Goal: Task Accomplishment & Management: Use online tool/utility

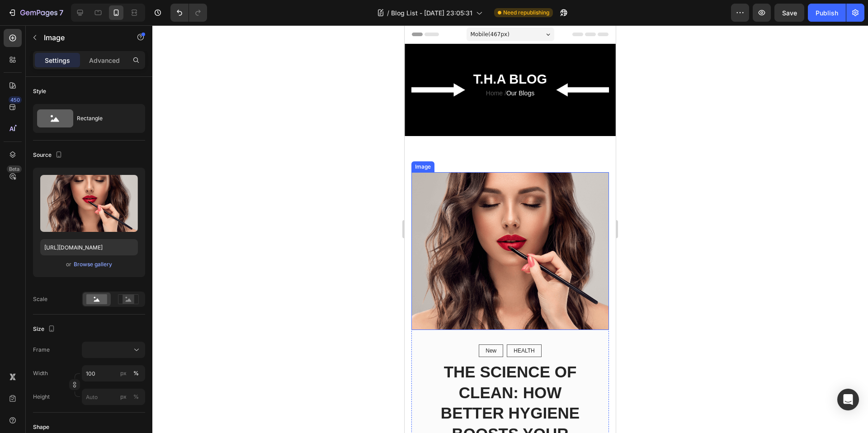
click at [483, 237] on img at bounding box center [511, 251] width 198 height 158
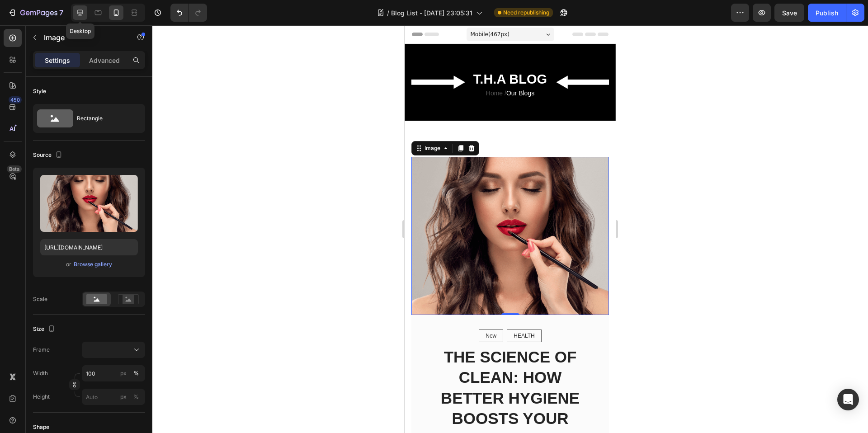
click at [79, 12] on icon at bounding box center [80, 12] width 9 height 9
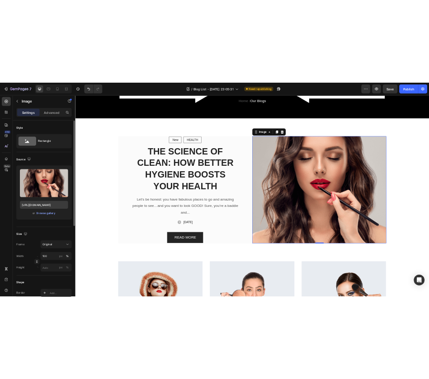
scroll to position [115, 0]
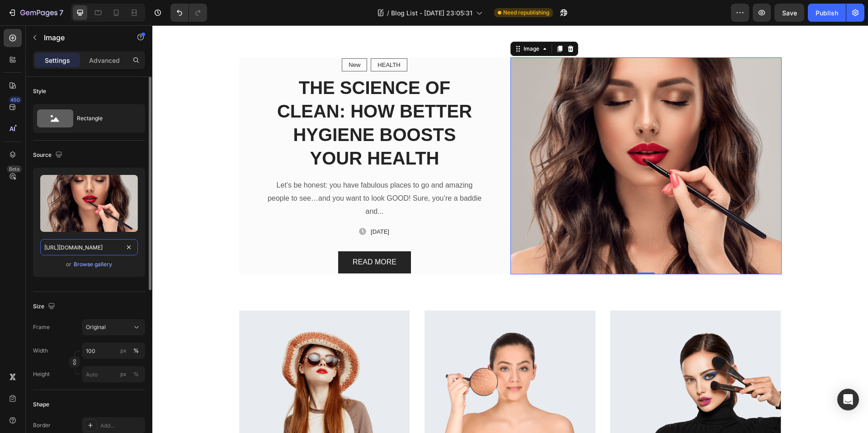
click at [97, 254] on input "https://ucarecdn.com/c6b85e20-f7e1-4512-bd39-7e0005c49549/-/format/auto/" at bounding box center [89, 247] width 98 height 16
click at [121, 13] on div at bounding box center [116, 12] width 14 height 14
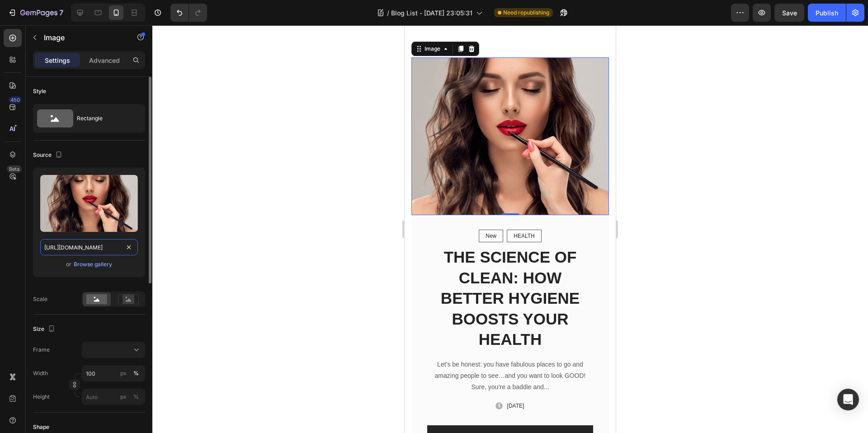
click at [107, 249] on input "https://ucarecdn.com/c6b85e20-f7e1-4512-bd39-7e0005c49549/-/format/auto/" at bounding box center [89, 247] width 98 height 16
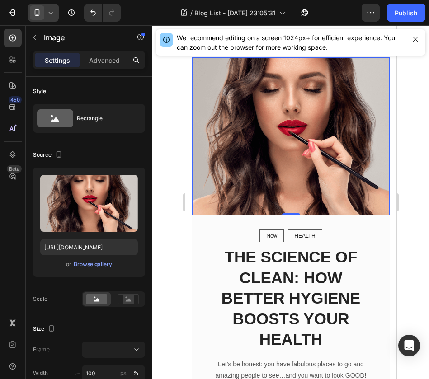
click at [47, 12] on icon at bounding box center [50, 12] width 9 height 9
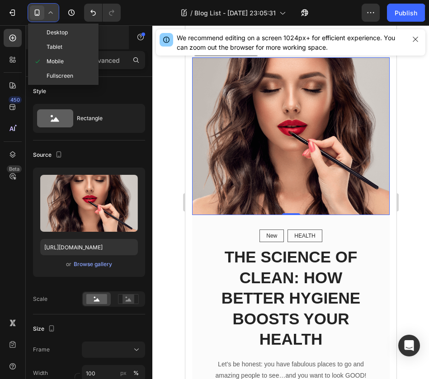
click at [48, 36] on span "Desktop" at bounding box center [57, 32] width 21 height 9
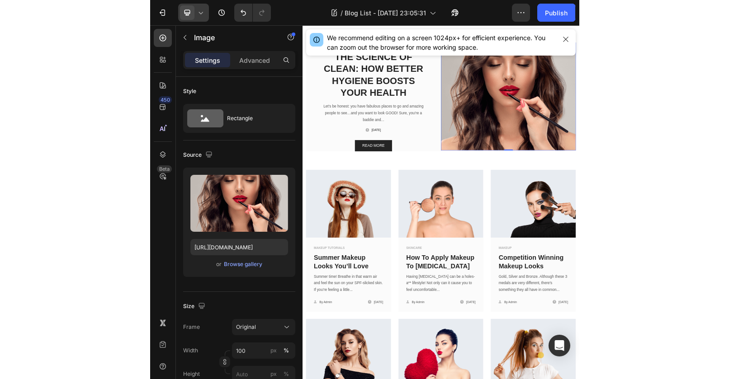
scroll to position [118, 0]
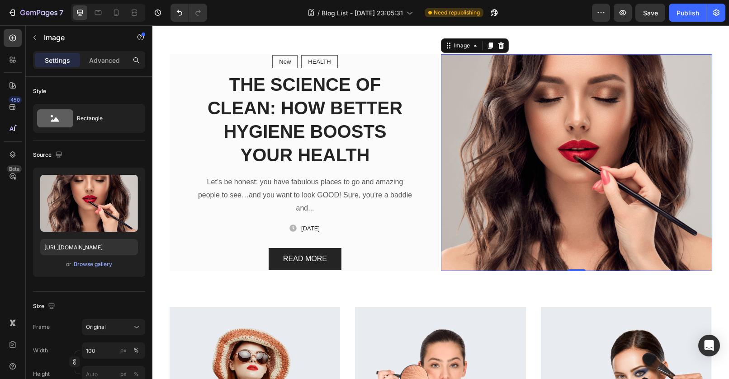
click at [573, 147] on img at bounding box center [576, 162] width 271 height 217
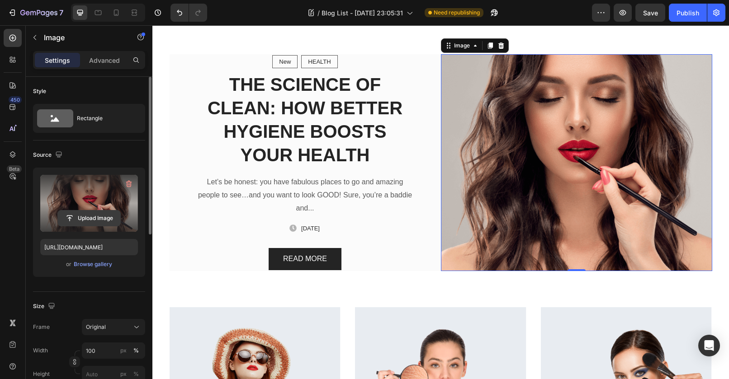
click at [88, 222] on input "file" at bounding box center [89, 218] width 62 height 15
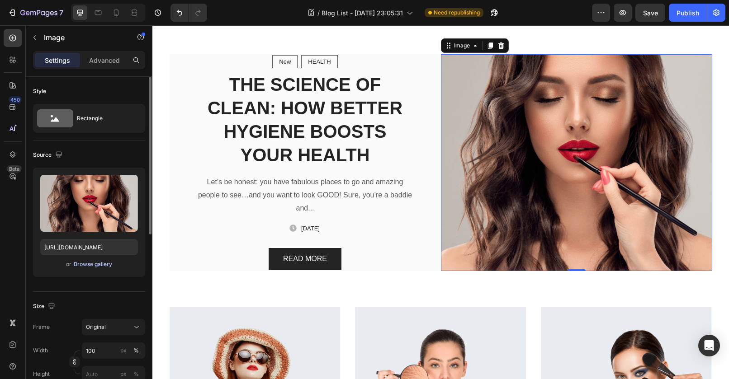
click at [95, 266] on div "Browse gallery" at bounding box center [93, 265] width 38 height 8
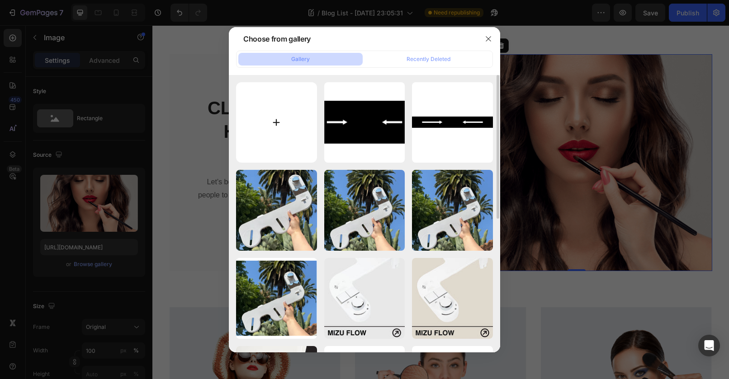
type input "C:\fakepath\ChatGPT Image Sep 28, 2025 at 06_43_19 PM.png"
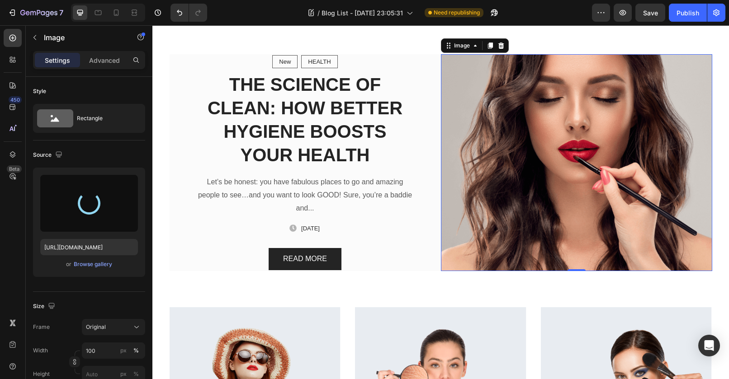
type input "https://cdn.shopify.com/s/files/1/0752/4617/4427/files/gempages_558627256776262…"
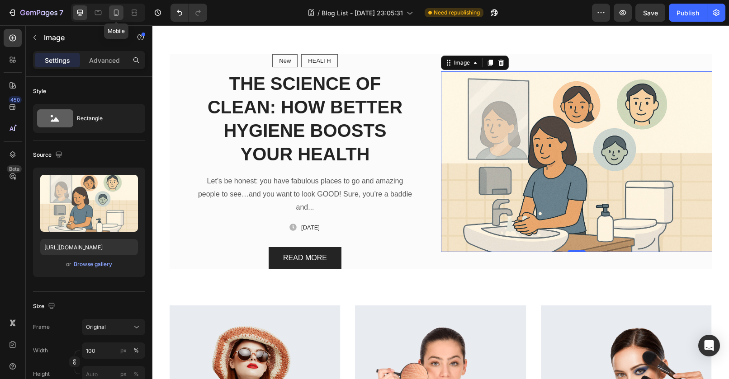
click at [111, 10] on div at bounding box center [116, 12] width 14 height 14
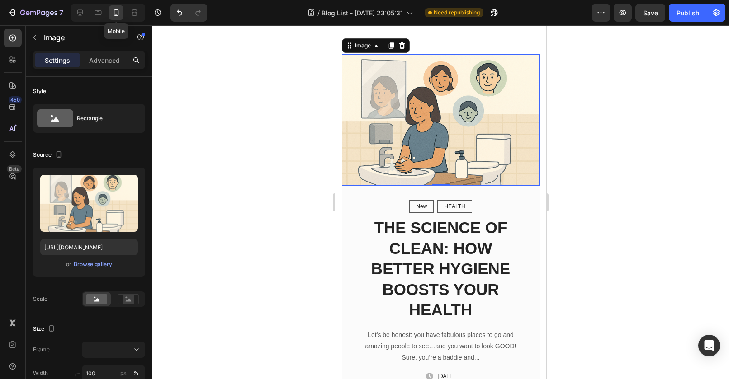
scroll to position [115, 0]
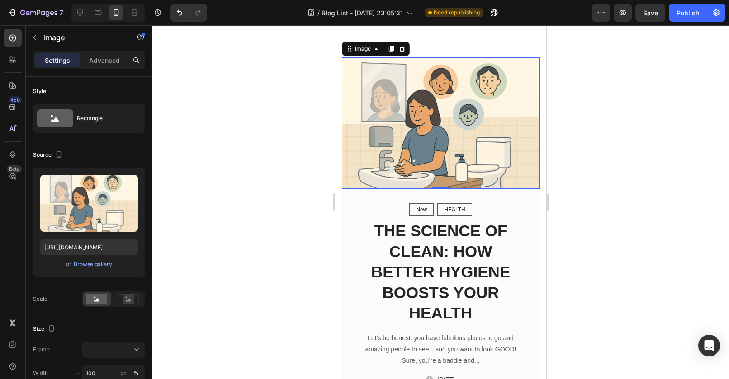
click at [661, 196] on div at bounding box center [440, 202] width 577 height 354
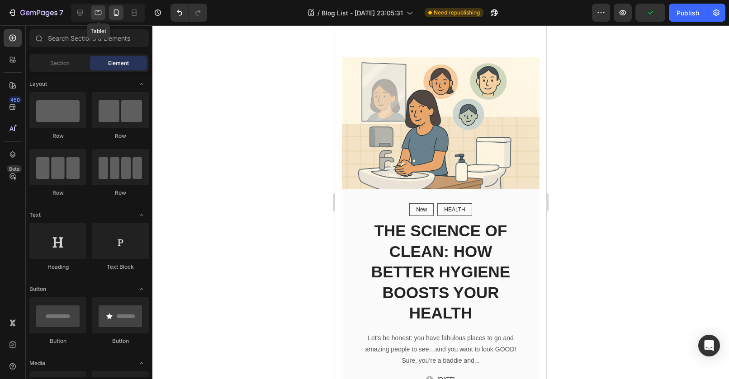
click at [99, 11] on icon at bounding box center [98, 12] width 9 height 9
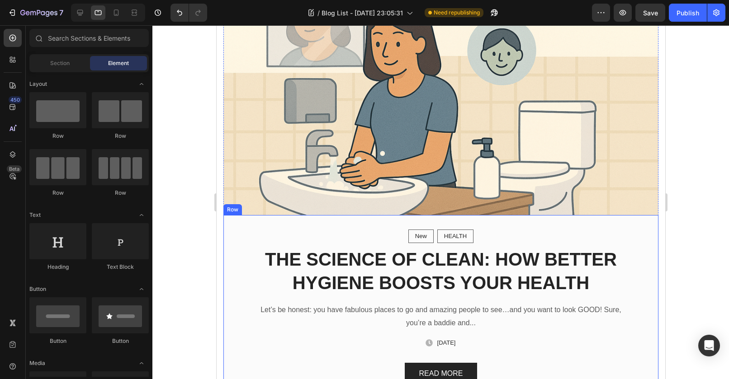
scroll to position [106, 0]
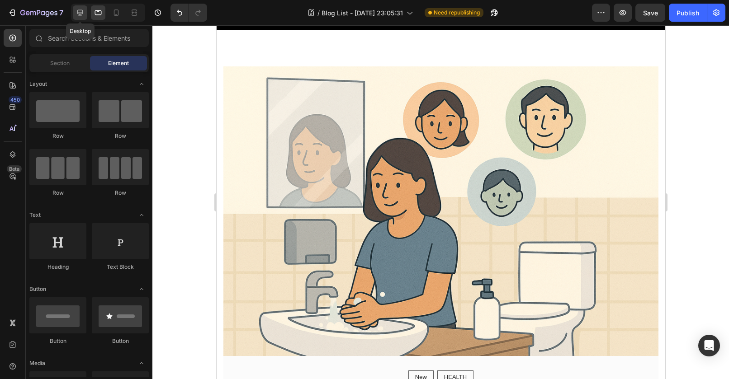
click at [78, 12] on icon at bounding box center [80, 13] width 6 height 6
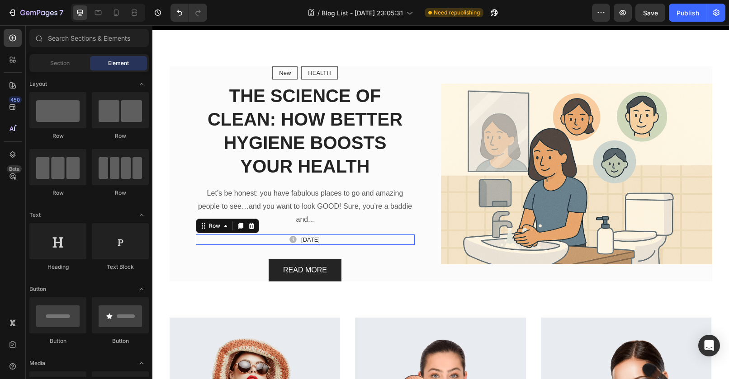
click at [354, 235] on div "Icon December 2, 2022 Text block Row Row 0" at bounding box center [305, 240] width 219 height 11
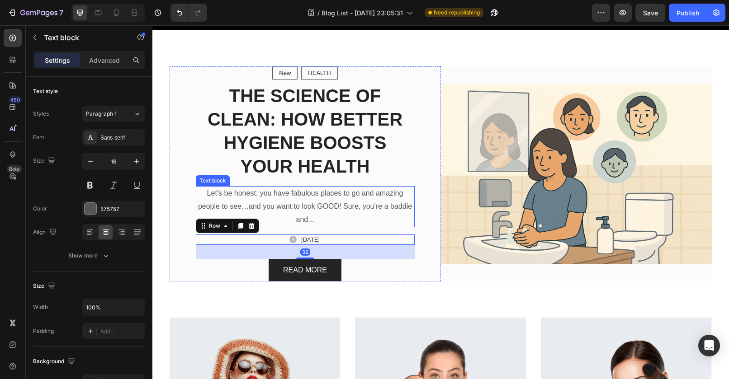
click at [319, 209] on p "Let’s be honest: you have fabulous places to go and amazing people to see…and y…" at bounding box center [305, 206] width 217 height 39
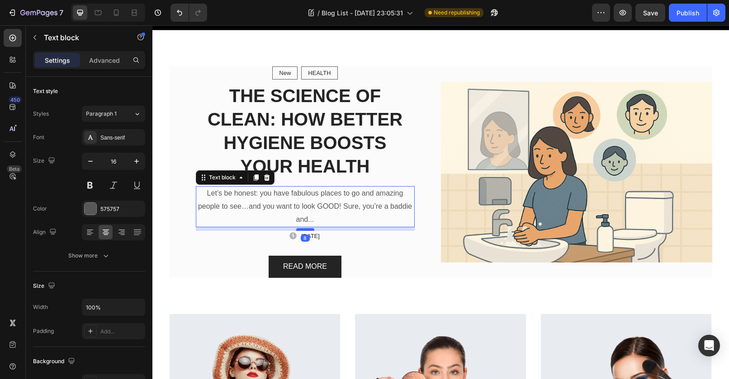
click at [308, 229] on div at bounding box center [305, 229] width 18 height 3
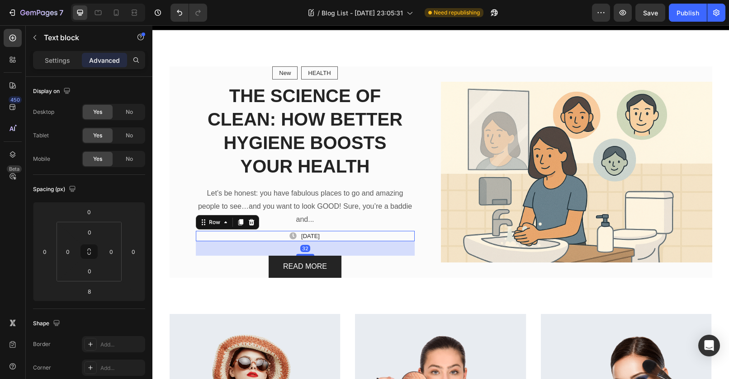
click at [350, 240] on div "Icon December 2, 2022 Text block Row Row 32" at bounding box center [305, 236] width 219 height 11
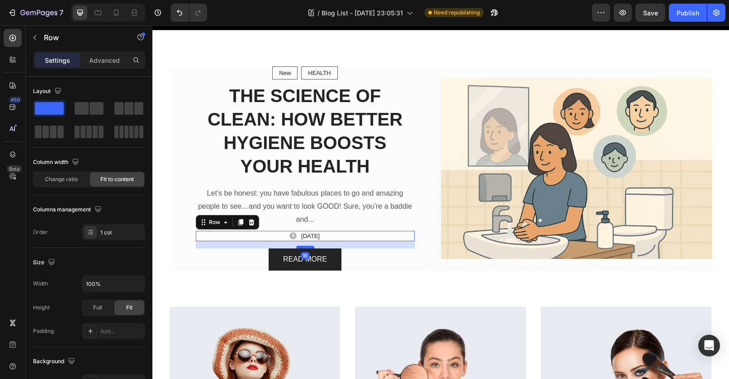
drag, startPoint x: 300, startPoint y: 255, endPoint x: 303, endPoint y: 247, distance: 7.6
click at [303, 247] on div at bounding box center [305, 247] width 18 height 3
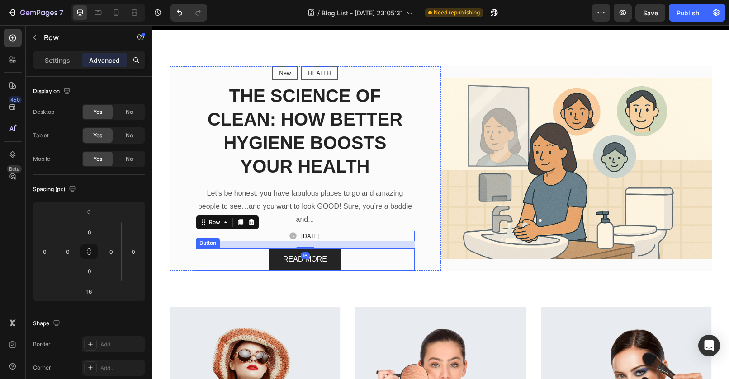
click at [393, 266] on div "READ MORE Button" at bounding box center [305, 260] width 219 height 22
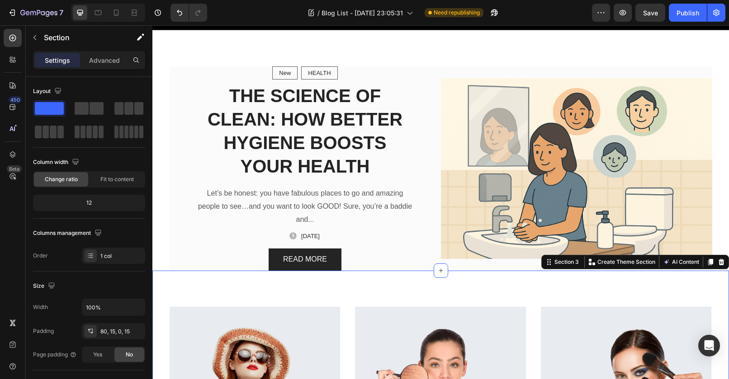
click at [341, 235] on div "Icon December 2, 2022 Text block Row Row" at bounding box center [305, 236] width 219 height 11
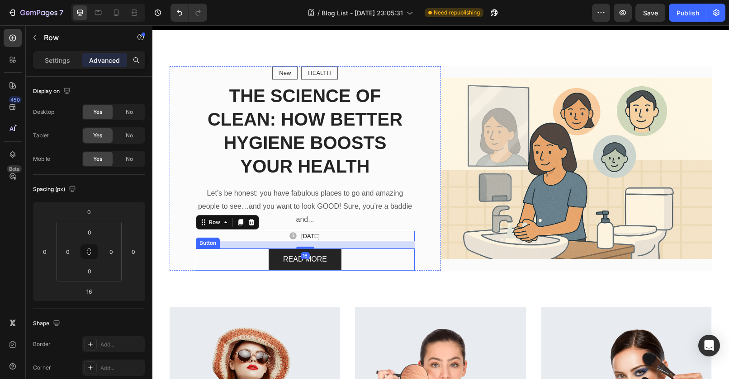
click at [351, 265] on div "READ MORE Button" at bounding box center [305, 260] width 219 height 22
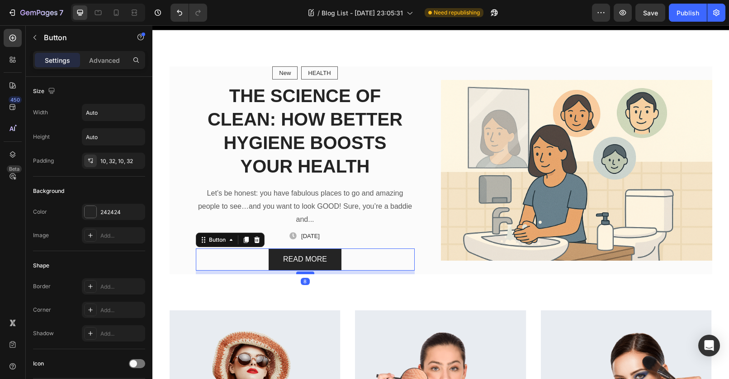
click at [307, 273] on div at bounding box center [305, 273] width 18 height 3
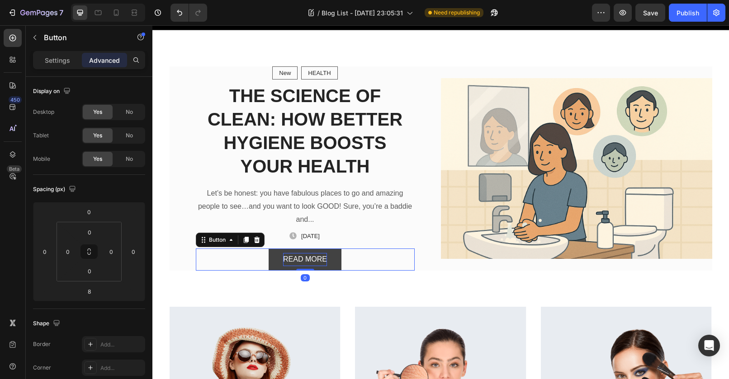
drag, startPoint x: 302, startPoint y: 274, endPoint x: 301, endPoint y: 254, distance: 19.5
click at [301, 257] on div "READ MORE Button 0" at bounding box center [305, 260] width 219 height 22
type input "0"
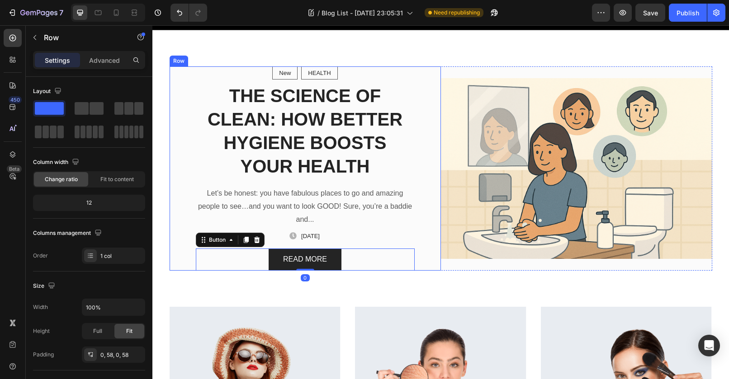
click at [185, 95] on div "New Text block Row HEALTH Text block Row Row THE SCIENCE OF CLEAN: HOW BETTER H…" at bounding box center [305, 168] width 271 height 204
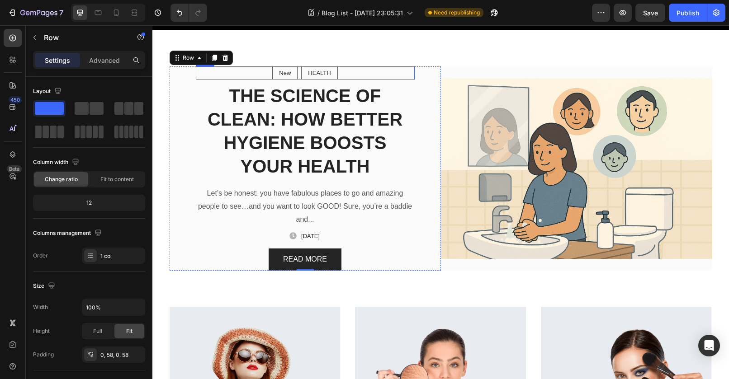
click at [256, 71] on div "New Text block Row HEALTH Text block Row Row" at bounding box center [305, 73] width 219 height 14
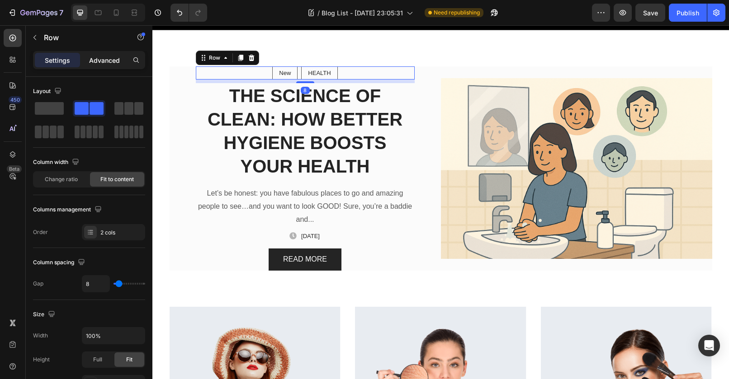
click at [100, 57] on p "Advanced" at bounding box center [104, 60] width 31 height 9
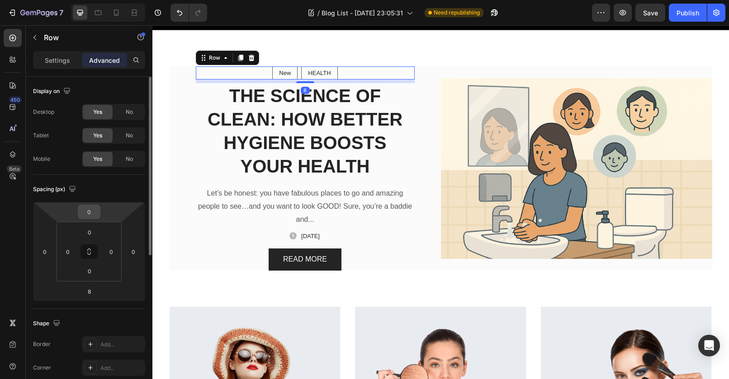
click at [94, 213] on input "0" at bounding box center [89, 212] width 18 height 14
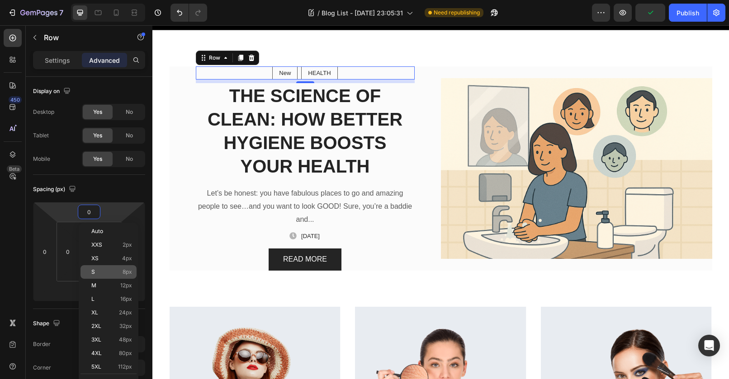
click at [112, 272] on p "S 8px" at bounding box center [111, 272] width 41 height 6
type input "8"
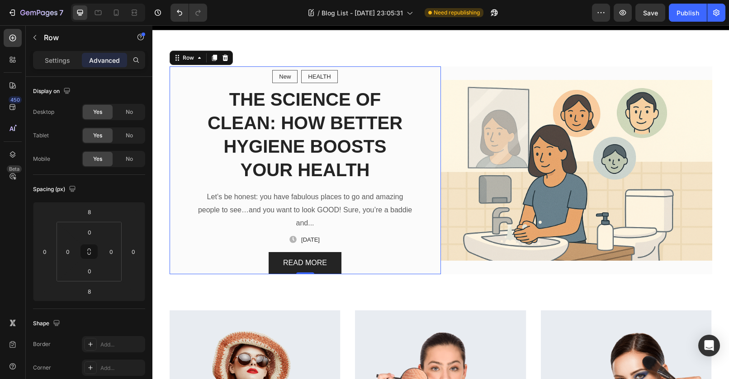
click at [179, 139] on div "New Text block Row HEALTH Text block Row Row THE SCIENCE OF CLEAN: HOW BETTER H…" at bounding box center [305, 170] width 271 height 208
click at [425, 256] on div "New Text block Row HEALTH Text block Row Row THE SCIENCE OF CLEAN: HOW BETTER H…" at bounding box center [305, 170] width 271 height 208
click at [91, 272] on input "0" at bounding box center [90, 272] width 18 height 14
click at [114, 333] on p "S 8px" at bounding box center [112, 331] width 41 height 6
type input "8"
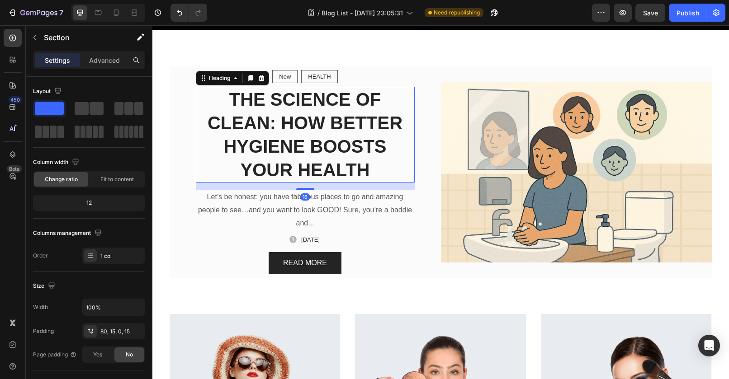
click at [339, 103] on h2 "THE SCIENCE OF CLEAN: HOW BETTER HYGIENE BOOSTS YOUR HEALTH" at bounding box center [305, 135] width 219 height 96
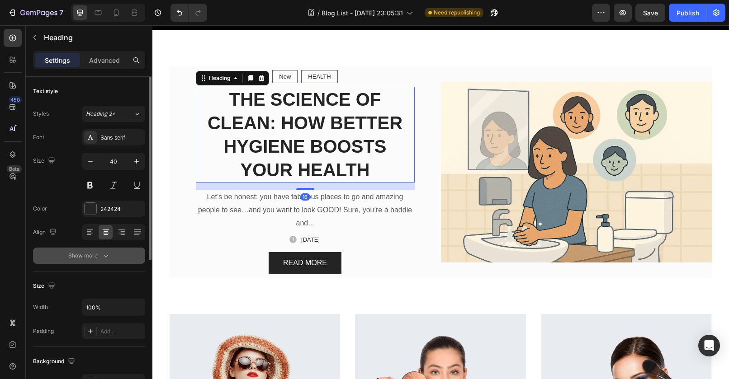
click at [107, 256] on icon "button" at bounding box center [105, 255] width 9 height 9
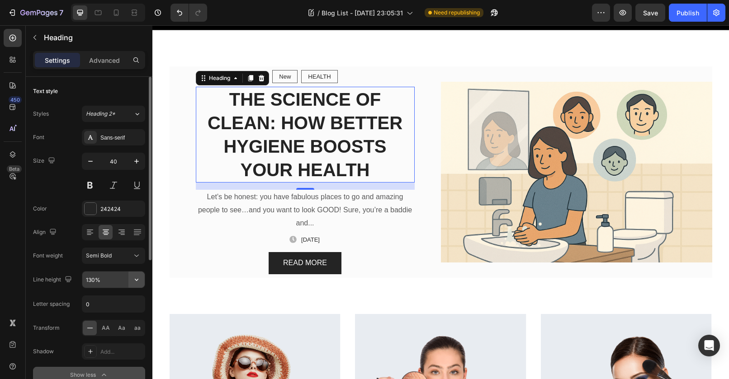
click at [139, 280] on icon "button" at bounding box center [136, 279] width 9 height 9
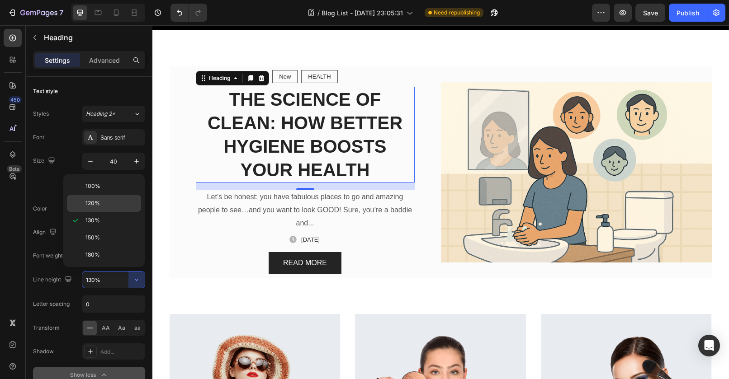
click at [117, 200] on p "120%" at bounding box center [111, 203] width 52 height 8
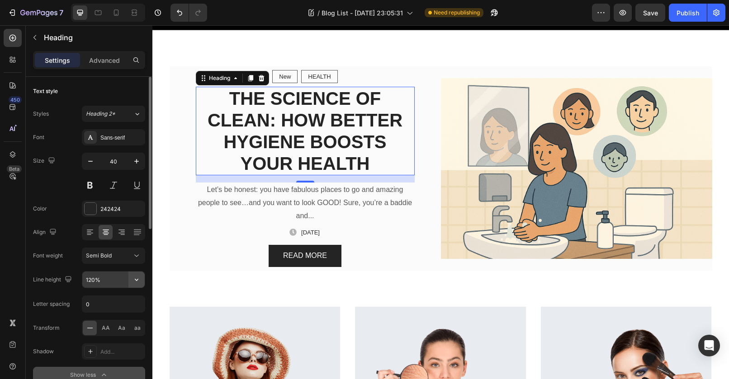
click at [137, 279] on icon "button" at bounding box center [136, 279] width 9 height 9
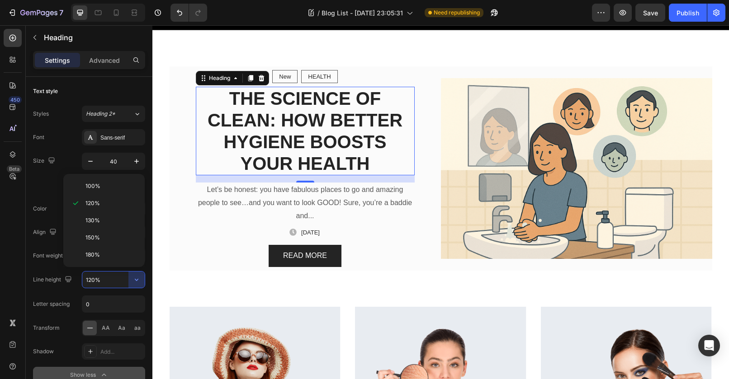
click at [109, 177] on div "100% 120% 130% 150% 180%" at bounding box center [103, 220] width 81 height 93
click at [108, 182] on p "100%" at bounding box center [111, 186] width 52 height 8
type input "100%"
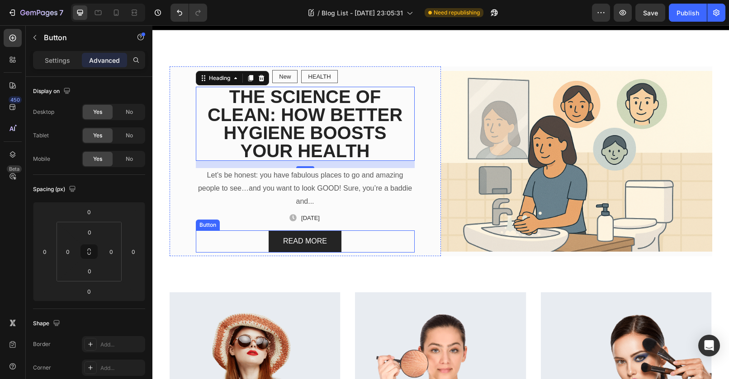
click at [398, 243] on div "READ MORE Button" at bounding box center [305, 242] width 219 height 22
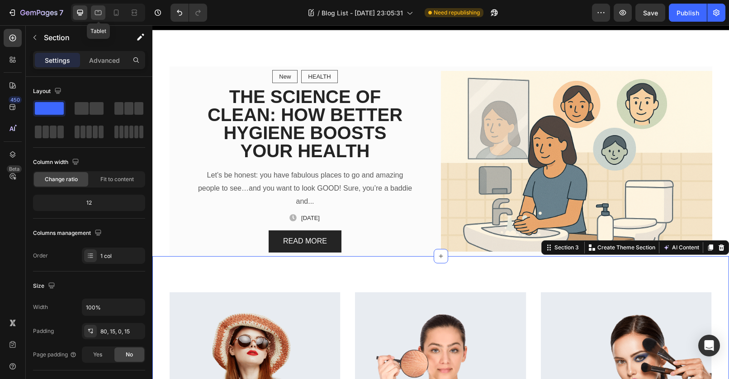
click at [100, 12] on icon at bounding box center [98, 12] width 9 height 9
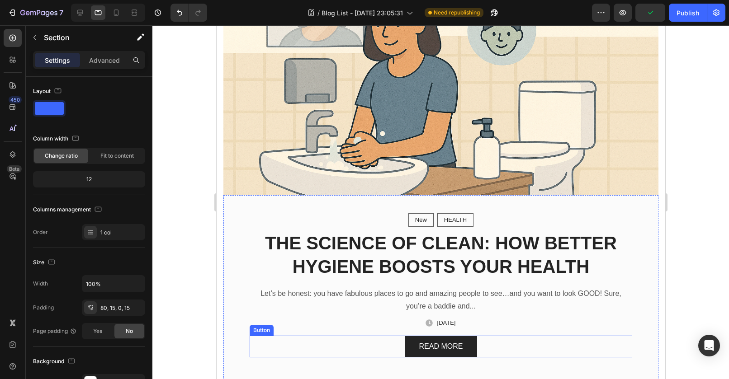
scroll to position [419, 0]
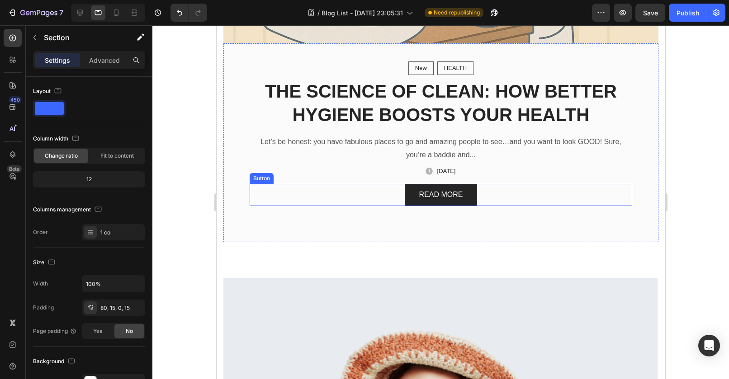
click at [543, 187] on div "READ MORE Button" at bounding box center [440, 195] width 383 height 22
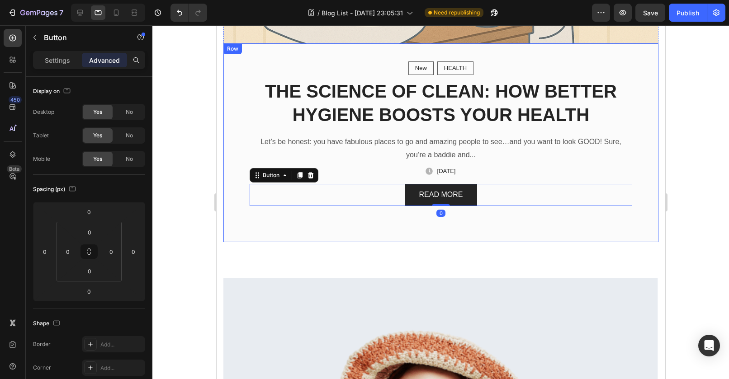
click at [452, 211] on div "New Text block Row HEALTH Text block Row Row THE SCIENCE OF CLEAN: HOW BETTER H…" at bounding box center [440, 142] width 435 height 199
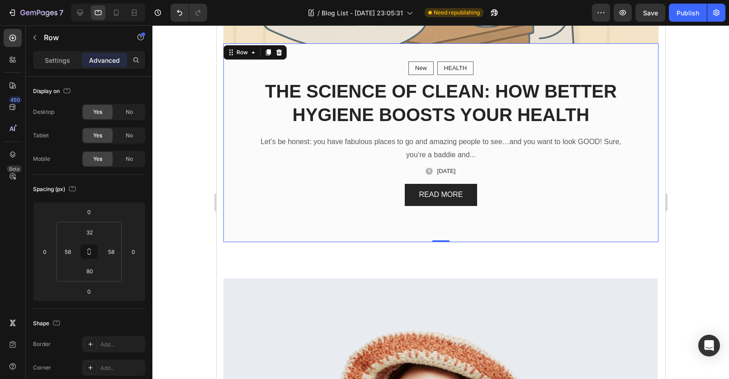
click at [479, 47] on div "New Text block Row HEALTH Text block Row Row THE SCIENCE OF CLEAN: HOW BETTER H…" at bounding box center [440, 142] width 435 height 199
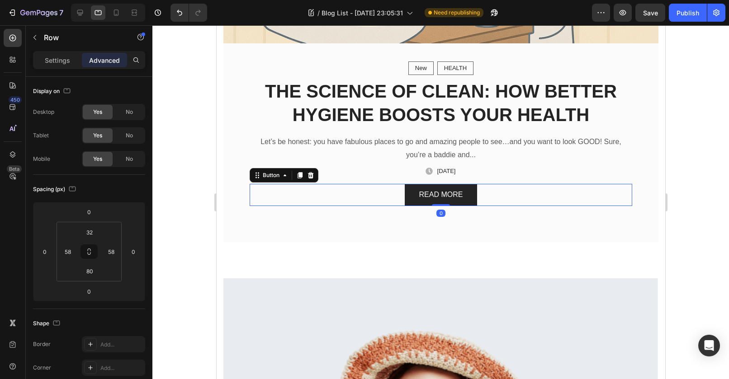
click at [498, 189] on div "READ MORE Button 0" at bounding box center [440, 195] width 383 height 22
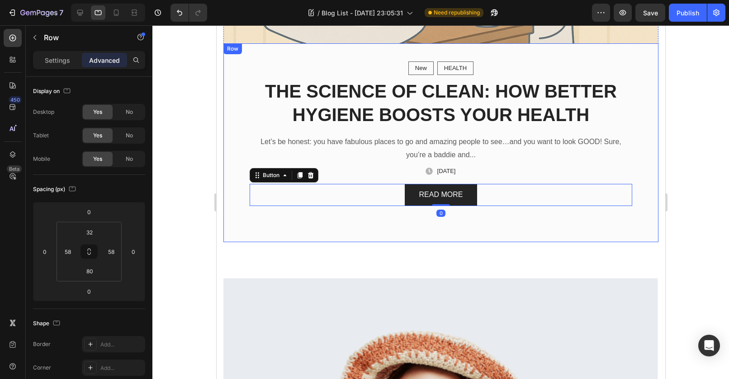
click at [249, 43] on div "New Text block Row HEALTH Text block Row Row THE SCIENCE OF CLEAN: HOW BETTER H…" at bounding box center [440, 142] width 435 height 199
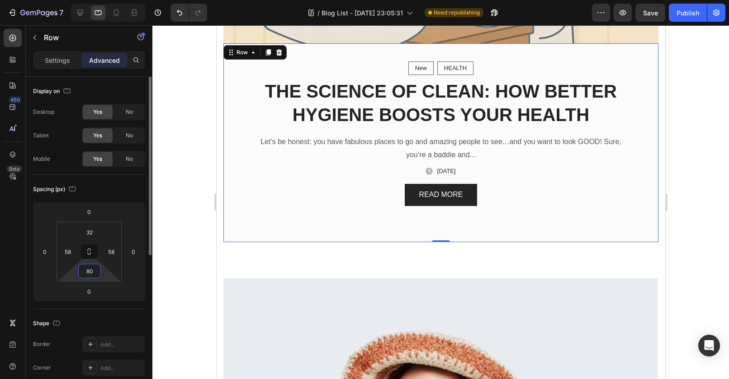
click at [87, 267] on input "80" at bounding box center [90, 272] width 18 height 14
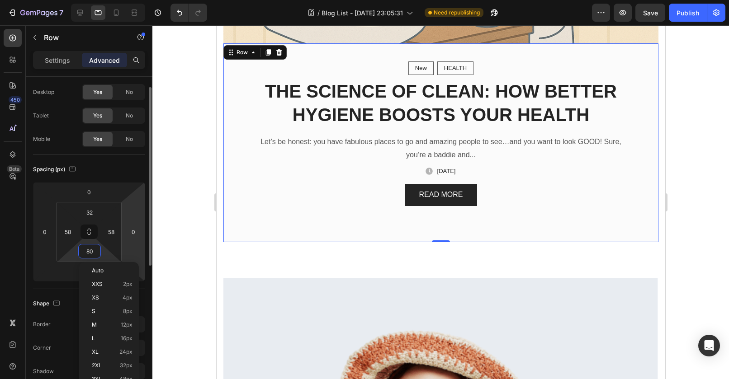
scroll to position [50, 0]
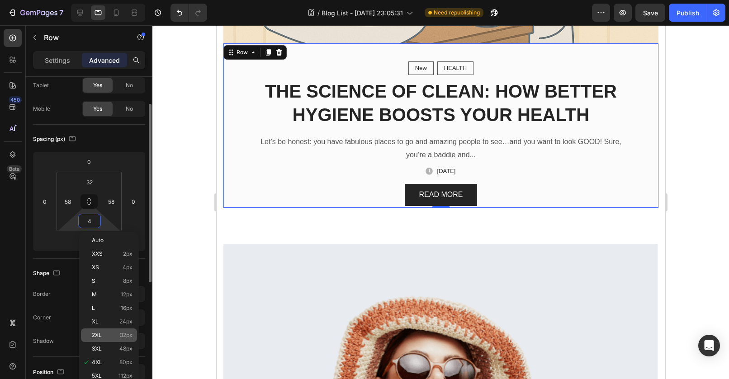
click at [112, 337] on p "2XL 32px" at bounding box center [112, 335] width 41 height 6
type input "32"
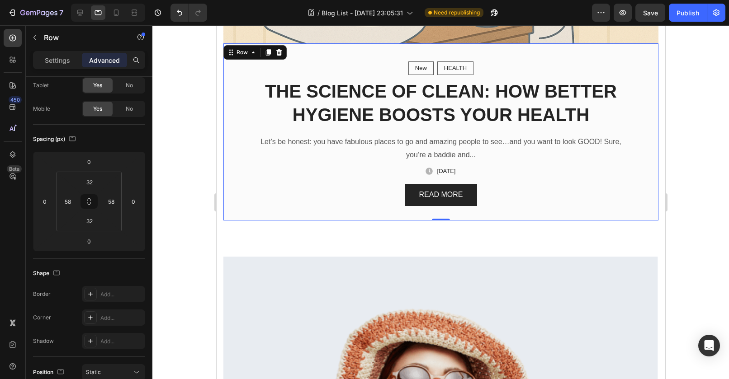
click at [196, 216] on div at bounding box center [440, 202] width 577 height 354
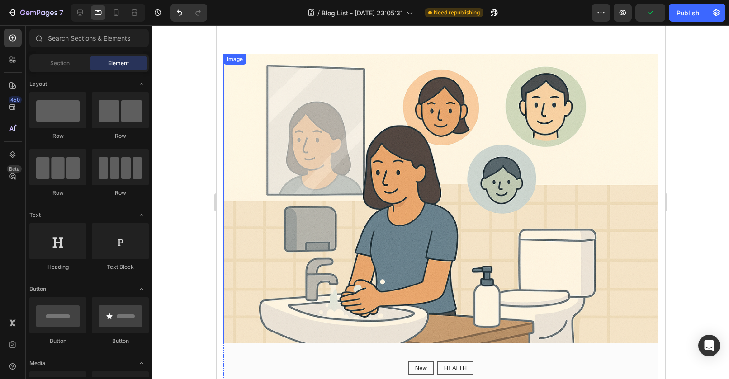
scroll to position [0, 0]
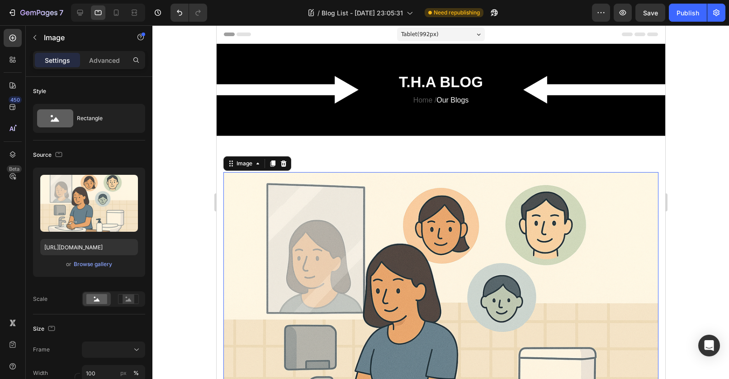
click at [465, 218] on img at bounding box center [440, 317] width 435 height 290
click at [81, 10] on icon at bounding box center [80, 13] width 6 height 6
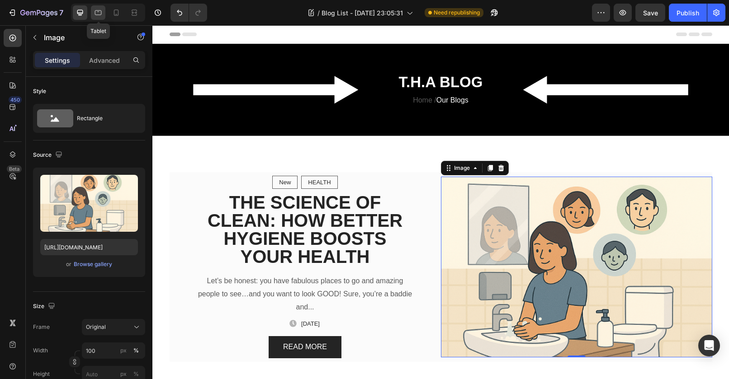
click at [97, 11] on icon at bounding box center [98, 12] width 9 height 9
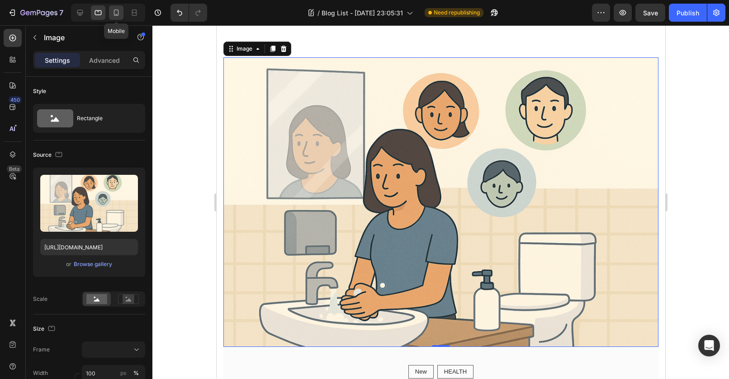
click at [120, 12] on icon at bounding box center [116, 12] width 9 height 9
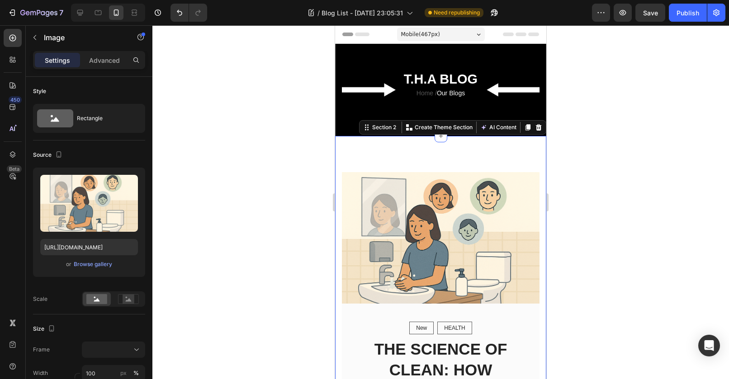
click at [473, 146] on div "New Text block Row HEALTH Text block Row Row THE SCIENCE OF CLEAN: HOW BETTER H…" at bounding box center [440, 350] width 211 height 428
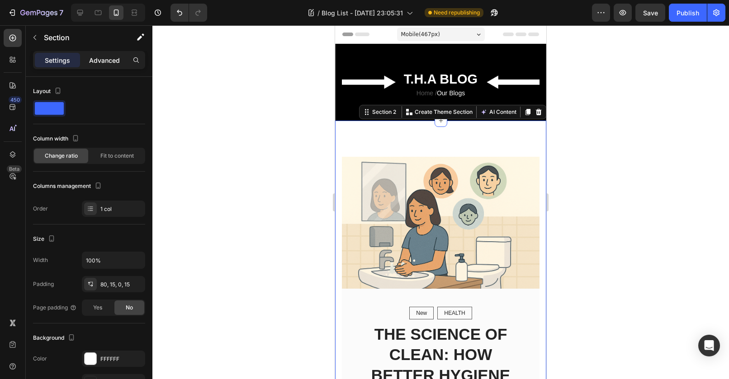
click at [106, 59] on p "Advanced" at bounding box center [104, 60] width 31 height 9
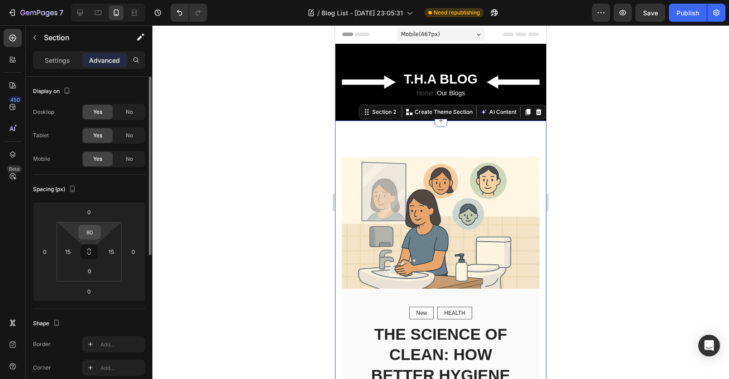
click at [92, 228] on input "80" at bounding box center [90, 233] width 18 height 14
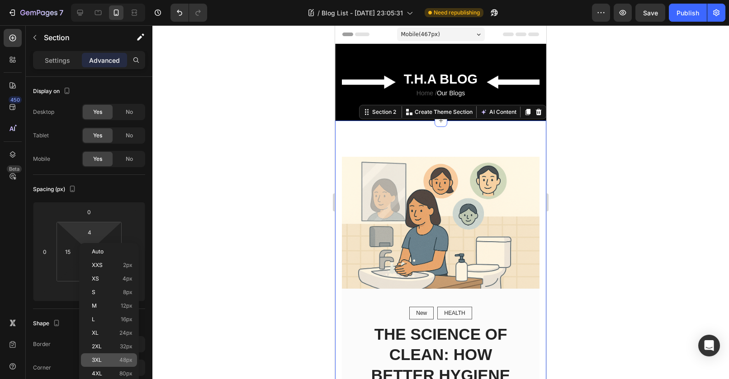
click at [111, 355] on div "3XL 48px" at bounding box center [109, 361] width 56 height 14
type input "48"
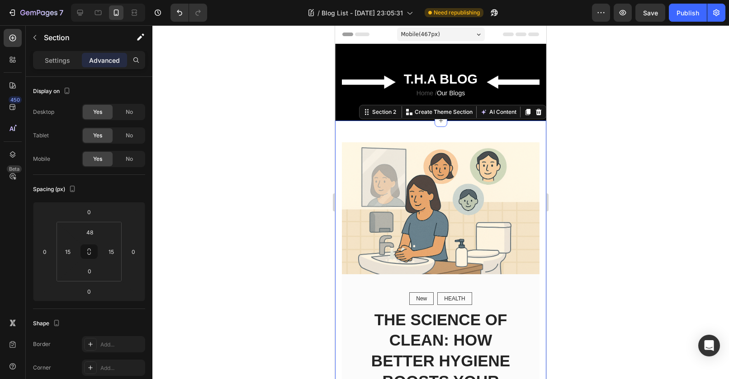
click at [612, 259] on div at bounding box center [440, 202] width 577 height 354
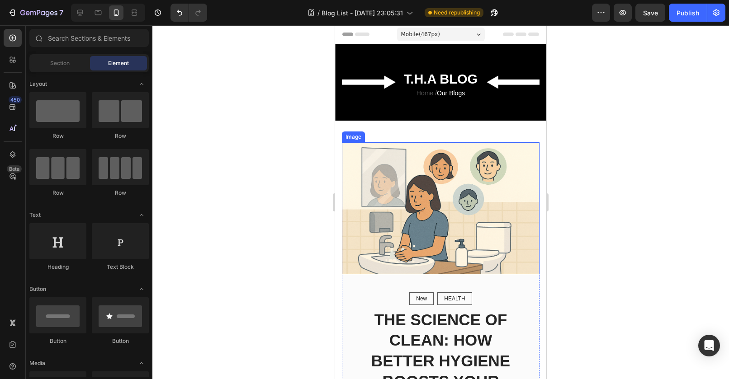
scroll to position [141, 0]
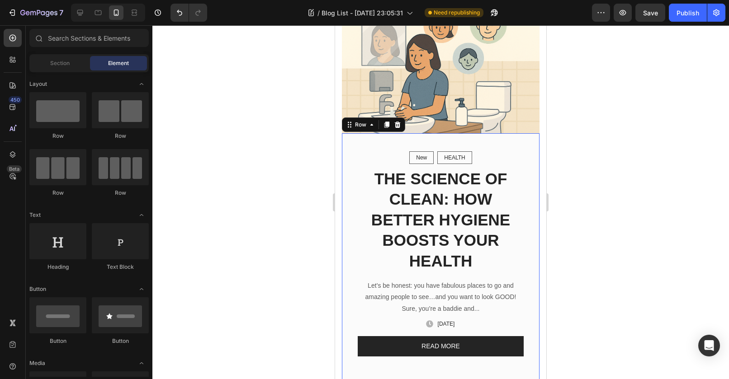
click at [489, 139] on div "New Text block Row HEALTH Text block Row Row THE SCIENCE OF CLEAN: HOW BETTER H…" at bounding box center [441, 263] width 198 height 260
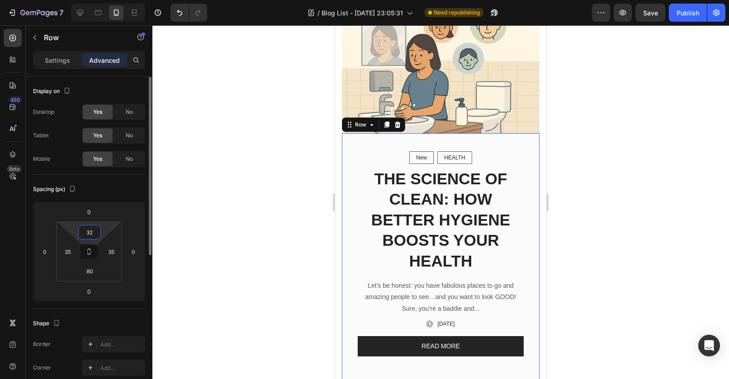
click at [86, 232] on input "32" at bounding box center [90, 233] width 18 height 14
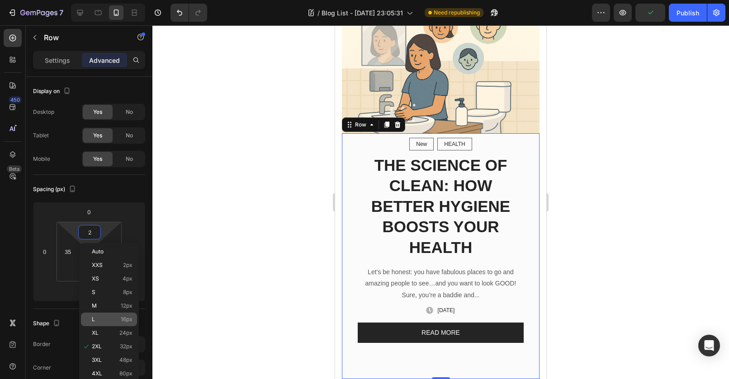
click at [105, 322] on p "L 16px" at bounding box center [112, 320] width 41 height 6
type input "16"
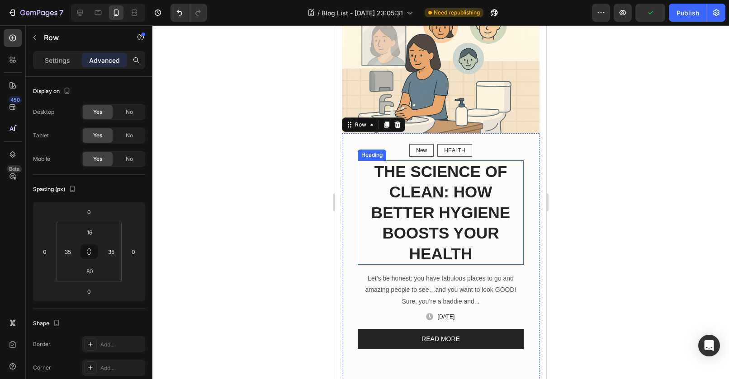
click at [430, 224] on h2 "THE SCIENCE OF CLEAN: HOW BETTER HYGIENE BOOSTS YOUR HEALTH" at bounding box center [441, 213] width 166 height 105
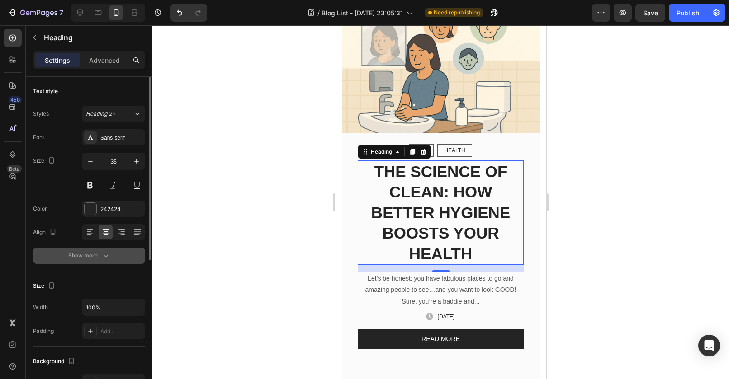
click at [100, 259] on div "Show more" at bounding box center [89, 255] width 42 height 9
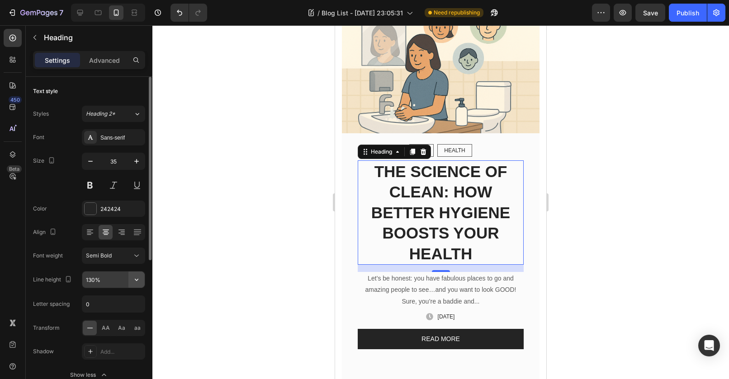
click at [133, 280] on icon "button" at bounding box center [136, 279] width 9 height 9
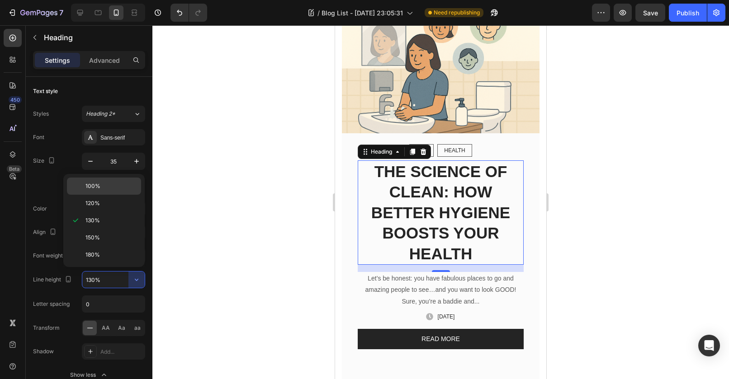
click at [114, 187] on p "100%" at bounding box center [111, 186] width 52 height 8
type input "100%"
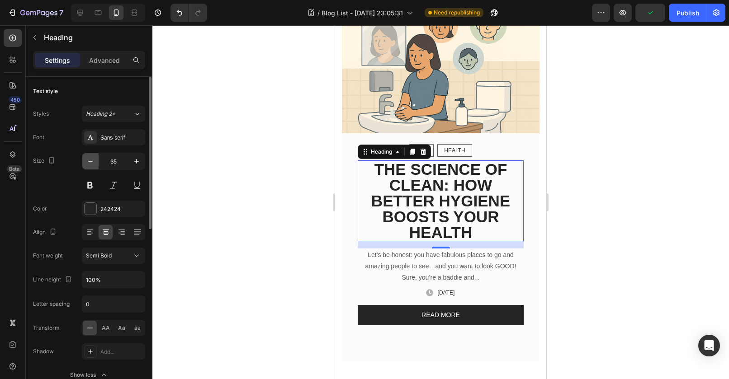
click at [94, 160] on icon "button" at bounding box center [90, 161] width 9 height 9
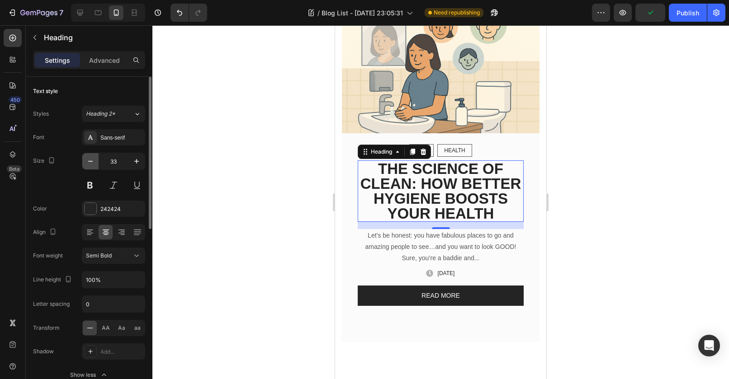
click at [94, 160] on icon "button" at bounding box center [90, 161] width 9 height 9
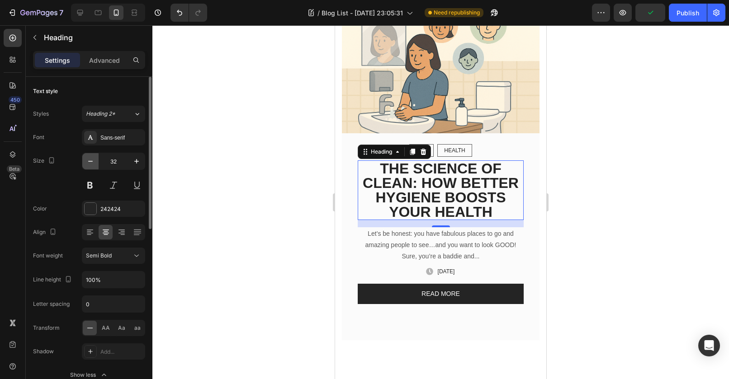
click at [94, 160] on icon "button" at bounding box center [90, 161] width 9 height 9
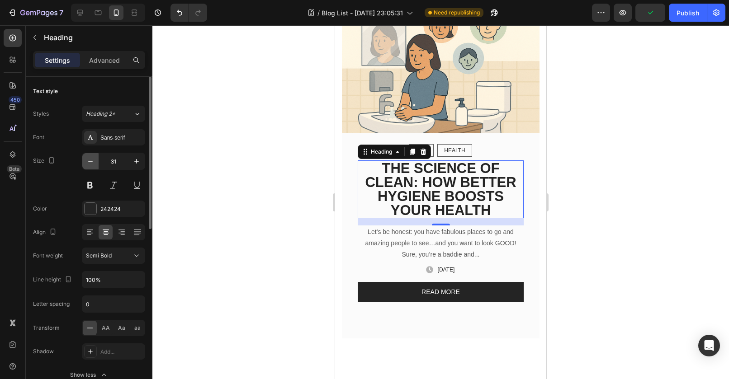
click at [94, 160] on icon "button" at bounding box center [90, 161] width 9 height 9
type input "30"
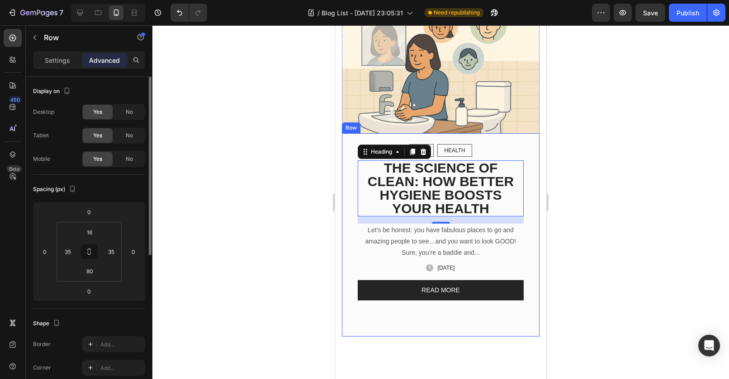
click at [425, 308] on div "New Text block Row HEALTH Text block Row Row THE SCIENCE OF CLEAN: HOW BETTER H…" at bounding box center [441, 235] width 198 height 204
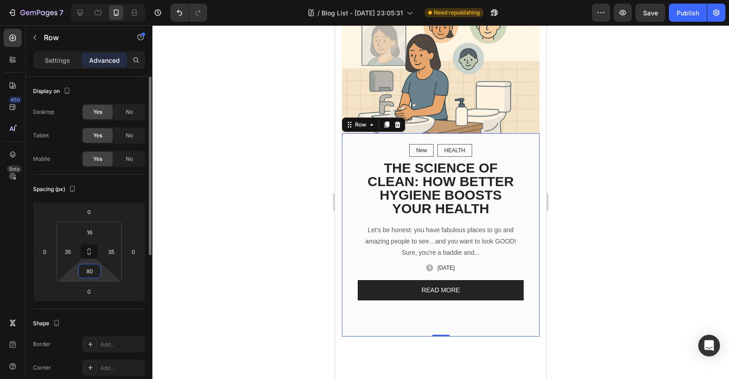
click at [92, 268] on input "80" at bounding box center [90, 272] width 18 height 14
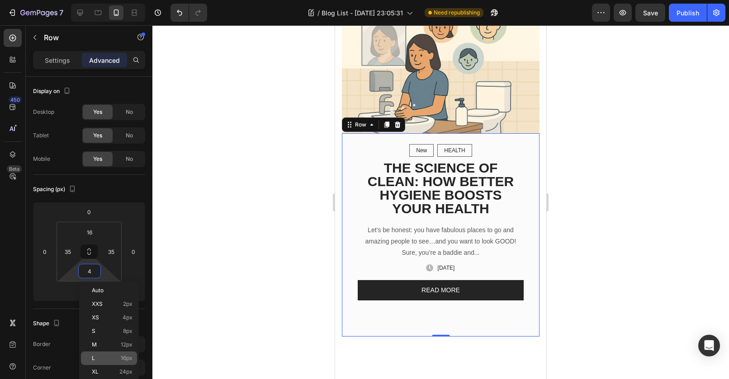
click at [114, 355] on div "L 16px" at bounding box center [109, 359] width 56 height 14
type input "16"
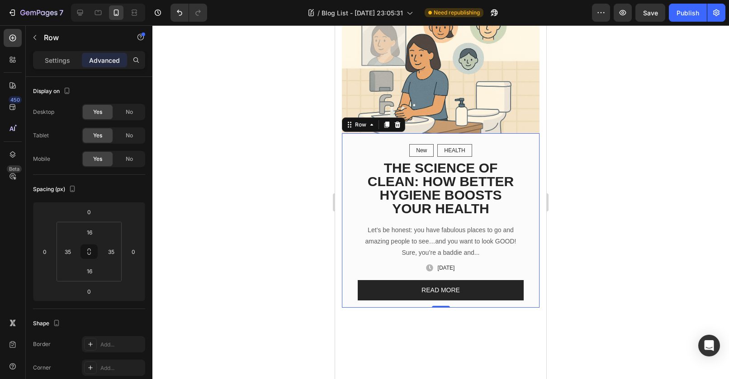
click at [258, 275] on div at bounding box center [440, 202] width 577 height 354
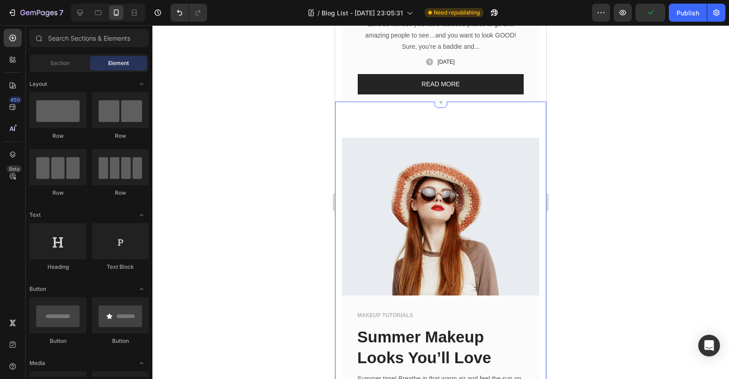
scroll to position [238, 0]
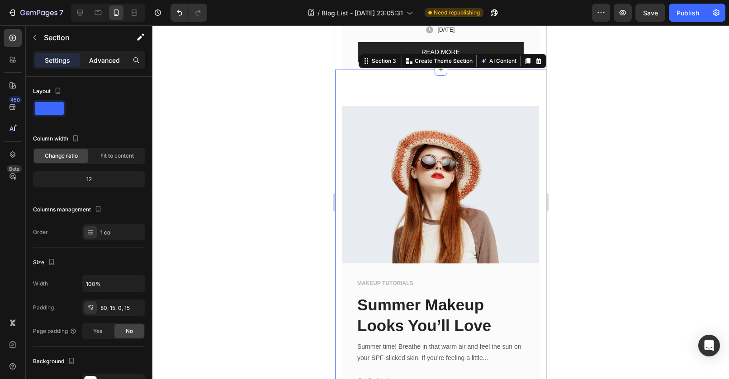
click at [116, 53] on div "Advanced" at bounding box center [104, 60] width 45 height 14
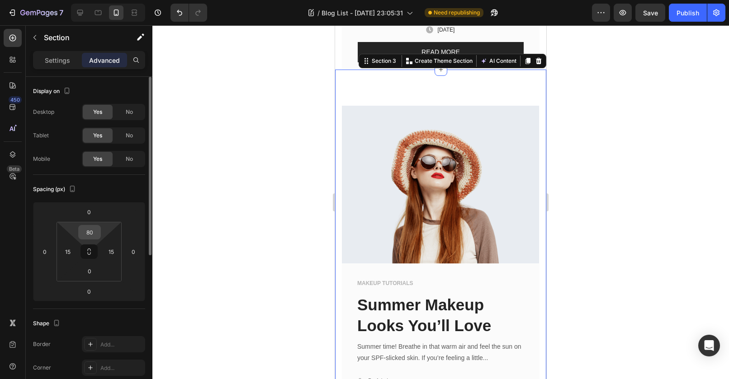
click at [94, 231] on input "80" at bounding box center [90, 233] width 18 height 14
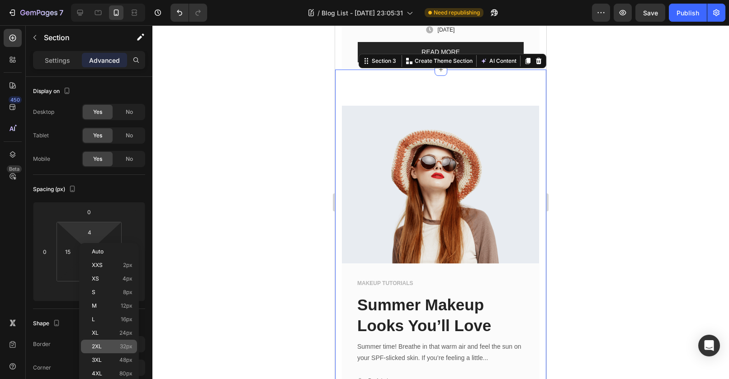
click at [113, 344] on p "2XL 32px" at bounding box center [112, 347] width 41 height 6
type input "32"
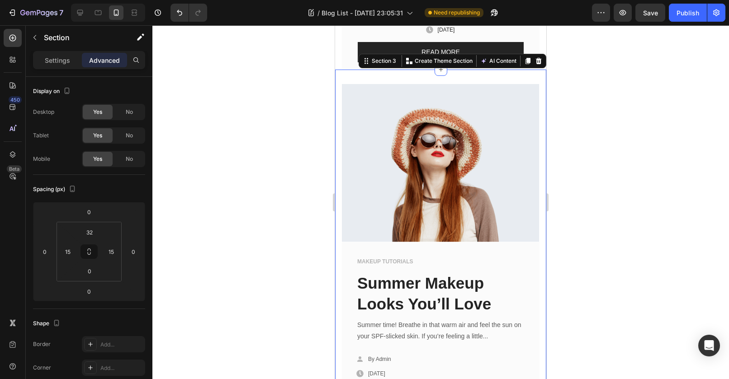
click at [269, 179] on div at bounding box center [440, 202] width 577 height 354
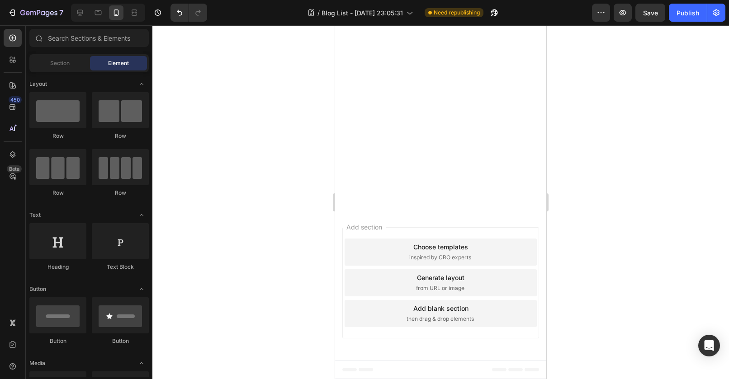
scroll to position [1371, 0]
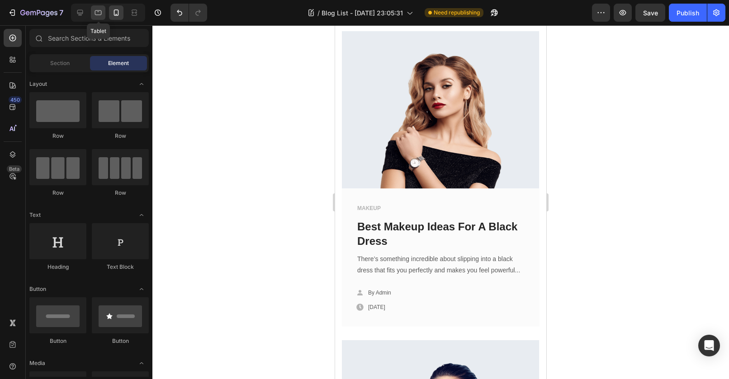
click at [100, 9] on icon at bounding box center [98, 12] width 9 height 9
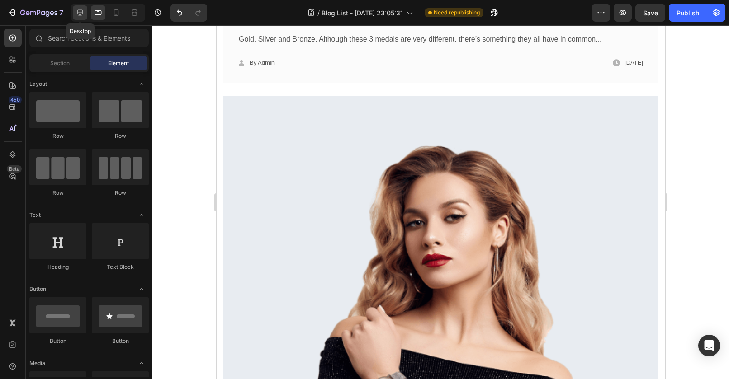
click at [81, 13] on icon at bounding box center [80, 13] width 6 height 6
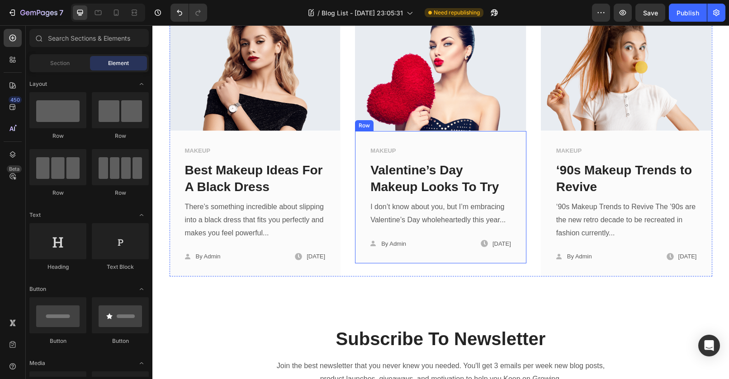
scroll to position [986, 0]
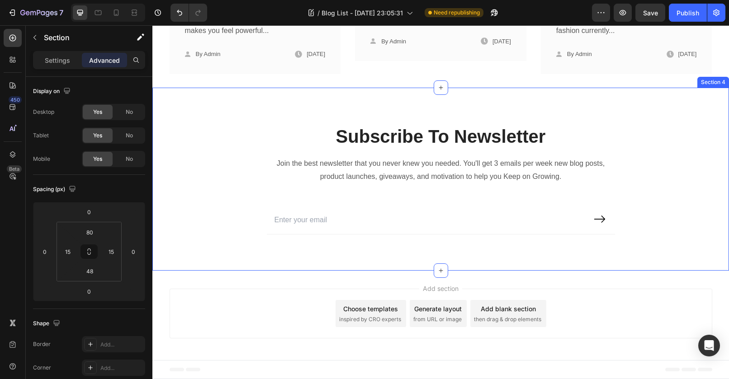
click at [253, 97] on div "Subscribe To Newsletter Heading Join the best newsletter that you never knew yo…" at bounding box center [440, 179] width 577 height 183
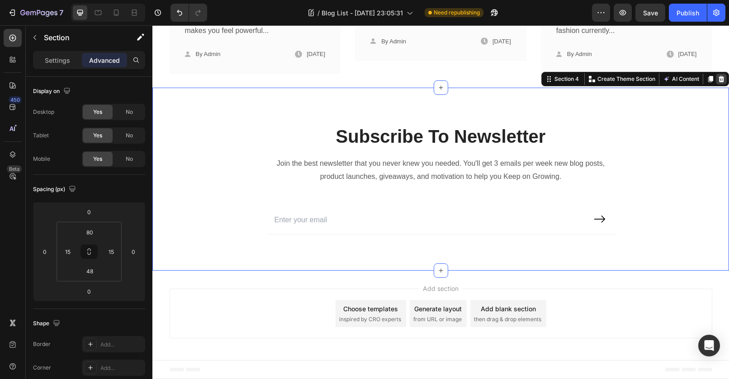
click at [719, 76] on icon at bounding box center [722, 79] width 6 height 6
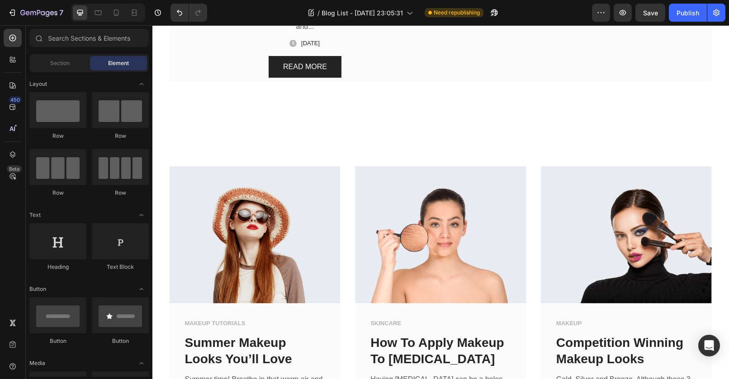
scroll to position [161, 0]
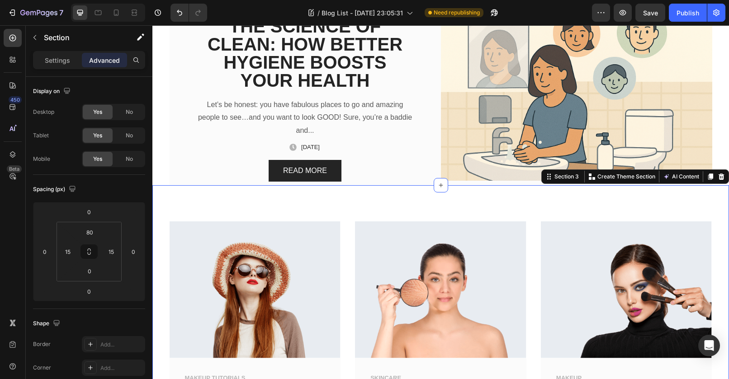
click at [90, 232] on input "80" at bounding box center [90, 233] width 18 height 14
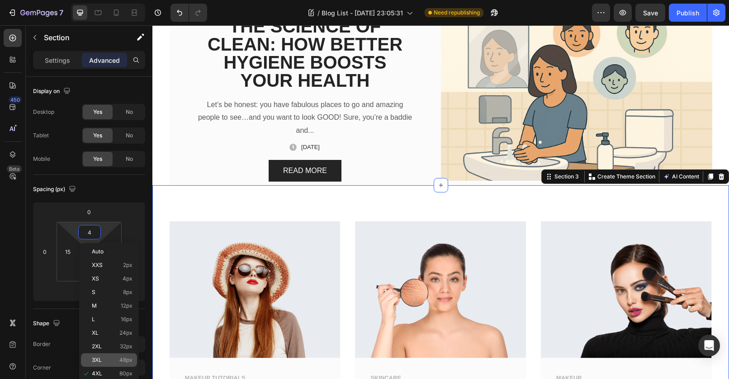
click at [110, 356] on div "3XL 48px" at bounding box center [109, 361] width 56 height 14
type input "48"
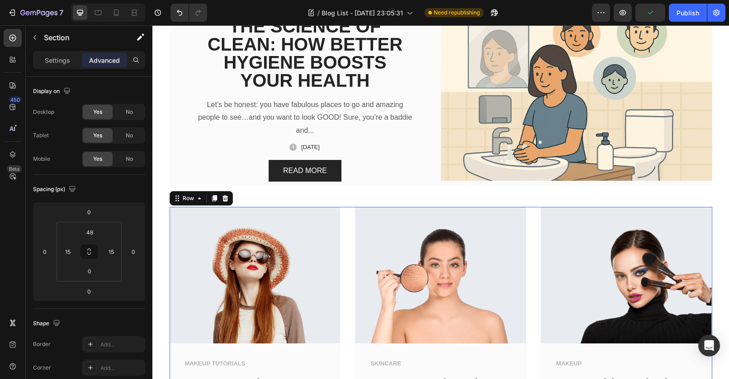
click at [525, 270] on div "Image MAKEUP TUTORIALS Text block Summer Makeup Looks You’ll Love Text block Su…" at bounding box center [441, 348] width 543 height 283
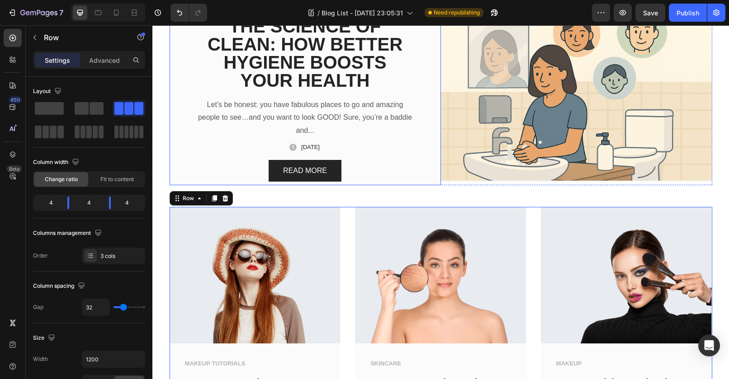
scroll to position [0, 0]
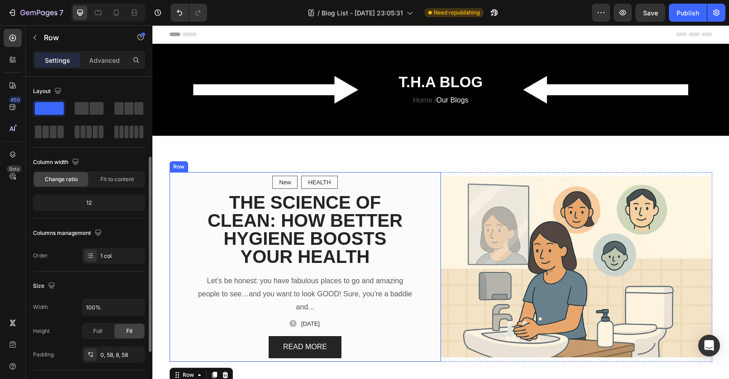
click at [419, 174] on div "New Text block Row HEALTH Text block Row Row THE SCIENCE OF CLEAN: HOW BETTER H…" at bounding box center [305, 267] width 271 height 190
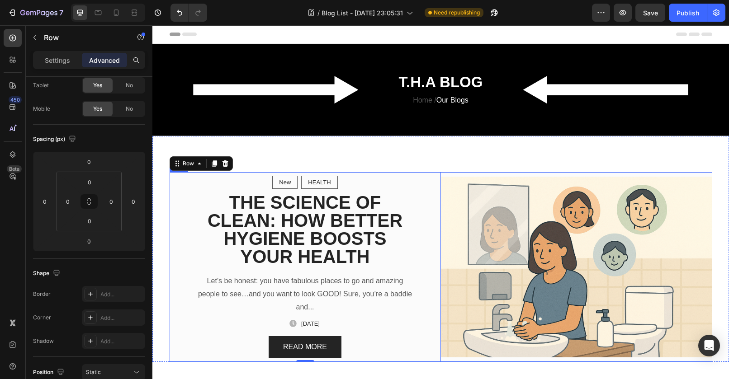
click at [474, 174] on div "Image" at bounding box center [576, 267] width 271 height 190
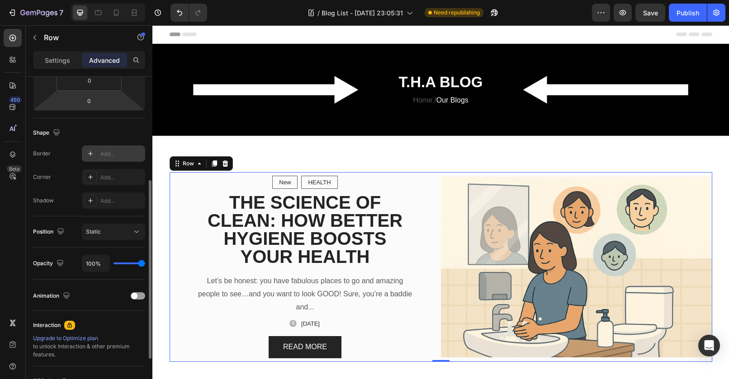
click at [89, 155] on icon at bounding box center [90, 153] width 7 height 7
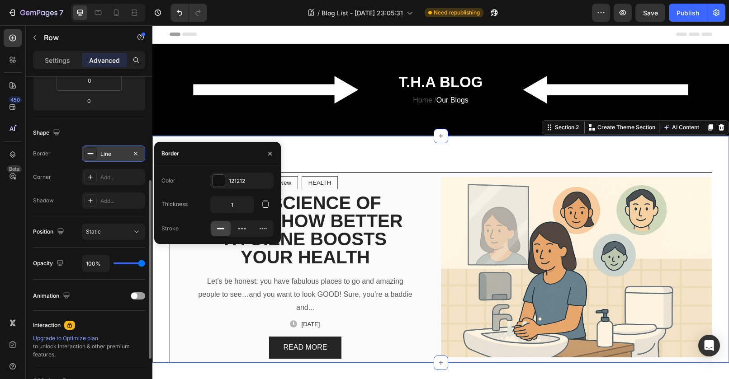
click at [354, 157] on div "New Text block Row HEALTH Text block Row Row THE SCIENCE OF CLEAN: HOW BETTER H…" at bounding box center [440, 249] width 577 height 227
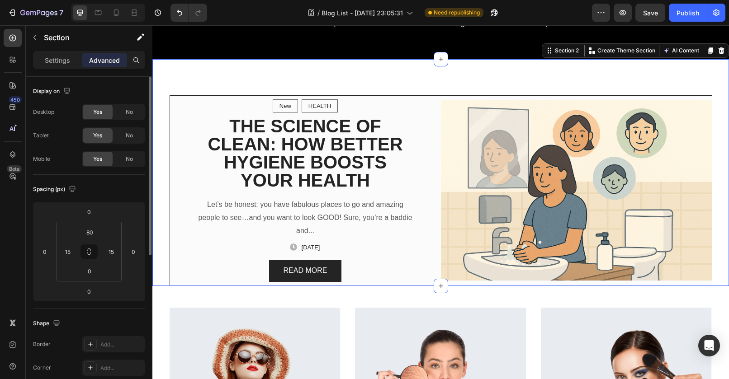
scroll to position [97, 0]
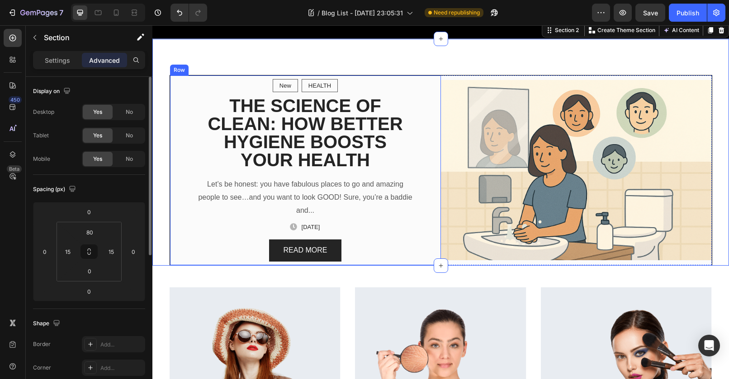
click at [171, 87] on div "New Text block Row HEALTH Text block Row Row THE SCIENCE OF CLEAN: HOW BETTER H…" at bounding box center [305, 171] width 271 height 190
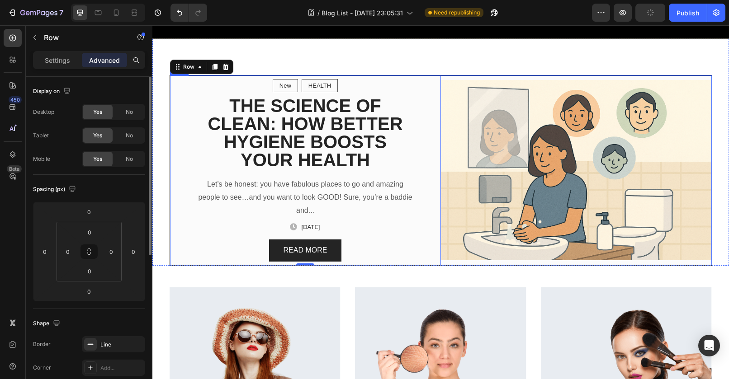
click at [441, 76] on div "Image" at bounding box center [576, 171] width 271 height 190
click at [87, 209] on input "0" at bounding box center [89, 212] width 18 height 14
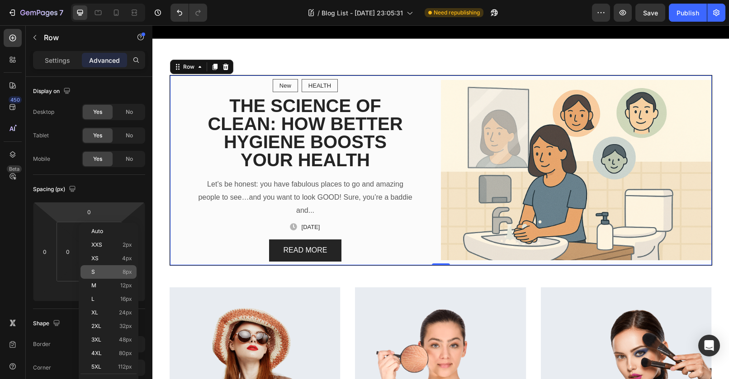
click at [114, 273] on p "S 8px" at bounding box center [111, 272] width 41 height 6
type input "8"
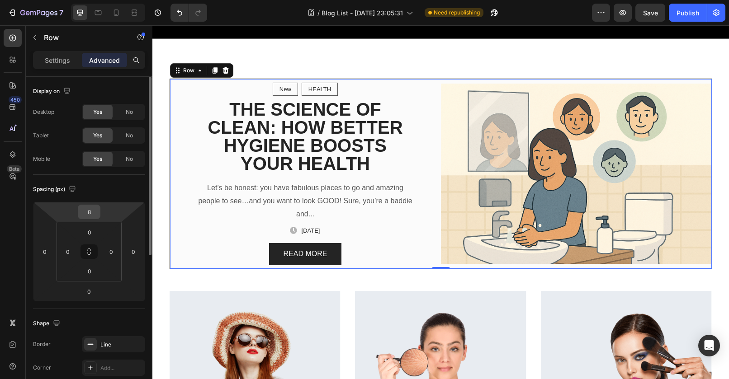
click at [91, 213] on input "8" at bounding box center [89, 212] width 18 height 14
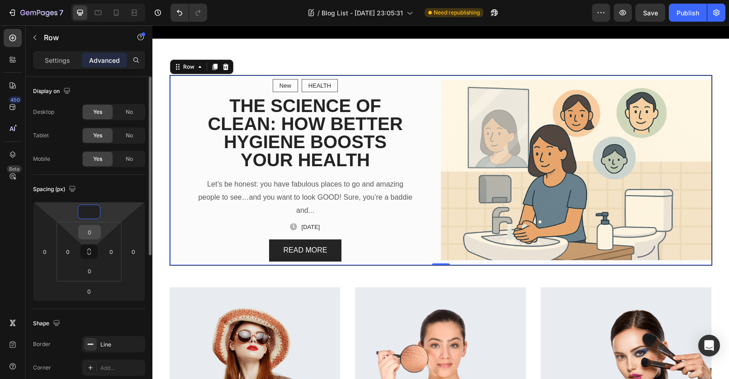
type input "0"
click at [93, 236] on input "0" at bounding box center [90, 233] width 18 height 14
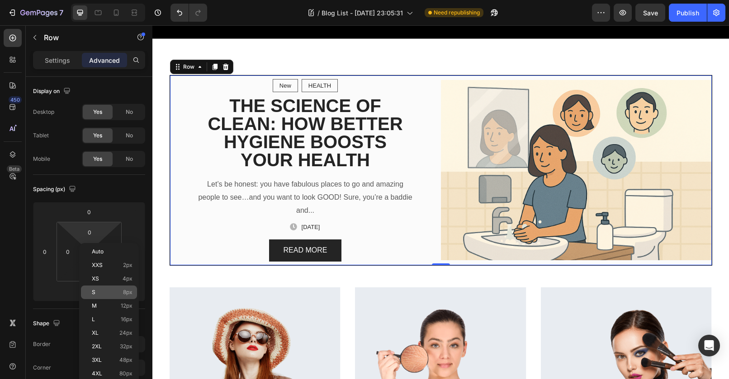
click at [120, 288] on div "S 8px" at bounding box center [109, 293] width 56 height 14
type input "8"
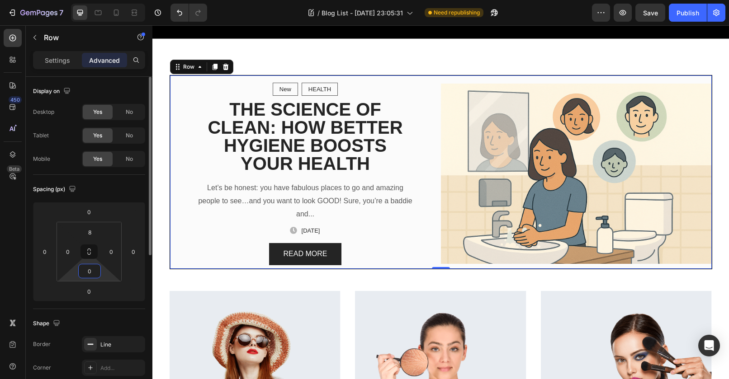
click at [92, 272] on input "0" at bounding box center [90, 272] width 18 height 14
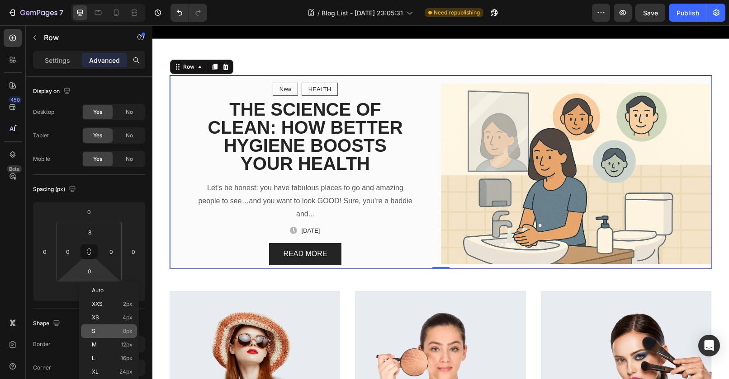
click at [115, 335] on div "S 8px" at bounding box center [109, 332] width 56 height 14
type input "8"
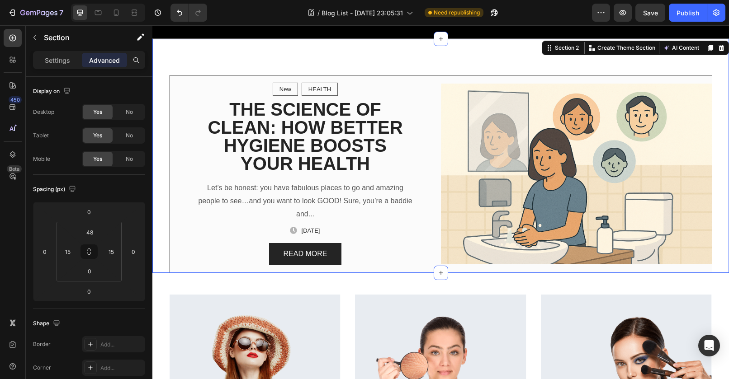
click at [156, 133] on div "New Text block Row HEALTH Text block Row Row THE SCIENCE OF CLEAN: HOW BETTER H…" at bounding box center [440, 156] width 577 height 234
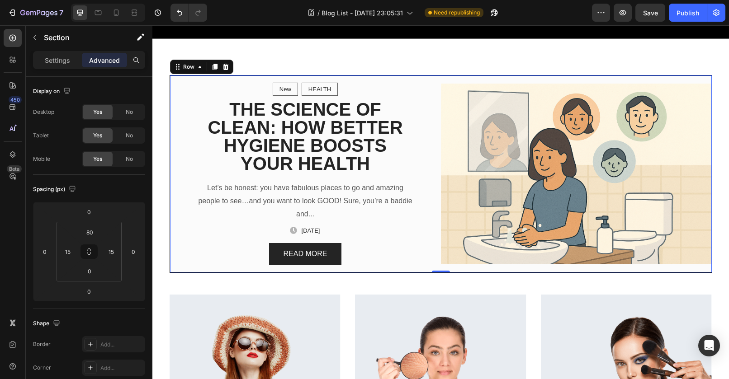
click at [473, 76] on div "New Text block Row HEALTH Text block Row Row THE SCIENCE OF CLEAN: HOW BETTER H…" at bounding box center [441, 174] width 543 height 198
click at [109, 253] on input "0" at bounding box center [111, 252] width 14 height 14
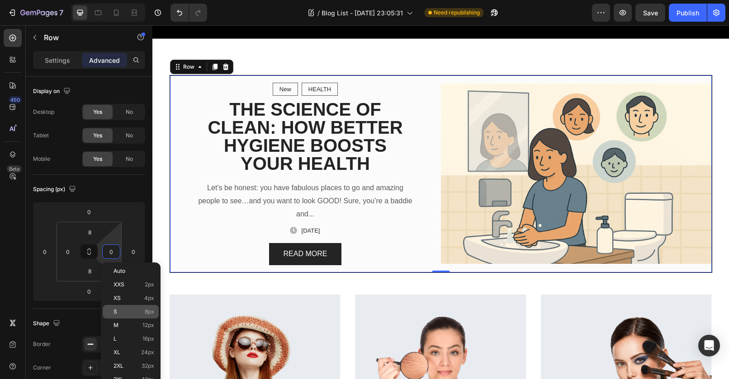
click at [134, 309] on p "S 8px" at bounding box center [134, 312] width 41 height 6
type input "8"
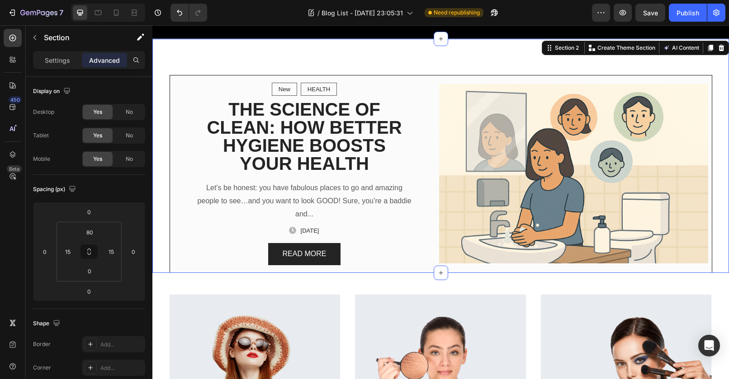
click at [452, 57] on div "New Text block Row HEALTH Text block Row Row THE SCIENCE OF CLEAN: HOW BETTER H…" at bounding box center [440, 156] width 577 height 234
click at [184, 51] on div "New Text block Row HEALTH Text block Row Row THE SCIENCE OF CLEAN: HOW BETTER H…" at bounding box center [440, 156] width 577 height 234
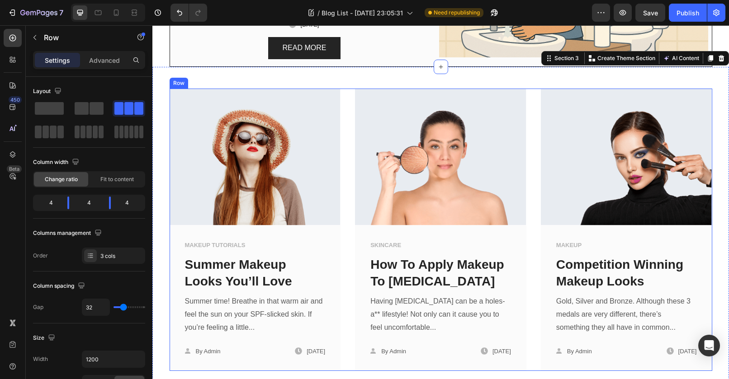
click at [347, 300] on div "Image MAKEUP TUTORIALS Text block Summer Makeup Looks You’ll Love Text block Su…" at bounding box center [441, 230] width 543 height 283
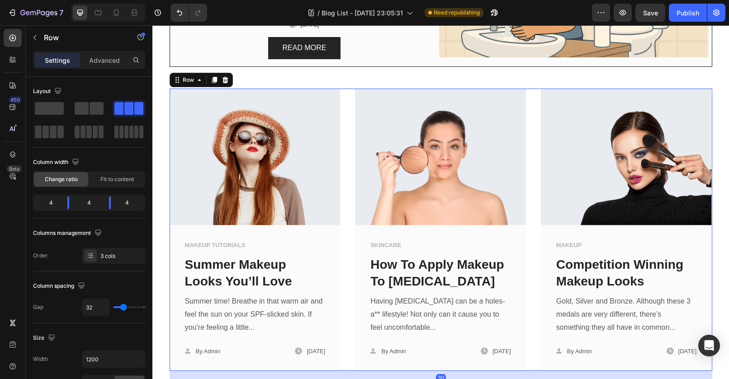
scroll to position [86, 0]
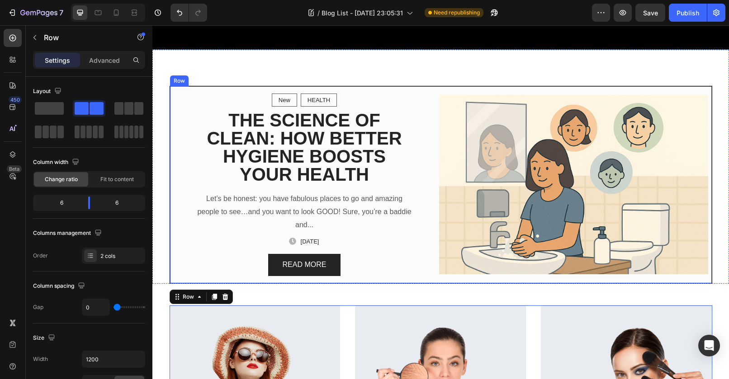
click at [501, 86] on div "New Text block Row HEALTH Text block Row Row THE SCIENCE OF CLEAN: HOW BETTER H…" at bounding box center [441, 185] width 543 height 198
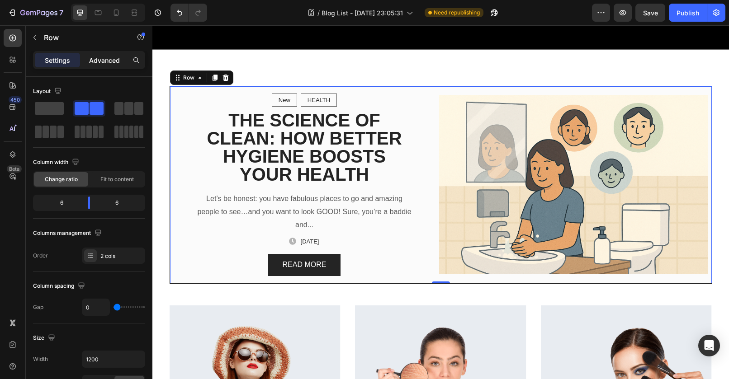
click at [113, 63] on p "Advanced" at bounding box center [104, 60] width 31 height 9
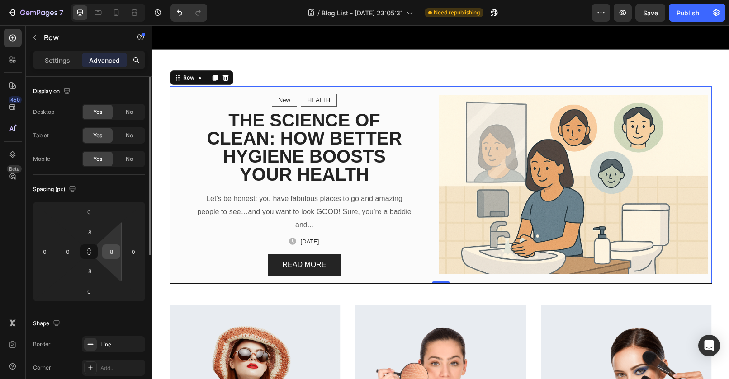
click at [104, 253] on input "8" at bounding box center [111, 252] width 14 height 14
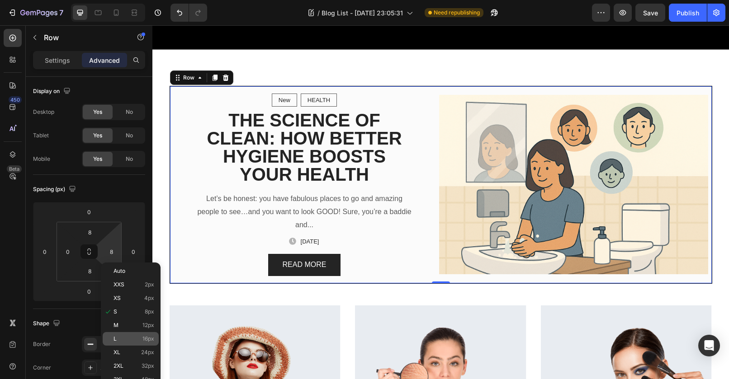
click at [120, 336] on p "L 16px" at bounding box center [134, 339] width 41 height 6
type input "16"
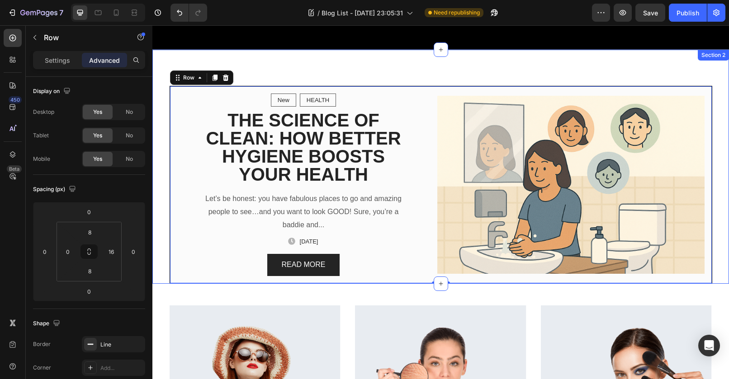
click at [412, 77] on div "New Text block Row HEALTH Text block Row Row THE SCIENCE OF CLEAN: HOW BETTER H…" at bounding box center [440, 167] width 577 height 234
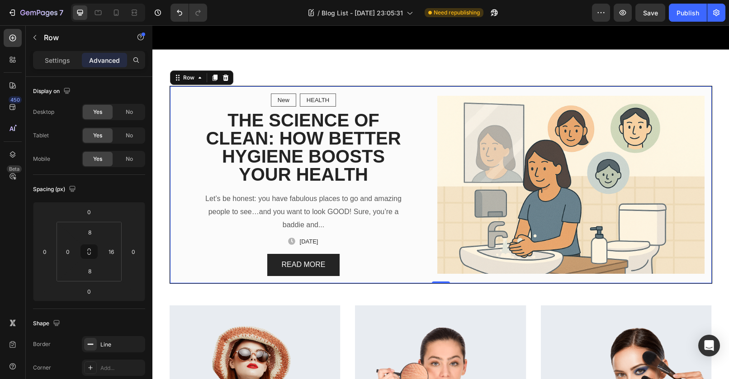
click at [423, 87] on div "New Text block Row HEALTH Text block Row Row THE SCIENCE OF CLEAN: HOW BETTER H…" at bounding box center [441, 185] width 543 height 198
click at [115, 247] on input "16" at bounding box center [111, 252] width 14 height 14
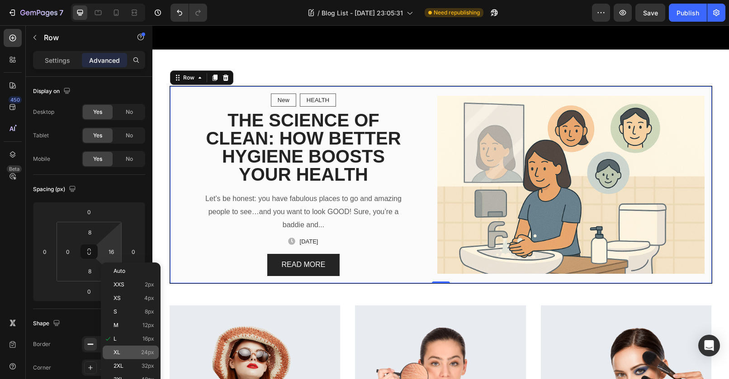
click at [133, 348] on div "XL 24px" at bounding box center [131, 353] width 56 height 14
type input "24"
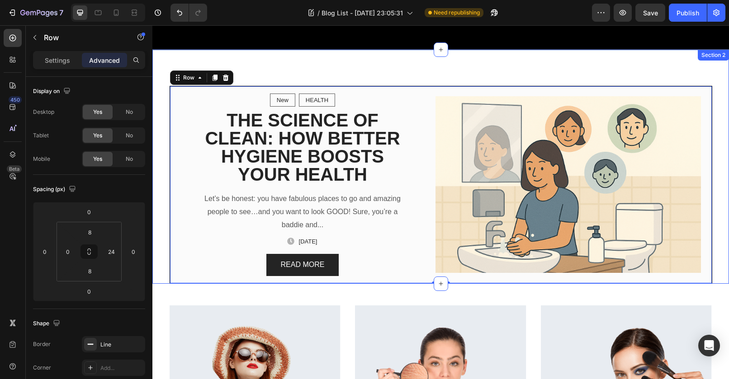
click at [417, 67] on div "New Text block Row HEALTH Text block Row Row THE SCIENCE OF CLEAN: HOW BETTER H…" at bounding box center [440, 167] width 577 height 234
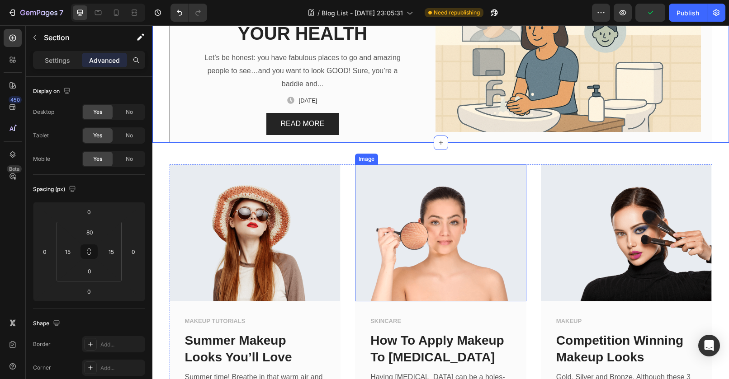
scroll to position [28, 0]
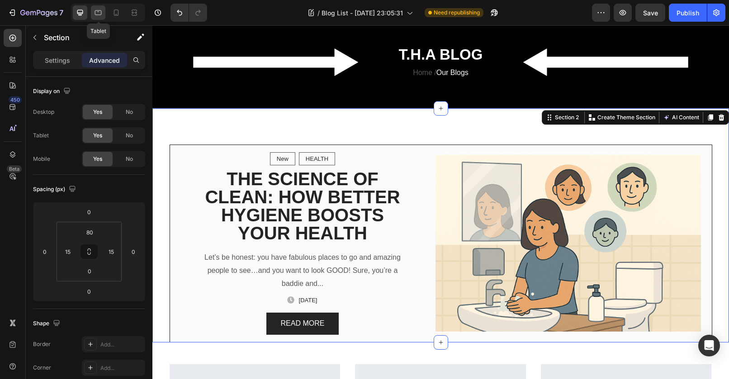
click at [102, 12] on icon at bounding box center [98, 12] width 9 height 9
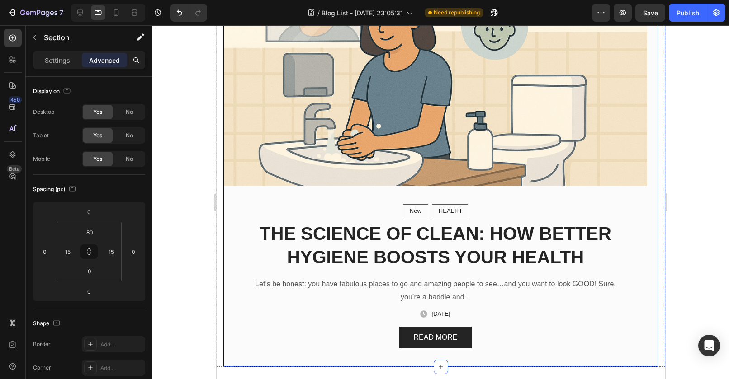
scroll to position [422, 0]
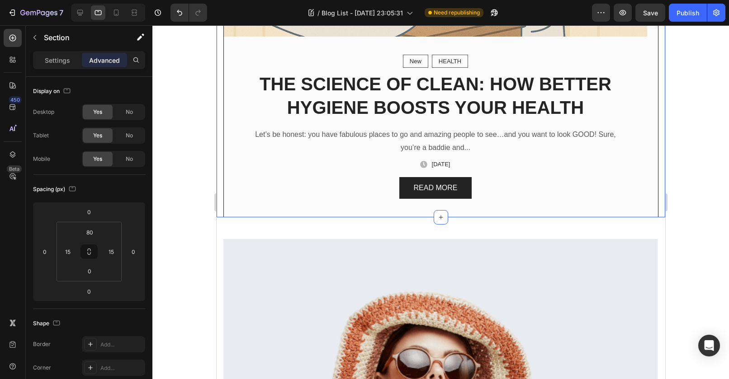
click at [203, 246] on div at bounding box center [440, 202] width 577 height 354
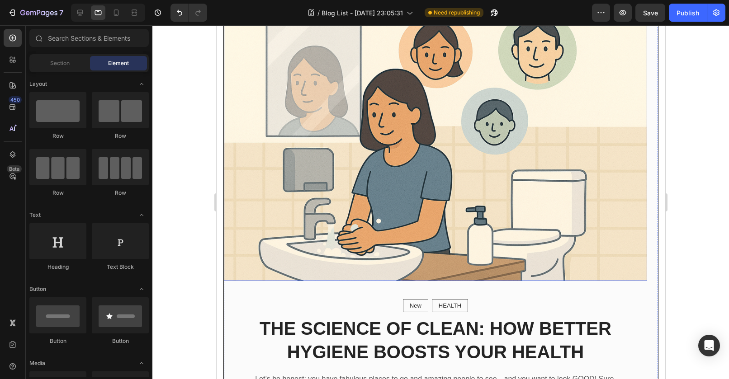
scroll to position [47, 0]
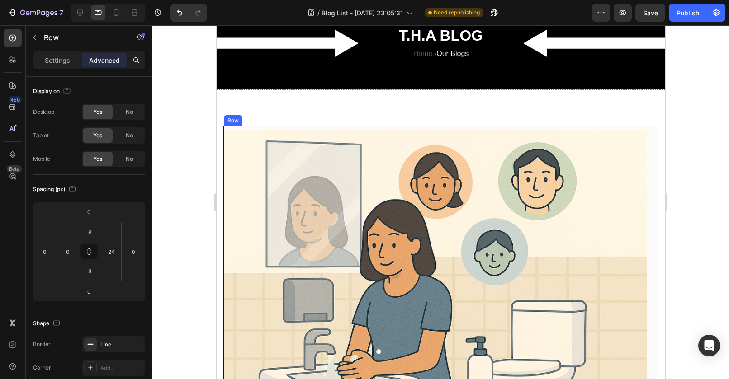
click at [300, 126] on div "New Text block Row HEALTH Text block Row Row THE SCIENCE OF CLEAN: HOW BETTER H…" at bounding box center [440, 360] width 435 height 468
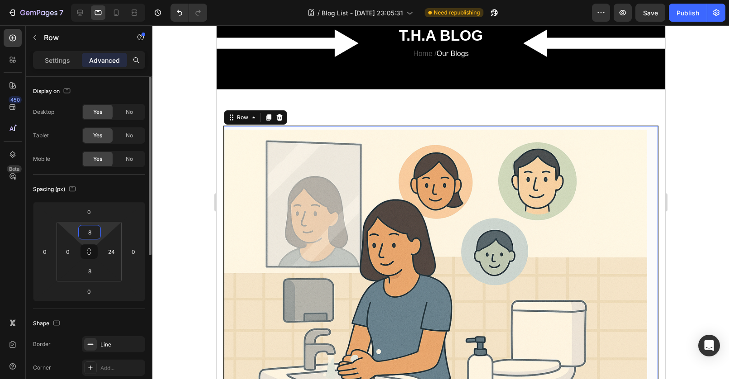
click at [92, 228] on input "8" at bounding box center [90, 233] width 18 height 14
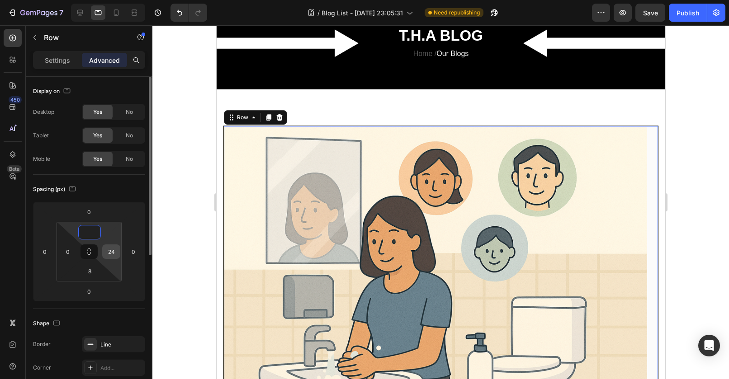
type input "0"
click at [111, 254] on input "24" at bounding box center [111, 252] width 14 height 14
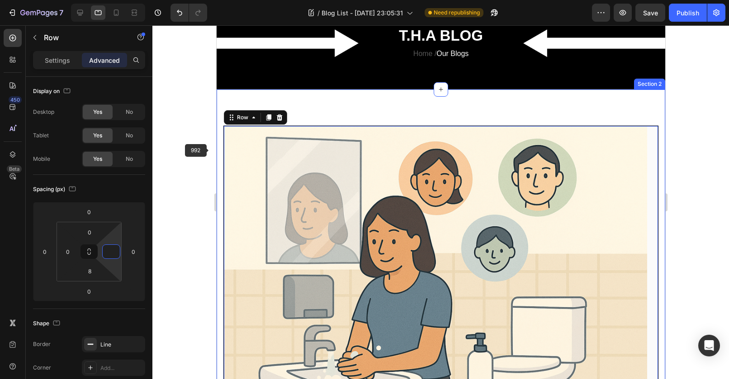
type input "0"
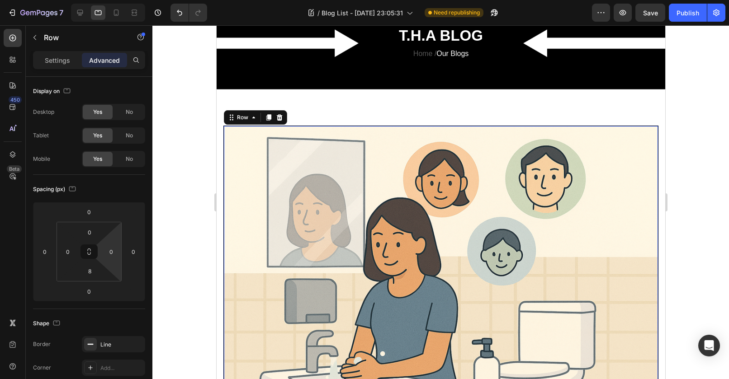
click at [208, 150] on div at bounding box center [440, 202] width 577 height 354
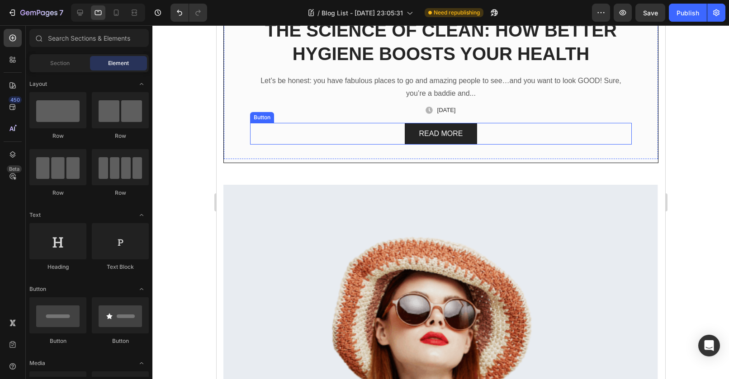
scroll to position [545, 0]
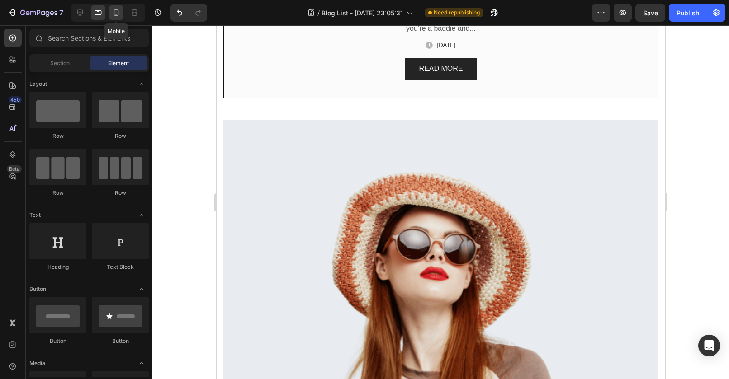
click at [120, 13] on icon at bounding box center [116, 12] width 9 height 9
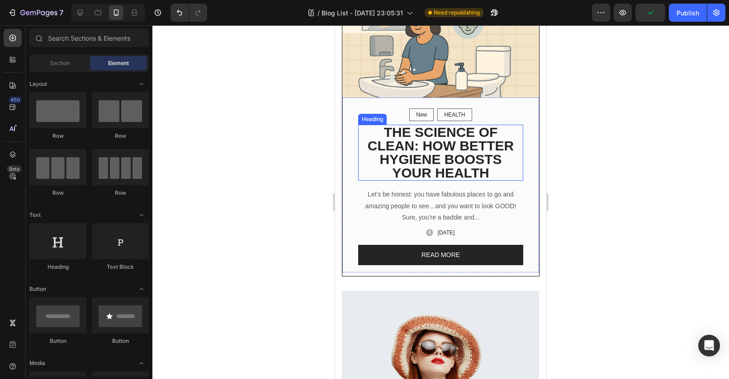
scroll to position [58, 0]
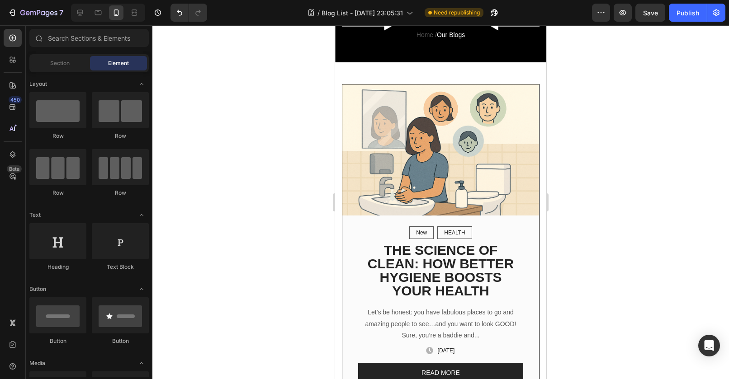
click at [673, 129] on div at bounding box center [440, 202] width 577 height 354
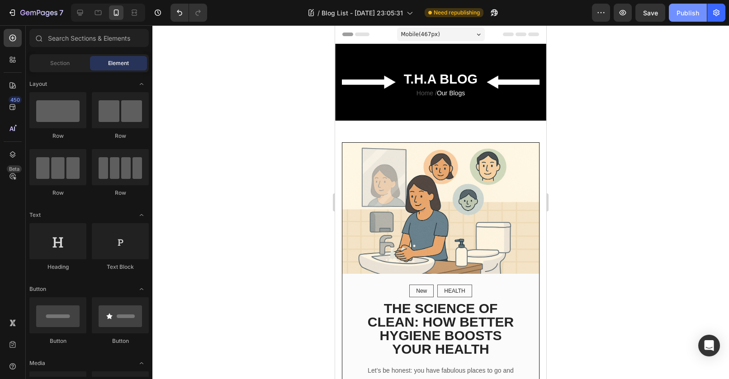
click at [683, 14] on div "Publish" at bounding box center [688, 12] width 23 height 9
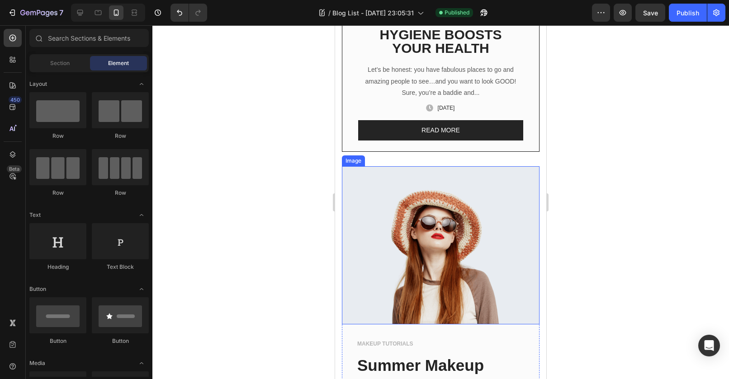
scroll to position [443, 0]
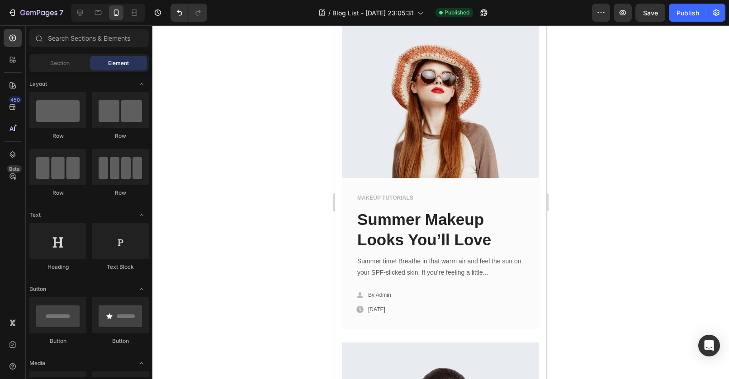
click at [656, 155] on div at bounding box center [440, 202] width 577 height 354
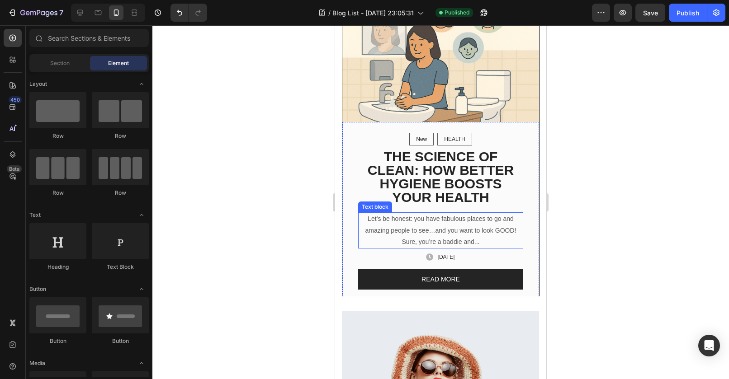
scroll to position [2, 0]
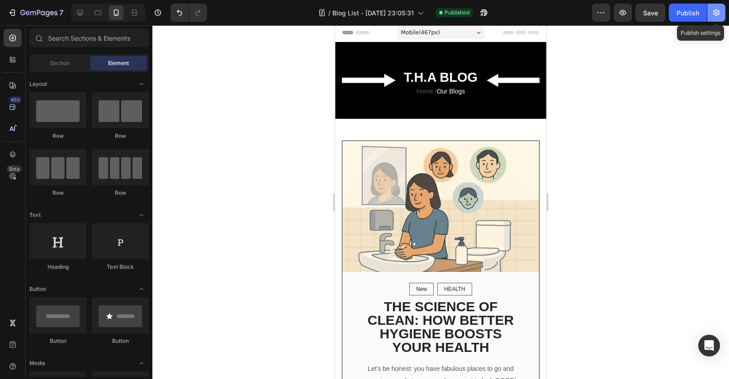
click at [719, 12] on icon "button" at bounding box center [716, 12] width 6 height 7
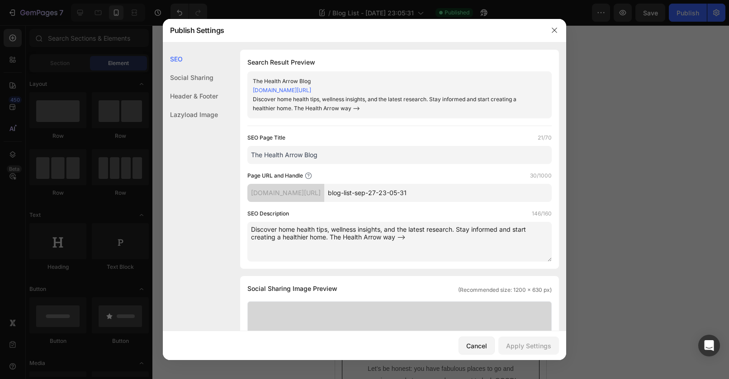
click at [473, 195] on input "blog-list-sep-27-23-05-31" at bounding box center [438, 193] width 228 height 18
click at [475, 192] on input "blog-list-sep-27-23-05-31" at bounding box center [438, 193] width 228 height 18
drag, startPoint x: 462, startPoint y: 189, endPoint x: 487, endPoint y: 191, distance: 24.5
click at [487, 191] on input "blog-list-sep-27-23-05-31" at bounding box center [438, 193] width 228 height 18
click at [545, 345] on div "Apply Settings" at bounding box center [528, 345] width 45 height 9
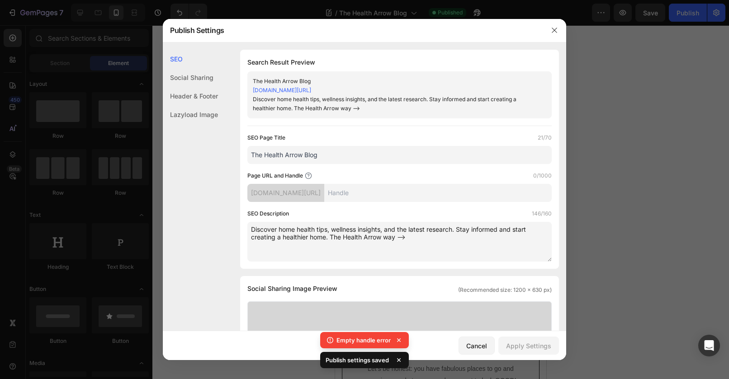
click at [411, 190] on input "text" at bounding box center [438, 193] width 228 height 18
type input "list"
click at [523, 340] on button "Apply Settings" at bounding box center [528, 346] width 61 height 18
click at [397, 338] on icon at bounding box center [398, 340] width 9 height 9
click at [399, 360] on icon at bounding box center [398, 360] width 9 height 9
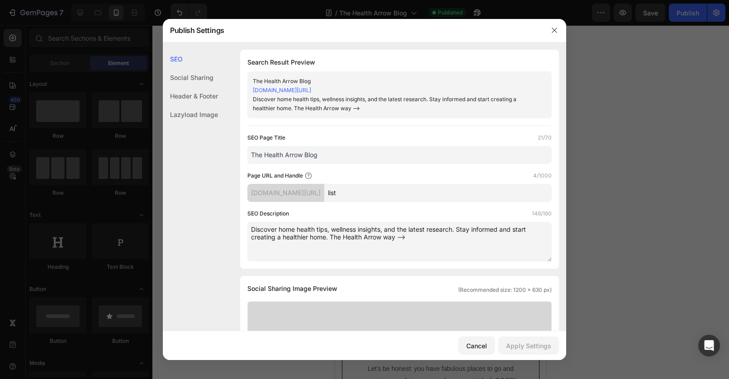
click at [553, 34] on button "button" at bounding box center [554, 30] width 14 height 14
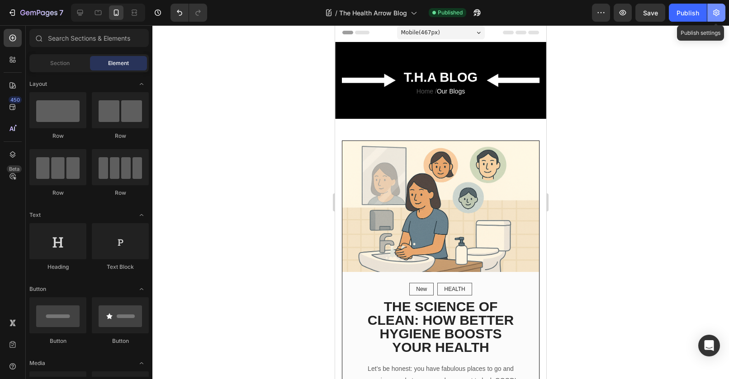
click at [717, 13] on icon "button" at bounding box center [716, 12] width 9 height 9
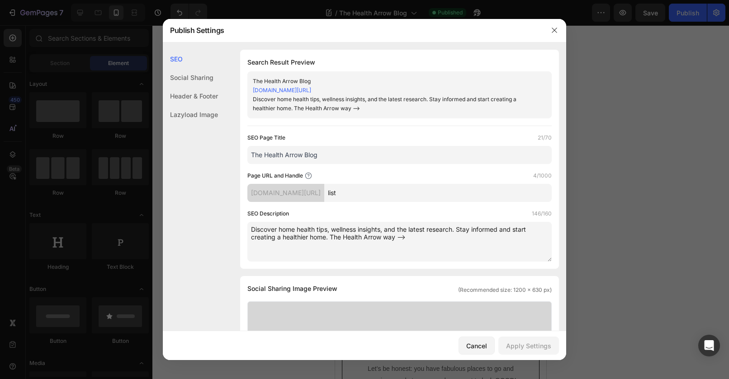
click at [311, 89] on link "hbkdex-ay.myshopify.com/blogs/news/list/" at bounding box center [282, 90] width 58 height 7
click at [555, 28] on icon "button" at bounding box center [554, 30] width 7 height 7
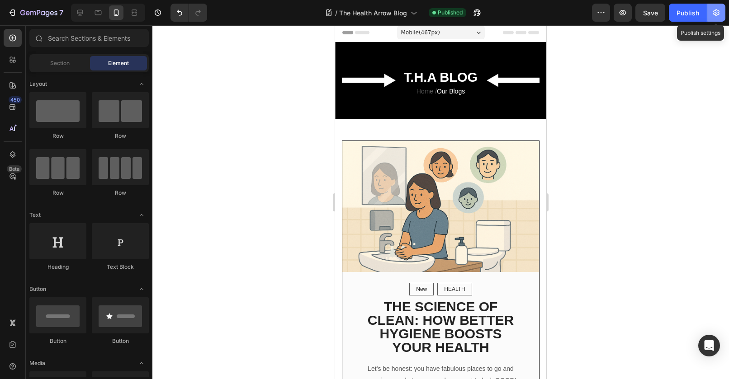
click at [725, 10] on button "button" at bounding box center [716, 13] width 18 height 18
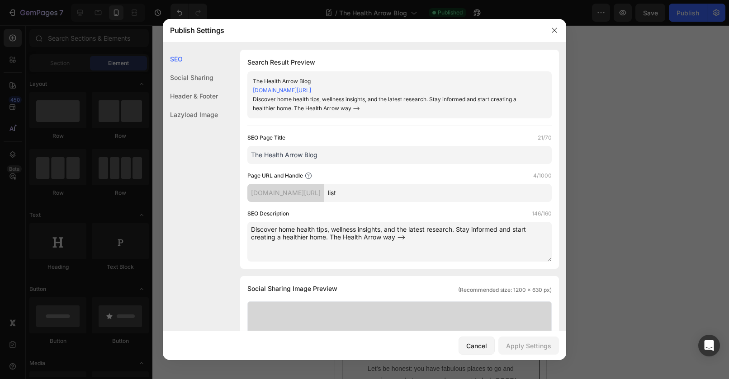
click at [320, 195] on div "hbkdex-ay.myshopify.com/blogs/news/" at bounding box center [285, 193] width 77 height 18
click at [308, 174] on icon at bounding box center [308, 175] width 7 height 7
click at [559, 31] on button "button" at bounding box center [554, 30] width 14 height 14
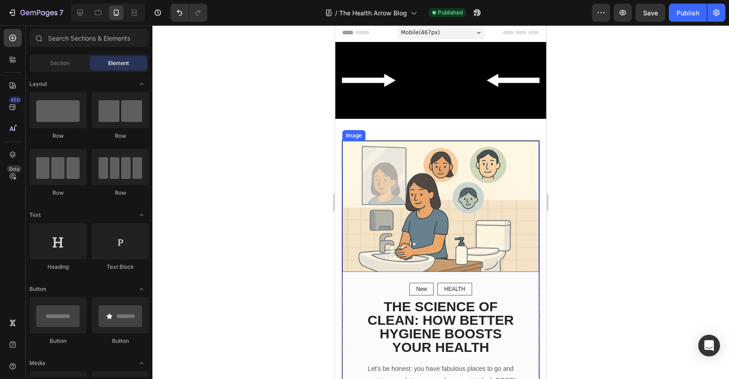
scroll to position [219, 0]
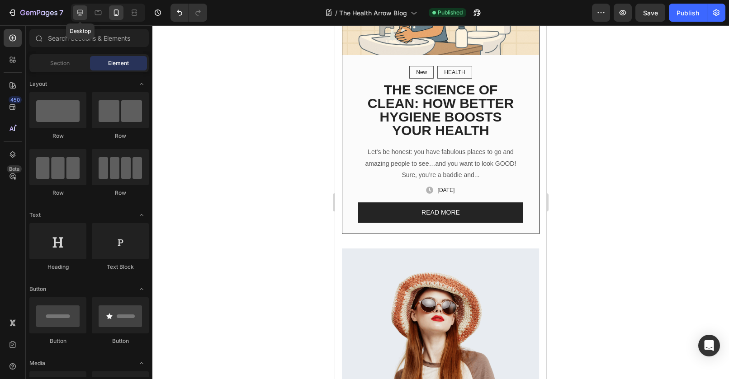
click at [83, 14] on icon at bounding box center [80, 12] width 9 height 9
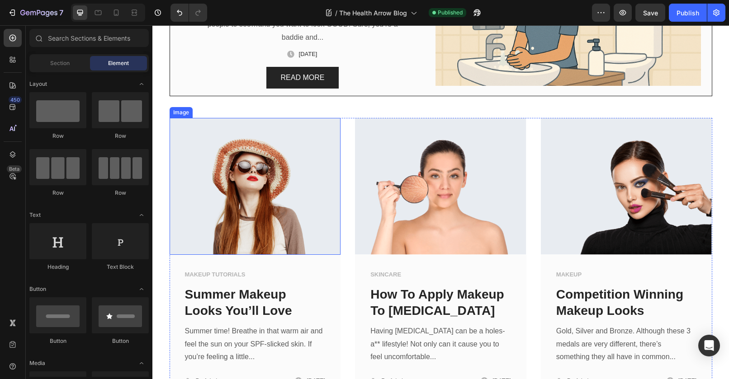
scroll to position [335, 0]
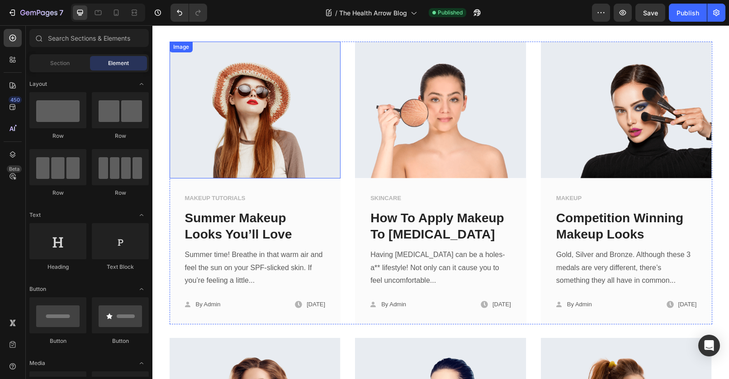
click at [337, 178] on img at bounding box center [255, 110] width 171 height 137
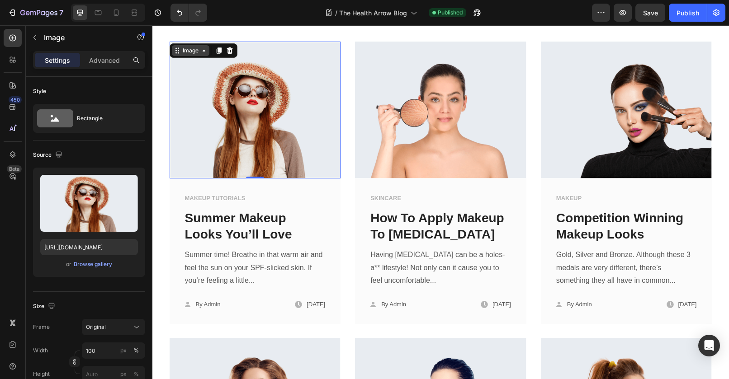
click at [181, 54] on div "Image" at bounding box center [190, 51] width 19 height 8
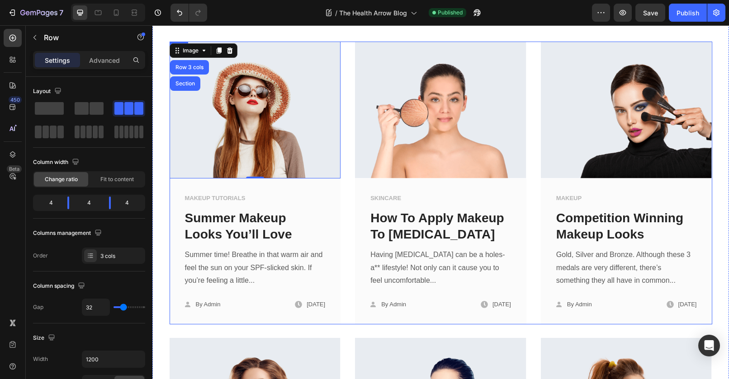
click at [341, 230] on div "Image Row 3 cols Section 0 MAKEUP TUTORIALS Text block Summer Makeup Looks You’…" at bounding box center [441, 183] width 543 height 283
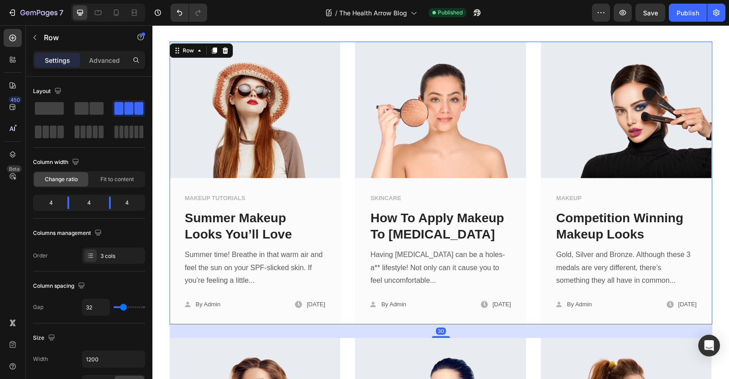
click at [343, 188] on div "Image MAKEUP TUTORIALS Text block Summer Makeup Looks You’ll Love Text block Su…" at bounding box center [441, 183] width 543 height 283
click at [219, 86] on img at bounding box center [255, 110] width 171 height 137
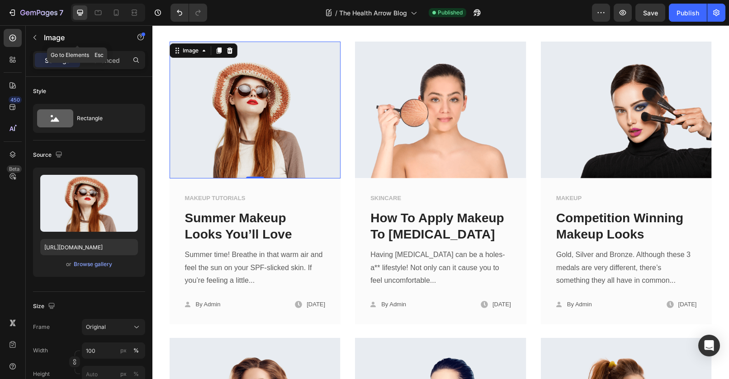
click at [36, 40] on icon "button" at bounding box center [34, 37] width 7 height 7
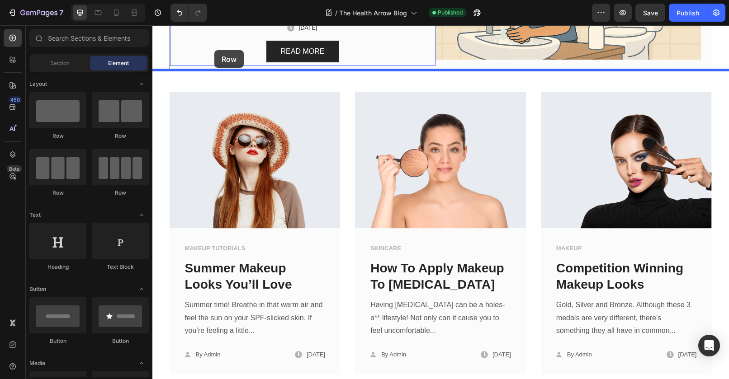
scroll to position [269, 0]
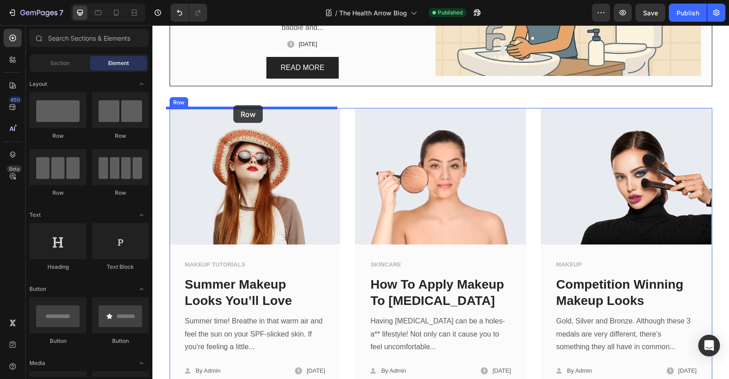
drag, startPoint x: 230, startPoint y: 144, endPoint x: 233, endPoint y: 105, distance: 38.6
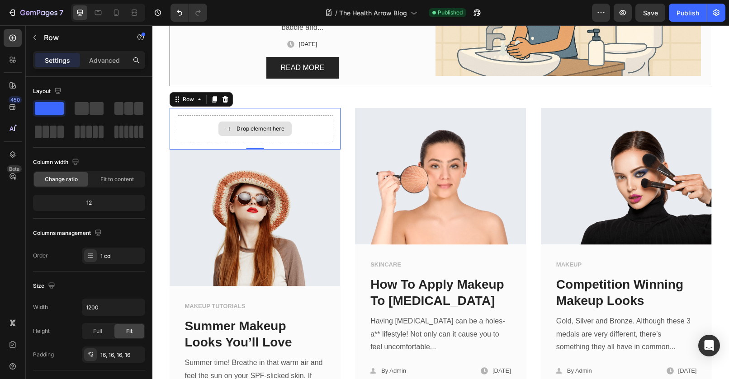
click at [237, 131] on div "Drop element here" at bounding box center [261, 128] width 48 height 7
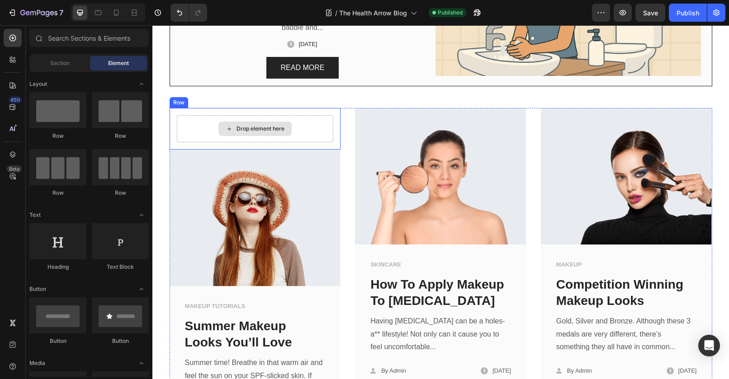
click at [188, 130] on div "Drop element here" at bounding box center [255, 128] width 157 height 27
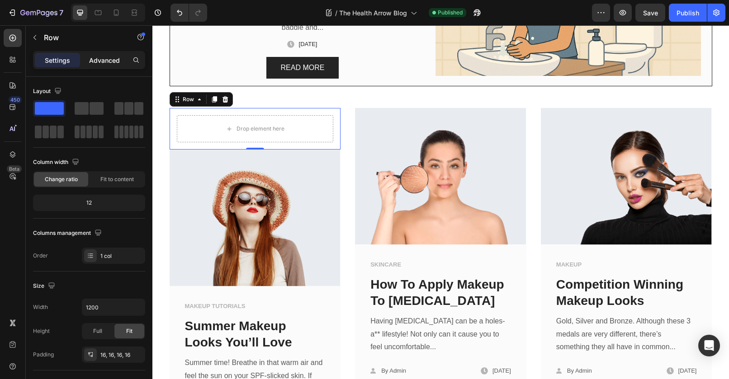
click at [93, 59] on p "Advanced" at bounding box center [104, 60] width 31 height 9
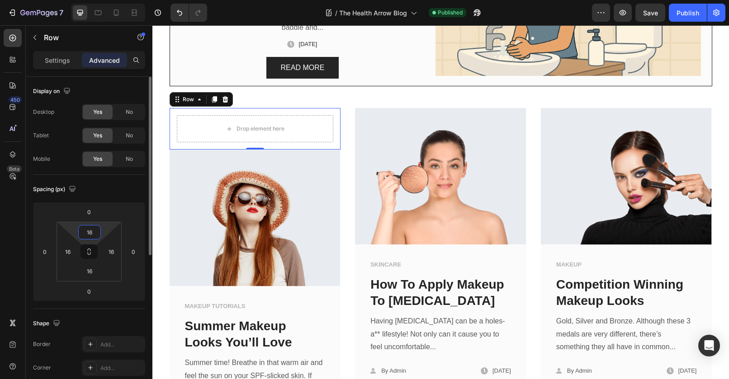
click at [93, 236] on input "16" at bounding box center [90, 233] width 18 height 14
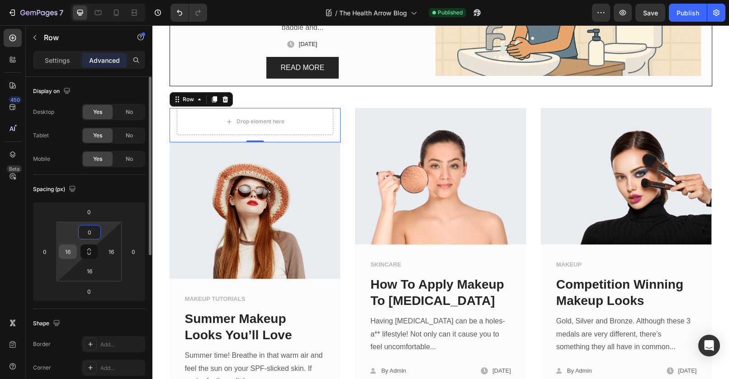
type input "0"
click at [71, 252] on input "16" at bounding box center [68, 252] width 14 height 14
type input "0"
click at [117, 251] on input "16" at bounding box center [111, 252] width 14 height 14
type input "0"
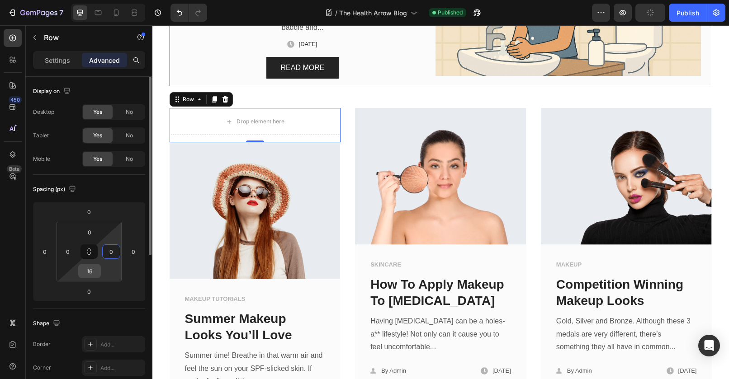
click at [89, 275] on input "16" at bounding box center [90, 272] width 18 height 14
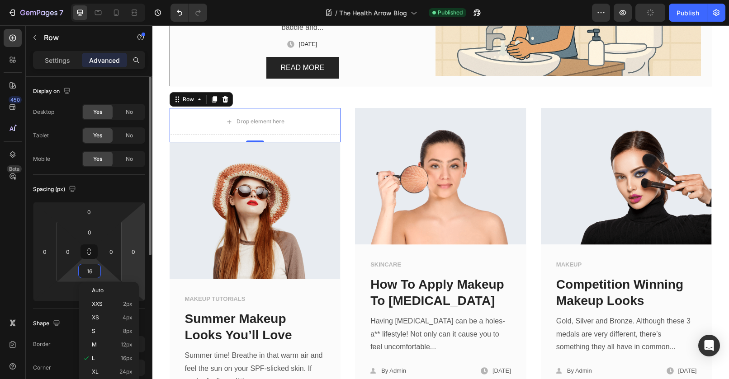
type input "0"
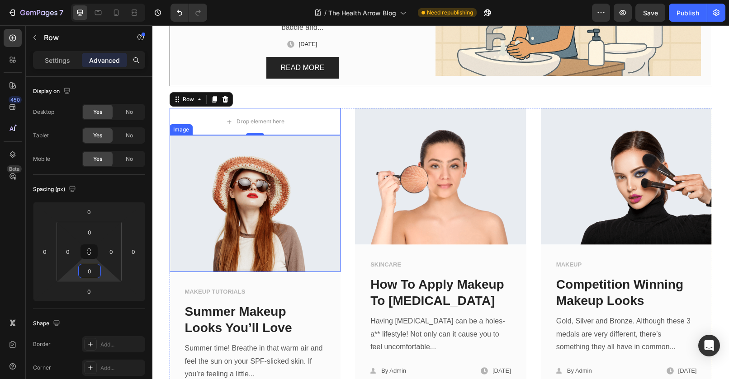
click at [262, 172] on img at bounding box center [255, 203] width 171 height 137
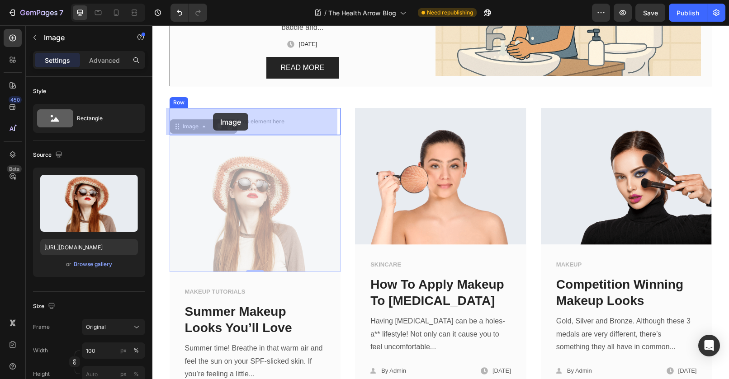
drag, startPoint x: 186, startPoint y: 125, endPoint x: 213, endPoint y: 113, distance: 29.8
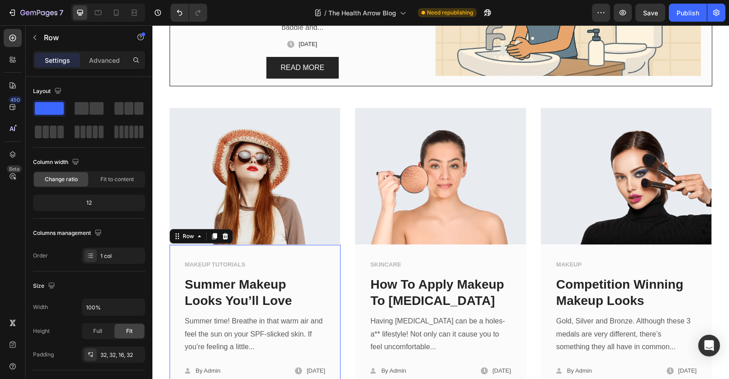
click at [327, 253] on div "MAKEUP TUTORIALS Text block Summer Makeup Looks You’ll Love Text block Summer t…" at bounding box center [255, 318] width 171 height 146
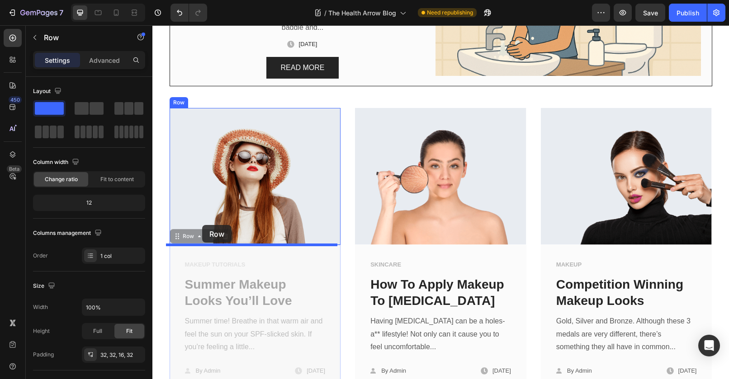
drag, startPoint x: 183, startPoint y: 239, endPoint x: 202, endPoint y: 225, distance: 23.3
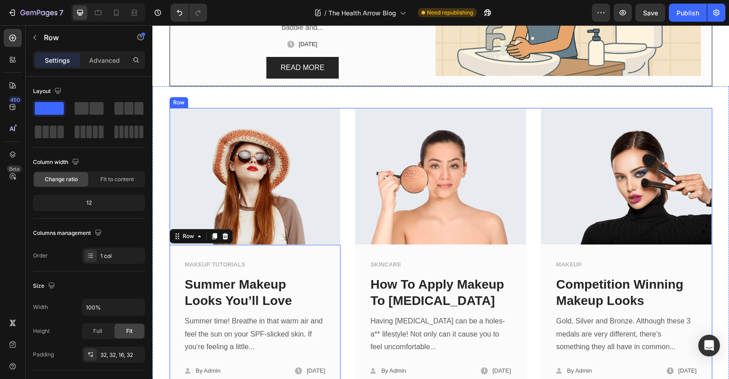
click at [341, 236] on div "Image MAKEUP TUTORIALS Text block Summer Makeup Looks You’ll Love Text block Su…" at bounding box center [441, 249] width 543 height 283
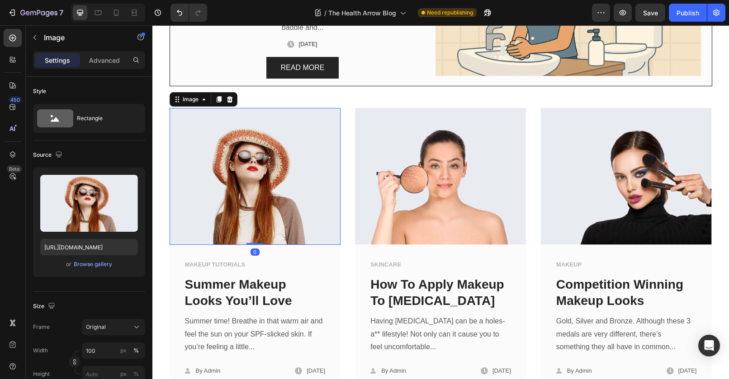
click at [315, 241] on img at bounding box center [255, 176] width 171 height 137
click at [187, 104] on div "Image" at bounding box center [191, 99] width 38 height 11
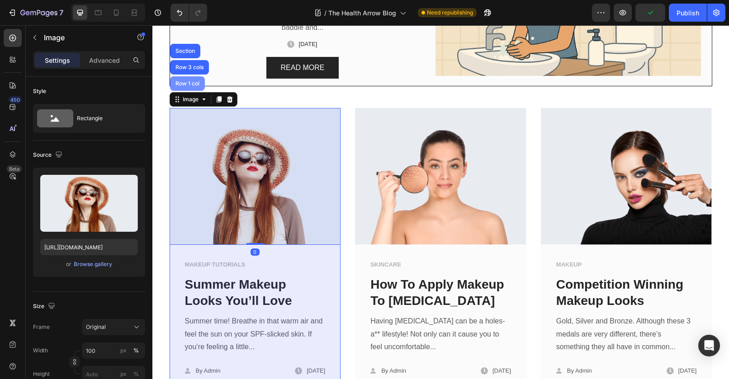
click at [185, 84] on div "Row 1 col" at bounding box center [188, 83] width 28 height 5
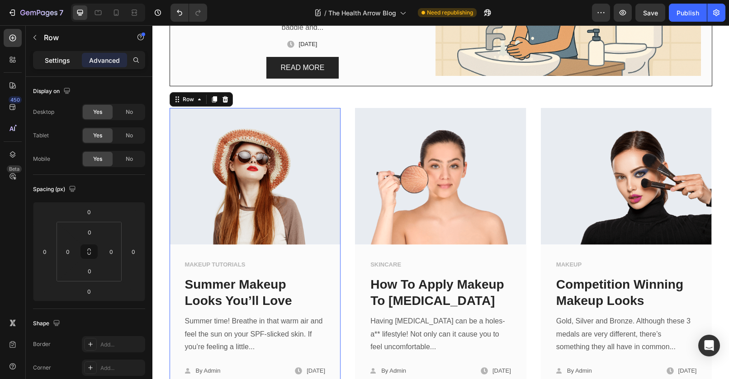
click at [44, 59] on div "Settings" at bounding box center [57, 60] width 45 height 14
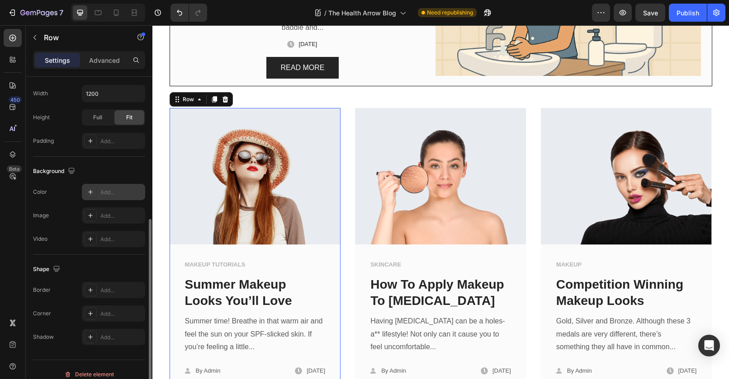
scroll to position [223, 0]
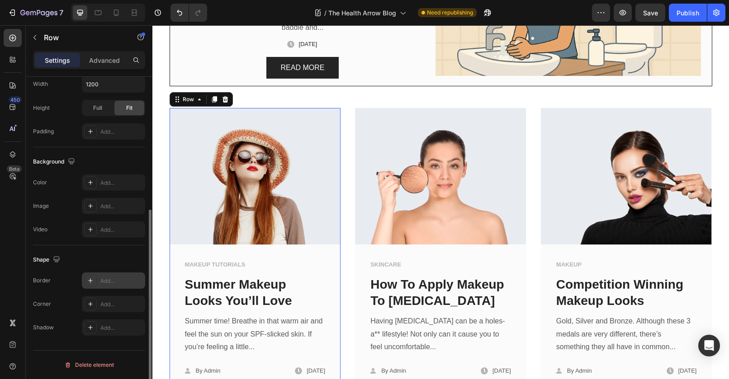
click at [88, 281] on icon at bounding box center [90, 280] width 7 height 7
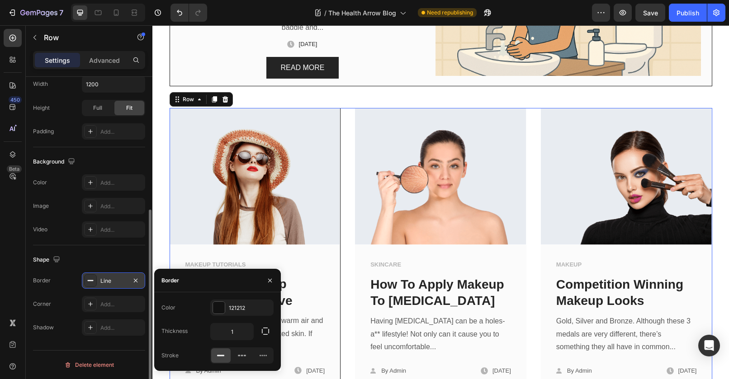
click at [347, 170] on div "Image MAKEUP TUTORIALS Text block Summer Makeup Looks You’ll Love Text block Su…" at bounding box center [441, 249] width 543 height 283
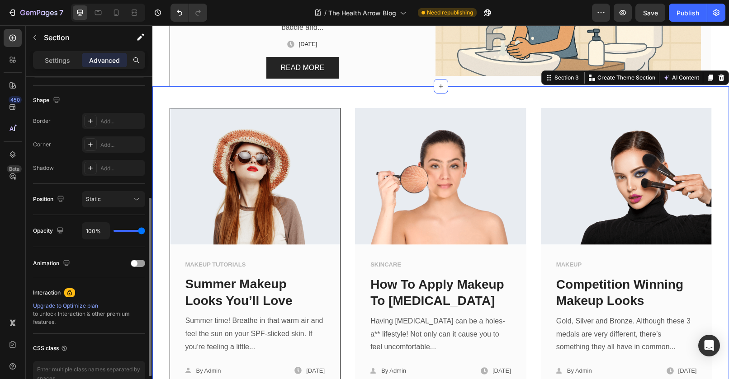
scroll to position [0, 0]
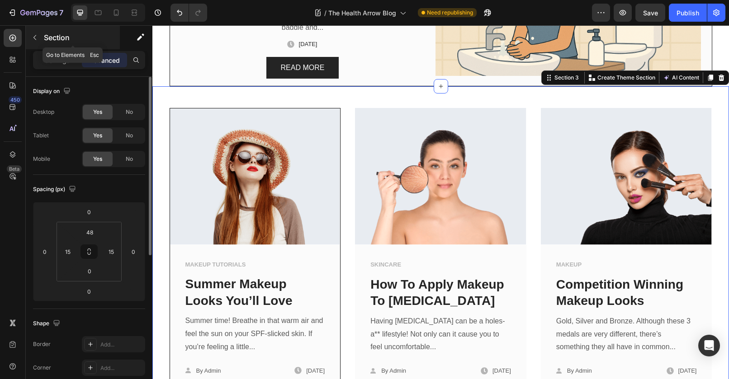
click at [35, 34] on icon "button" at bounding box center [34, 37] width 7 height 7
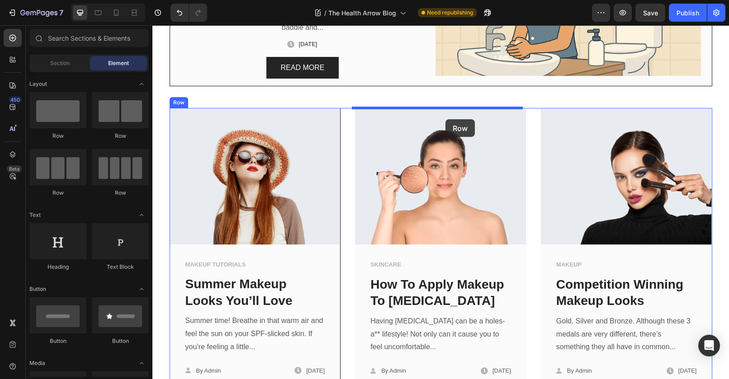
drag, startPoint x: 223, startPoint y: 139, endPoint x: 446, endPoint y: 119, distance: 223.8
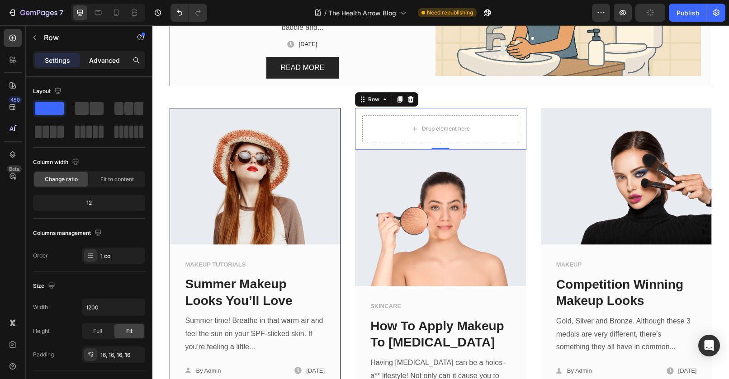
click at [108, 59] on p "Advanced" at bounding box center [104, 60] width 31 height 9
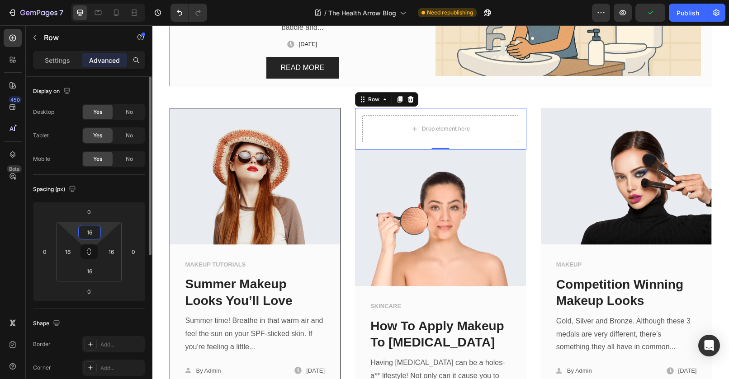
click at [87, 234] on input "16" at bounding box center [90, 233] width 18 height 14
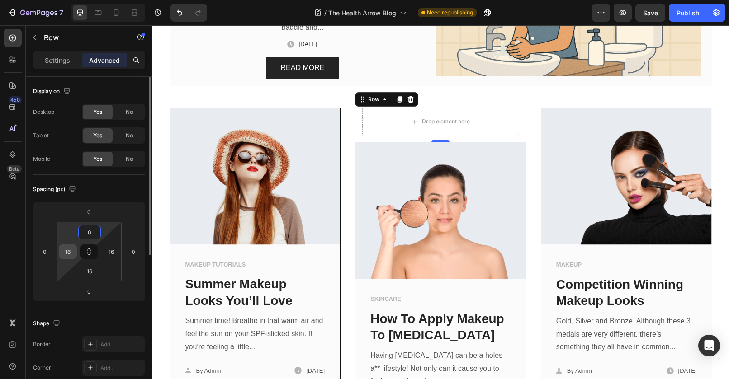
type input "0"
click at [73, 246] on input "16" at bounding box center [68, 252] width 14 height 14
type input "0"
click at [114, 249] on input "16" at bounding box center [111, 252] width 14 height 14
type input "0"
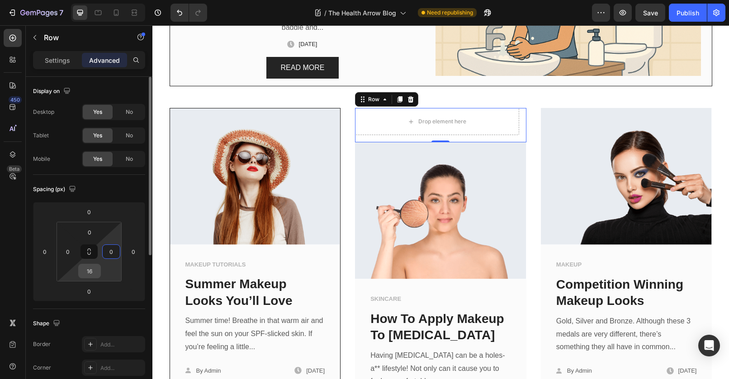
click at [89, 277] on input "16" at bounding box center [90, 272] width 18 height 14
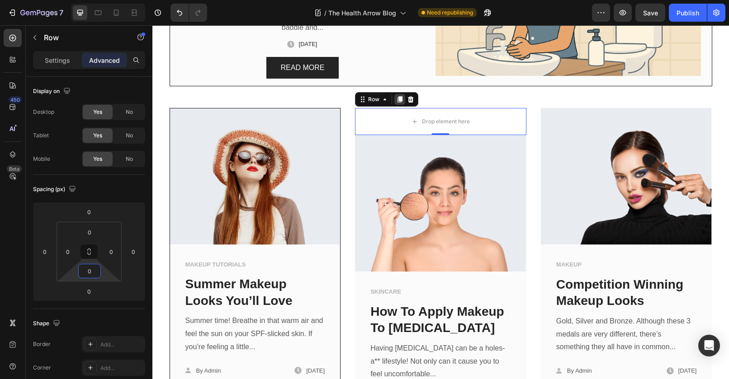
type input "0"
click at [398, 100] on icon at bounding box center [400, 100] width 5 height 6
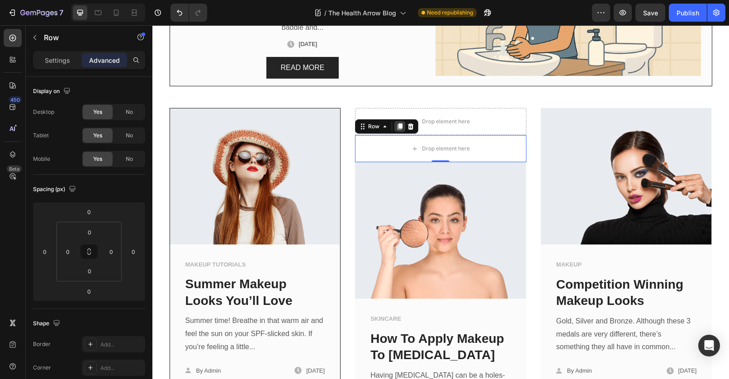
click at [398, 128] on icon at bounding box center [400, 127] width 5 height 6
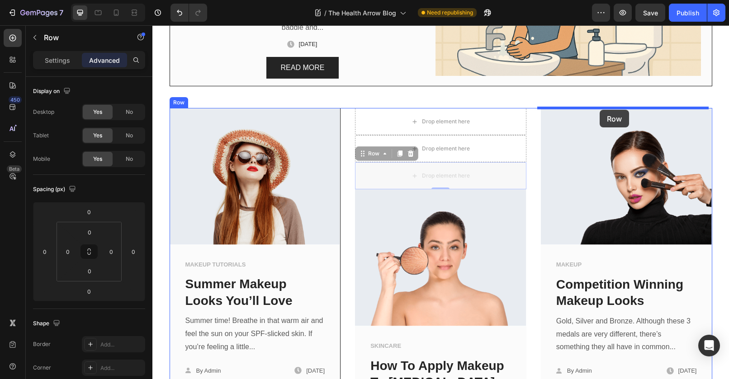
drag, startPoint x: 366, startPoint y: 156, endPoint x: 600, endPoint y: 110, distance: 237.8
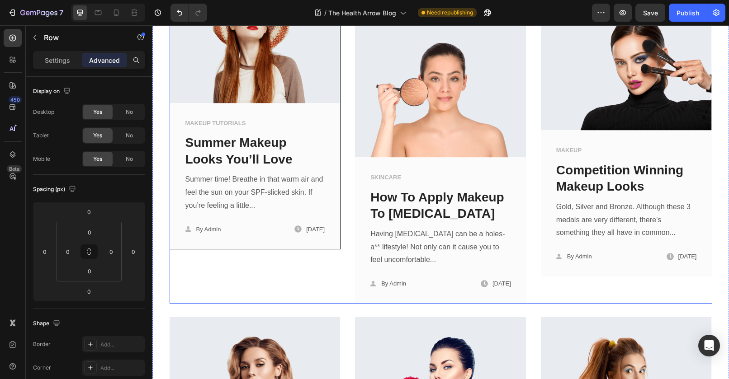
scroll to position [267, 0]
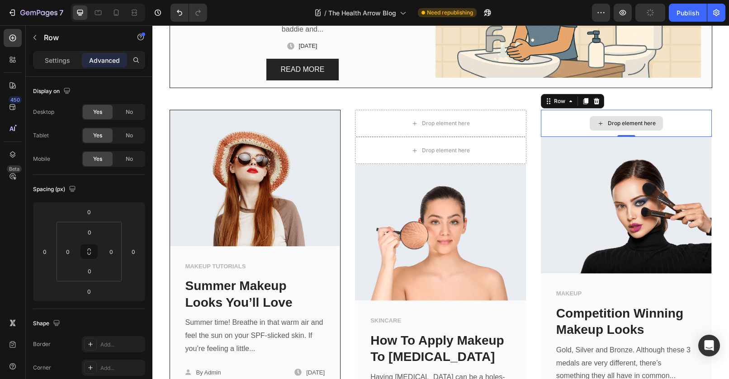
click at [562, 122] on div "Drop element here" at bounding box center [626, 123] width 171 height 27
click at [593, 102] on icon at bounding box center [596, 101] width 7 height 7
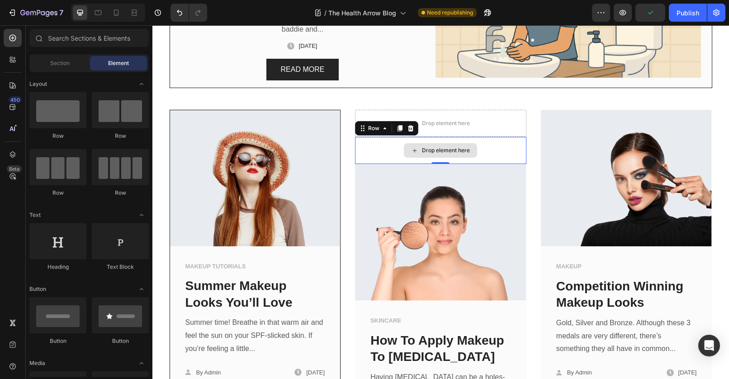
click at [484, 138] on div "Drop element here" at bounding box center [440, 150] width 171 height 27
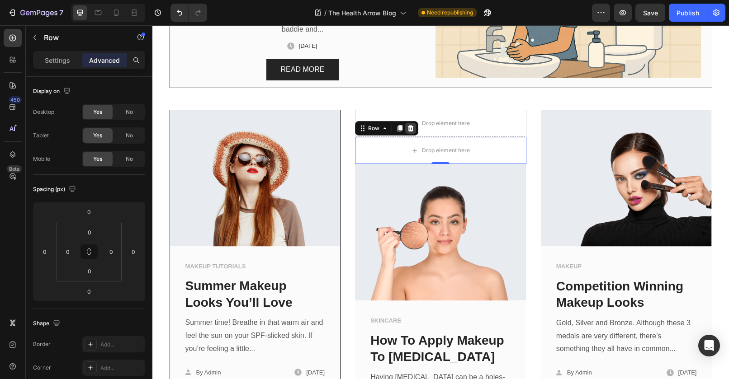
click at [410, 129] on icon at bounding box center [410, 128] width 7 height 7
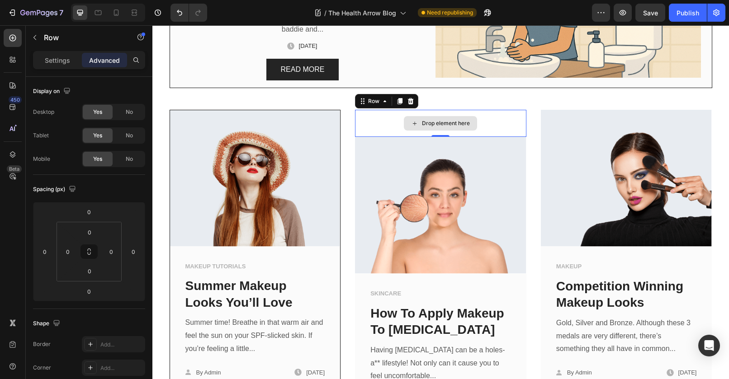
click at [497, 122] on div "Drop element here" at bounding box center [440, 123] width 171 height 27
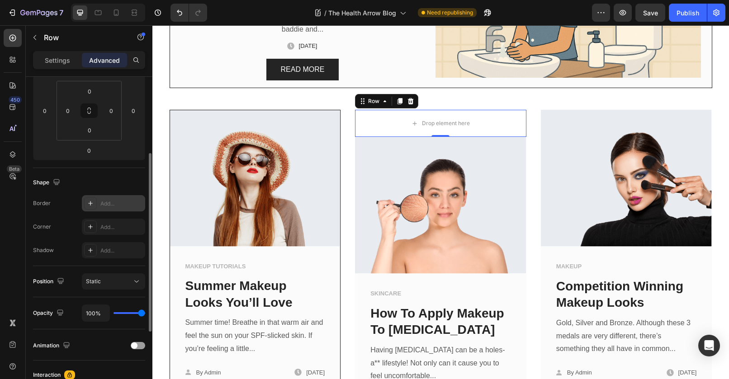
click at [93, 200] on icon at bounding box center [90, 203] width 7 height 7
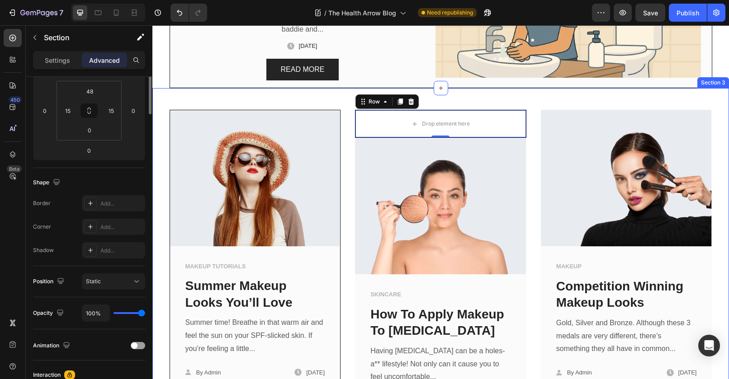
scroll to position [0, 0]
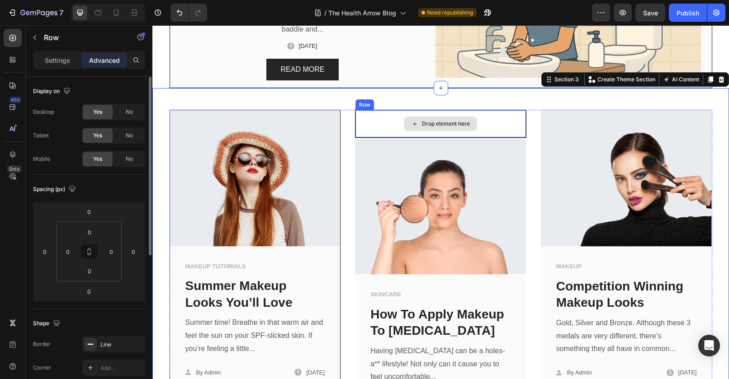
click at [484, 118] on div "Drop element here" at bounding box center [441, 123] width 171 height 27
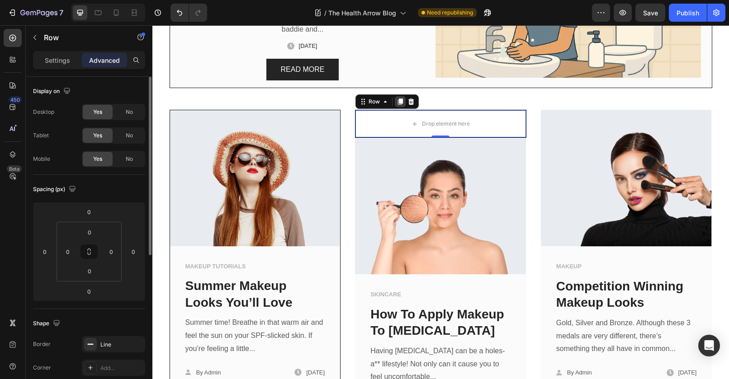
click at [399, 104] on icon at bounding box center [400, 102] width 5 height 6
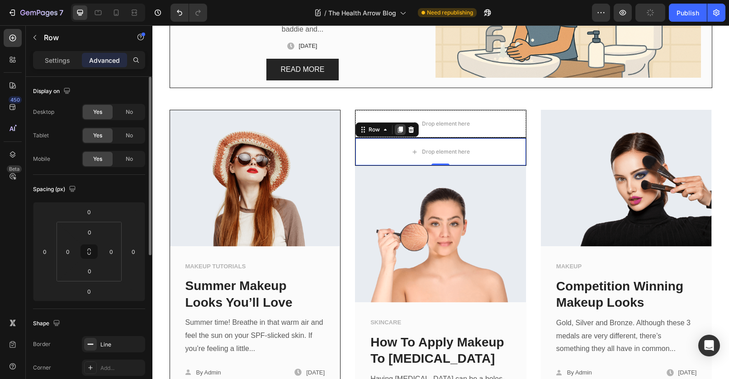
click at [398, 133] on icon at bounding box center [400, 130] width 5 height 6
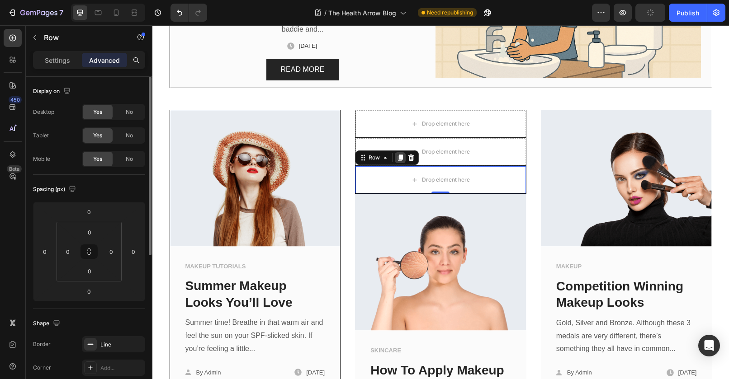
click at [398, 157] on icon at bounding box center [400, 158] width 5 height 6
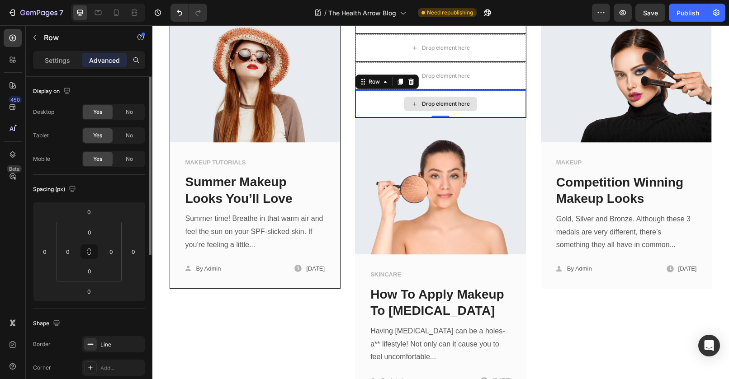
scroll to position [325, 0]
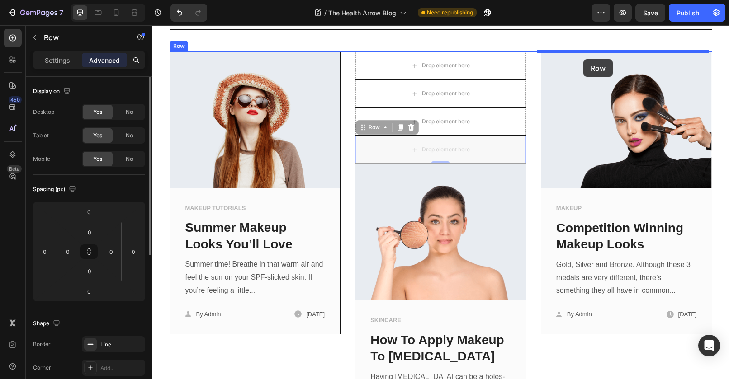
drag, startPoint x: 374, startPoint y: 130, endPoint x: 583, endPoint y: 59, distance: 221.6
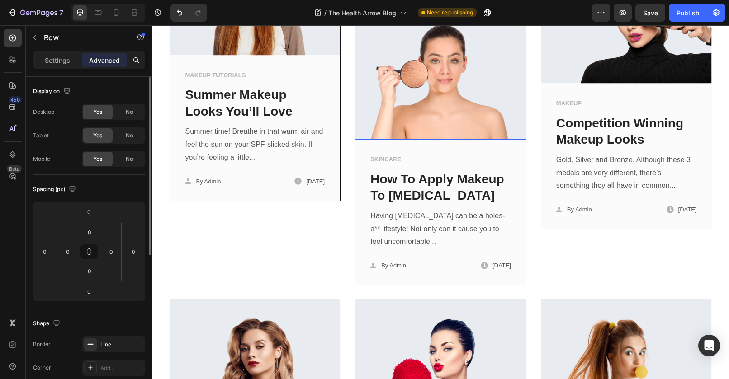
scroll to position [306, 0]
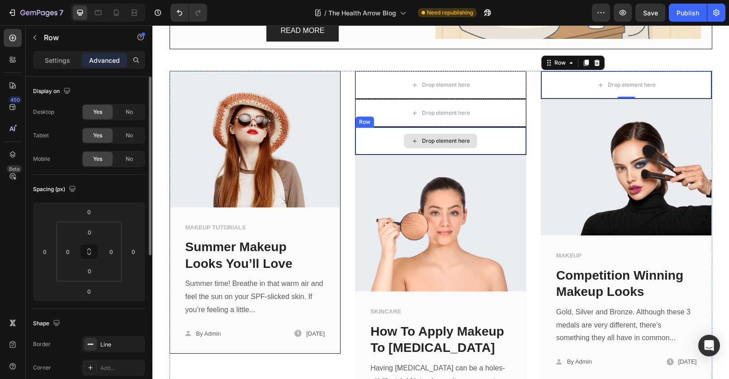
click at [389, 137] on div "Drop element here" at bounding box center [441, 141] width 171 height 27
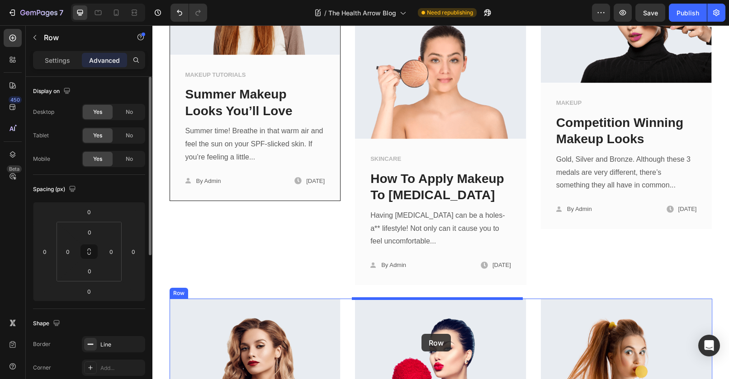
scroll to position [465, 0]
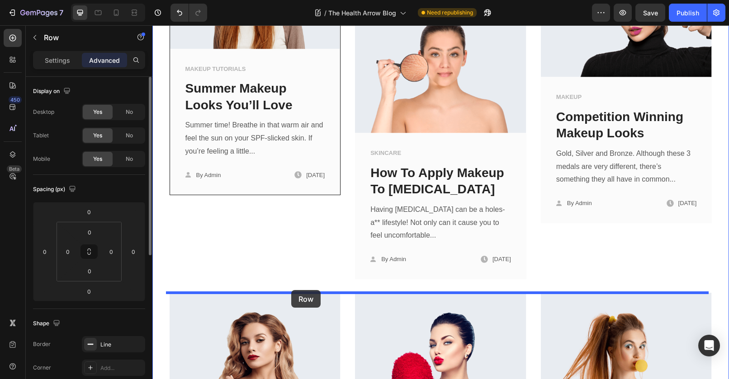
drag, startPoint x: 365, startPoint y: 138, endPoint x: 291, endPoint y: 290, distance: 169.5
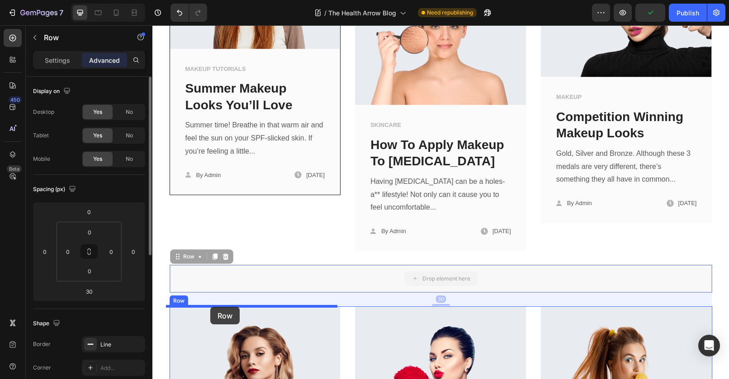
drag, startPoint x: 188, startPoint y: 255, endPoint x: 210, endPoint y: 307, distance: 56.5
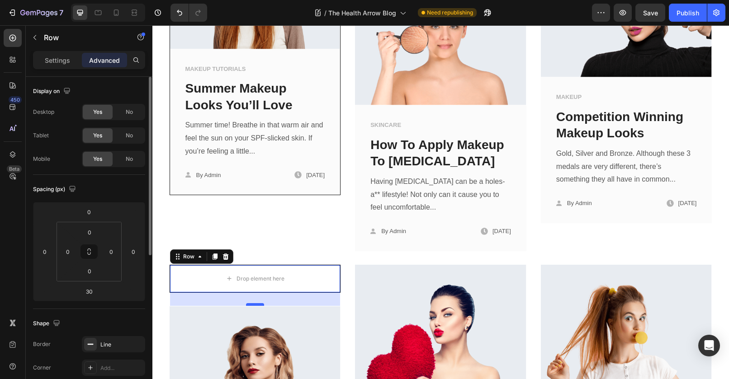
click at [254, 303] on div at bounding box center [255, 304] width 18 height 3
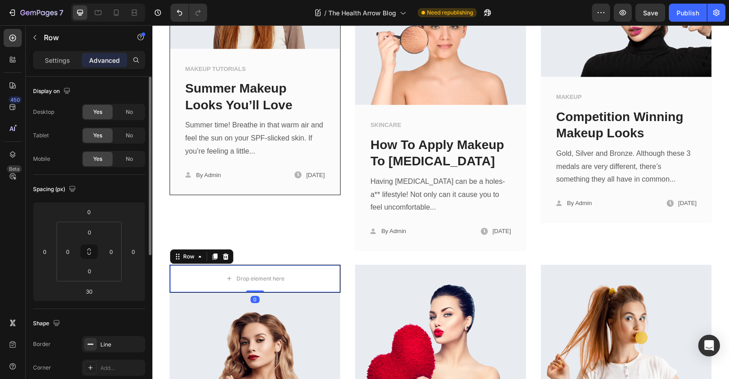
drag, startPoint x: 254, startPoint y: 303, endPoint x: 263, endPoint y: 263, distance: 41.7
click at [263, 263] on div "Image MAKEUP TUTORIALS Text block Summer Makeup Looks You’ll Love Text block Su…" at bounding box center [440, 250] width 563 height 677
type input "0"
click at [321, 278] on div "Drop element here" at bounding box center [255, 279] width 171 height 27
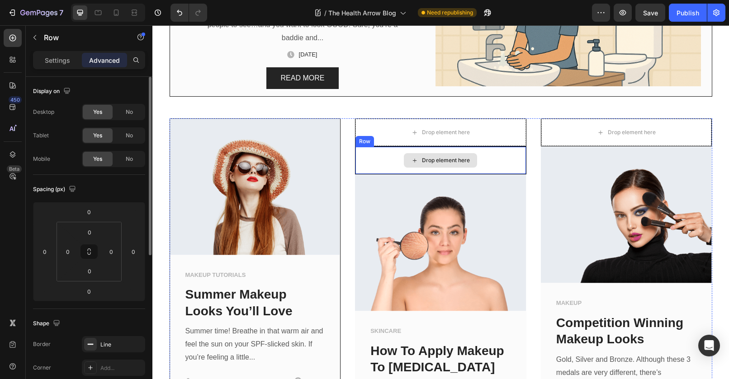
click at [491, 158] on div "Drop element here" at bounding box center [441, 160] width 171 height 27
click at [408, 138] on icon at bounding box center [411, 138] width 7 height 7
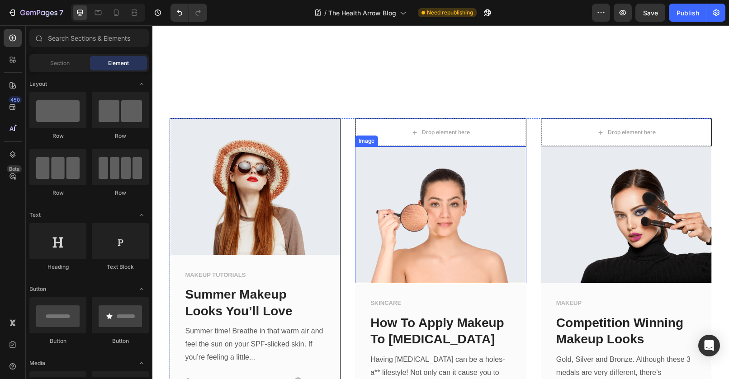
scroll to position [465, 0]
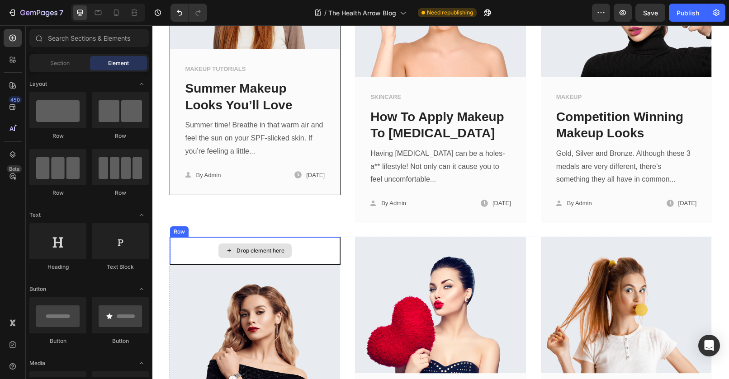
click at [306, 245] on div "Drop element here" at bounding box center [255, 250] width 171 height 27
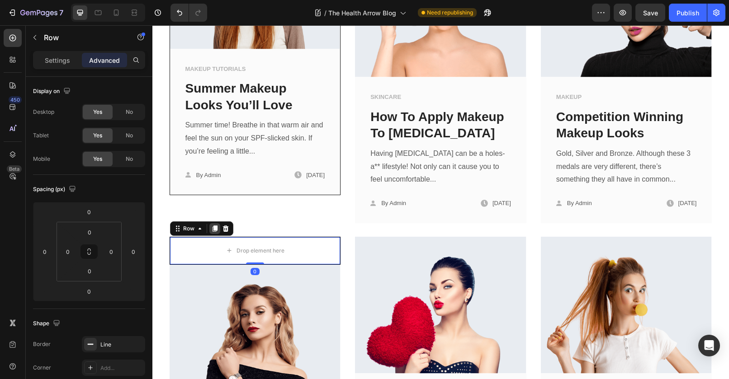
click at [212, 232] on icon at bounding box center [214, 229] width 5 height 6
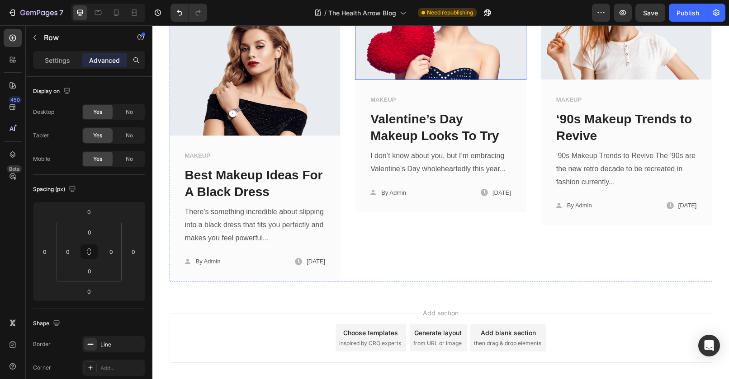
scroll to position [607, 0]
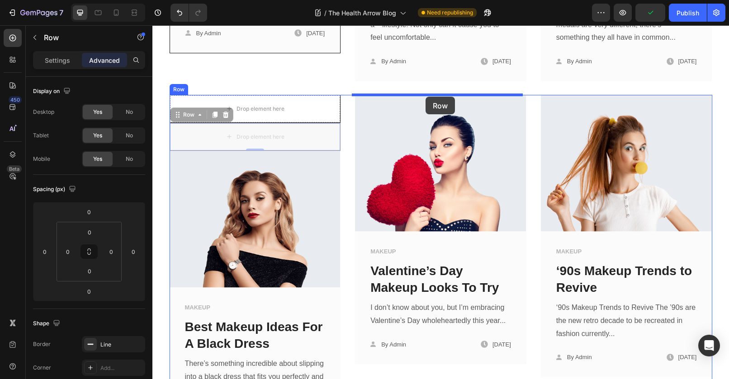
drag, startPoint x: 185, startPoint y: 118, endPoint x: 426, endPoint y: 97, distance: 241.5
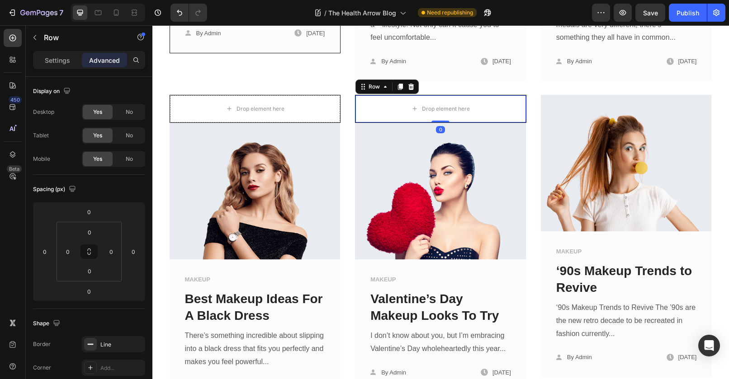
click at [398, 88] on icon at bounding box center [400, 87] width 5 height 6
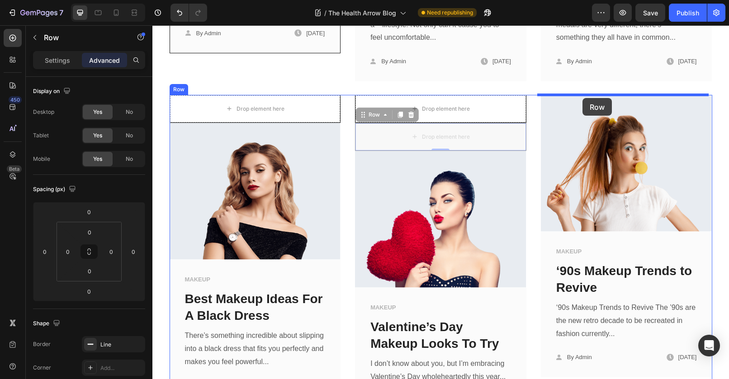
drag, startPoint x: 360, startPoint y: 116, endPoint x: 583, endPoint y: 98, distance: 222.8
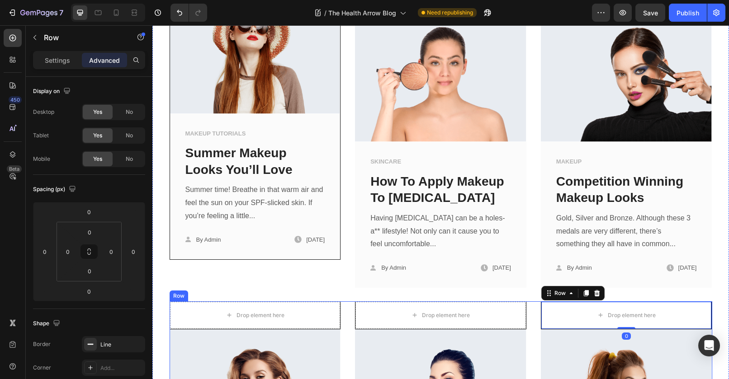
scroll to position [247, 0]
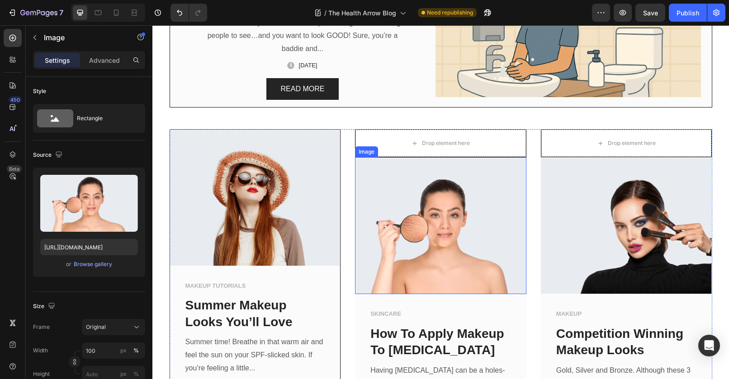
click at [418, 197] on img at bounding box center [440, 225] width 171 height 137
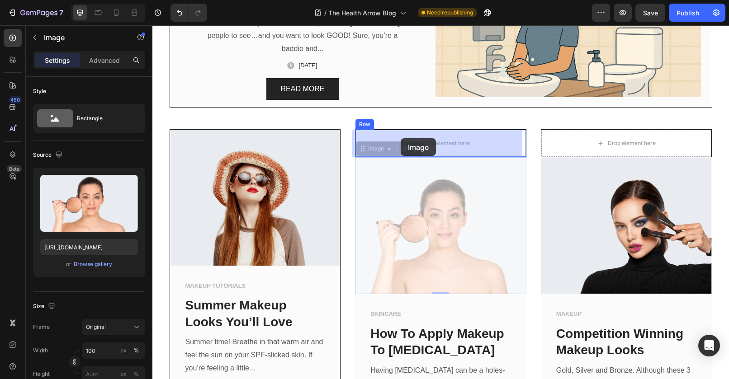
drag, startPoint x: 366, startPoint y: 149, endPoint x: 401, endPoint y: 138, distance: 36.0
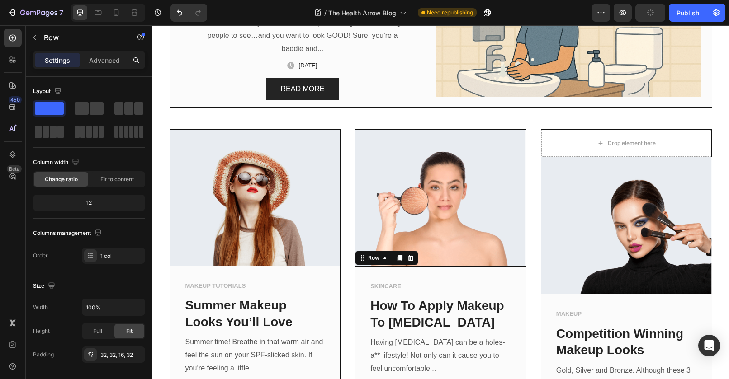
click at [476, 273] on div "SKINCARE Text block How To Apply Makeup To Dry Skin Text block Having dry skin …" at bounding box center [440, 340] width 171 height 146
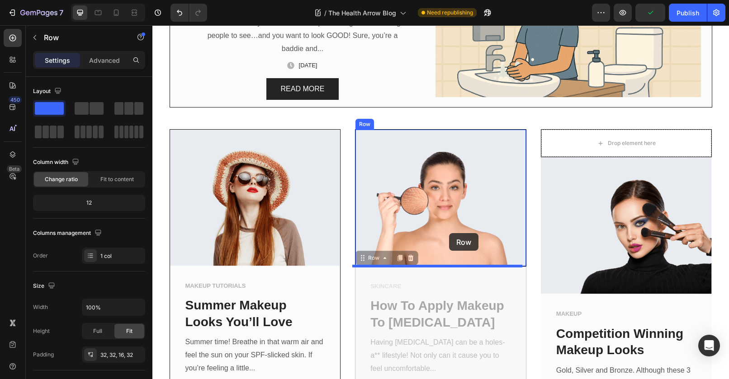
drag, startPoint x: 375, startPoint y: 260, endPoint x: 449, endPoint y: 234, distance: 78.5
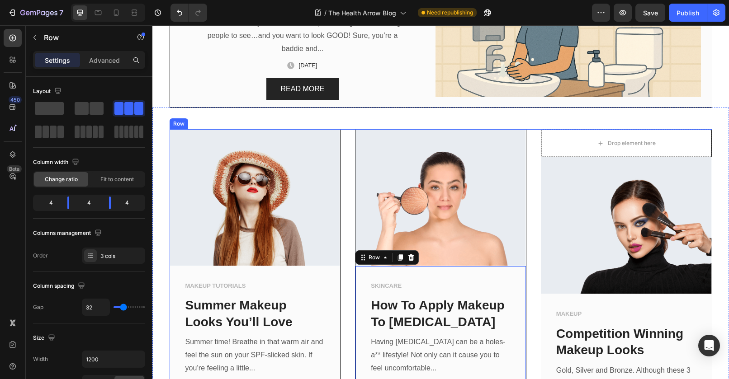
click at [526, 264] on div "Image MAKEUP TUTORIALS Text block Summer Makeup Looks You’ll Love Text block Su…" at bounding box center [441, 284] width 543 height 311
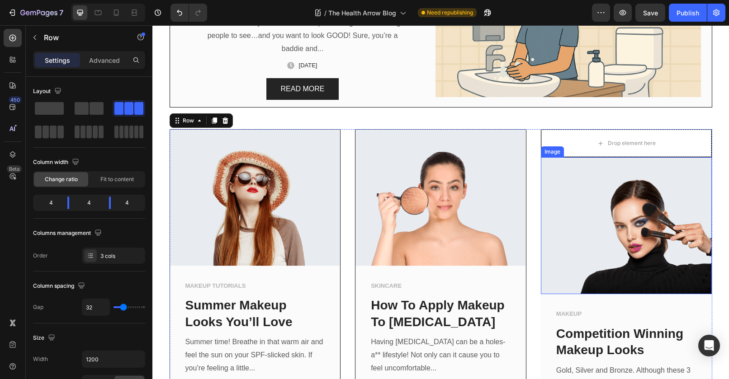
click at [575, 182] on img at bounding box center [626, 225] width 171 height 137
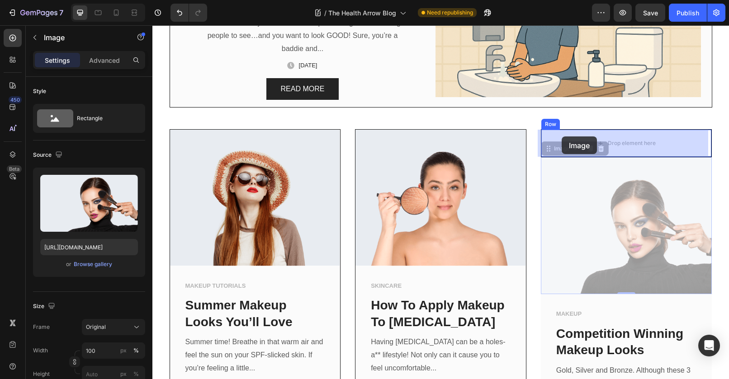
drag, startPoint x: 555, startPoint y: 150, endPoint x: 562, endPoint y: 137, distance: 15.0
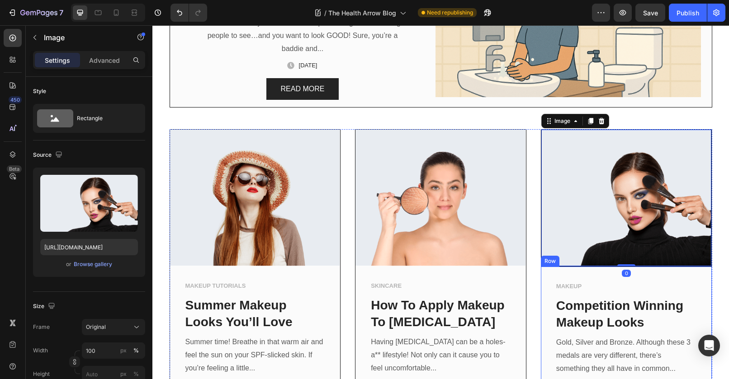
click at [557, 272] on div "MAKEUP Text block Competition Winning Makeup Looks Text block Gold, Silver and …" at bounding box center [626, 340] width 171 height 146
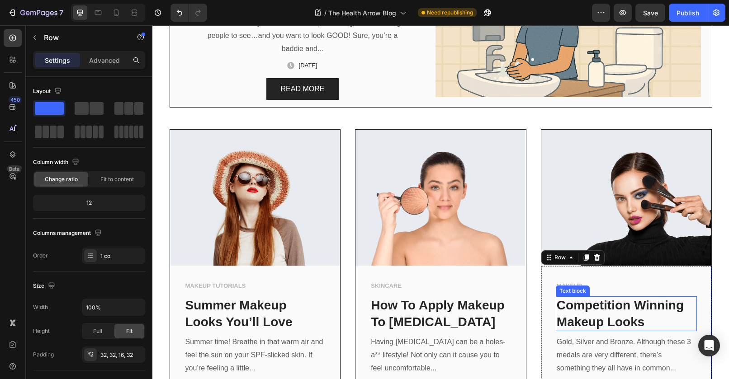
scroll to position [324, 0]
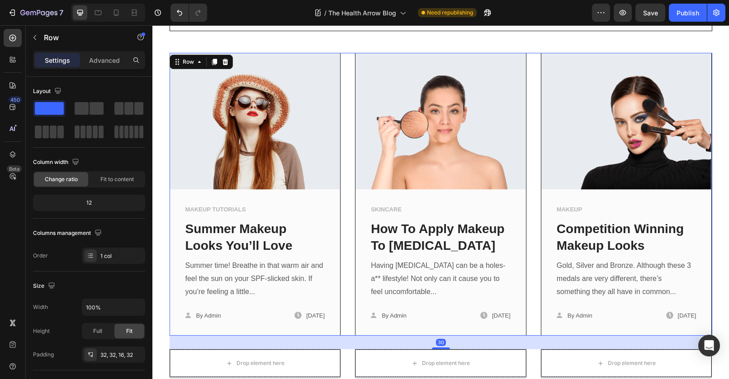
click at [528, 215] on div "Image MAKEUP TUTORIALS Text block Summer Makeup Looks You’ll Love Text block Su…" at bounding box center [441, 194] width 543 height 283
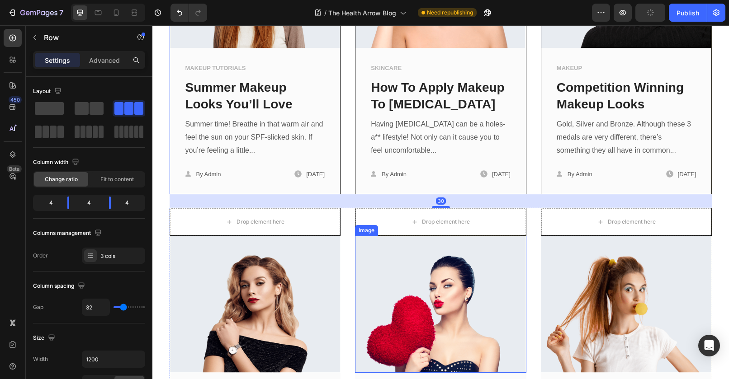
scroll to position [615, 0]
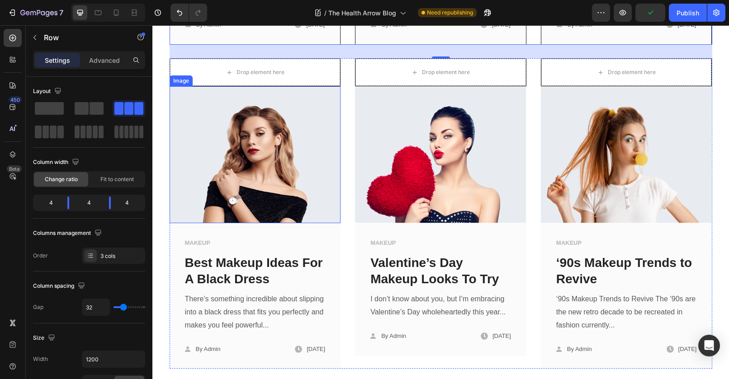
click at [294, 202] on img at bounding box center [255, 154] width 171 height 137
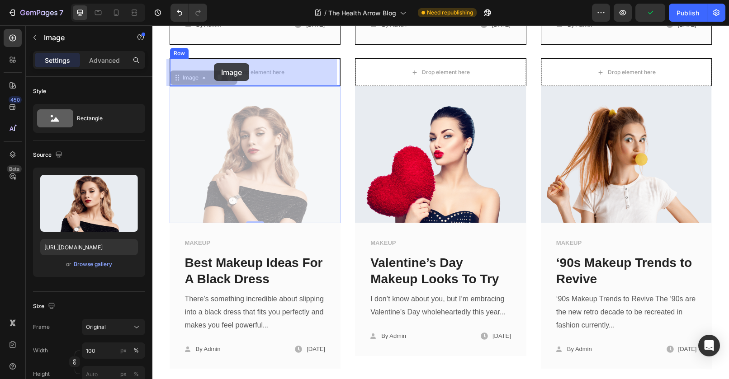
drag, startPoint x: 184, startPoint y: 81, endPoint x: 214, endPoint y: 63, distance: 34.8
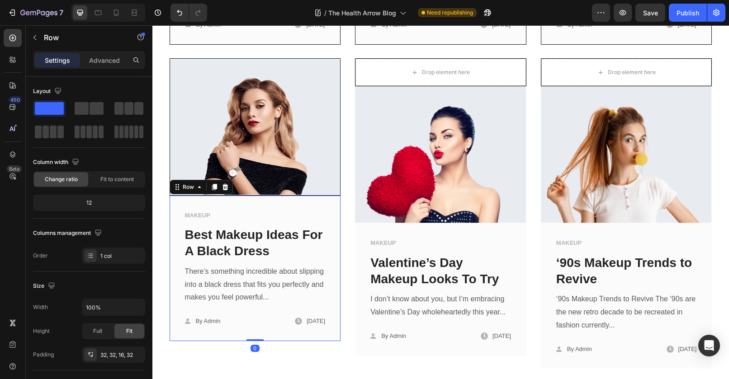
click at [293, 202] on div "MAKEUP Text block Best Makeup Ideas For A Black Dress Text block There’s someth…" at bounding box center [255, 269] width 171 height 146
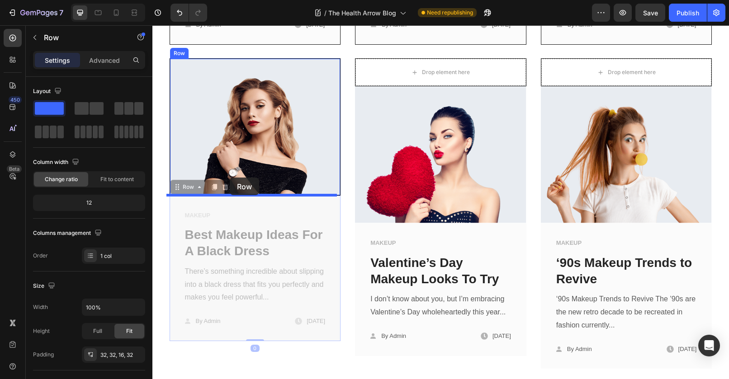
drag, startPoint x: 178, startPoint y: 186, endPoint x: 230, endPoint y: 178, distance: 52.3
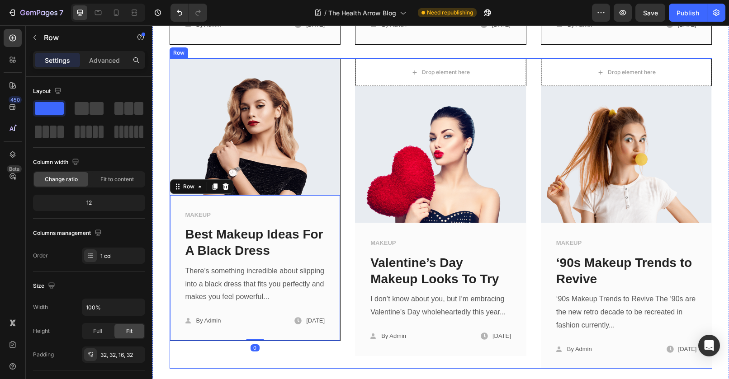
click at [349, 179] on div "Image MAKEUP Text block Best Makeup Ideas For A Black Dress Text block There’s …" at bounding box center [441, 213] width 543 height 311
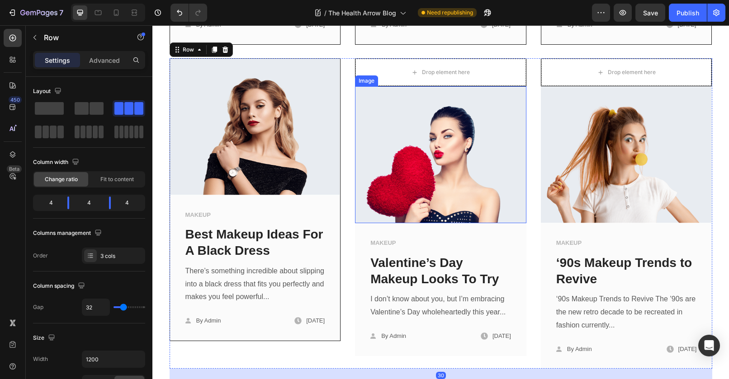
click at [414, 150] on img at bounding box center [440, 154] width 171 height 137
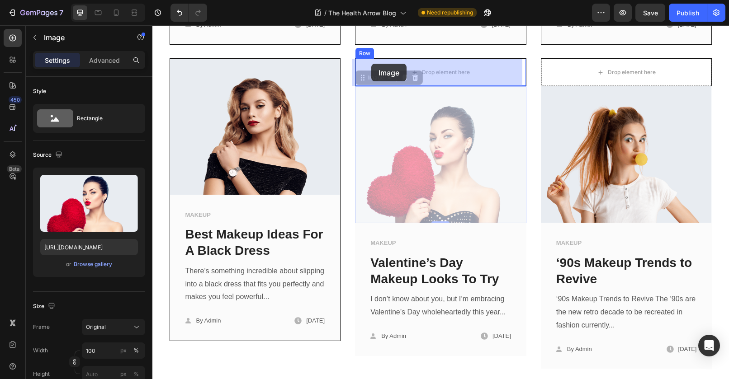
drag, startPoint x: 369, startPoint y: 75, endPoint x: 371, endPoint y: 64, distance: 11.1
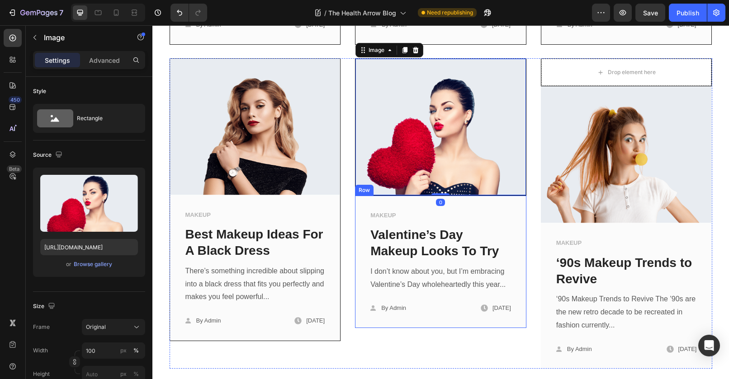
click at [407, 206] on div "MAKEUP Text block Valentine’s Day Makeup Looks To Try Text block I don’t know a…" at bounding box center [440, 262] width 171 height 133
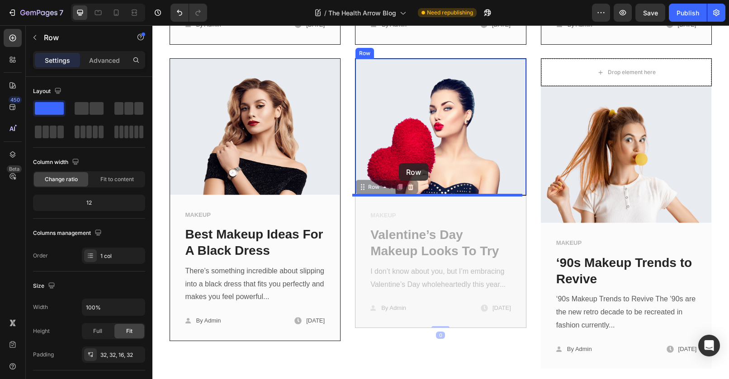
drag, startPoint x: 373, startPoint y: 189, endPoint x: 399, endPoint y: 163, distance: 36.8
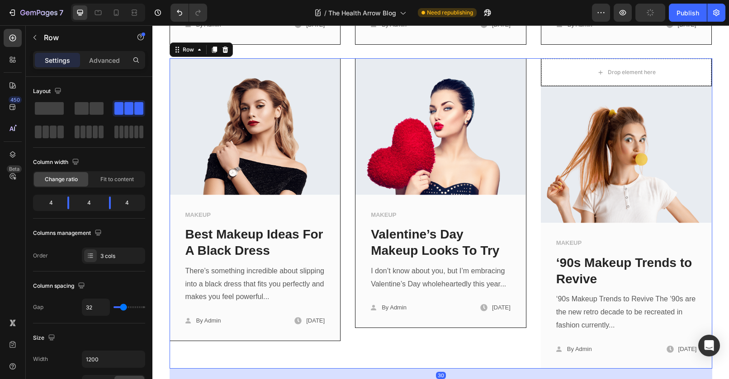
click at [527, 218] on div "Image MAKEUP Text block Best Makeup Ideas For A Black Dress Text block There’s …" at bounding box center [441, 213] width 543 height 311
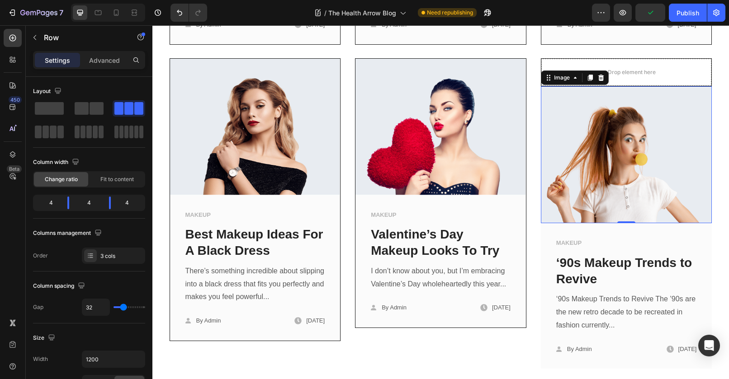
click at [559, 204] on img at bounding box center [626, 154] width 171 height 137
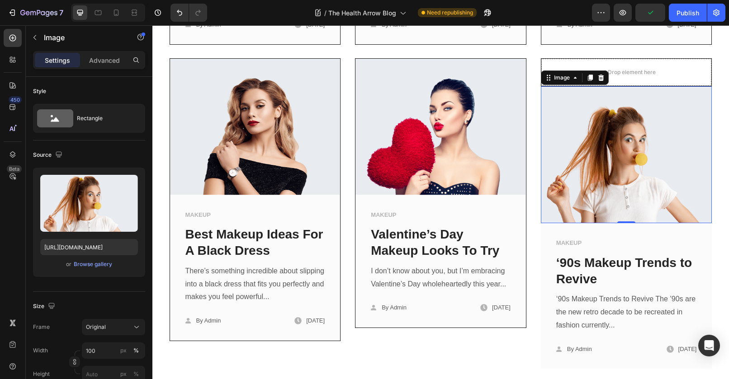
scroll to position [474, 0]
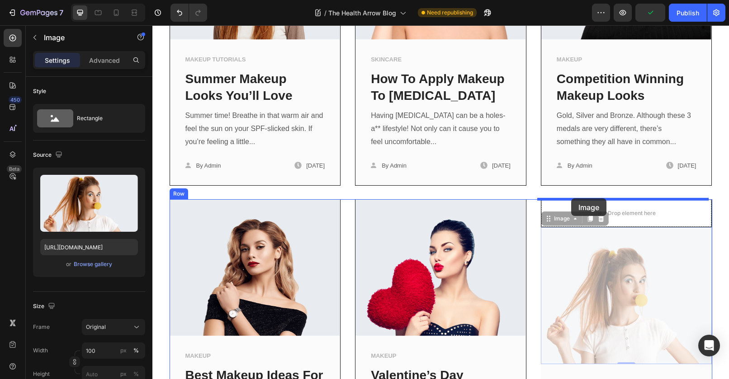
drag, startPoint x: 553, startPoint y: 222, endPoint x: 571, endPoint y: 199, distance: 29.3
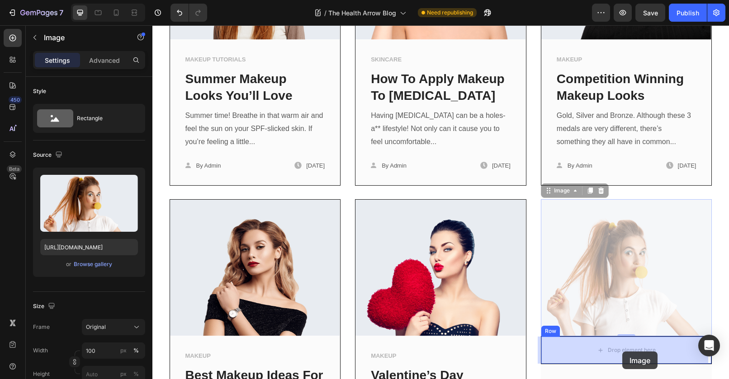
drag, startPoint x: 561, startPoint y: 194, endPoint x: 616, endPoint y: 344, distance: 159.2
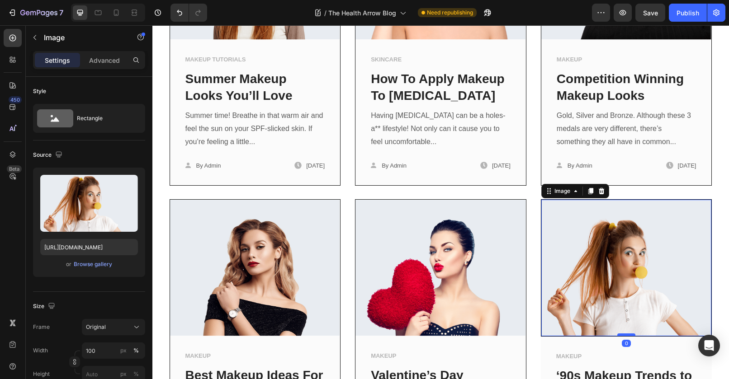
scroll to position [615, 0]
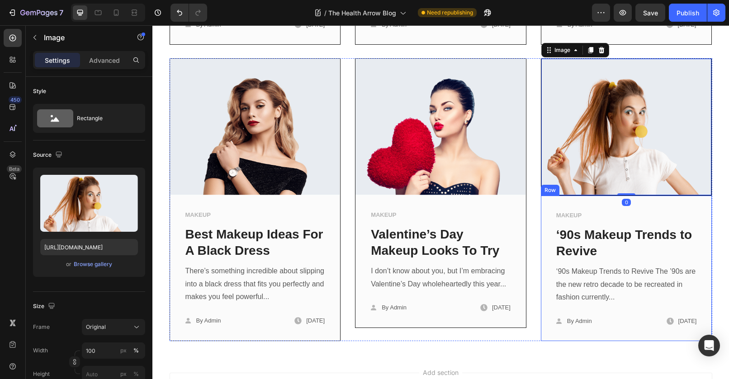
click at [604, 204] on div "MAKEUP Text block ‘90s Makeup Trends to Revive Text block ‘90s Makeup Trends to…" at bounding box center [626, 269] width 171 height 146
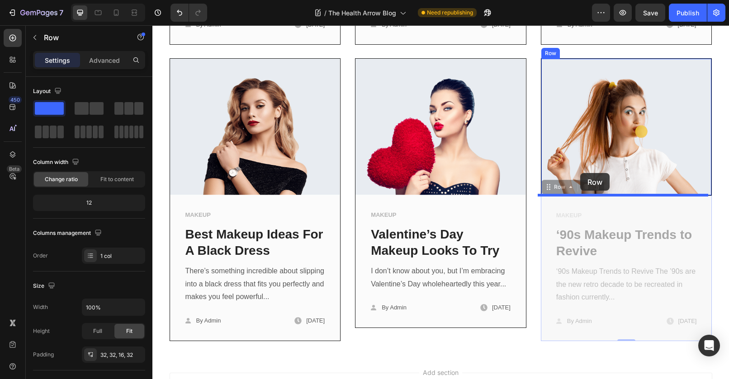
drag, startPoint x: 564, startPoint y: 188, endPoint x: 580, endPoint y: 173, distance: 22.1
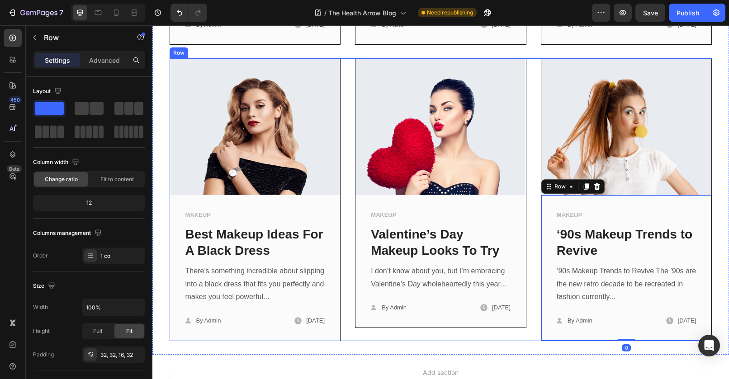
click at [531, 236] on div "Image MAKEUP Text block Best Makeup Ideas For A Black Dress Text block There’s …" at bounding box center [441, 199] width 543 height 283
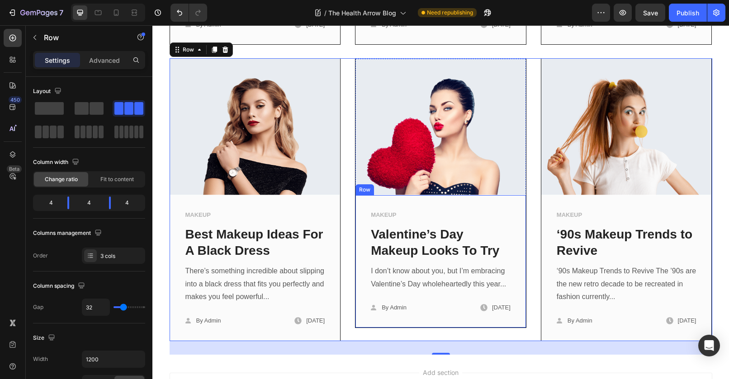
scroll to position [699, 0]
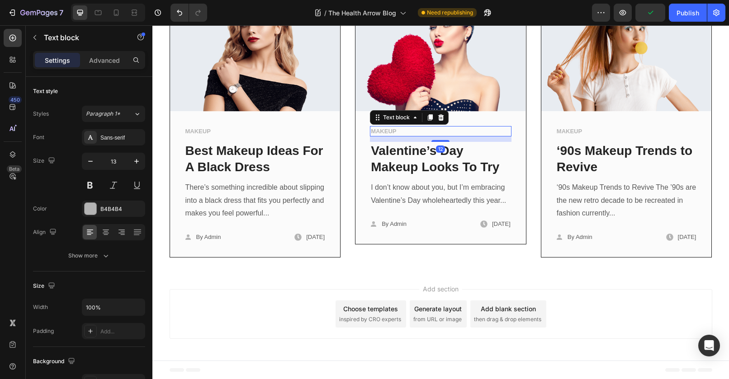
click at [384, 133] on p "MAKEUP" at bounding box center [441, 131] width 140 height 9
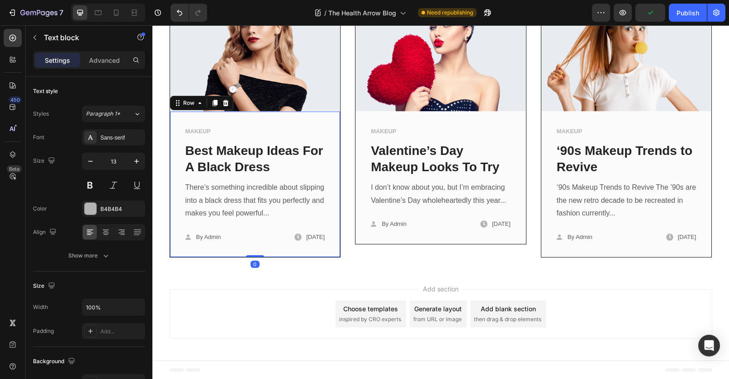
click at [198, 137] on div "MAKEUP Text block Best Makeup Ideas For A Black Dress Text block There’s someth…" at bounding box center [256, 188] width 142 height 124
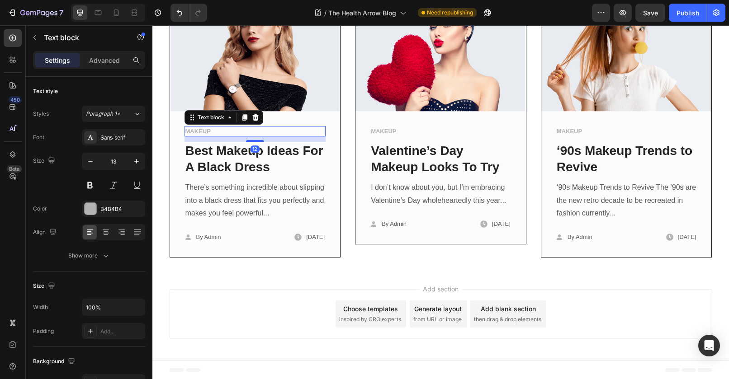
click at [215, 132] on p "MAKEUP" at bounding box center [255, 131] width 140 height 9
click at [281, 155] on link "Best Makeup Ideas For A Black Dress" at bounding box center [254, 159] width 138 height 30
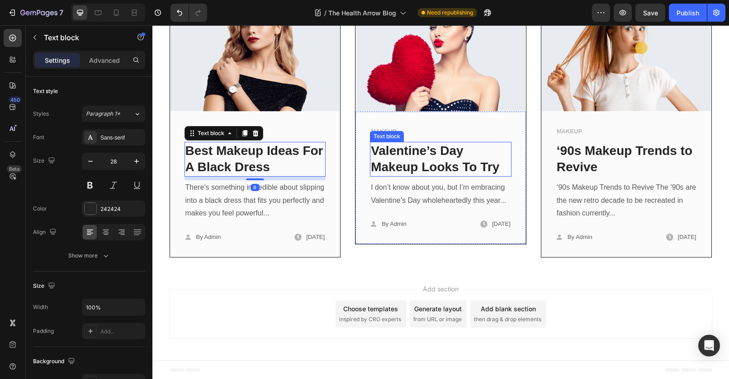
click at [390, 156] on link "Valentine’s Day Makeup Looks To Try" at bounding box center [435, 159] width 128 height 30
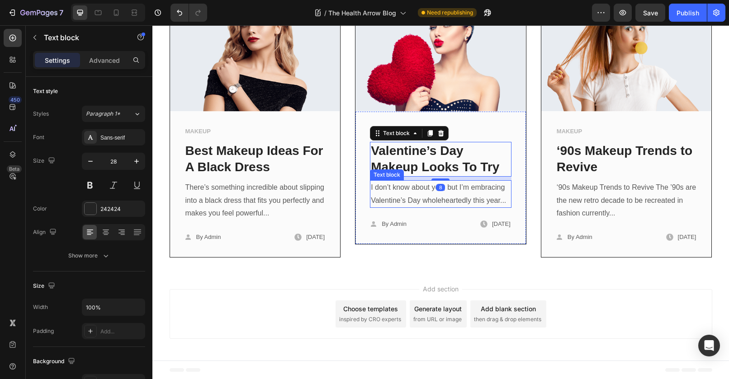
click at [469, 192] on p "I don’t know about you, but I’m embracing Valentine’s Day wholeheartedly this y…" at bounding box center [441, 194] width 140 height 26
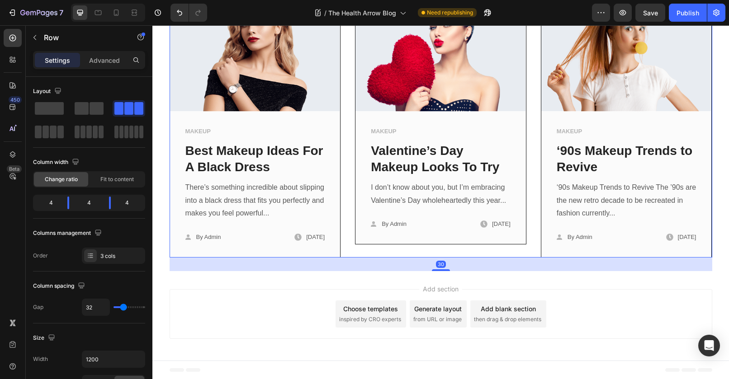
click at [378, 256] on div "Image MAKEUP Text block Valentine’s Day Makeup Looks To Try Text block I don’t …" at bounding box center [440, 116] width 171 height 283
click at [378, 242] on div "MAKEUP Text block Valentine’s Day Makeup Looks To Try Text block I don’t know a…" at bounding box center [441, 178] width 171 height 133
click at [337, 109] on div "Image MAKEUP Text block Best Makeup Ideas For A Black Dress Text block There’s …" at bounding box center [441, 116] width 543 height 283
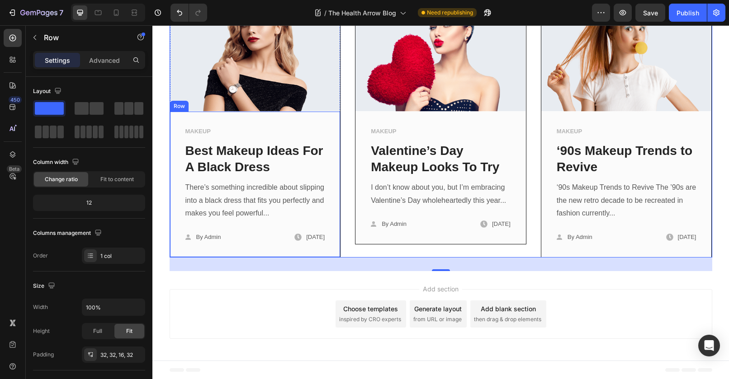
click at [336, 112] on div "MAKEUP Text block Best Makeup Ideas For A Black Dress Text block There’s someth…" at bounding box center [255, 185] width 171 height 146
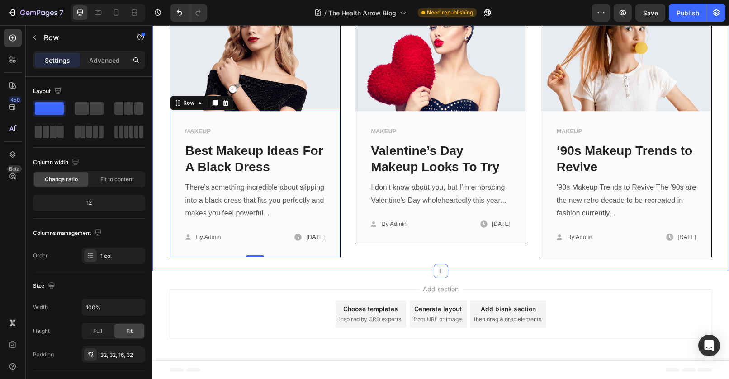
drag, startPoint x: 266, startPoint y: 88, endPoint x: 159, endPoint y: 45, distance: 115.9
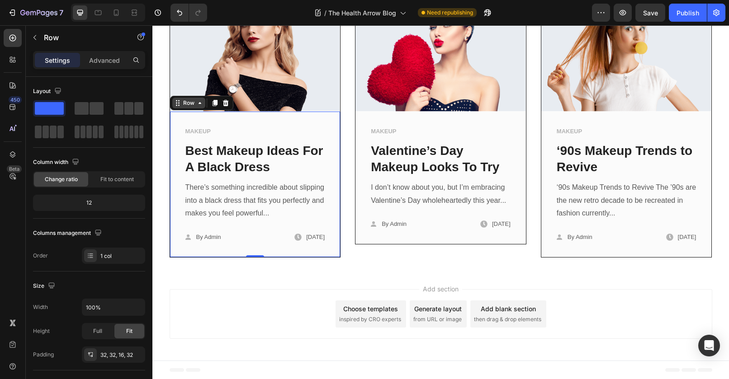
click at [181, 101] on div "Row" at bounding box center [188, 103] width 15 height 8
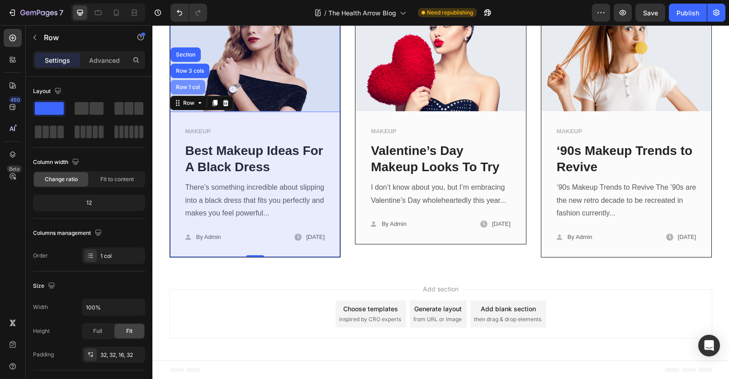
click at [190, 85] on div "Row 1 col" at bounding box center [188, 87] width 28 height 5
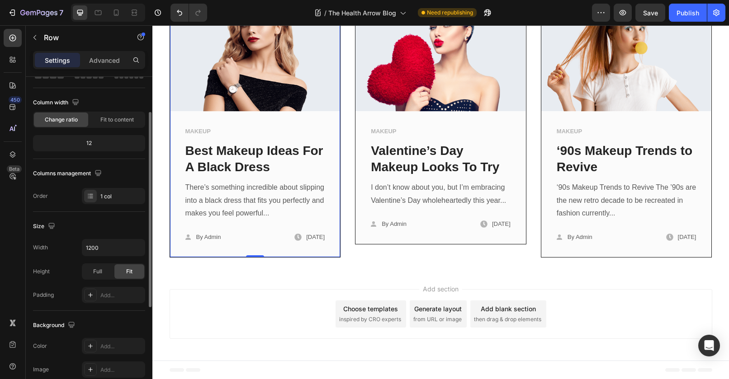
scroll to position [87, 0]
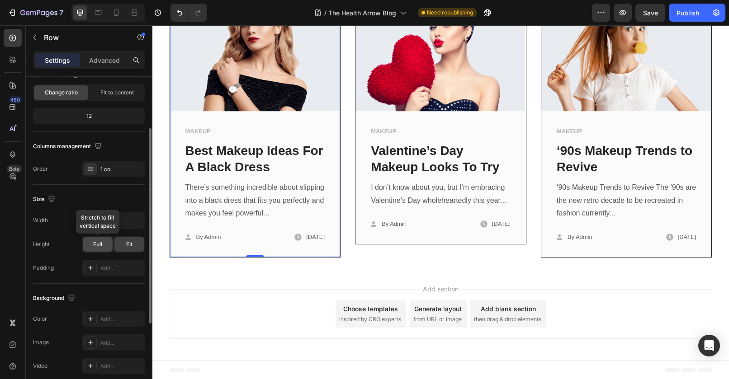
click at [103, 244] on div "Full" at bounding box center [98, 244] width 30 height 14
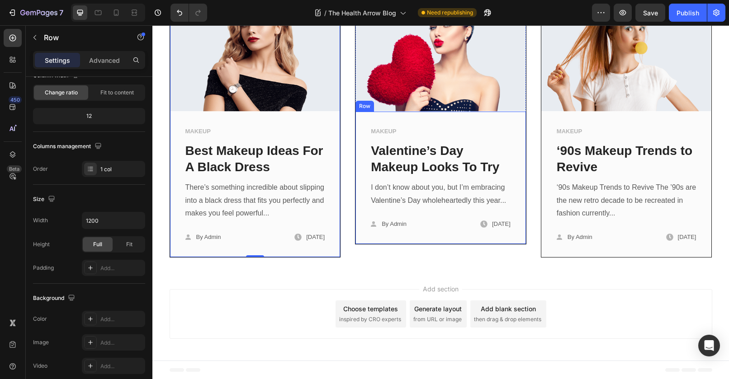
click at [356, 240] on div "MAKEUP Text block Valentine’s Day Makeup Looks To Try Text block I don’t know a…" at bounding box center [441, 178] width 171 height 133
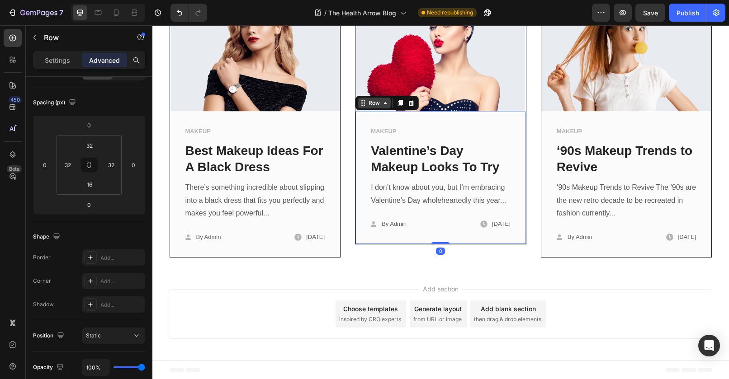
click at [375, 102] on div "Row" at bounding box center [374, 103] width 15 height 8
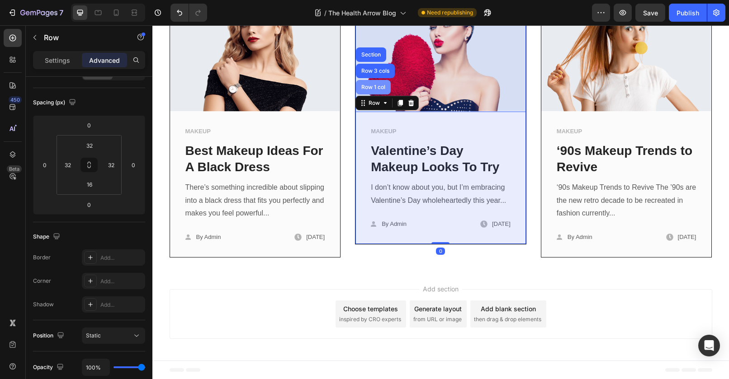
click at [370, 86] on div "Row 1 col" at bounding box center [374, 87] width 28 height 5
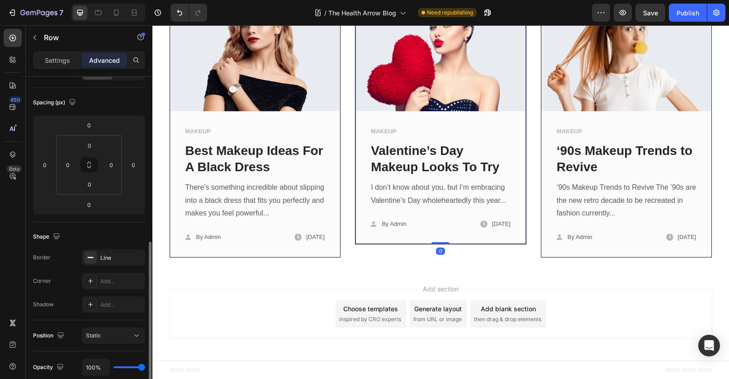
scroll to position [228, 0]
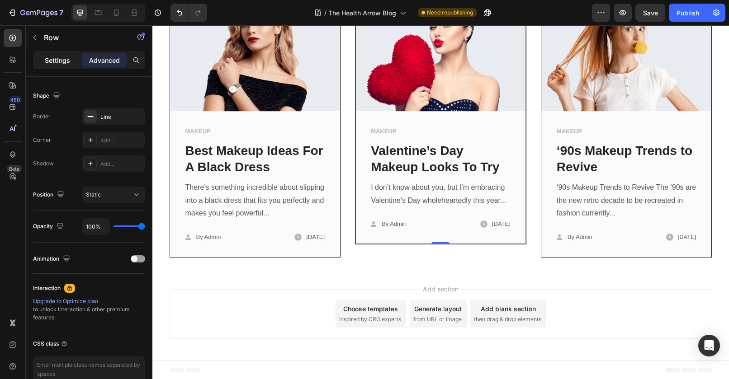
click at [53, 53] on div "Settings" at bounding box center [57, 60] width 45 height 14
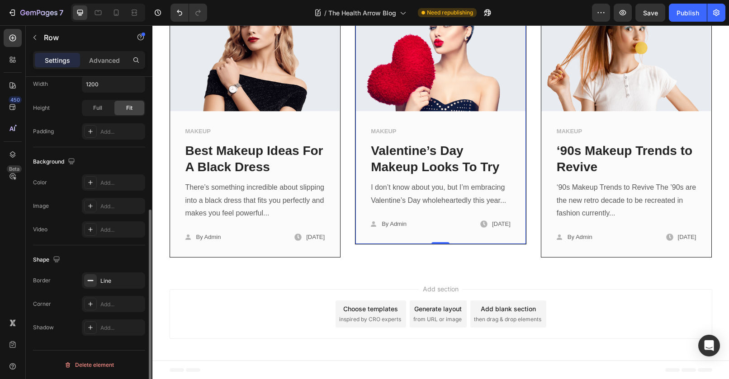
scroll to position [223, 0]
click at [100, 112] on div "Full" at bounding box center [98, 108] width 30 height 14
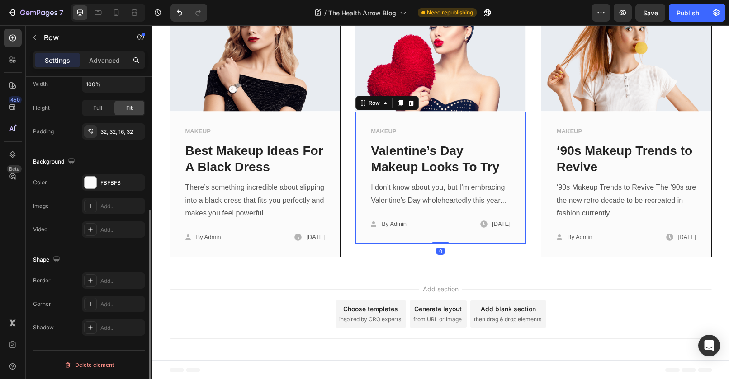
click at [479, 242] on div "MAKEUP Text block Valentine’s Day Makeup Looks To Try Text block I don’t know a…" at bounding box center [441, 178] width 171 height 133
click at [97, 109] on span "Full" at bounding box center [97, 108] width 9 height 8
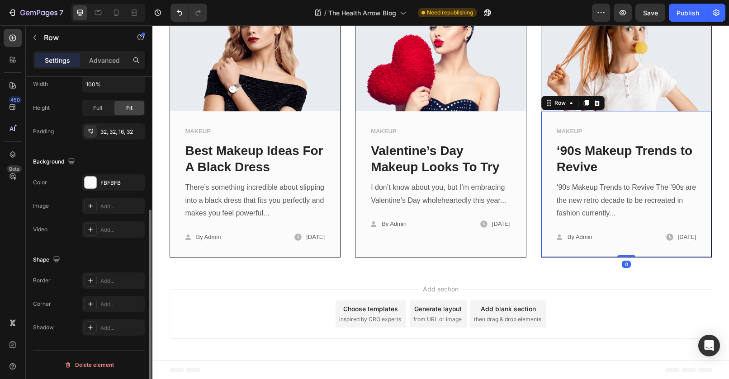
click at [541, 149] on div "MAKEUP Text block ‘90s Makeup Trends to Revive Text block ‘90s Makeup Trends to…" at bounding box center [626, 185] width 171 height 146
click at [545, 125] on div "MAKEUP Text block ‘90s Makeup Trends to Revive Text block ‘90s Makeup Trends to…" at bounding box center [626, 185] width 171 height 146
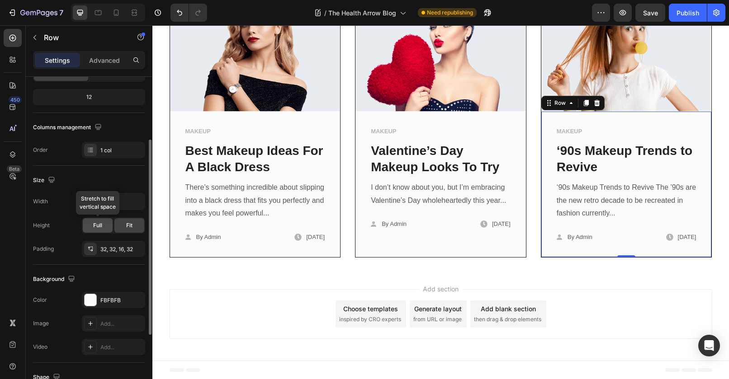
click at [98, 223] on span "Full" at bounding box center [97, 226] width 9 height 8
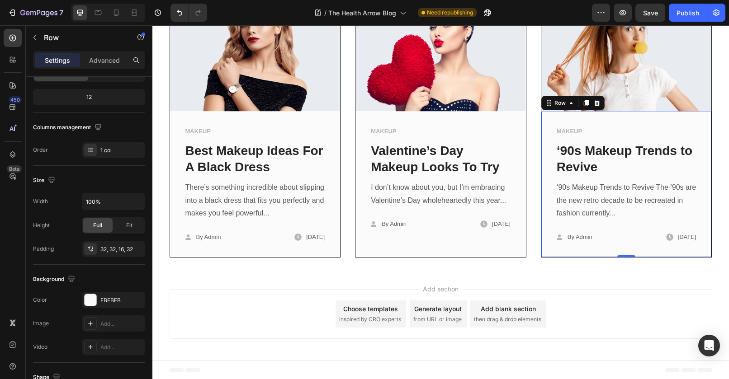
click at [633, 118] on div "MAKEUP Text block ‘90s Makeup Trends to Revive Text block ‘90s Makeup Trends to…" at bounding box center [626, 185] width 171 height 146
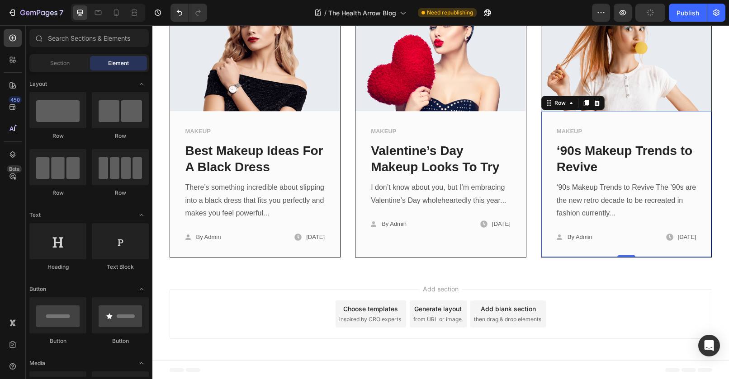
click at [564, 291] on div "Add section Choose templates inspired by CRO experts Generate layout from URL o…" at bounding box center [441, 314] width 543 height 50
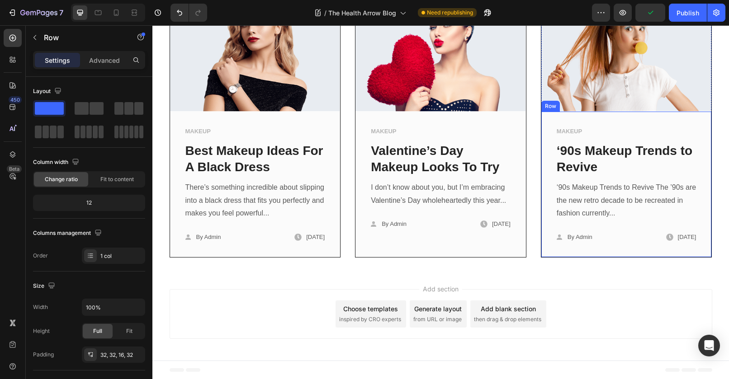
click at [557, 256] on div "MAKEUP Text block ‘90s Makeup Trends to Revive Text block ‘90s Makeup Trends to…" at bounding box center [626, 185] width 171 height 146
click at [553, 105] on div "Row" at bounding box center [560, 103] width 15 height 8
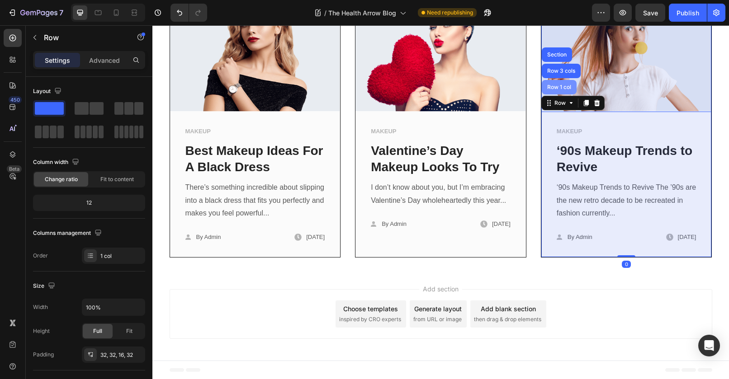
click at [554, 90] on div "Row 1 col" at bounding box center [559, 87] width 35 height 14
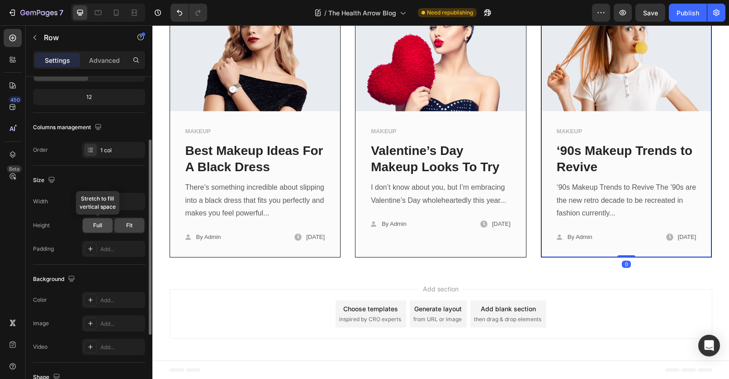
click at [97, 219] on div "Full" at bounding box center [98, 225] width 30 height 14
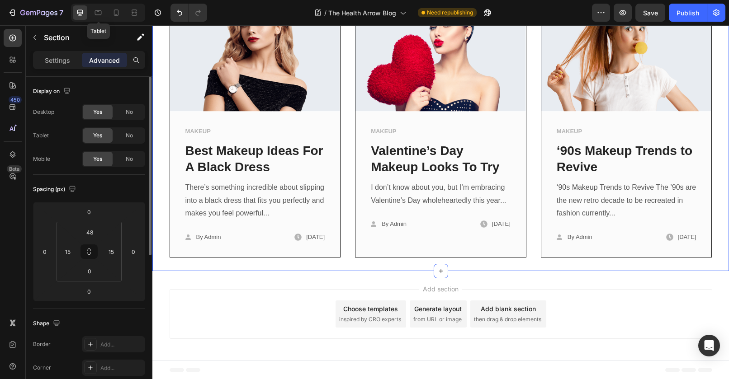
click at [101, 13] on icon at bounding box center [98, 12] width 9 height 9
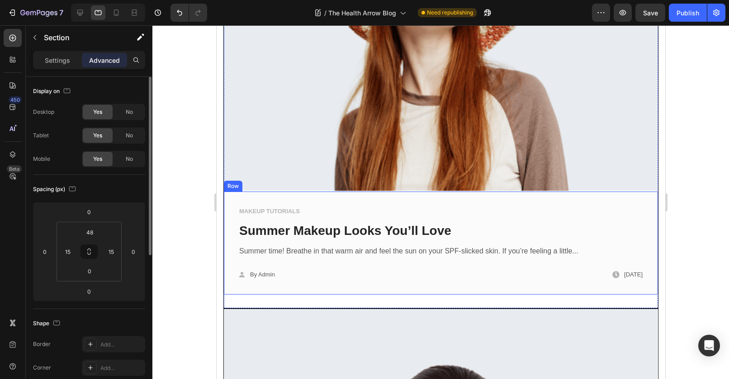
scroll to position [902, 0]
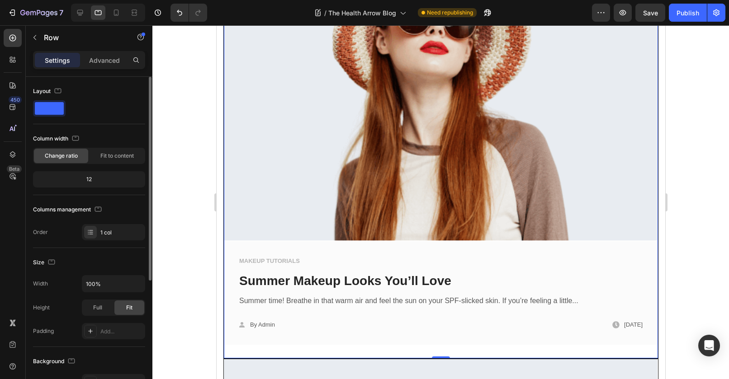
scroll to position [0, 0]
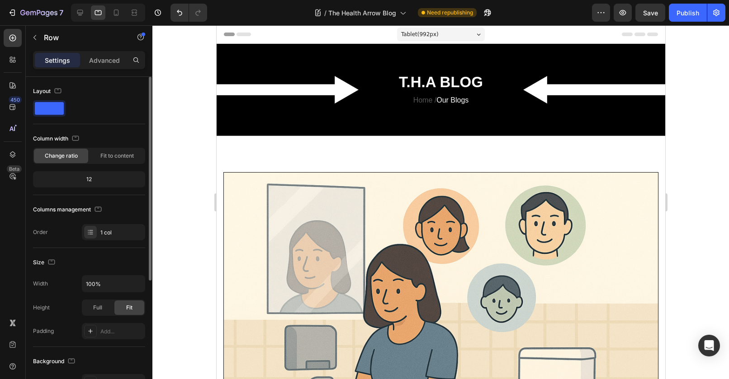
click at [412, 34] on span "Tablet ( 992 px)" at bounding box center [420, 34] width 38 height 9
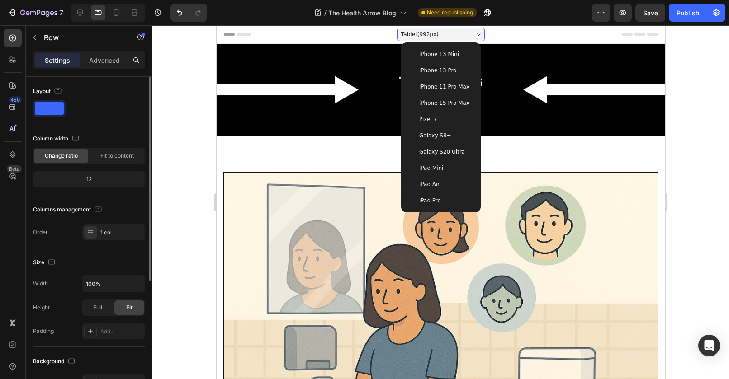
click at [443, 166] on div "iPad Mini" at bounding box center [440, 168] width 65 height 9
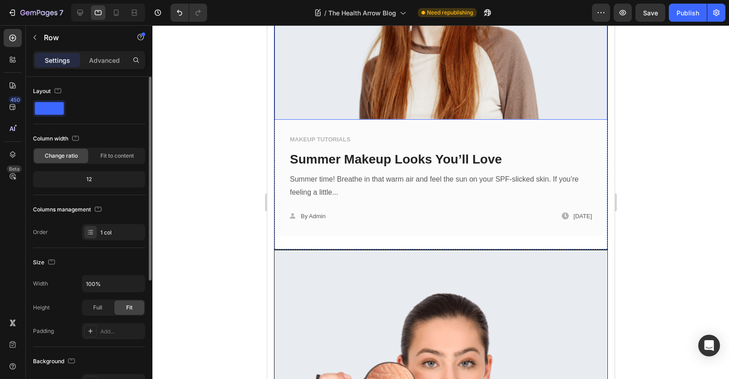
scroll to position [828, 0]
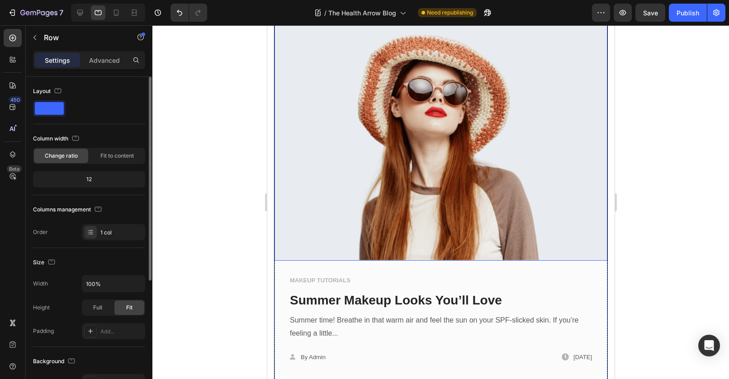
scroll to position [839, 0]
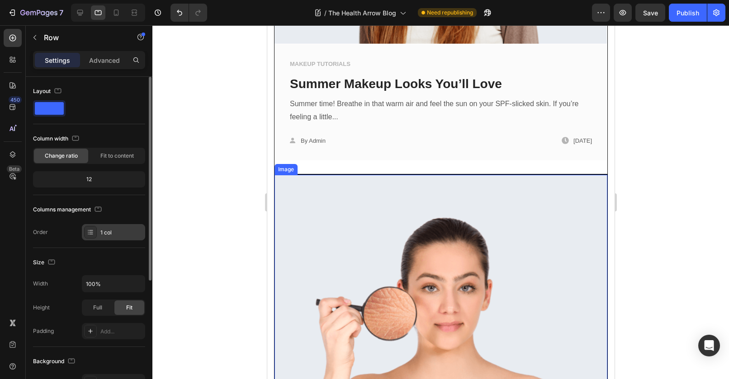
click at [111, 230] on div "1 col" at bounding box center [121, 233] width 43 height 8
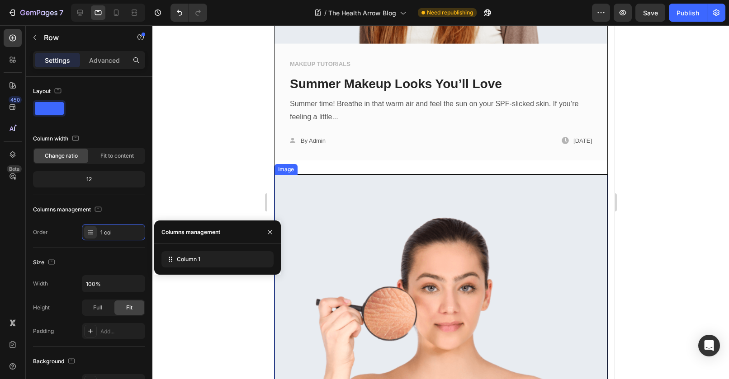
click at [218, 186] on div at bounding box center [440, 202] width 577 height 354
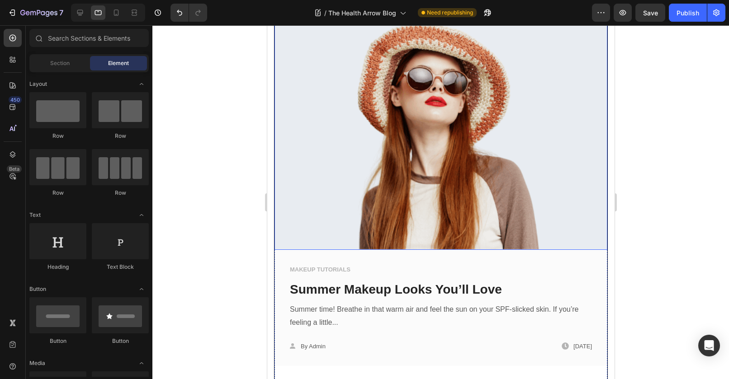
scroll to position [388, 0]
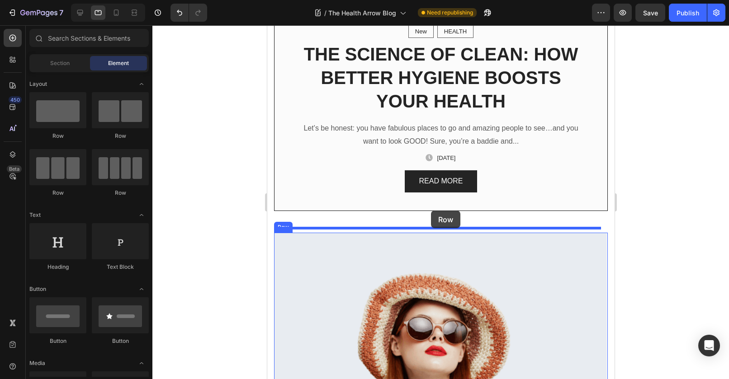
drag, startPoint x: 389, startPoint y: 139, endPoint x: 431, endPoint y: 211, distance: 83.1
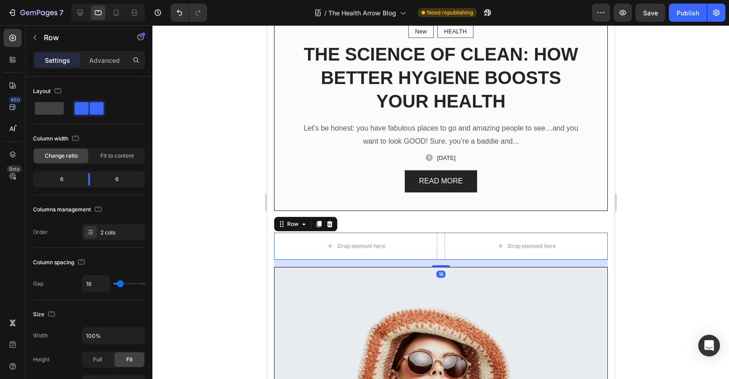
click at [700, 246] on div at bounding box center [440, 202] width 577 height 354
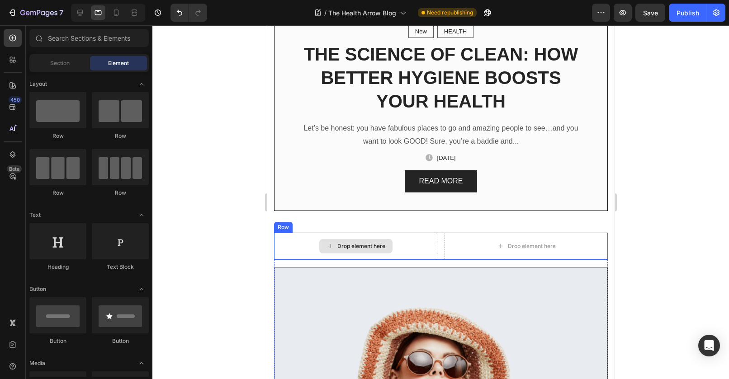
scroll to position [394, 0]
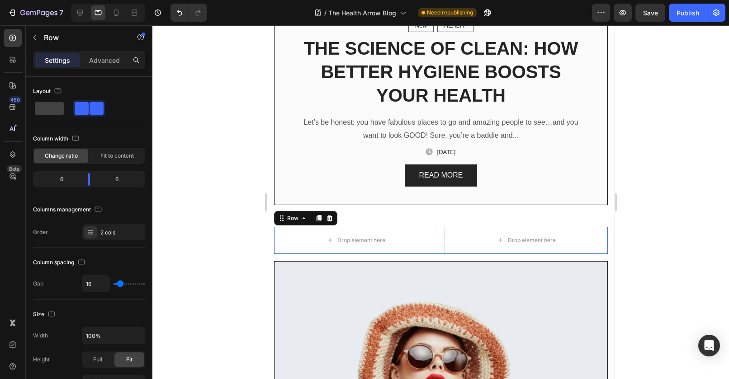
click at [439, 233] on div "Drop element here Drop element here Row 0" at bounding box center [441, 240] width 334 height 27
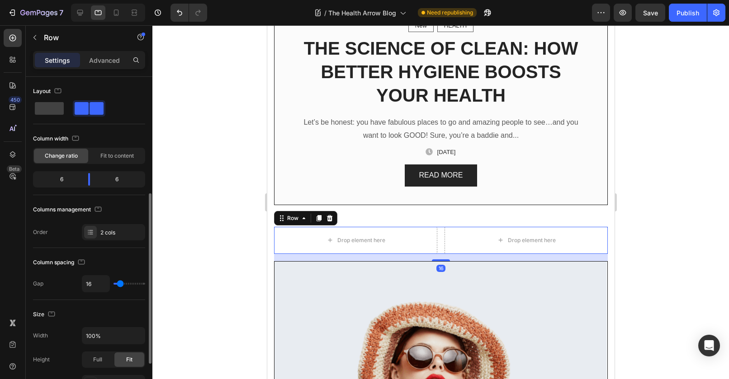
scroll to position [77, 0]
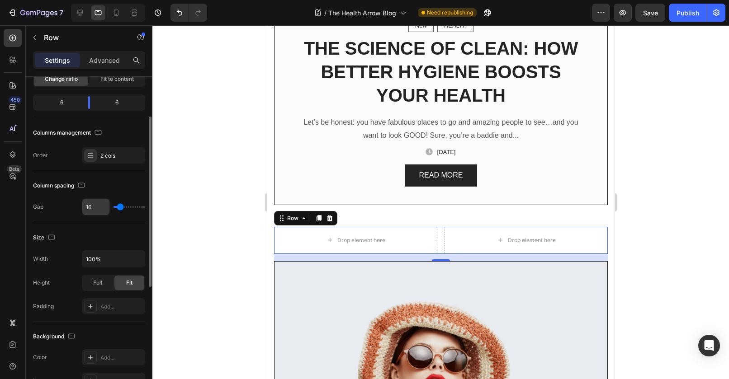
click at [93, 204] on input "16" at bounding box center [95, 207] width 27 height 16
type input "8"
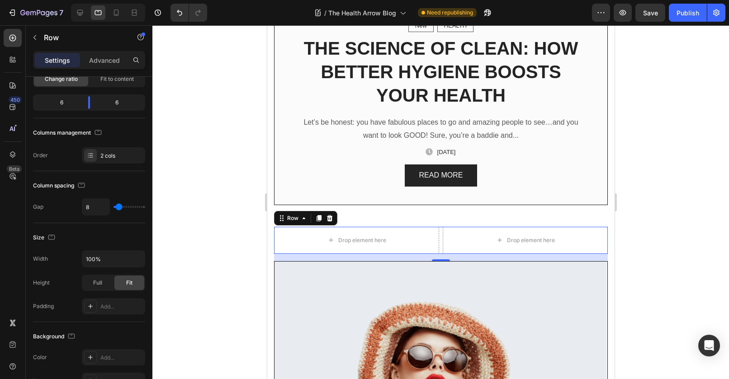
click at [708, 185] on div at bounding box center [440, 202] width 577 height 354
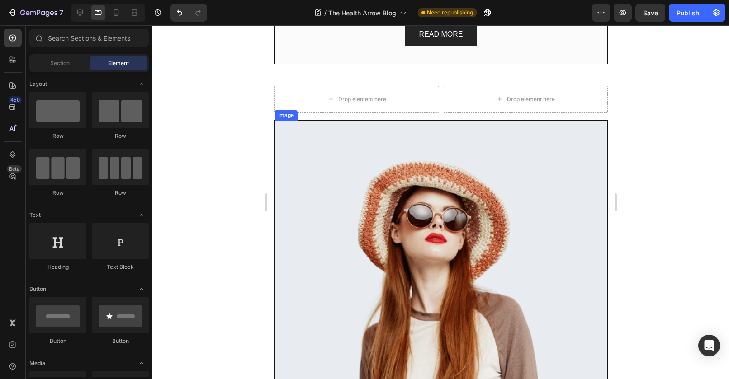
scroll to position [541, 0]
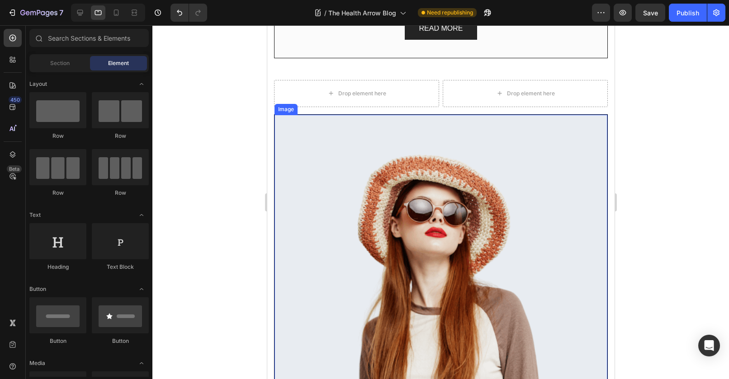
click at [377, 167] on img at bounding box center [440, 248] width 333 height 266
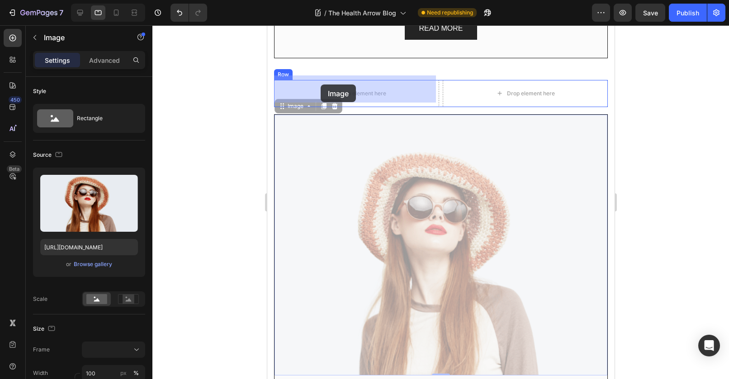
drag, startPoint x: 289, startPoint y: 106, endPoint x: 320, endPoint y: 85, distance: 37.4
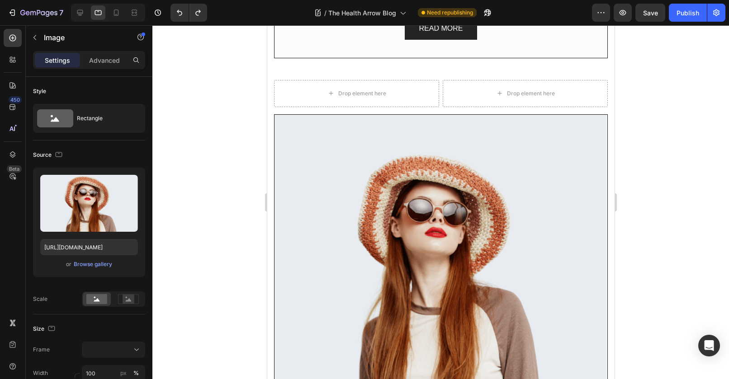
scroll to position [683, 0]
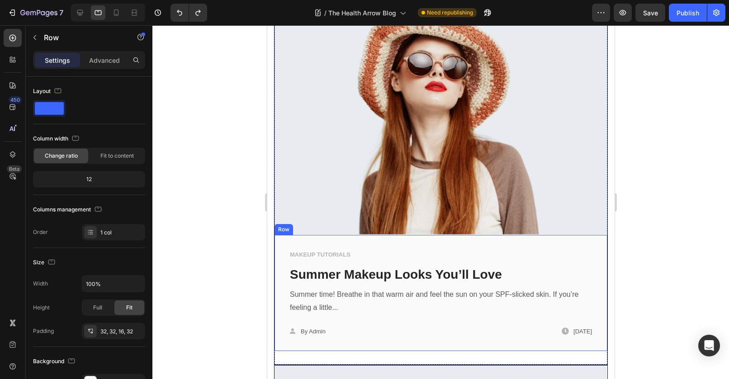
click at [375, 239] on div "MAKEUP TUTORIALS Text block Summer Makeup Looks You’ll Love Text block Summer t…" at bounding box center [440, 293] width 333 height 116
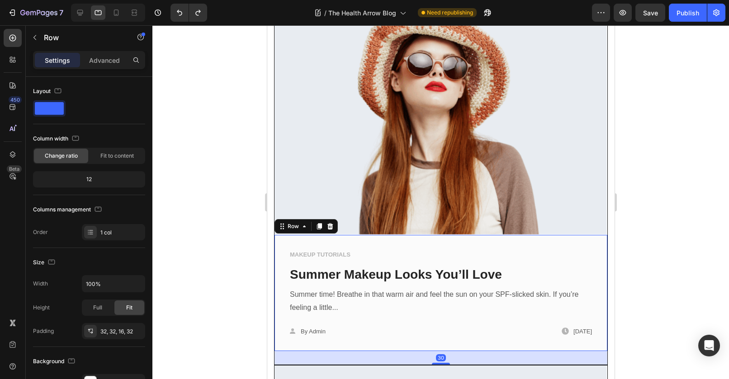
click at [331, 356] on div "30" at bounding box center [440, 358] width 333 height 14
click at [704, 239] on div at bounding box center [440, 202] width 577 height 354
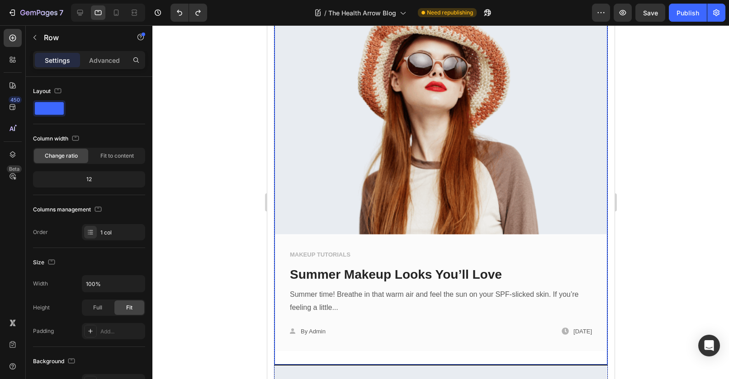
click at [599, 355] on div "Image MAKEUP TUTORIALS Text block Summer Makeup Looks You’ll Love Text block Su…" at bounding box center [440, 167] width 333 height 396
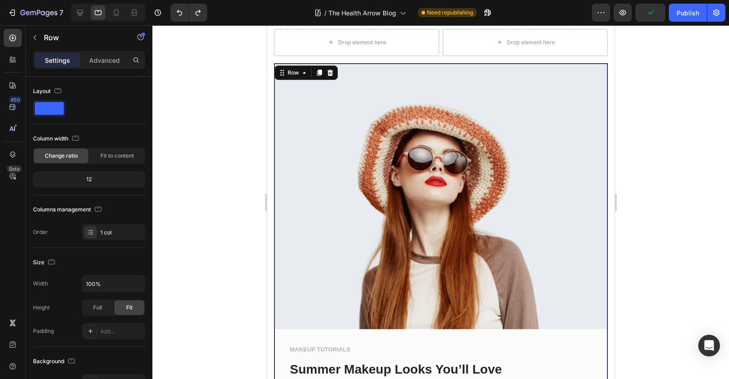
scroll to position [473, 0]
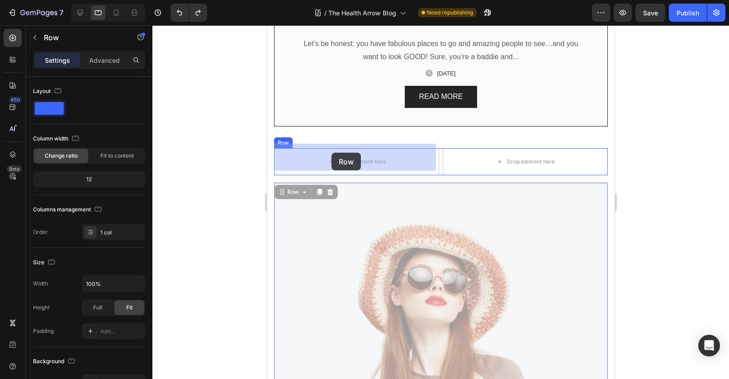
drag, startPoint x: 286, startPoint y: 188, endPoint x: 331, endPoint y: 153, distance: 57.1
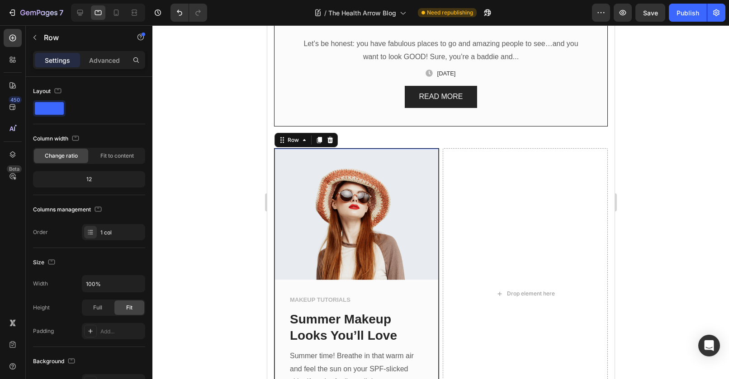
click at [224, 191] on div at bounding box center [440, 202] width 577 height 354
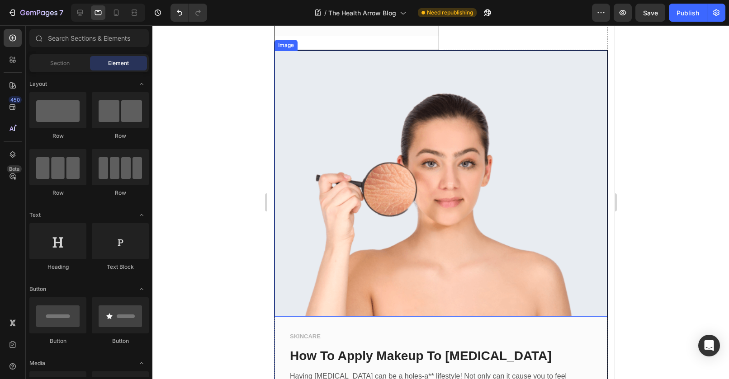
scroll to position [1011, 0]
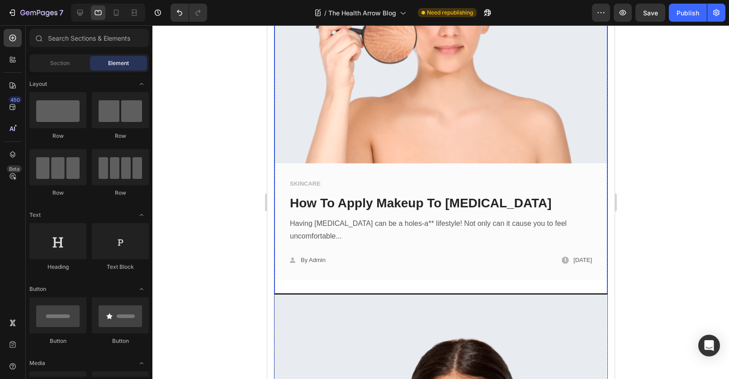
click at [600, 166] on div "Image SKINCARE Text block How To Apply Makeup To Dry Skin Text block Having dry…" at bounding box center [441, 95] width 334 height 397
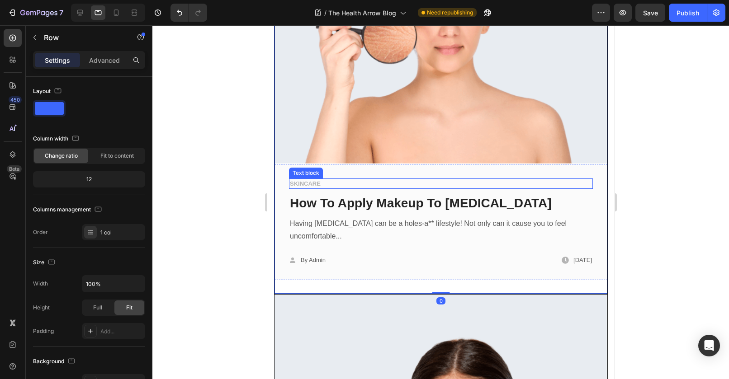
scroll to position [805, 0]
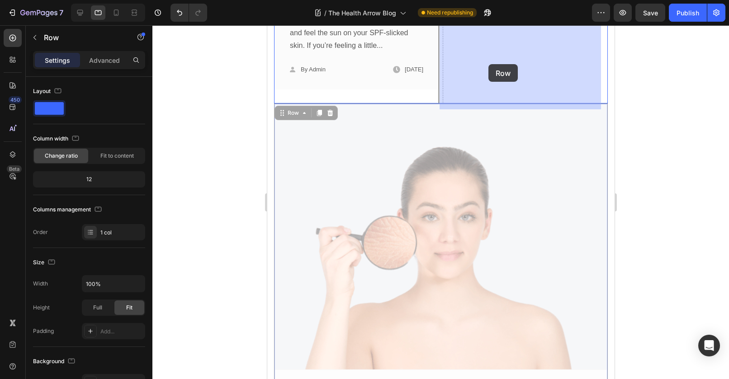
drag, startPoint x: 283, startPoint y: 119, endPoint x: 486, endPoint y: 71, distance: 208.6
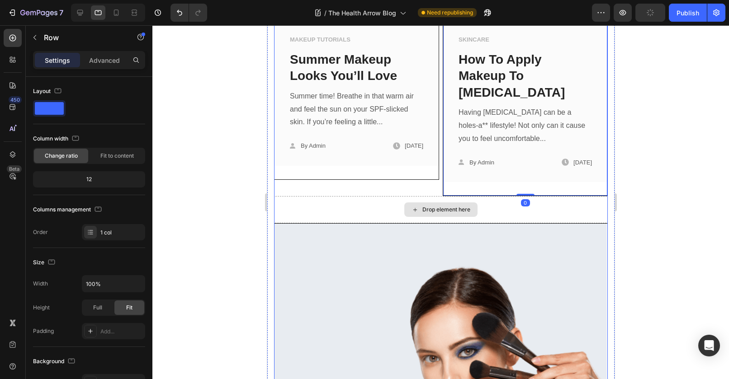
scroll to position [664, 0]
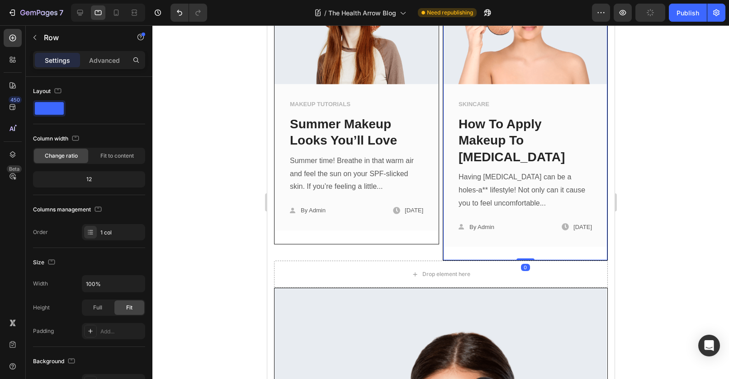
click at [664, 172] on div at bounding box center [440, 202] width 577 height 354
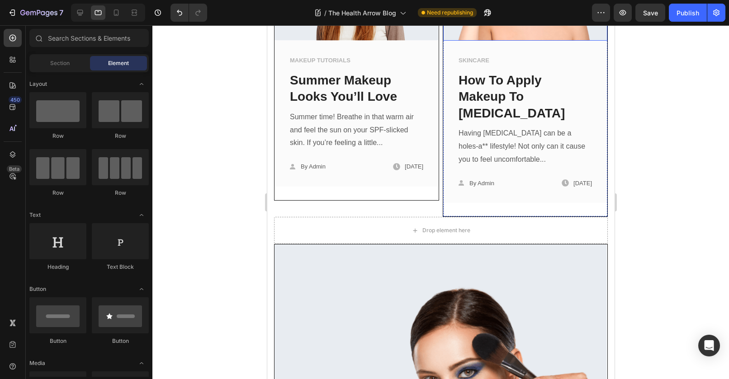
scroll to position [822, 0]
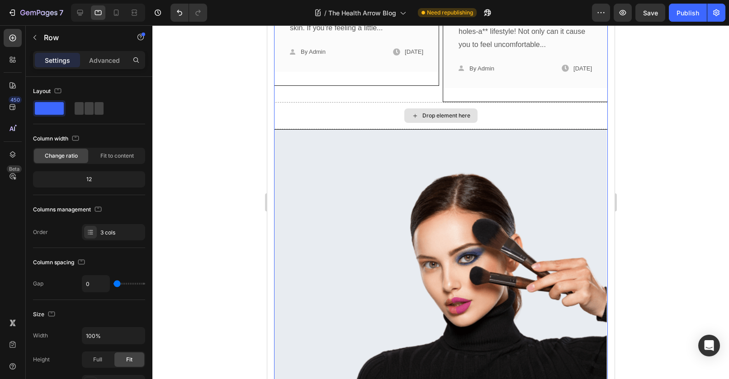
click at [520, 104] on div "Drop element here" at bounding box center [441, 115] width 334 height 27
click at [340, 103] on div "Drop element here" at bounding box center [441, 115] width 334 height 27
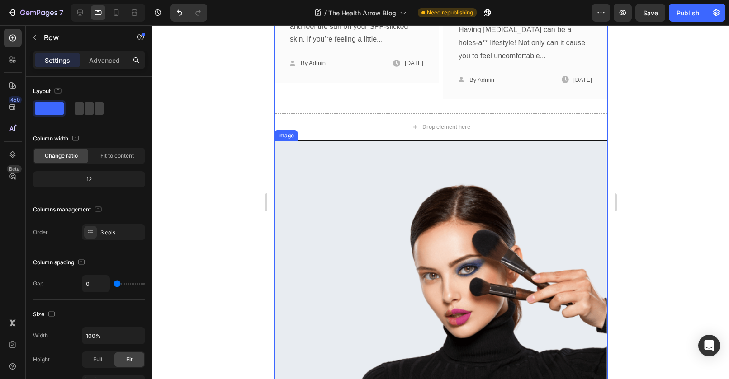
scroll to position [658, 0]
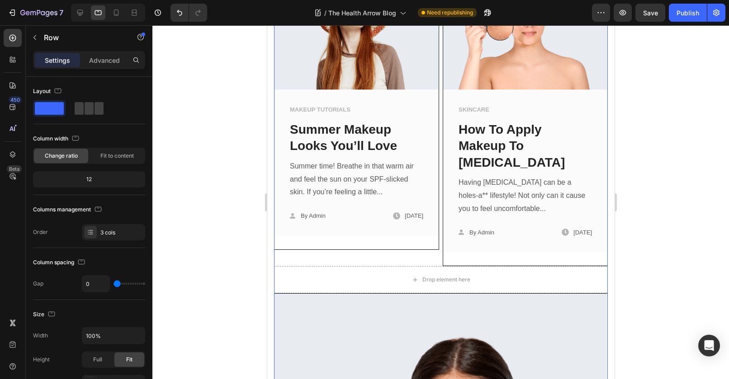
click at [652, 223] on div at bounding box center [440, 202] width 577 height 354
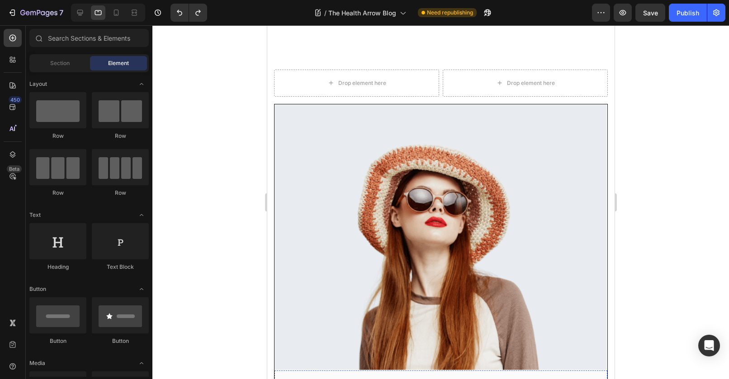
scroll to position [726, 0]
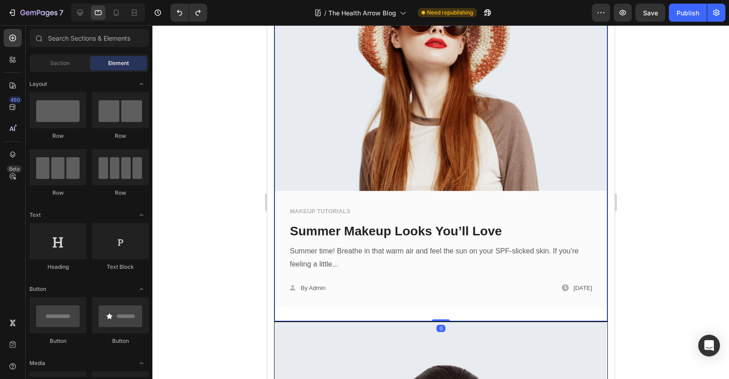
click at [274, 182] on div "Image MAKEUP TUTORIALS Text block Summer Makeup Looks You’ll Love Text block Su…" at bounding box center [441, 123] width 334 height 397
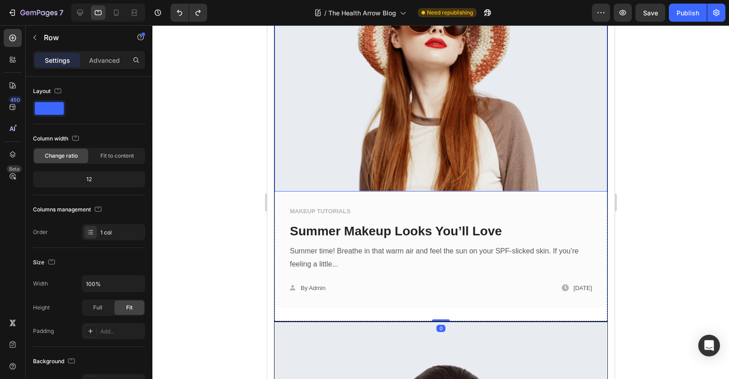
scroll to position [455, 0]
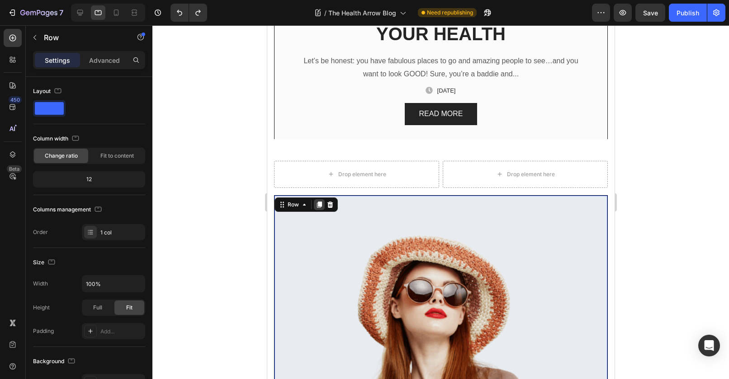
click at [316, 207] on icon at bounding box center [318, 204] width 7 height 7
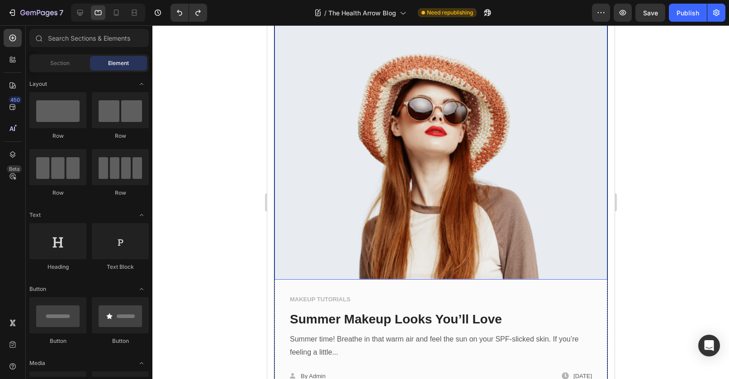
scroll to position [903, 0]
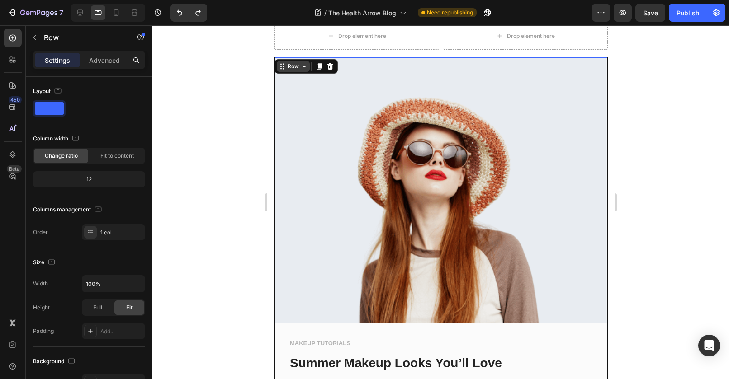
click at [291, 64] on div "Row" at bounding box center [292, 66] width 15 height 8
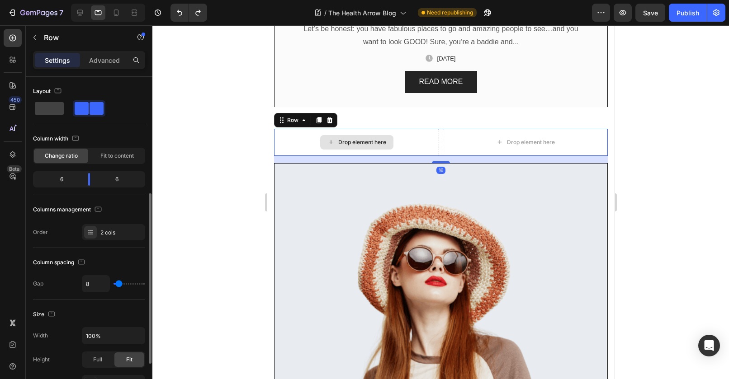
click at [435, 138] on div "Drop element here" at bounding box center [356, 142] width 165 height 27
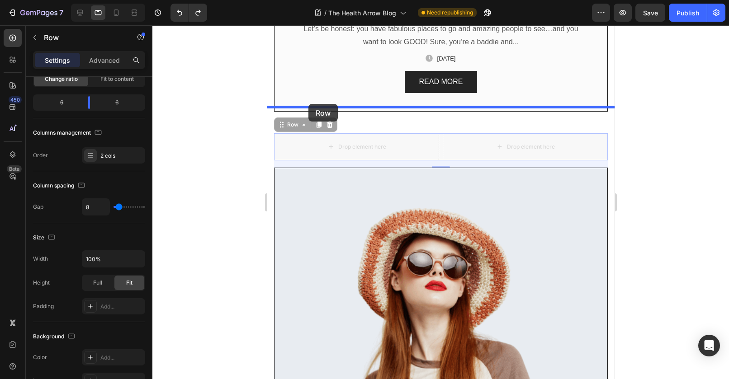
drag, startPoint x: 292, startPoint y: 124, endPoint x: 308, endPoint y: 104, distance: 25.4
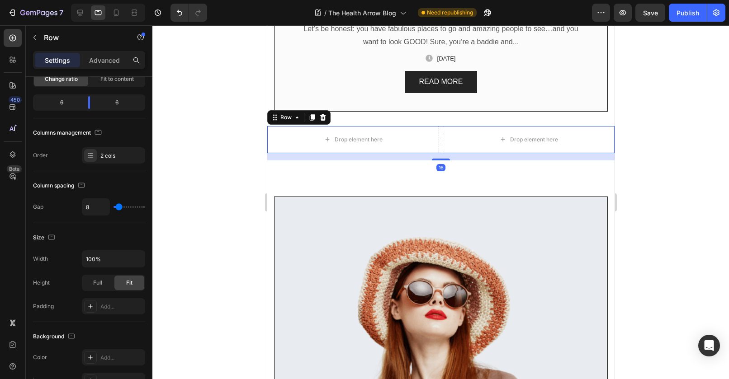
click at [660, 164] on div at bounding box center [440, 202] width 577 height 354
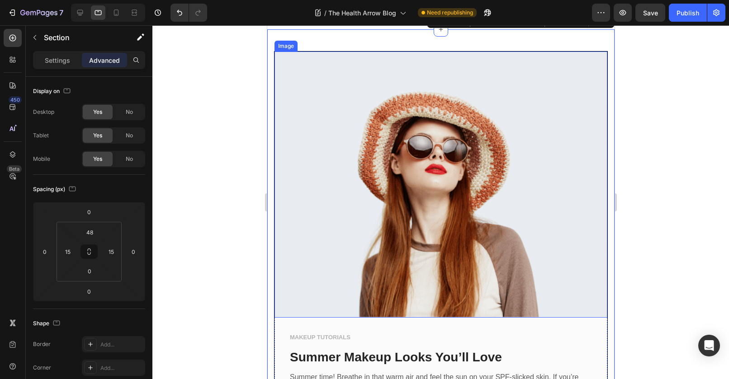
scroll to position [894, 0]
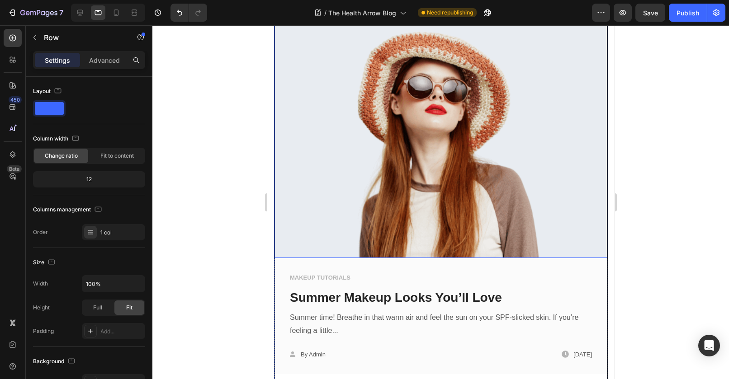
scroll to position [490, 0]
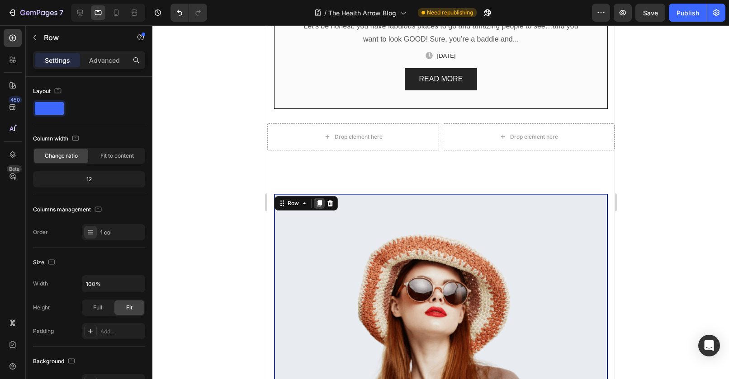
click at [314, 198] on div at bounding box center [318, 203] width 11 height 11
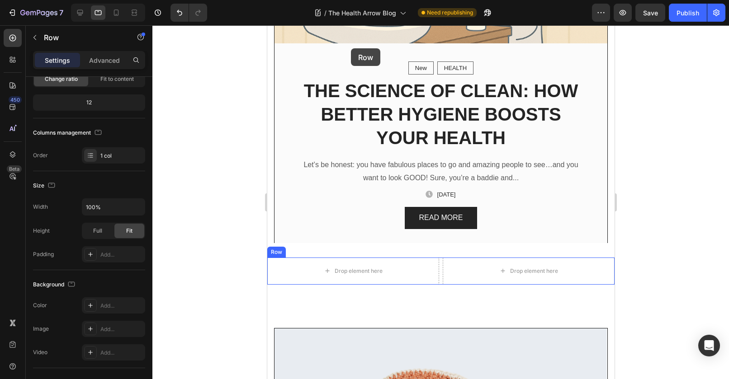
scroll to position [329, 0]
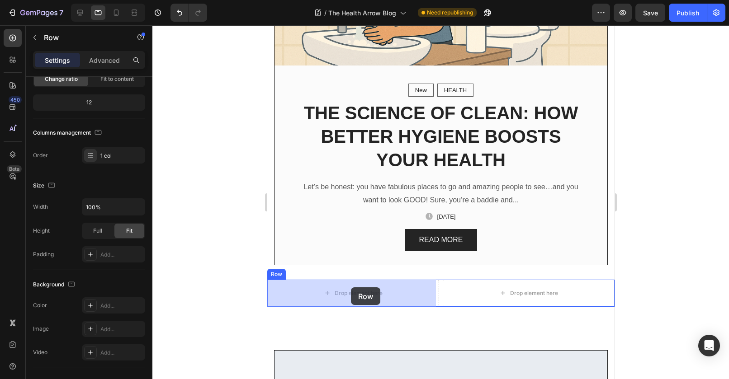
drag, startPoint x: 285, startPoint y: 319, endPoint x: 351, endPoint y: 288, distance: 72.4
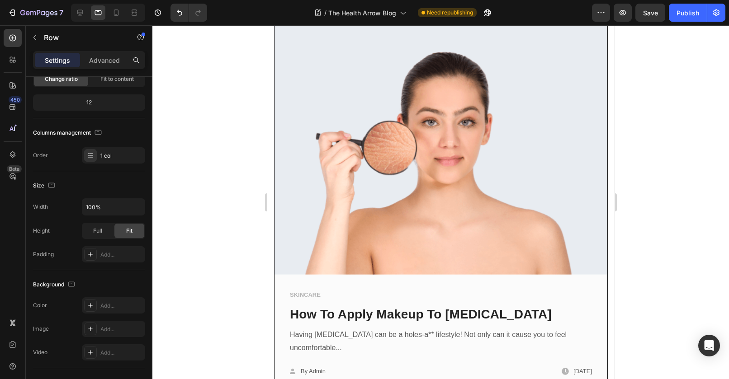
scroll to position [1488, 0]
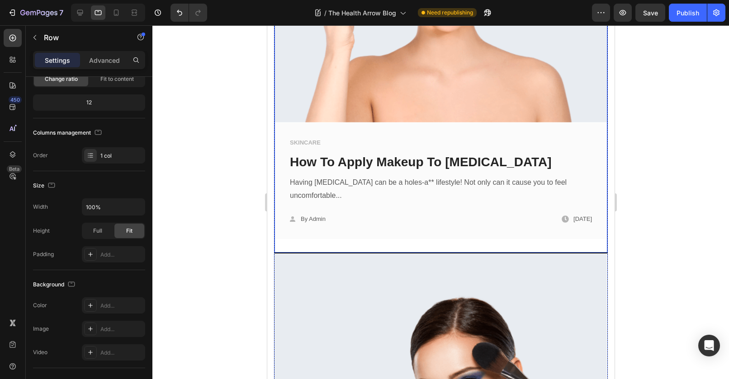
click at [394, 232] on div "Image SKINCARE Text block How To Apply Makeup To Dry Skin Text block Having dry…" at bounding box center [440, 55] width 333 height 396
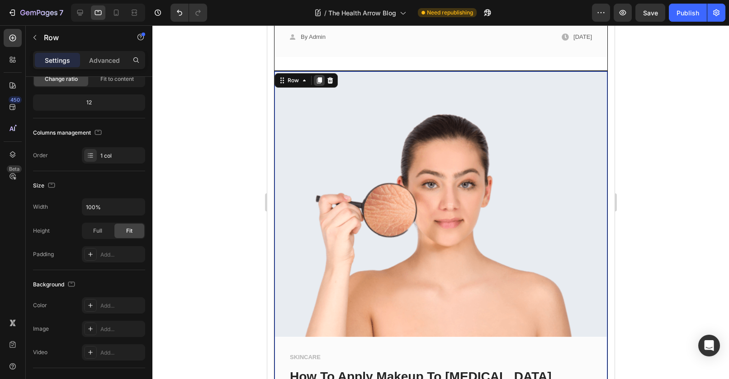
click at [319, 79] on div at bounding box center [318, 80] width 11 height 11
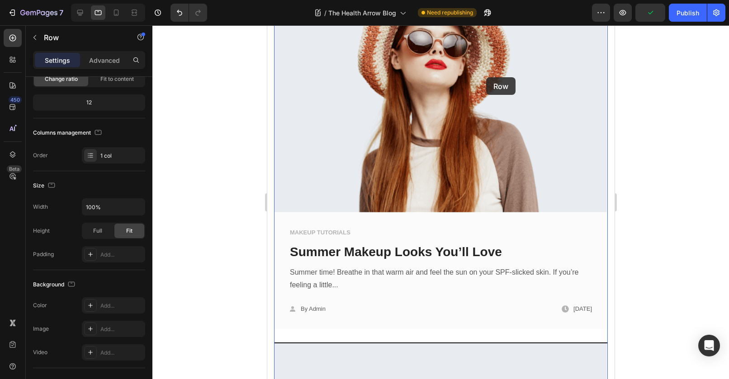
scroll to position [526, 0]
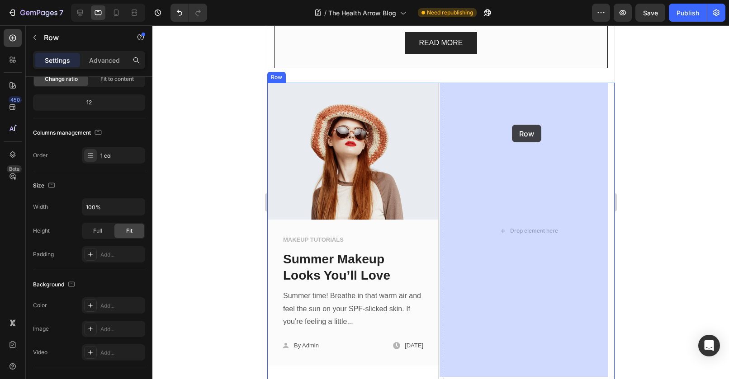
drag, startPoint x: 295, startPoint y: 51, endPoint x: 512, endPoint y: 125, distance: 228.9
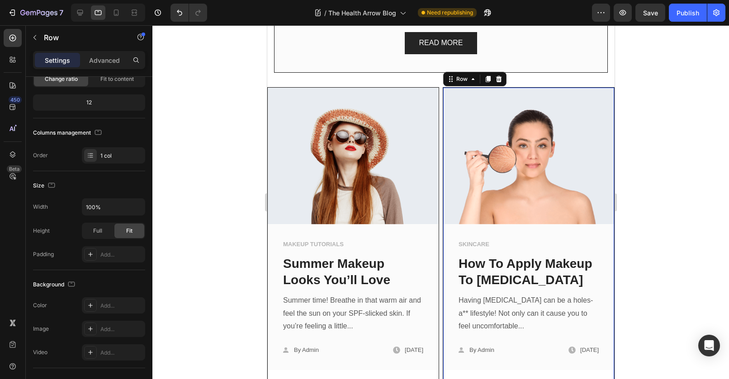
click at [681, 78] on div at bounding box center [440, 202] width 577 height 354
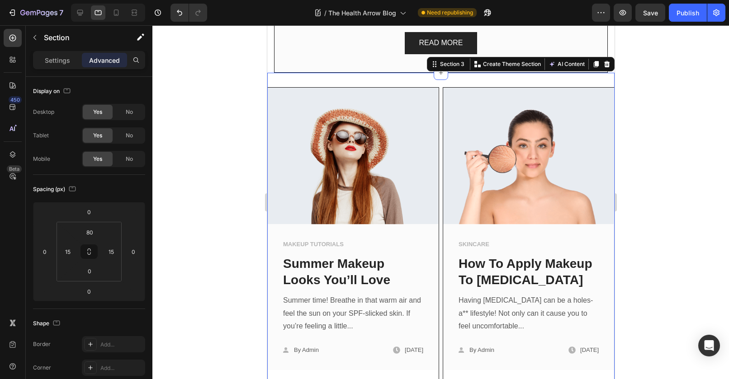
click at [568, 73] on div "Image MAKEUP TUTORIALS Text block Summer Makeup Looks You’ll Love Text block Su…" at bounding box center [440, 239] width 347 height 333
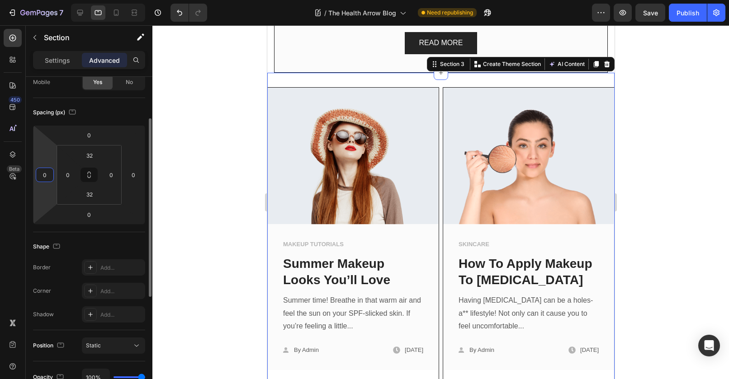
click at [44, 179] on input "0" at bounding box center [45, 175] width 14 height 14
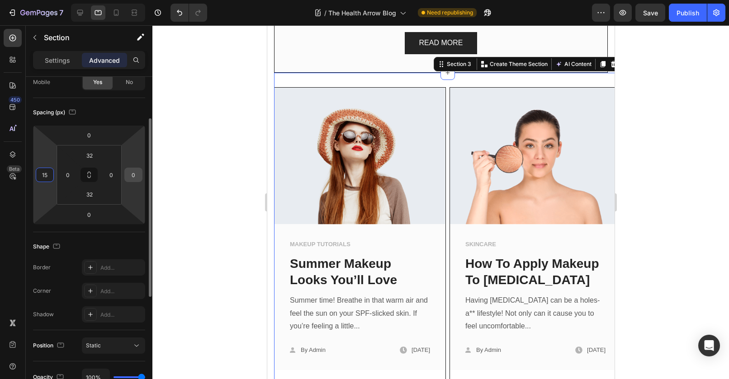
type input "15"
click at [138, 173] on input "0" at bounding box center [134, 175] width 14 height 14
type input "15"
click at [126, 228] on div "Spacing (px) 0 15 0 15 32 0 32 0" at bounding box center [89, 165] width 112 height 134
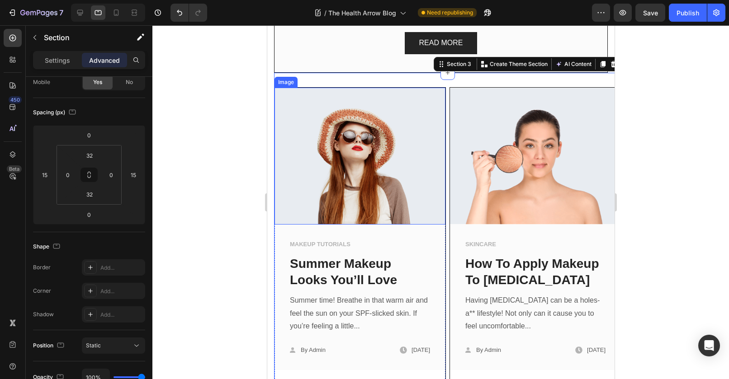
click at [199, 145] on div at bounding box center [440, 202] width 577 height 354
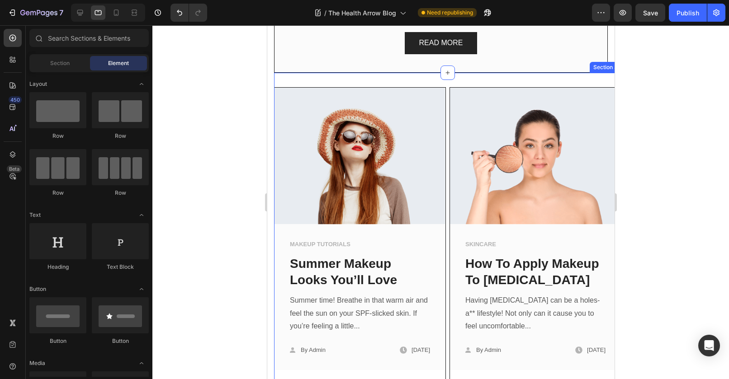
click at [338, 75] on div "Image MAKEUP TUTORIALS Text block Summer Makeup Looks You’ll Love Text block Su…" at bounding box center [447, 239] width 347 height 333
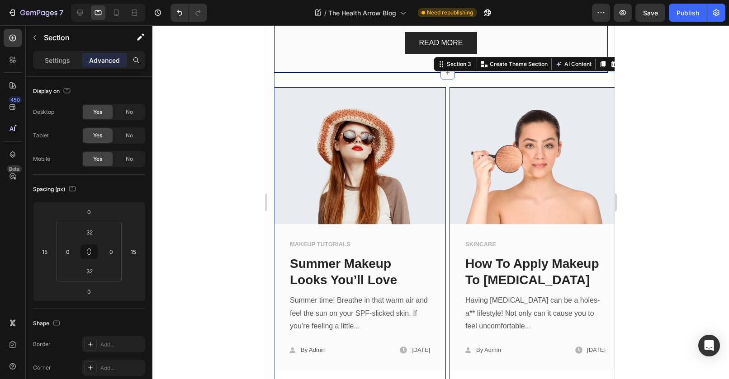
click at [678, 91] on div at bounding box center [440, 202] width 577 height 354
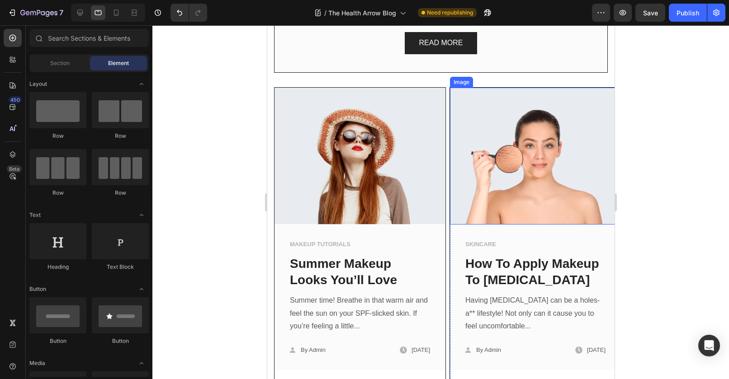
scroll to position [538, 0]
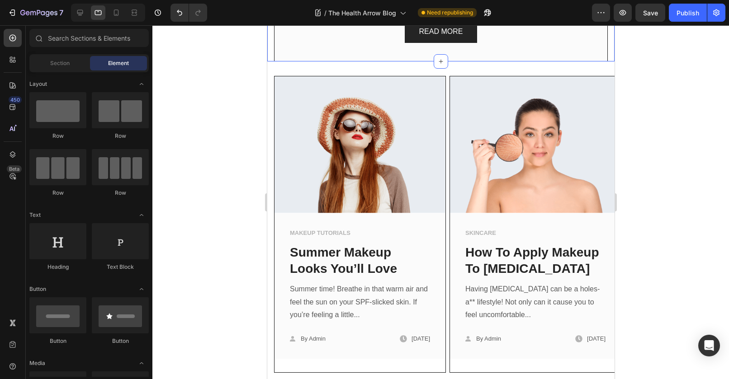
click at [272, 76] on section "Image MAKEUP TUTORIALS Text block Summer Makeup Looks You’ll Love Text block Su…" at bounding box center [440, 228] width 347 height 333
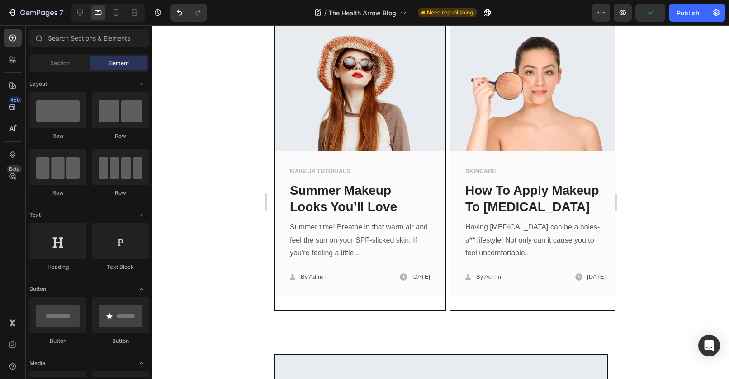
scroll to position [683, 0]
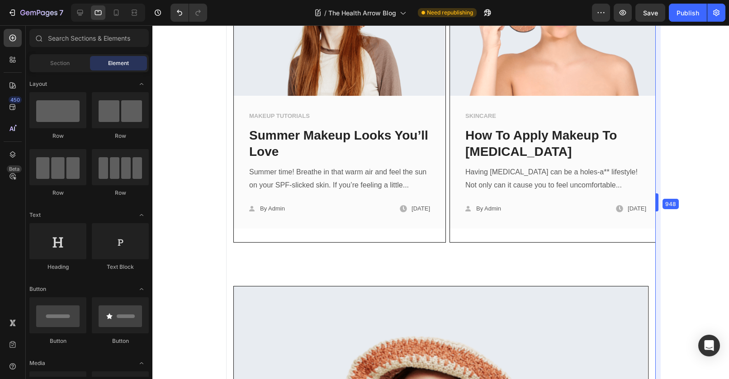
drag, startPoint x: 617, startPoint y: 199, endPoint x: 699, endPoint y: 197, distance: 81.9
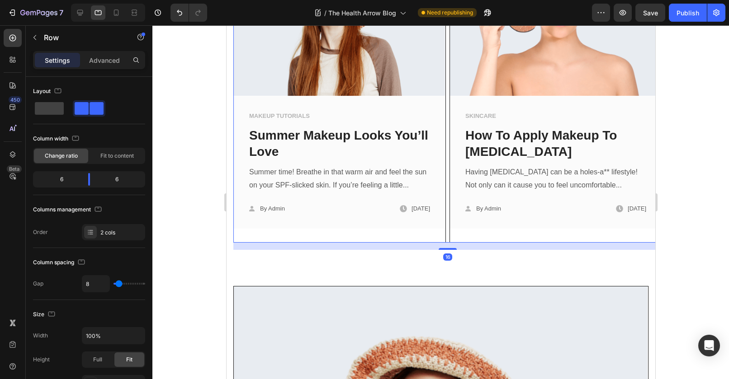
click at [444, 209] on div "Image MAKEUP TUTORIALS Text block Summer Makeup Looks You’ll Love Text block Su…" at bounding box center [447, 84] width 429 height 317
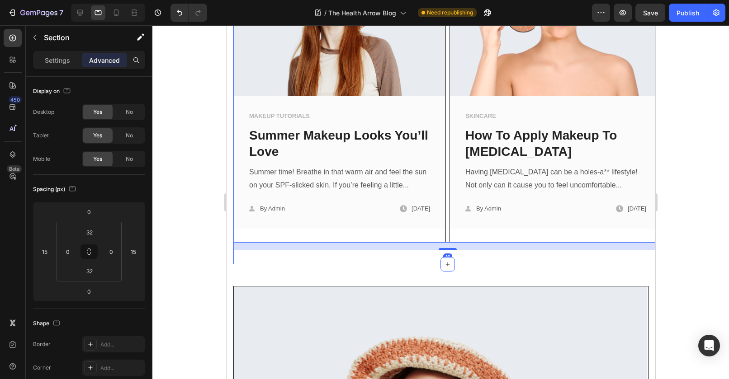
click at [381, 252] on div "Image MAKEUP TUTORIALS Text block Summer Makeup Looks You’ll Love Text block Su…" at bounding box center [447, 88] width 429 height 353
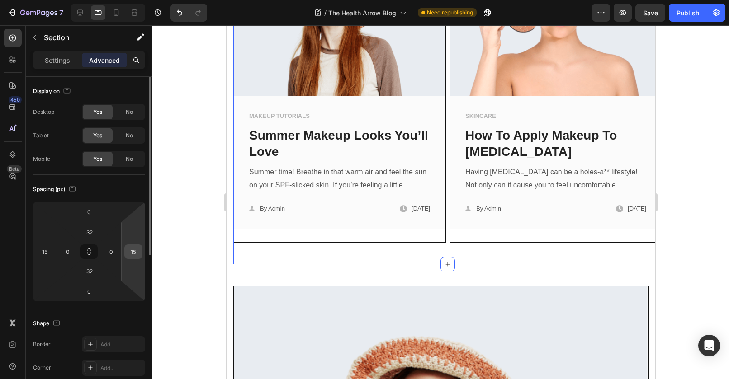
click at [140, 249] on input "15" at bounding box center [134, 252] width 14 height 14
type input "0"
click at [46, 253] on input "15" at bounding box center [45, 252] width 14 height 14
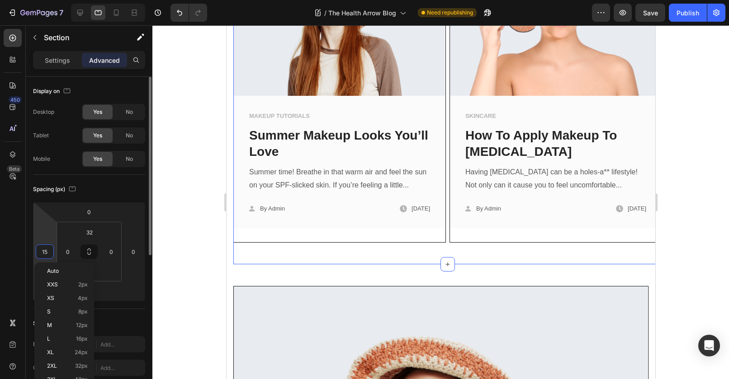
click at [46, 253] on input "15" at bounding box center [45, 252] width 14 height 14
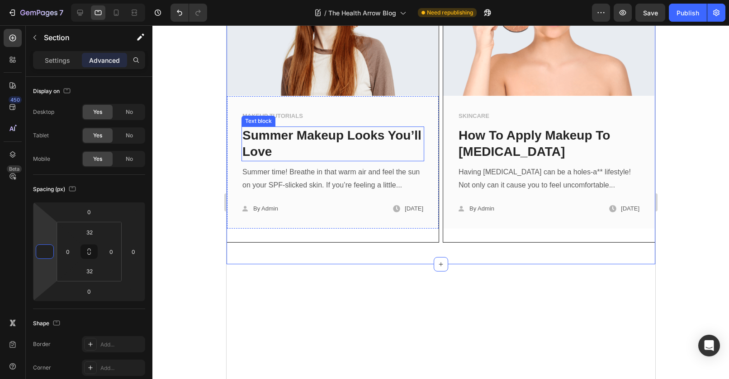
scroll to position [477, 0]
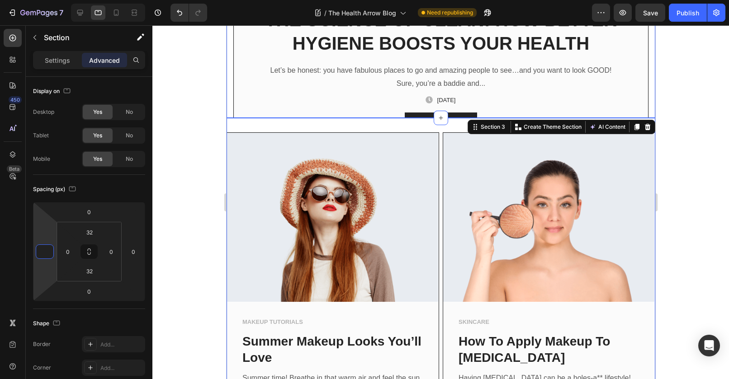
type input "0"
click at [190, 106] on div at bounding box center [440, 202] width 577 height 354
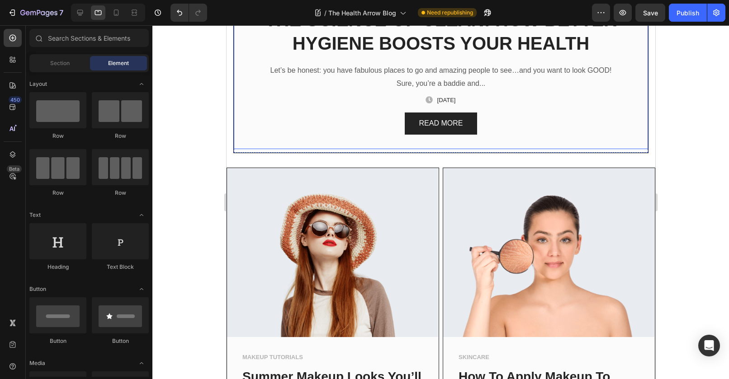
scroll to position [438, 0]
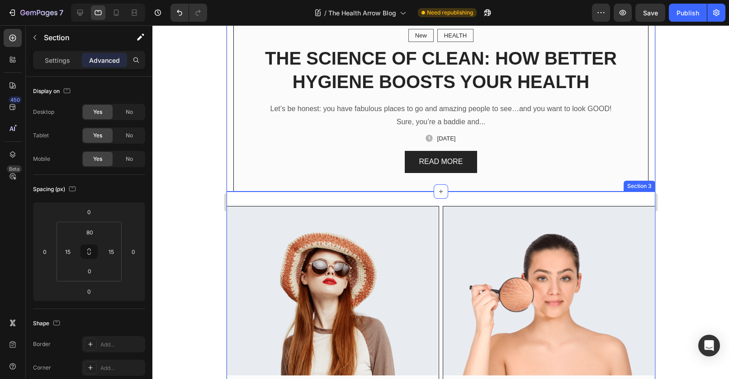
scroll to position [77, 0]
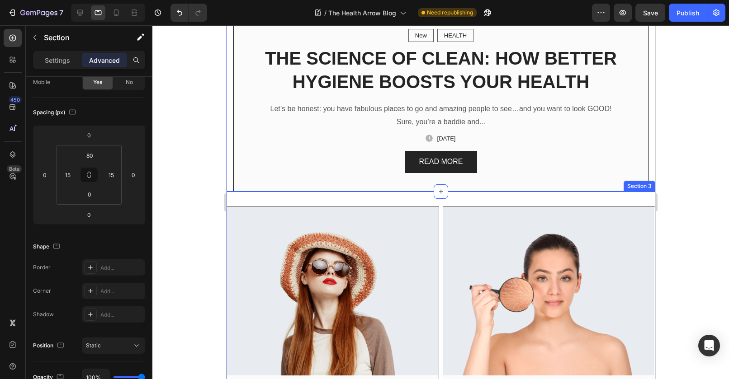
click at [256, 194] on div "Image MAKEUP TUTORIALS Text block Summer Makeup Looks You’ll Love Text block Su…" at bounding box center [440, 368] width 429 height 353
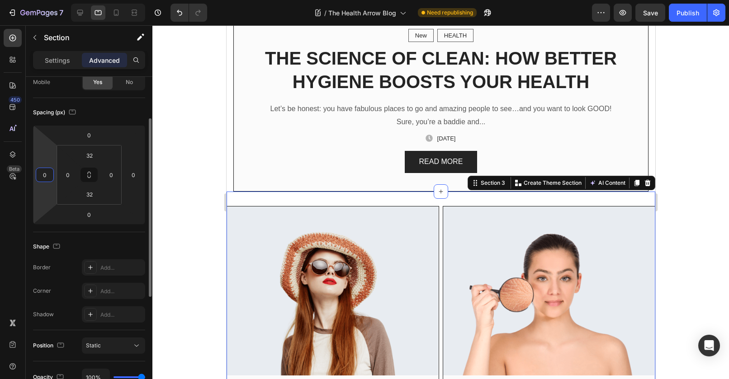
click at [45, 179] on input "0" at bounding box center [45, 175] width 14 height 14
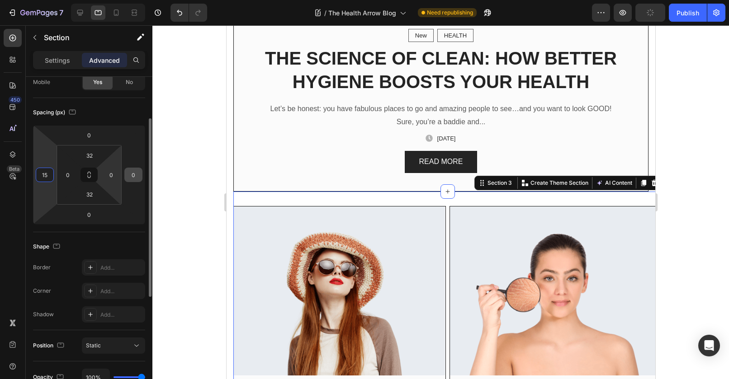
type input "15"
click at [141, 175] on div "0" at bounding box center [133, 175] width 18 height 14
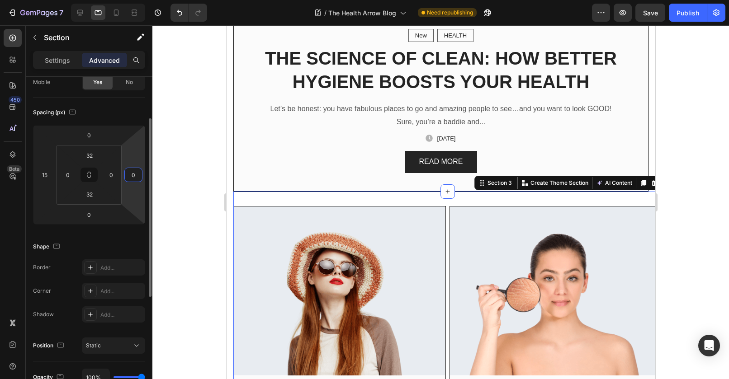
click at [131, 171] on input "0" at bounding box center [134, 175] width 14 height 14
type input "15"
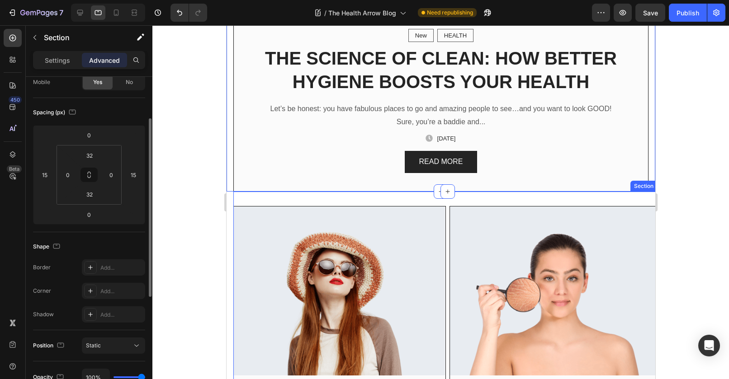
click at [237, 194] on div "Image MAKEUP TUTORIALS Text block Summer Makeup Looks You’ll Love Text block Su…" at bounding box center [447, 368] width 429 height 353
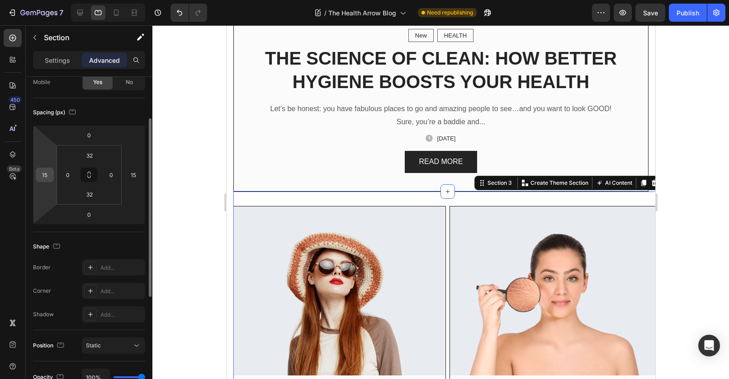
click at [47, 176] on input "15" at bounding box center [45, 175] width 14 height 14
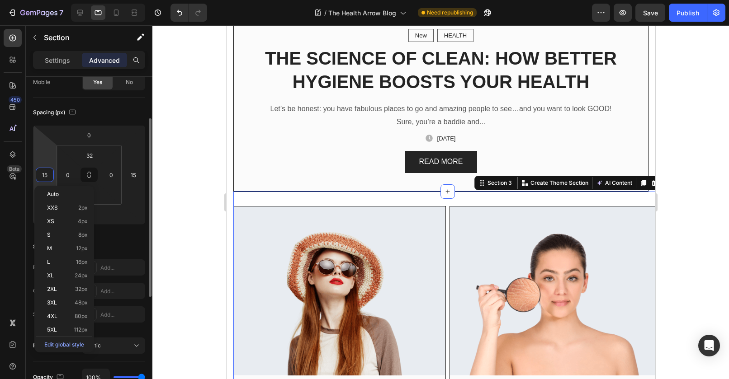
click at [47, 176] on input "15" at bounding box center [45, 175] width 14 height 14
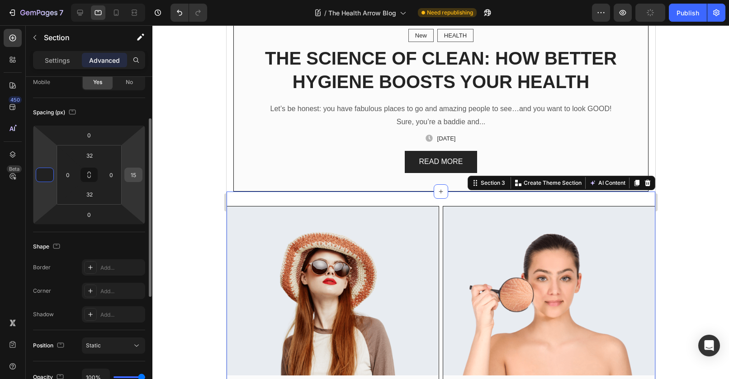
type input "0"
click at [137, 171] on input "15" at bounding box center [134, 175] width 14 height 14
type input "0"
click at [112, 173] on input "0" at bounding box center [111, 175] width 14 height 14
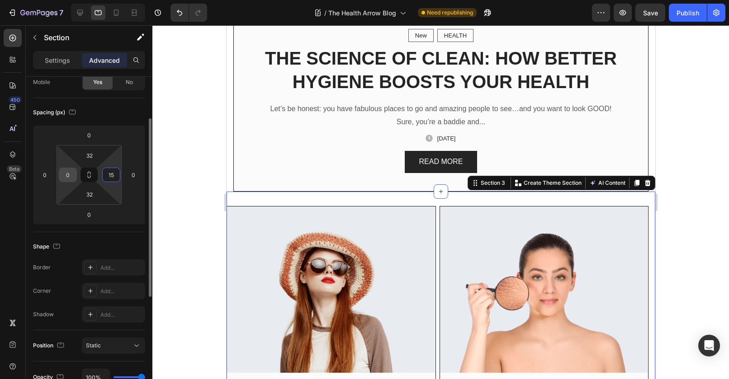
type input "15"
click at [64, 175] on input "0" at bounding box center [68, 175] width 14 height 14
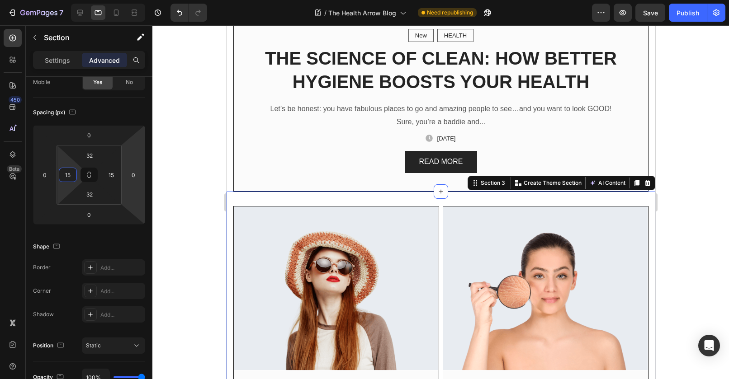
type input "15"
click at [199, 180] on div at bounding box center [440, 202] width 577 height 354
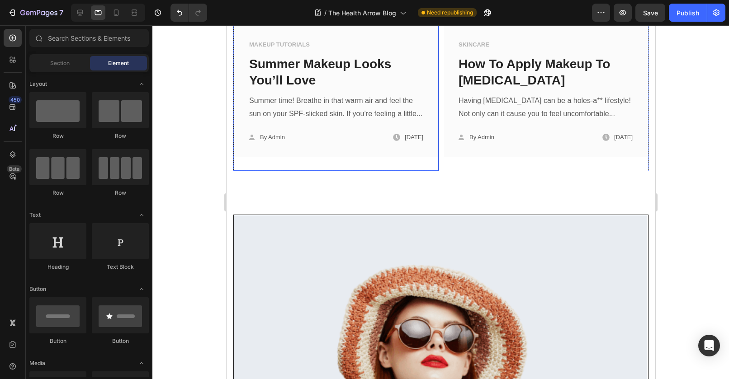
scroll to position [639, 0]
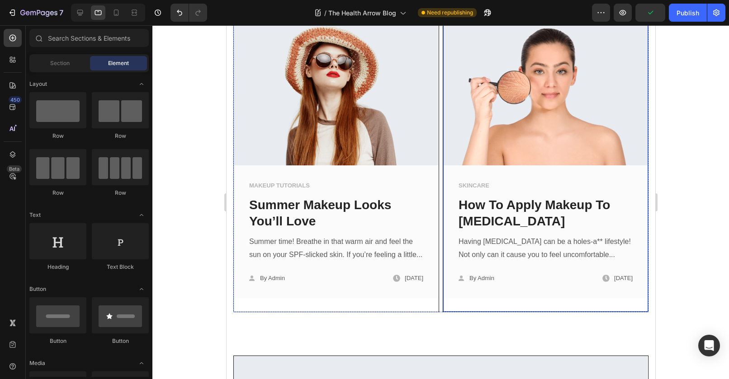
click at [503, 307] on div "Image SKINCARE Text block How To Apply Makeup To Dry Skin Text block Having dry…" at bounding box center [545, 157] width 205 height 310
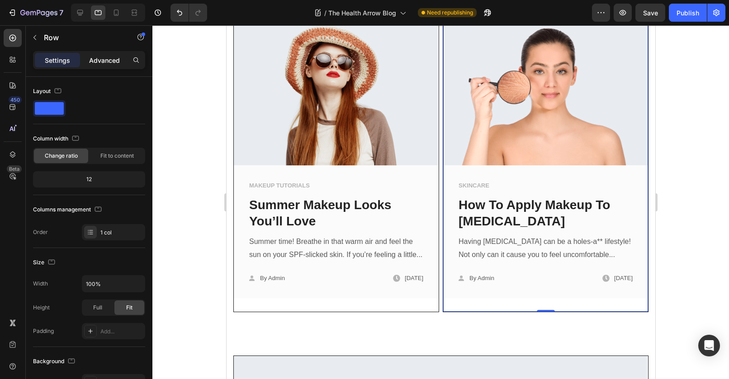
click at [101, 65] on p "Advanced" at bounding box center [104, 60] width 31 height 9
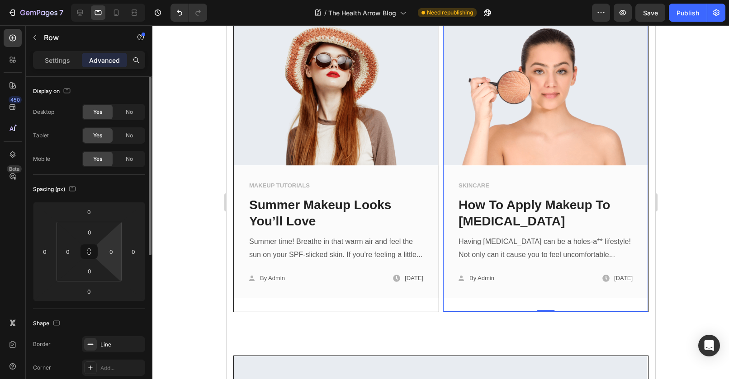
scroll to position [141, 0]
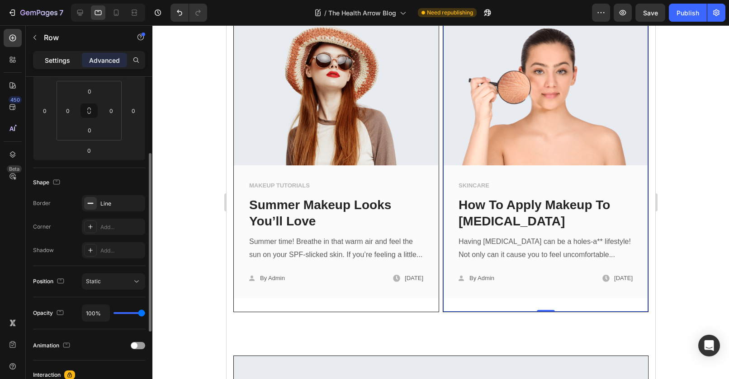
click at [57, 59] on p "Settings" at bounding box center [57, 60] width 25 height 9
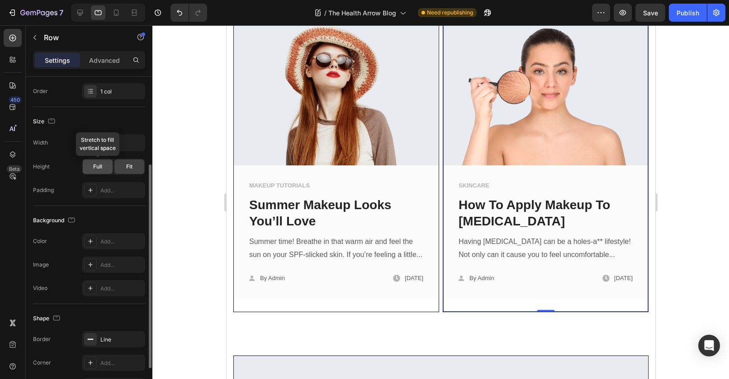
click at [98, 166] on span "Full" at bounding box center [97, 167] width 9 height 8
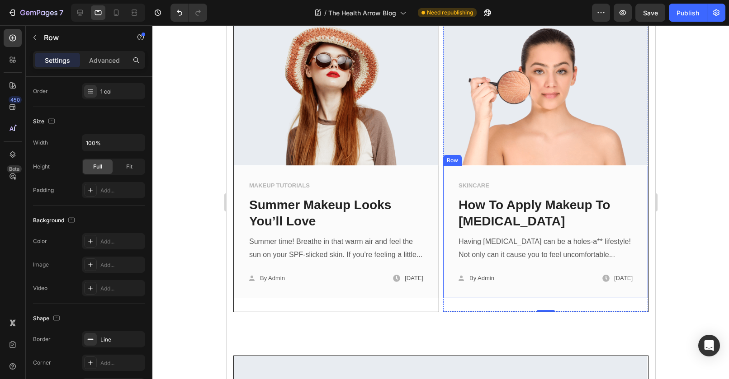
click at [535, 290] on div "SKINCARE Text block How To Apply Makeup To [MEDICAL_DATA] Text block Having [ME…" at bounding box center [545, 232] width 205 height 133
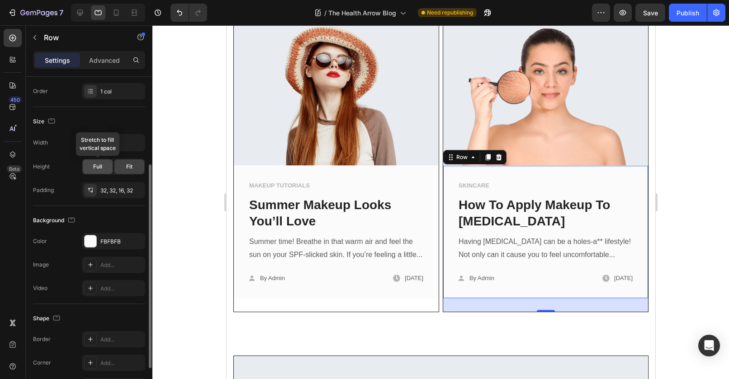
click at [87, 167] on div "Full" at bounding box center [98, 167] width 30 height 14
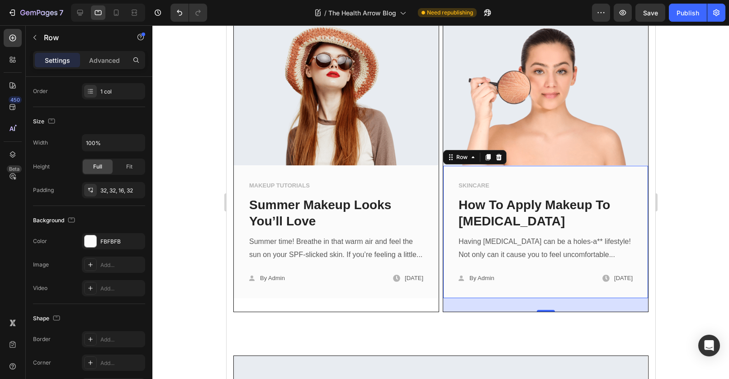
click at [702, 232] on div at bounding box center [440, 202] width 577 height 354
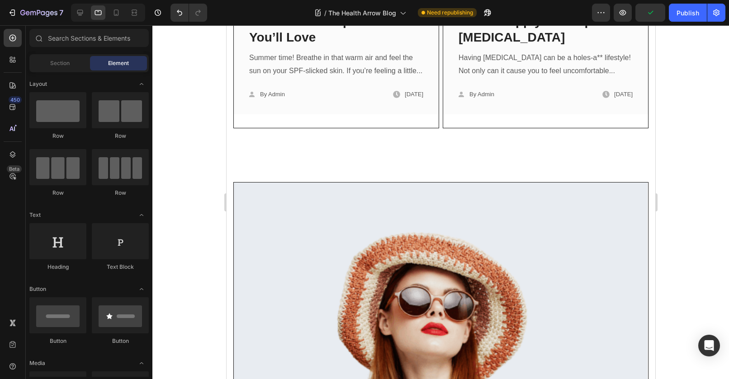
scroll to position [564, 0]
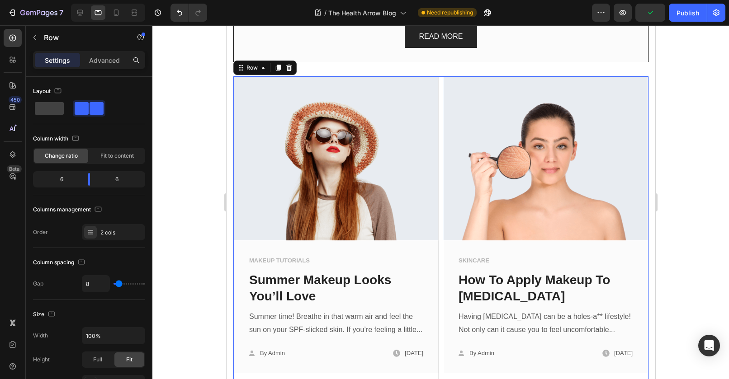
click at [438, 180] on div "Image MAKEUP TUTORIALS Text block Summer Makeup Looks You’ll Love Text block Su…" at bounding box center [440, 231] width 415 height 311
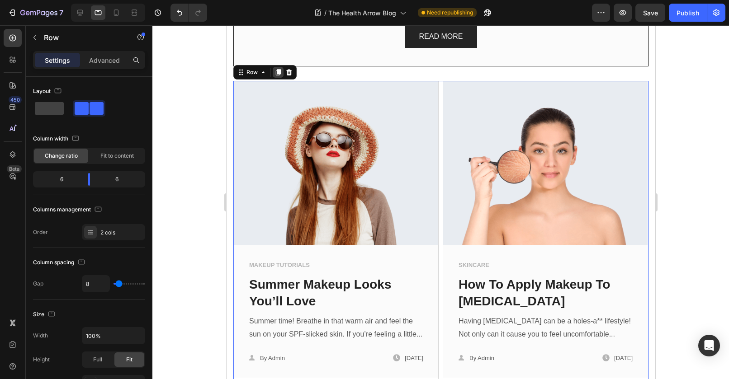
click at [275, 69] on icon at bounding box center [277, 72] width 5 height 6
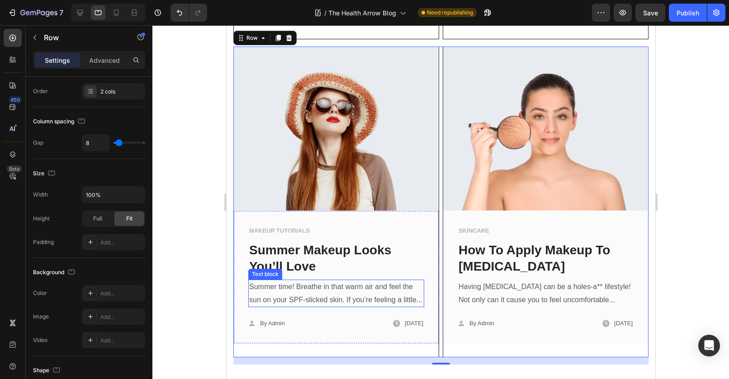
scroll to position [947, 0]
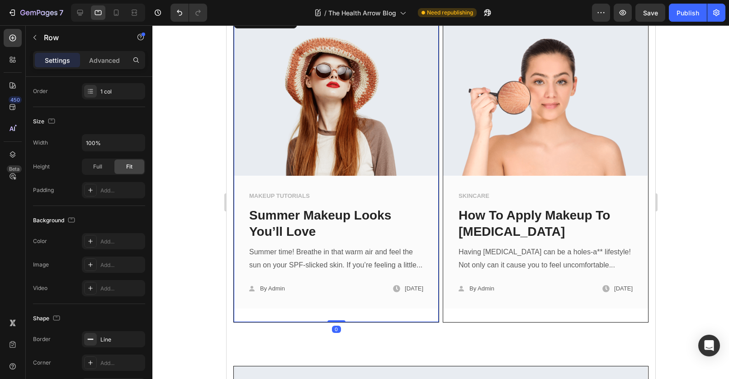
click at [285, 322] on div "Image MAKEUP TUTORIALS Text block Summer Makeup Looks You’ll Love Text block Su…" at bounding box center [335, 167] width 205 height 310
click at [291, 25] on icon at bounding box center [288, 21] width 7 height 7
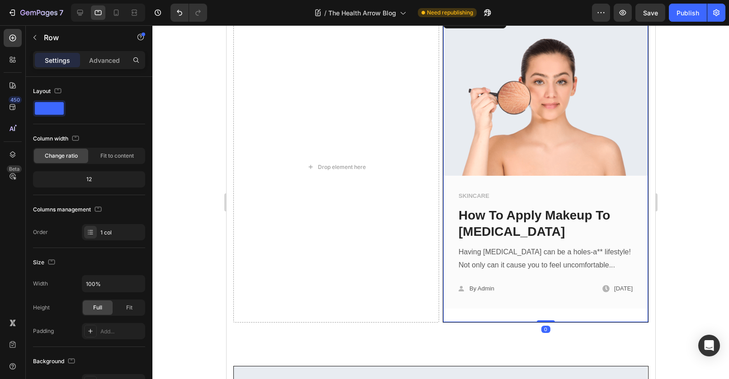
click at [443, 322] on div "Image SKINCARE Text block How To Apply Makeup To Dry Skin Text block Having dry…" at bounding box center [545, 167] width 205 height 310
click at [499, 27] on div at bounding box center [498, 21] width 11 height 11
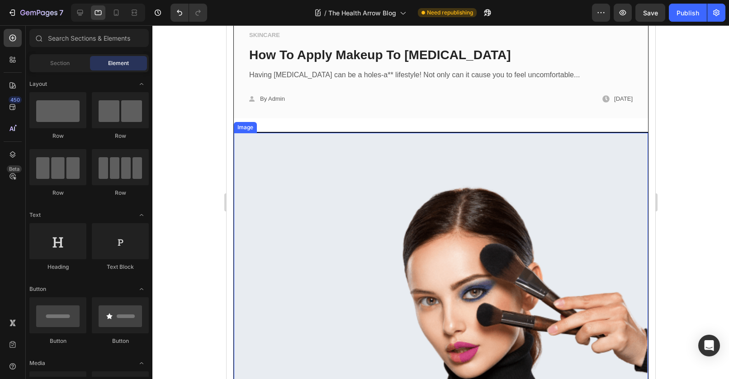
scroll to position [2077, 0]
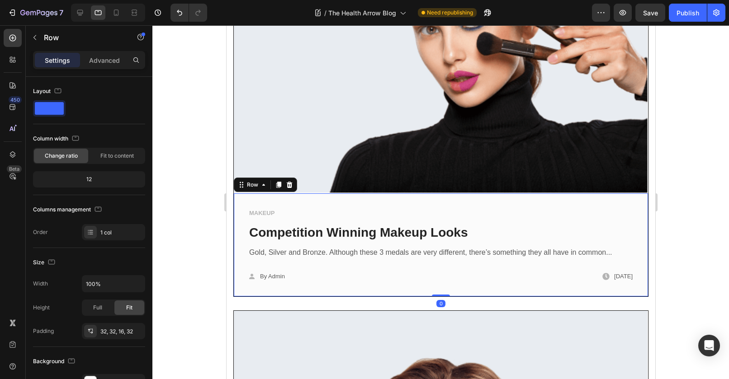
click at [301, 279] on div "MAKEUP Text block Competition Winning Makeup Looks Text block Gold, Silver and …" at bounding box center [440, 245] width 414 height 103
click at [256, 181] on div "Row" at bounding box center [252, 185] width 15 height 8
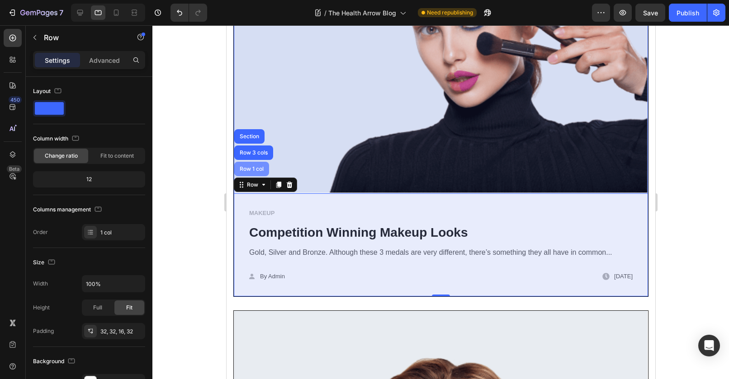
click at [253, 162] on div "Row 1 col" at bounding box center [251, 169] width 35 height 14
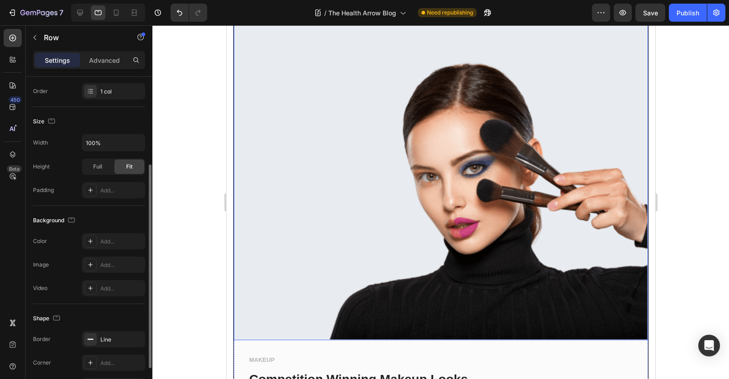
scroll to position [1777, 0]
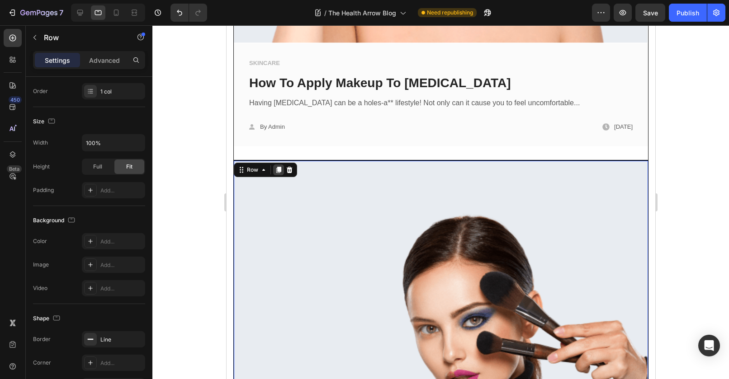
click at [277, 167] on icon at bounding box center [278, 170] width 5 height 6
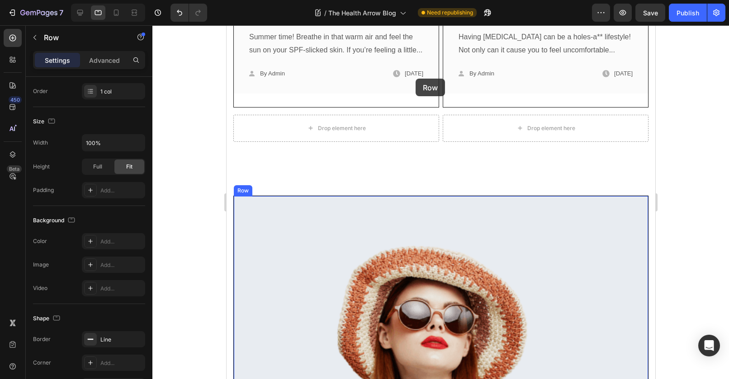
scroll to position [838, 0]
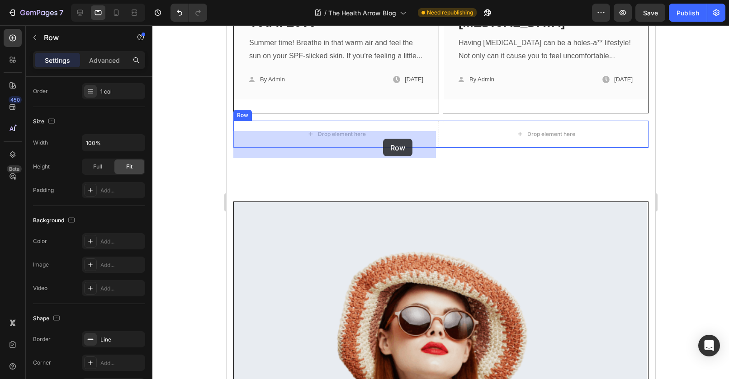
drag, startPoint x: 245, startPoint y: 48, endPoint x: 383, endPoint y: 139, distance: 165.0
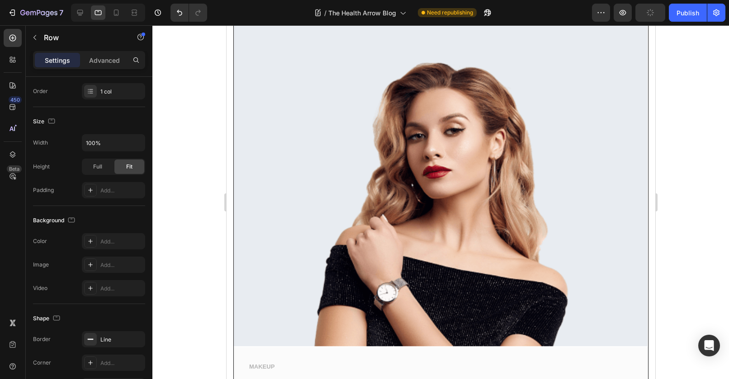
scroll to position [2794, 0]
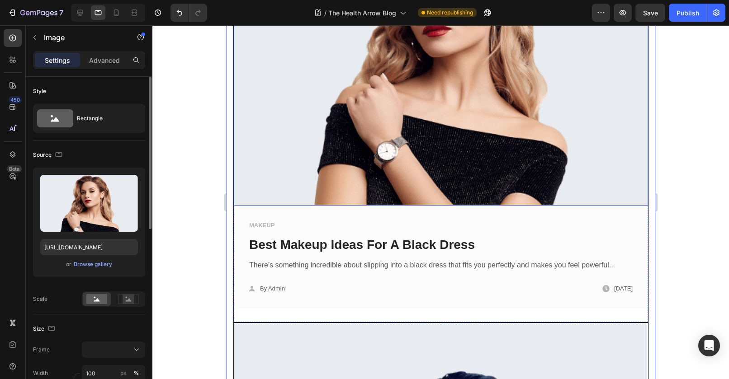
click at [234, 180] on img at bounding box center [440, 40] width 414 height 332
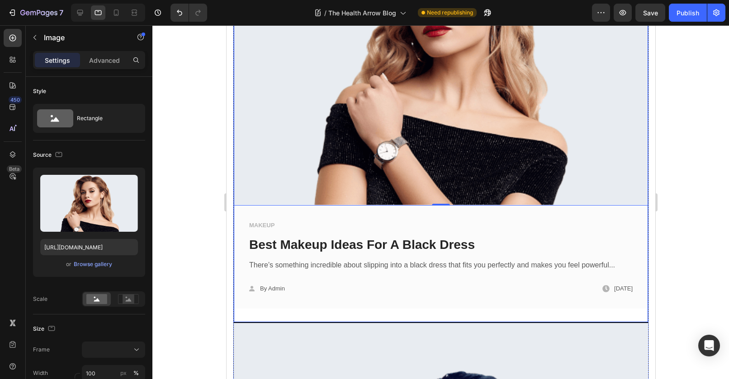
click at [240, 299] on div "Image 0 MAKEUP Text block Best Makeup Ideas For A Black Dress Text block There’…" at bounding box center [440, 98] width 414 height 448
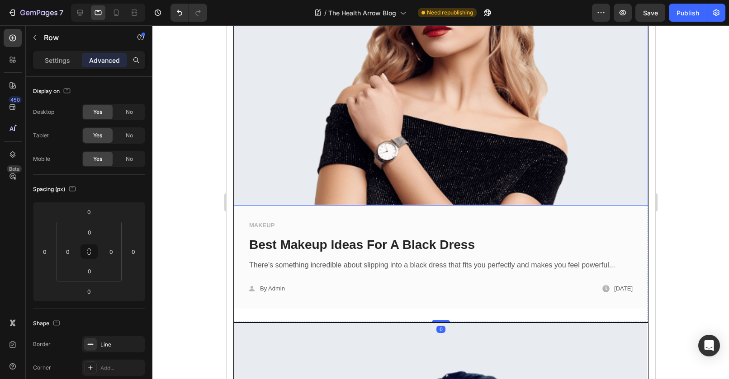
scroll to position [2588, 0]
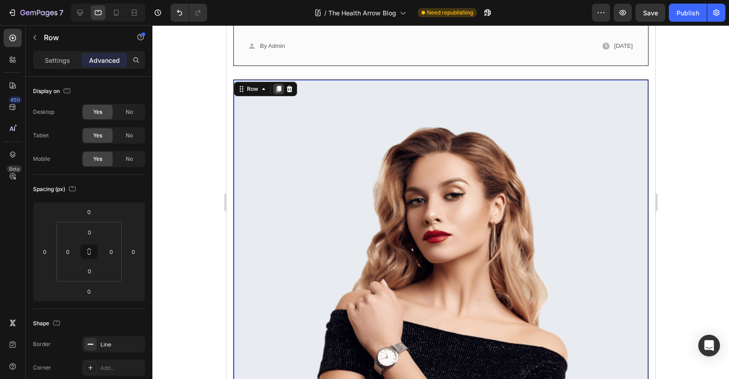
click at [276, 85] on icon at bounding box center [278, 88] width 7 height 7
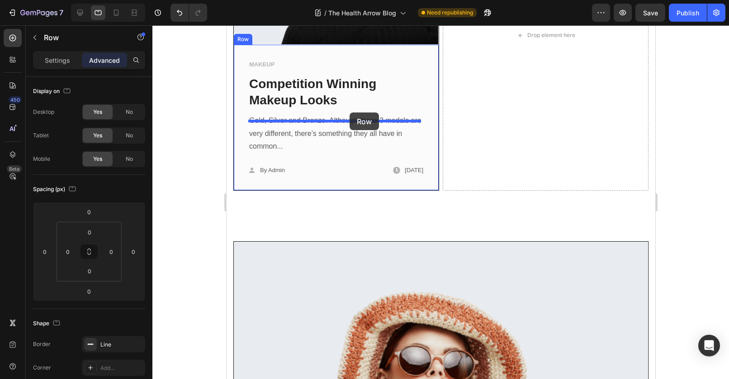
scroll to position [943, 0]
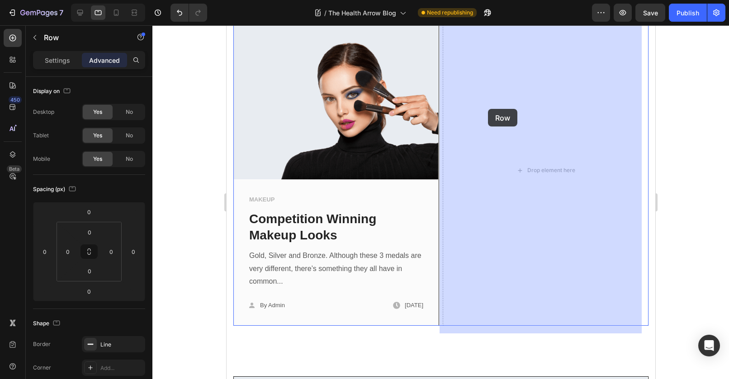
drag, startPoint x: 244, startPoint y: 48, endPoint x: 488, endPoint y: 109, distance: 250.8
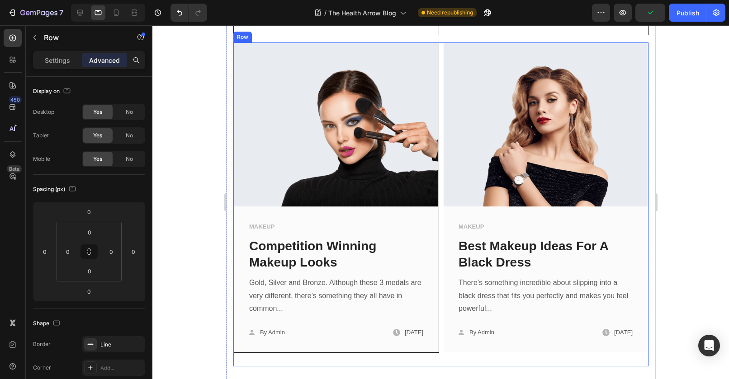
scroll to position [1046, 0]
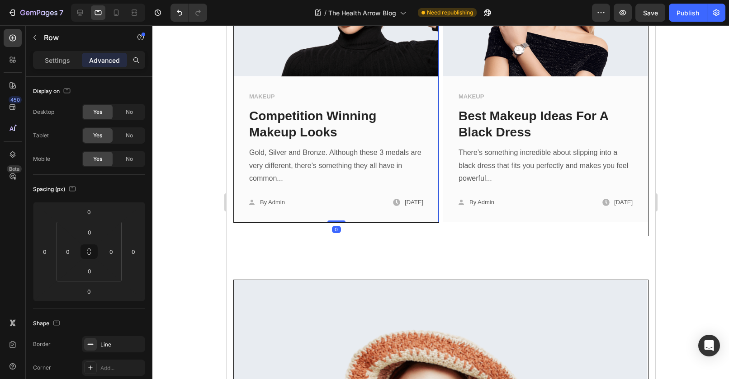
click at [435, 215] on div "Image MAKEUP Text block Competition Winning Makeup Looks Text block Gold, Silve…" at bounding box center [336, 67] width 206 height 311
click at [63, 66] on div "Settings" at bounding box center [57, 60] width 45 height 14
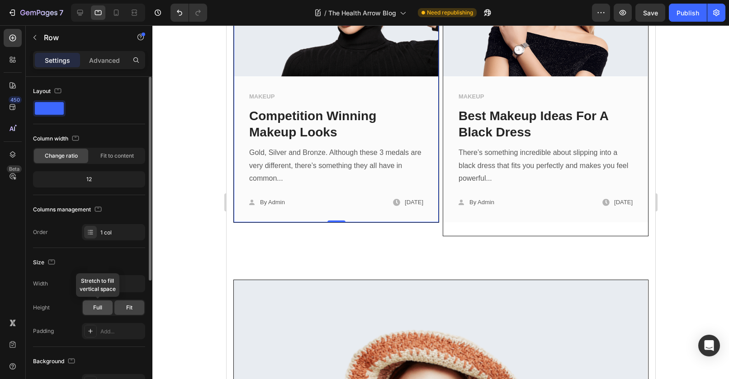
click at [99, 303] on div "Full" at bounding box center [98, 308] width 30 height 14
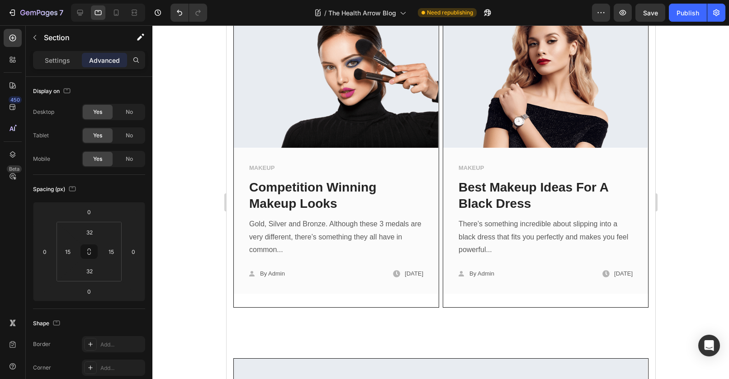
scroll to position [1060, 0]
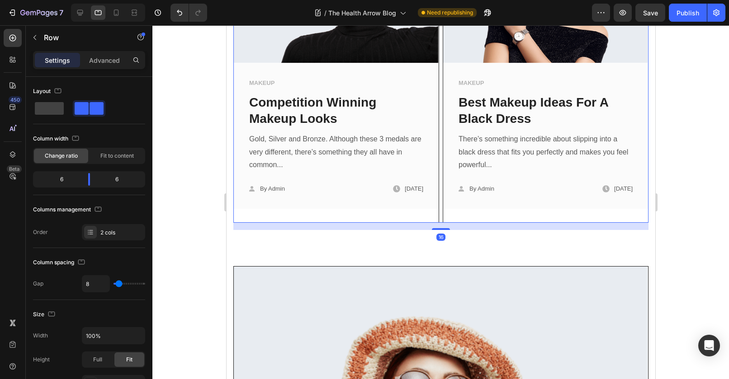
click at [436, 196] on div "Image MAKEUP Text block Competition Winning Makeup Looks Text block Gold, Silve…" at bounding box center [440, 61] width 415 height 324
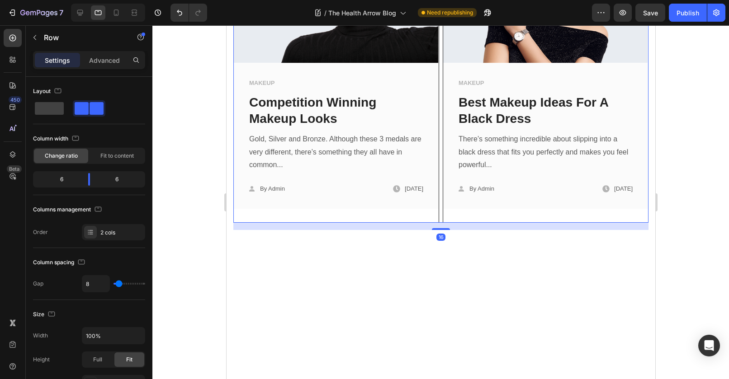
scroll to position [854, 0]
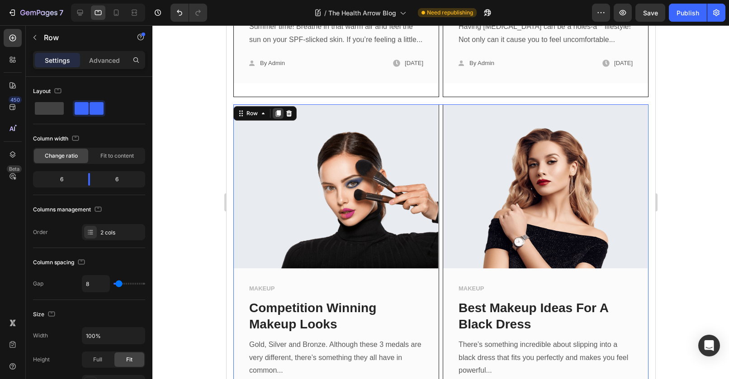
click at [274, 117] on icon at bounding box center [277, 113] width 7 height 7
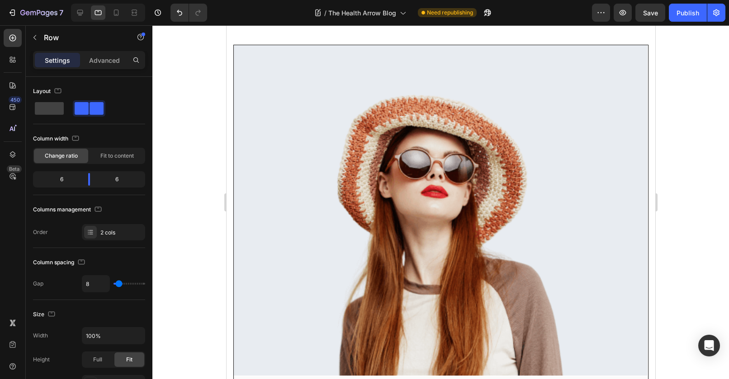
scroll to position [1331, 0]
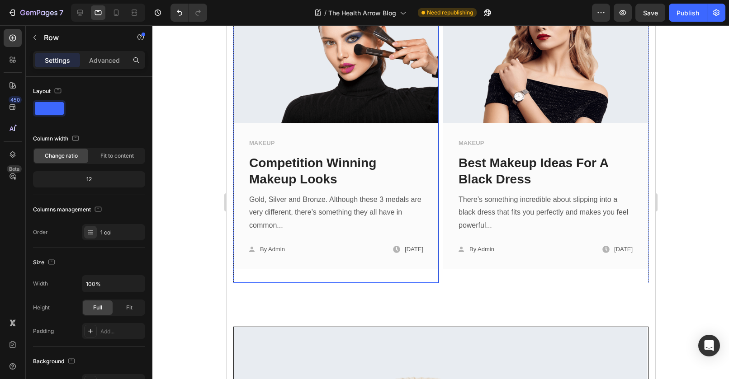
click at [424, 281] on div "Image MAKEUP Text block Competition Winning Makeup Looks Text block Gold, Silve…" at bounding box center [335, 121] width 205 height 323
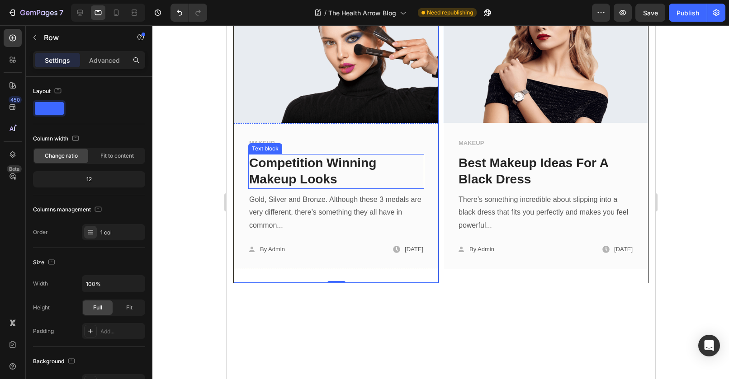
scroll to position [1006, 0]
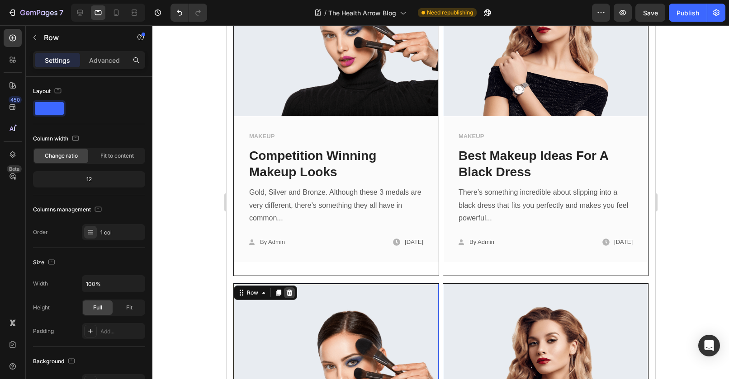
click at [289, 297] on icon at bounding box center [288, 292] width 7 height 7
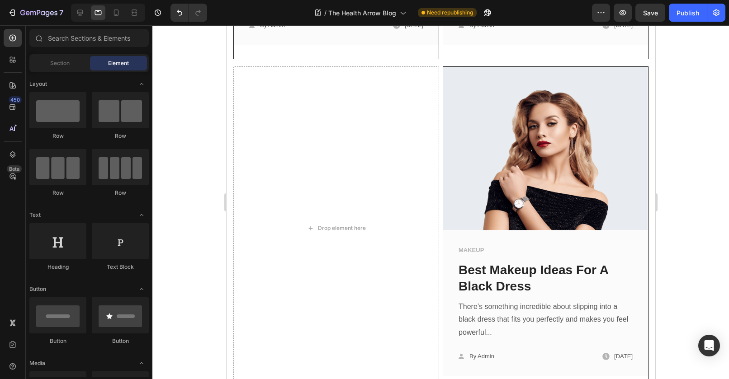
scroll to position [1376, 0]
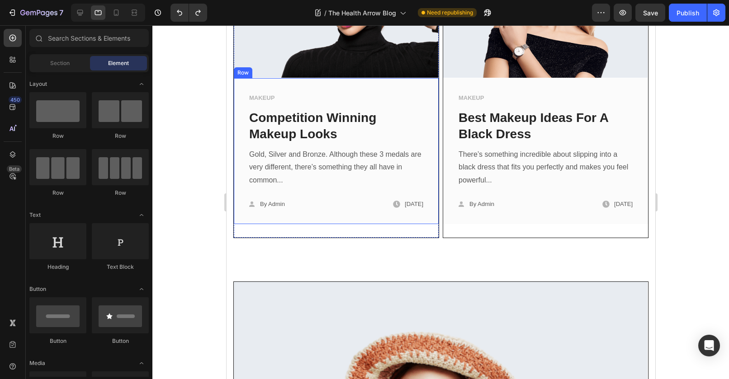
click at [414, 224] on div "MAKEUP Text block Competition Winning Makeup Looks Text block Gold, Silver and …" at bounding box center [335, 151] width 205 height 146
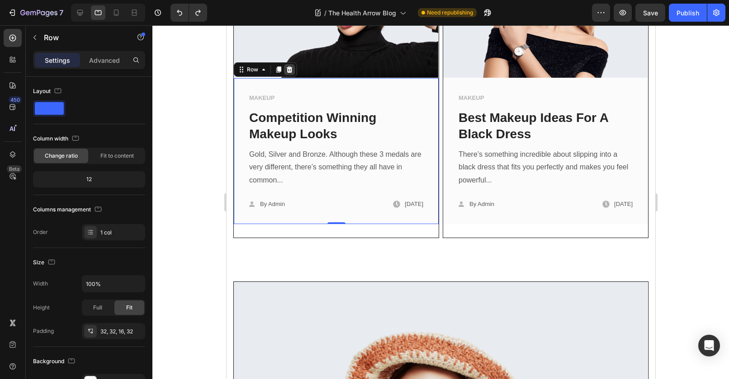
click at [285, 73] on icon at bounding box center [288, 69] width 7 height 7
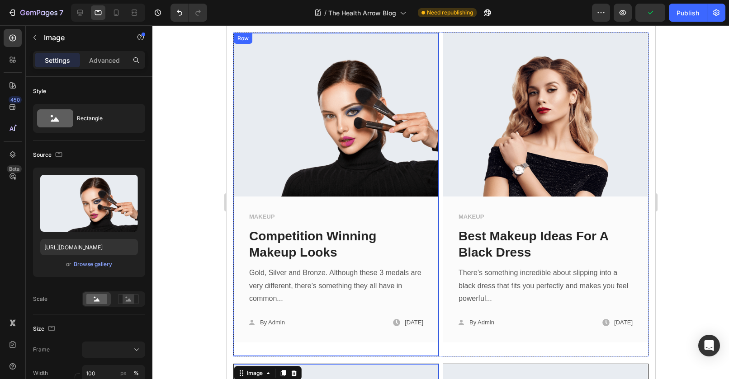
scroll to position [1190, 0]
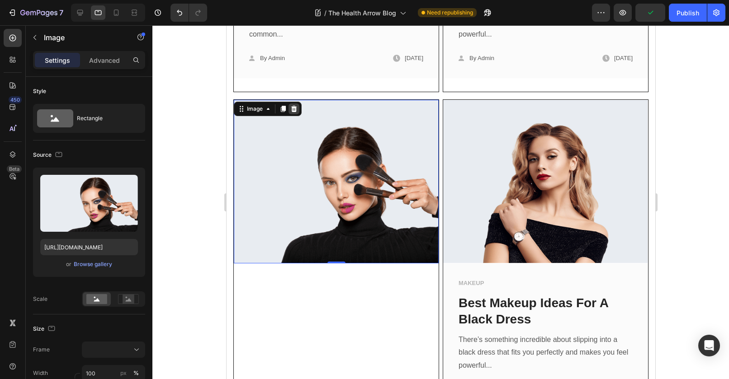
click at [293, 113] on icon at bounding box center [293, 108] width 7 height 7
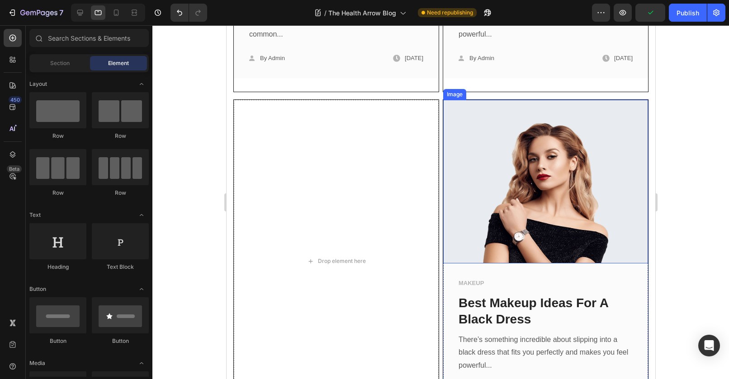
click at [520, 149] on img at bounding box center [545, 182] width 205 height 164
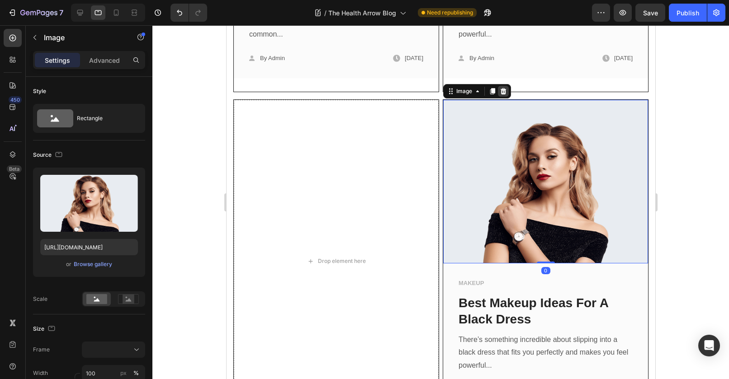
click at [500, 95] on icon at bounding box center [502, 91] width 7 height 7
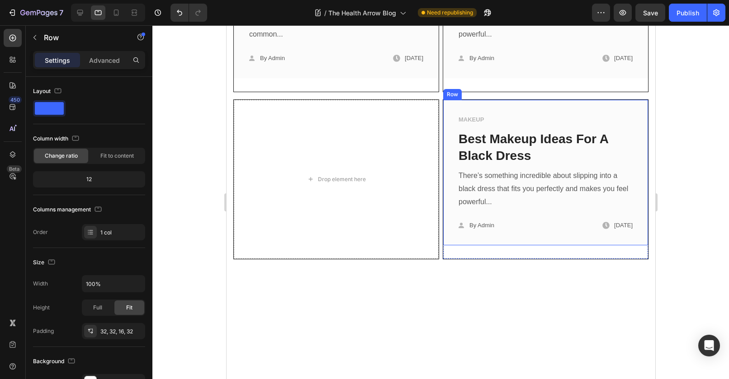
click at [615, 120] on div "MAKEUP Text block Best Makeup Ideas For A Black Dress Text block There’s someth…" at bounding box center [545, 173] width 205 height 146
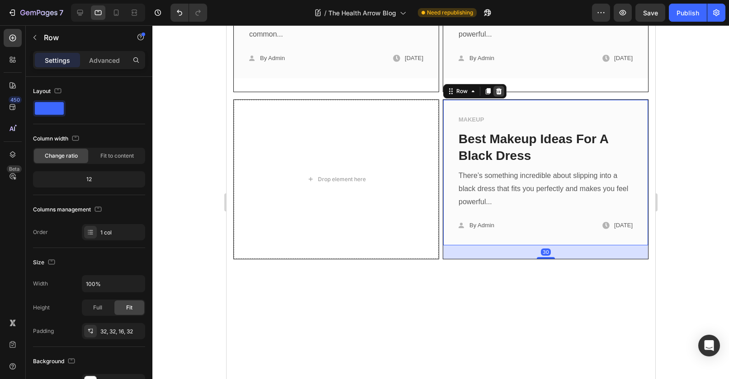
click at [495, 95] on icon at bounding box center [498, 91] width 7 height 7
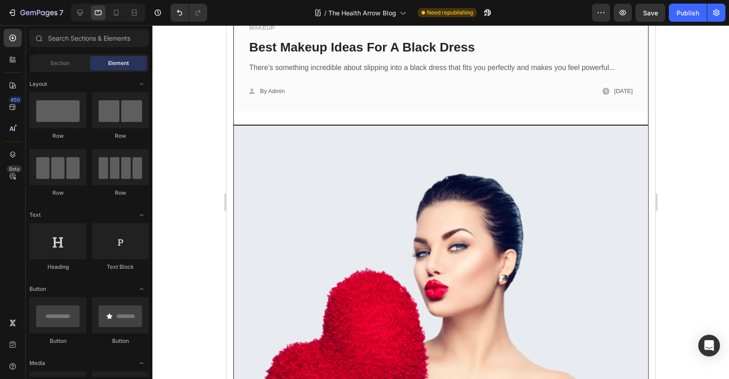
scroll to position [3258, 0]
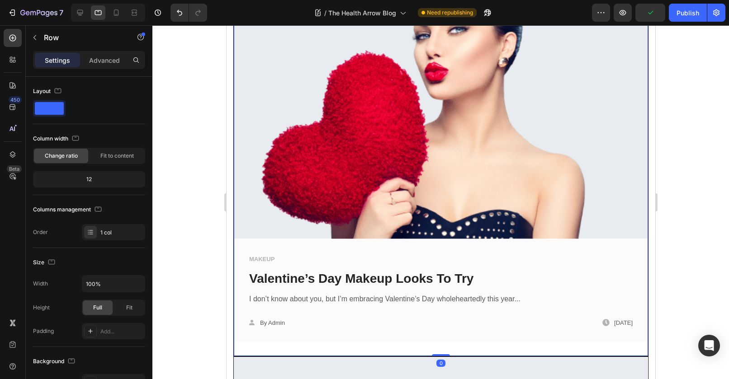
click at [326, 321] on div "Image MAKEUP Text block Valentine’s Day Makeup Looks To Try Text block I don’t …" at bounding box center [440, 132] width 414 height 448
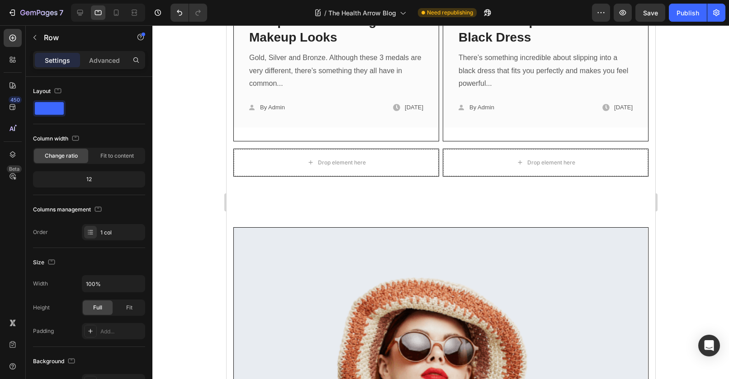
scroll to position [1076, 0]
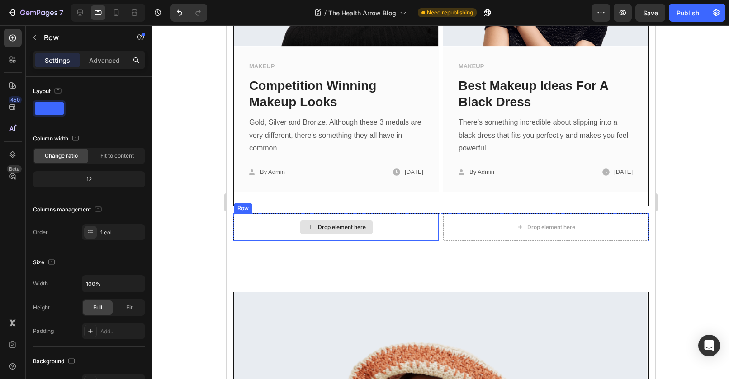
click at [392, 225] on div "Drop element here" at bounding box center [335, 227] width 205 height 27
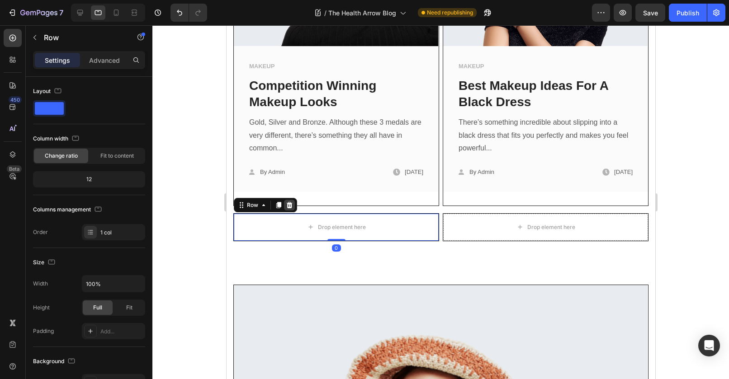
click at [287, 209] on icon at bounding box center [289, 205] width 6 height 6
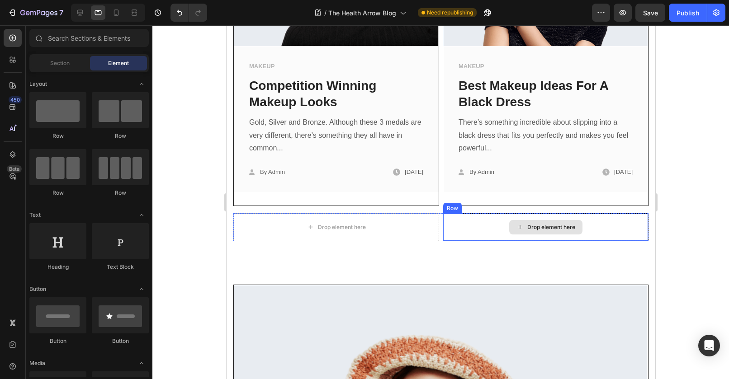
click at [455, 236] on div "Drop element here" at bounding box center [545, 227] width 205 height 27
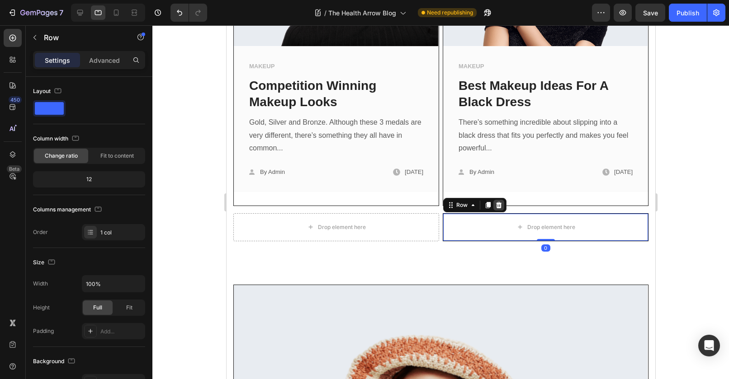
click at [498, 209] on icon at bounding box center [498, 205] width 7 height 7
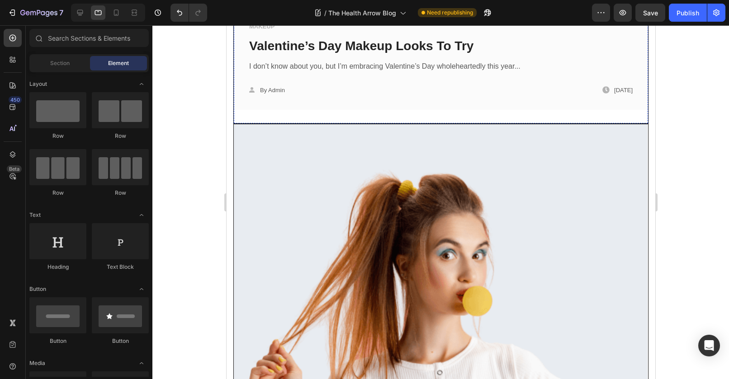
scroll to position [3211, 0]
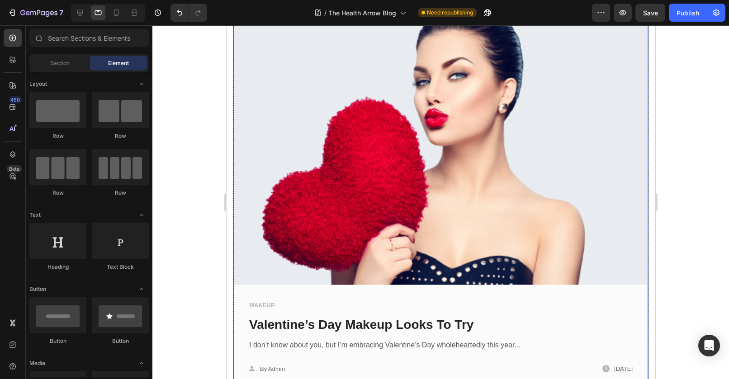
click at [274, 367] on div "Image MAKEUP Text block Valentine’s Day Makeup Looks To Try Text block I don’t …" at bounding box center [440, 178] width 414 height 448
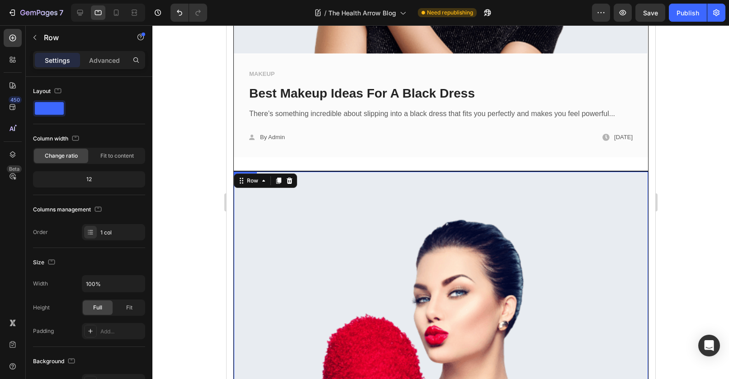
scroll to position [2988, 0]
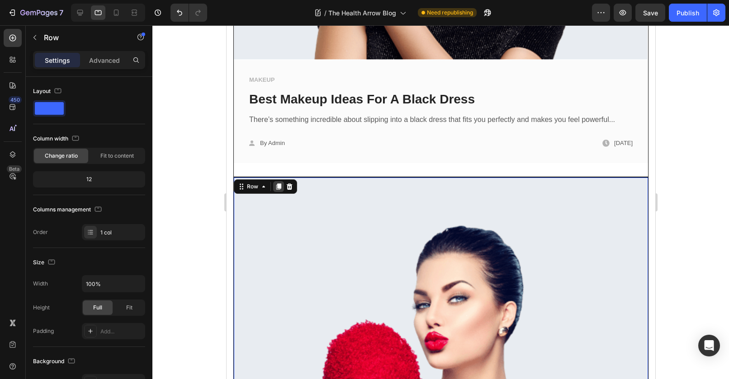
click at [281, 183] on icon at bounding box center [278, 186] width 7 height 7
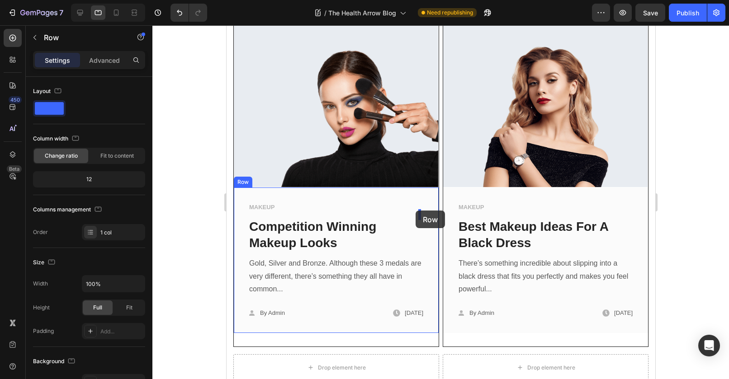
scroll to position [981, 0]
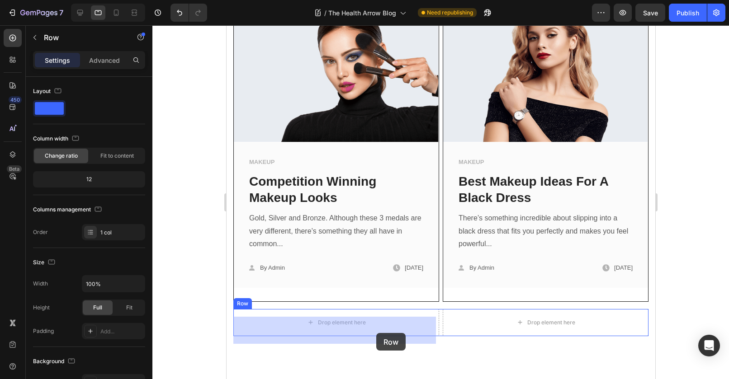
drag, startPoint x: 246, startPoint y: 52, endPoint x: 376, endPoint y: 333, distance: 309.8
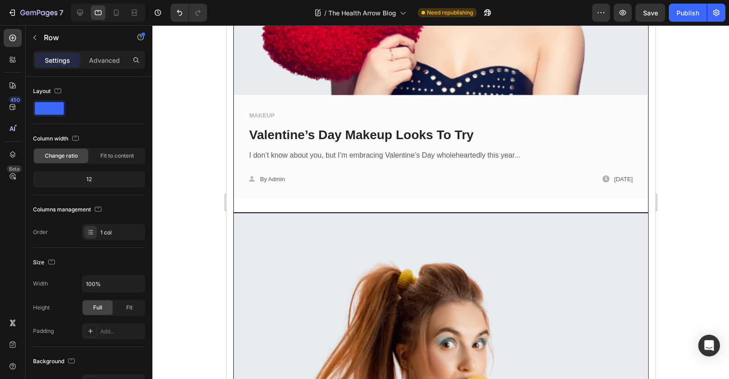
scroll to position [4013, 0]
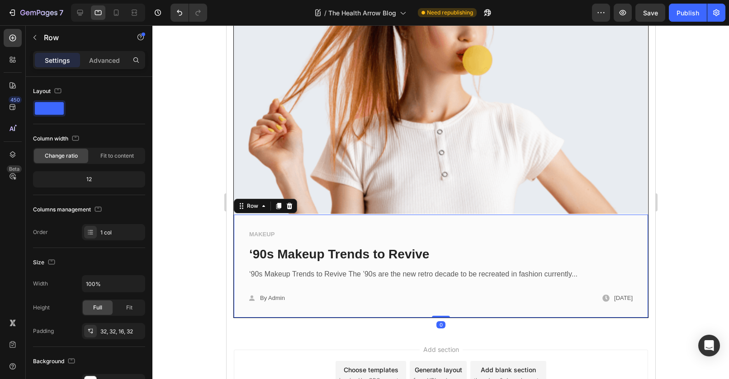
click at [419, 284] on div "MAKEUP Text block ‘90s Makeup Trends to Revive Text block ‘90s Makeup Trends to…" at bounding box center [440, 266] width 414 height 103
click at [261, 201] on div "Row" at bounding box center [252, 206] width 33 height 11
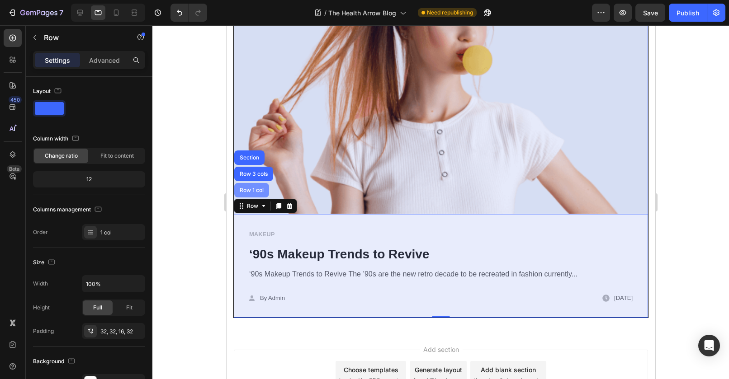
click at [254, 183] on div "Row 1 col" at bounding box center [251, 190] width 35 height 14
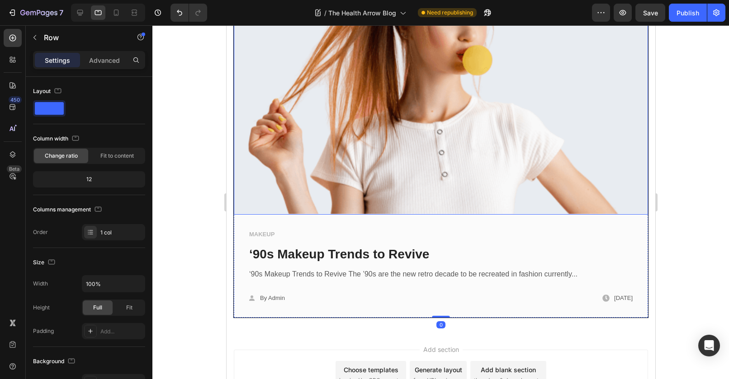
scroll to position [3807, 0]
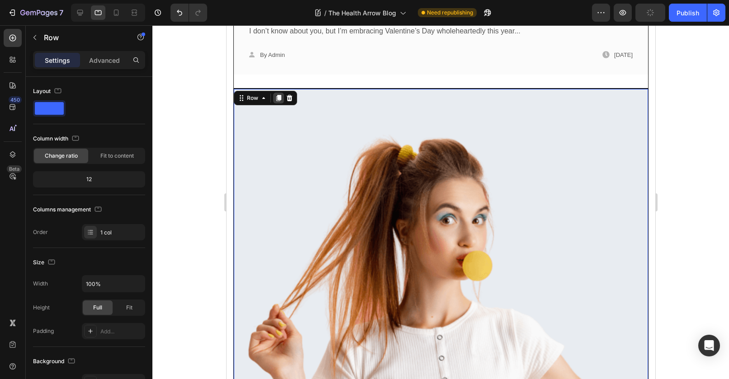
click at [280, 95] on icon at bounding box center [278, 98] width 7 height 7
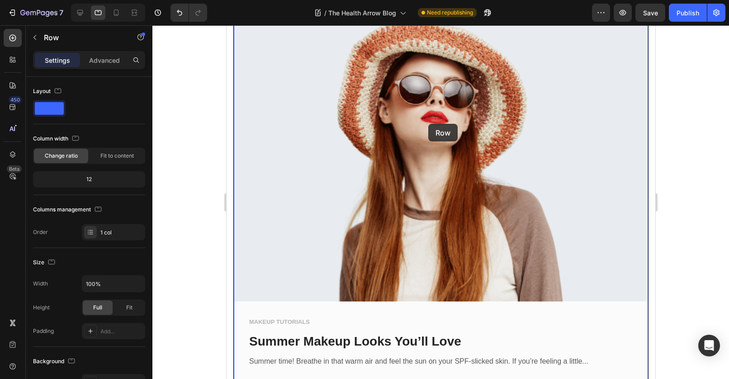
scroll to position [1284, 0]
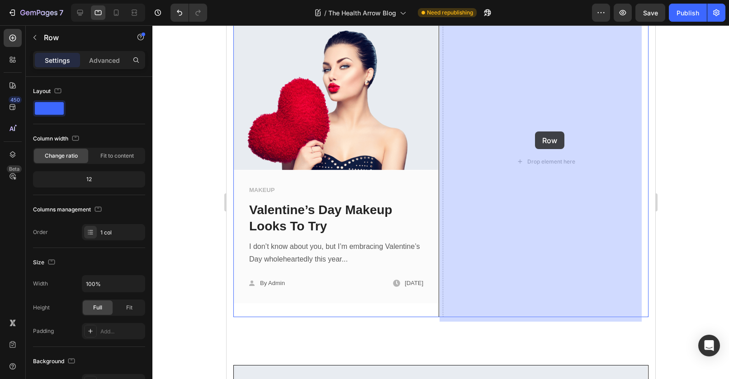
drag, startPoint x: 251, startPoint y: 50, endPoint x: 535, endPoint y: 132, distance: 295.2
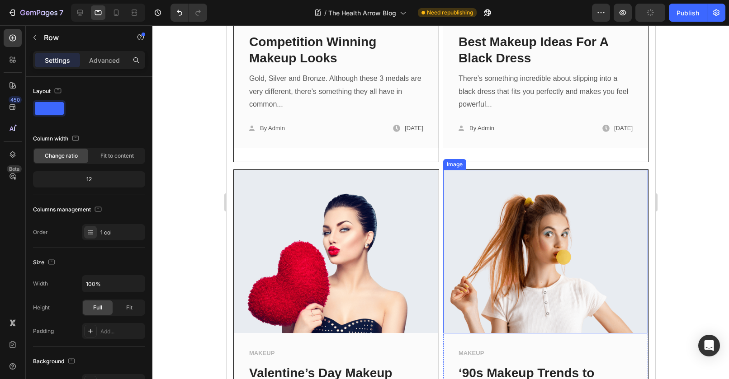
scroll to position [1397, 0]
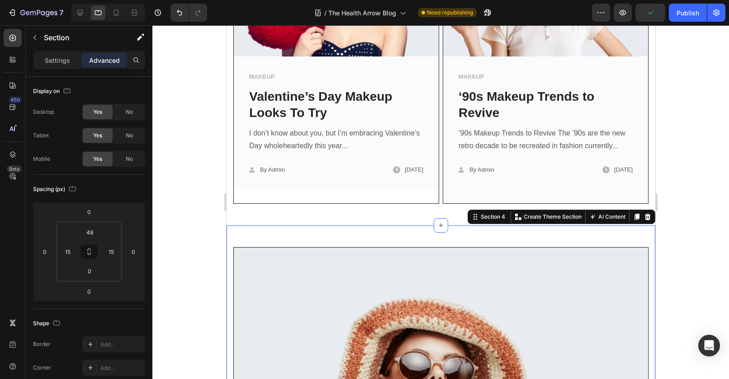
click at [130, 136] on span "No" at bounding box center [129, 136] width 7 height 8
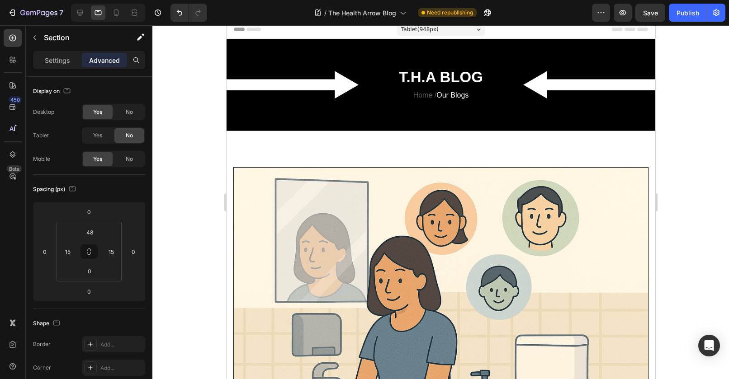
scroll to position [0, 0]
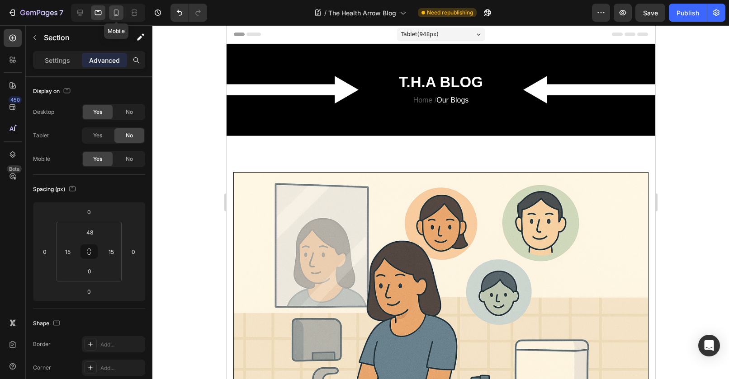
click at [113, 15] on icon at bounding box center [116, 12] width 9 height 9
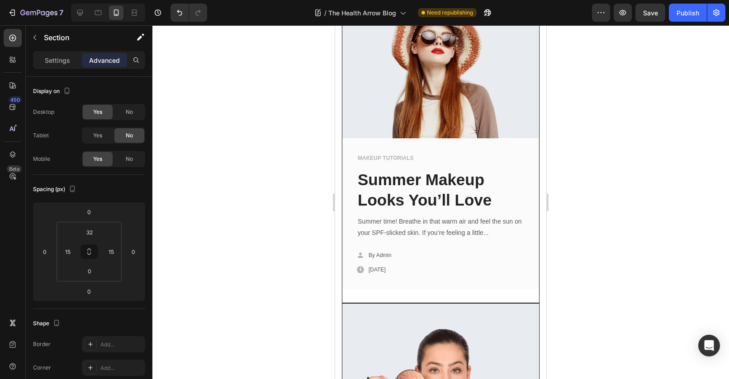
scroll to position [2116, 0]
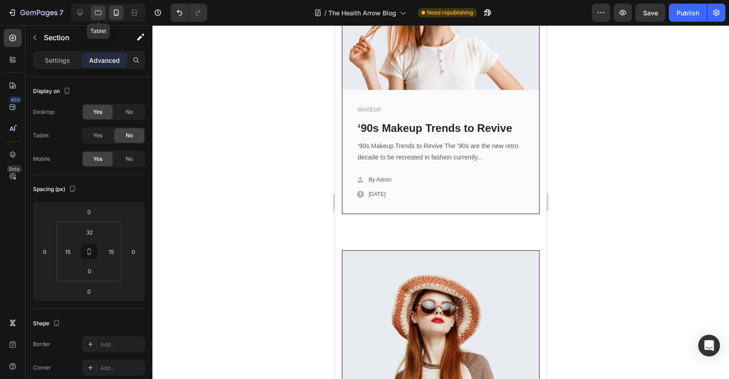
click at [97, 14] on icon at bounding box center [98, 12] width 7 height 5
type input "48"
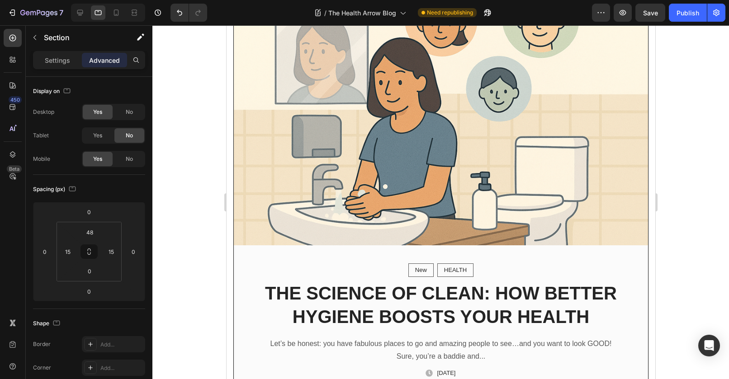
scroll to position [432, 0]
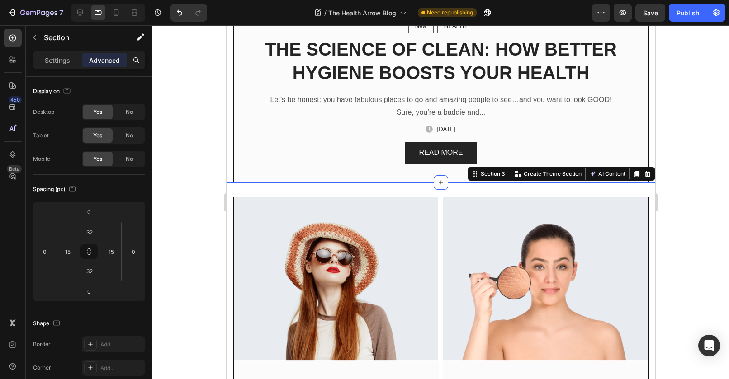
drag, startPoint x: 131, startPoint y: 110, endPoint x: 127, endPoint y: 147, distance: 36.9
click at [131, 110] on span "No" at bounding box center [129, 112] width 7 height 8
click at [127, 159] on span "No" at bounding box center [129, 159] width 7 height 8
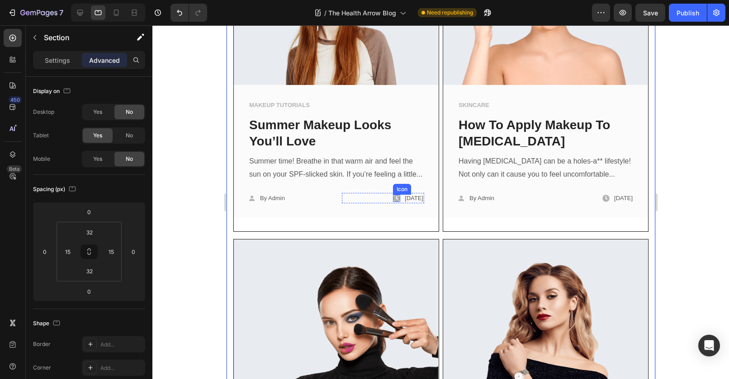
scroll to position [919, 0]
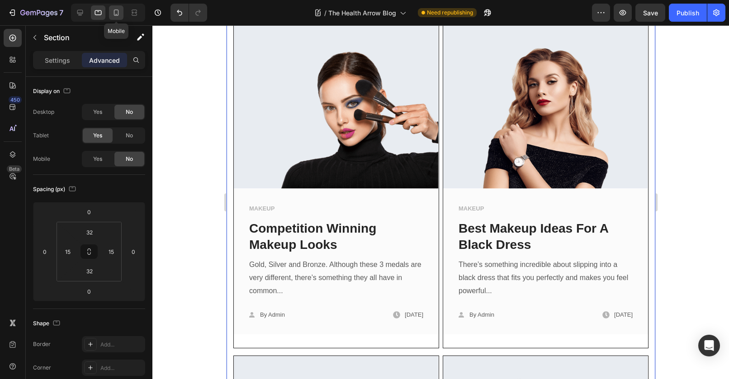
click at [114, 12] on icon at bounding box center [116, 12] width 9 height 9
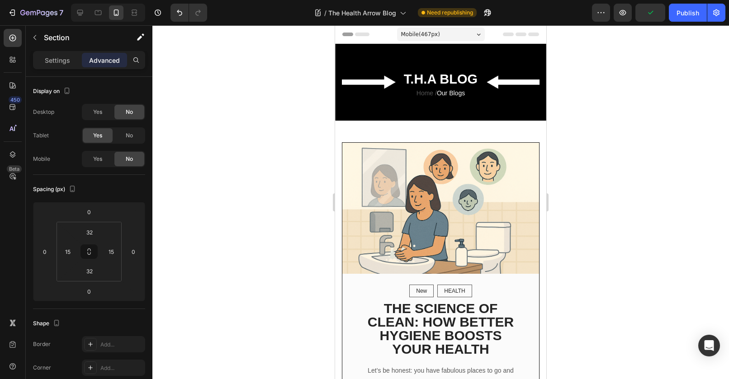
click at [593, 145] on div at bounding box center [440, 202] width 577 height 354
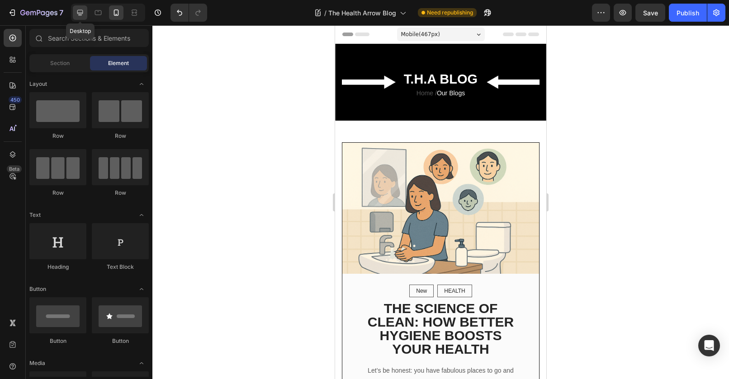
click at [81, 10] on icon at bounding box center [80, 12] width 9 height 9
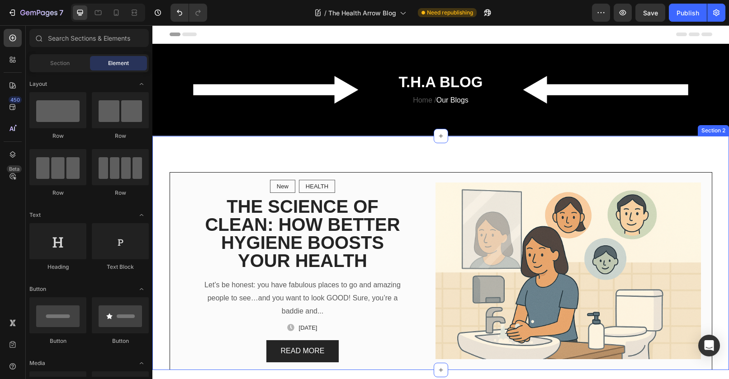
click at [377, 161] on div "New Text block Row HEALTH Text block Row Row THE SCIENCE OF CLEAN: HOW BETTER H…" at bounding box center [440, 253] width 577 height 234
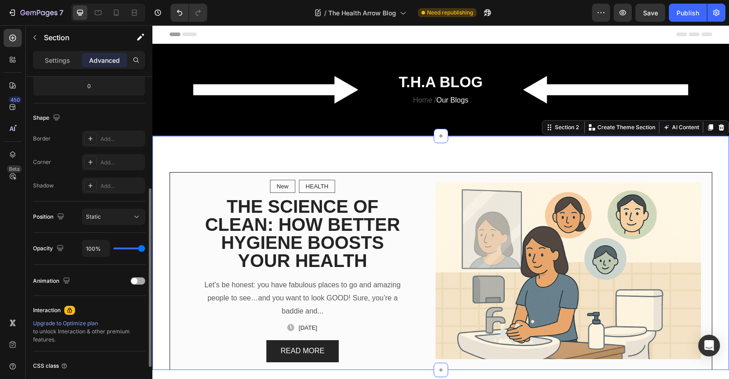
scroll to position [275, 0]
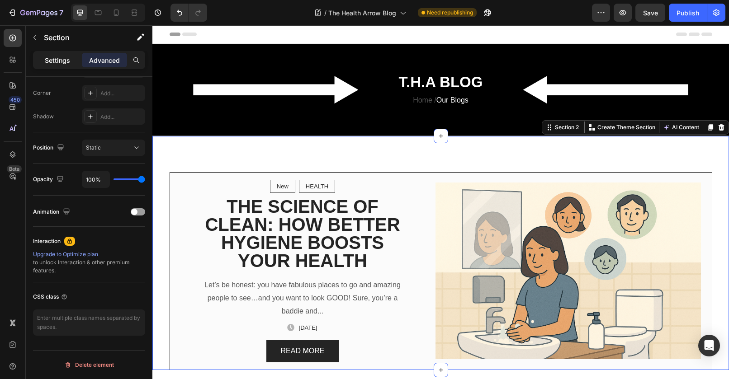
click at [61, 67] on div "Settings" at bounding box center [57, 60] width 45 height 14
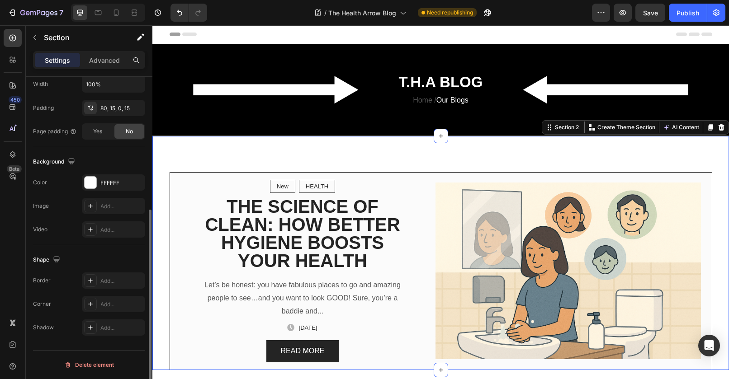
scroll to position [223, 0]
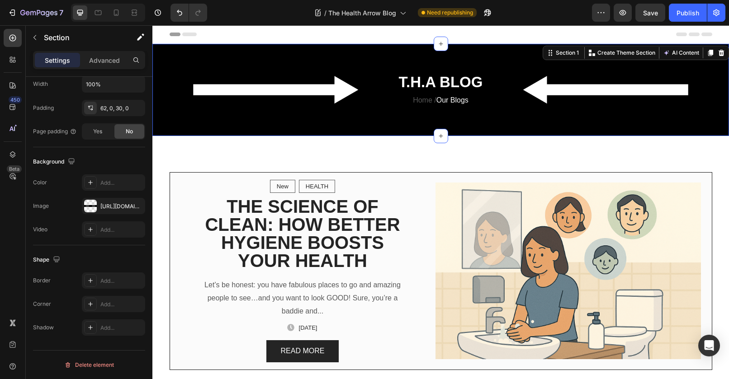
click at [250, 67] on div "T.H.A BLOG Heading Home / Our Blogs Text block Row Section 1 You can create reu…" at bounding box center [440, 90] width 577 height 92
click at [79, 206] on div "Image https://cdn.shopify.com/s/files/1/0752/4617/4427/files/gempages_558627256…" at bounding box center [89, 206] width 112 height 16
click at [92, 208] on div at bounding box center [90, 206] width 13 height 13
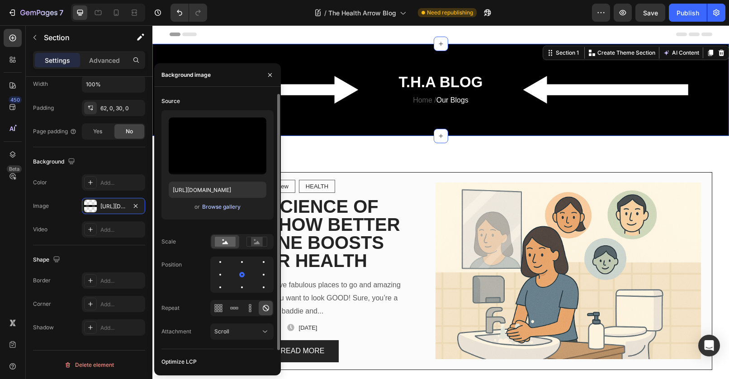
click at [220, 204] on div "Browse gallery" at bounding box center [221, 207] width 38 height 8
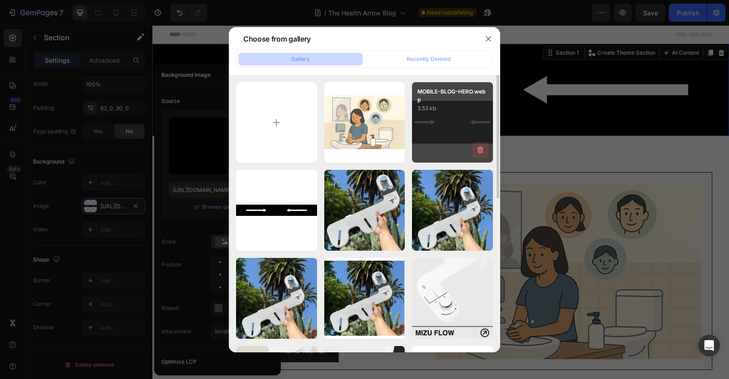
click at [484, 147] on icon "button" at bounding box center [480, 150] width 9 height 9
click at [471, 150] on div "Delete" at bounding box center [475, 152] width 17 height 8
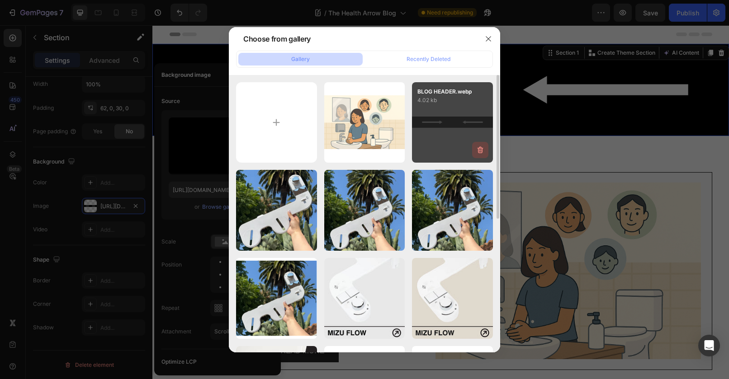
click at [485, 150] on button "button" at bounding box center [480, 150] width 16 height 16
click at [484, 150] on button "Delete" at bounding box center [475, 152] width 25 height 11
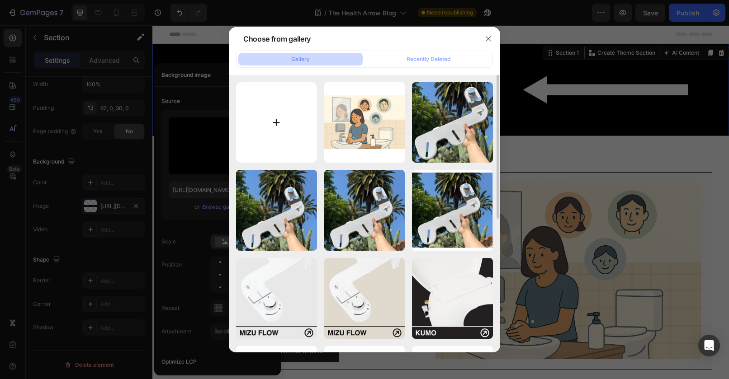
click at [269, 113] on input "file" at bounding box center [276, 122] width 81 height 81
type input "C:\fakepath\blog-hero.webp"
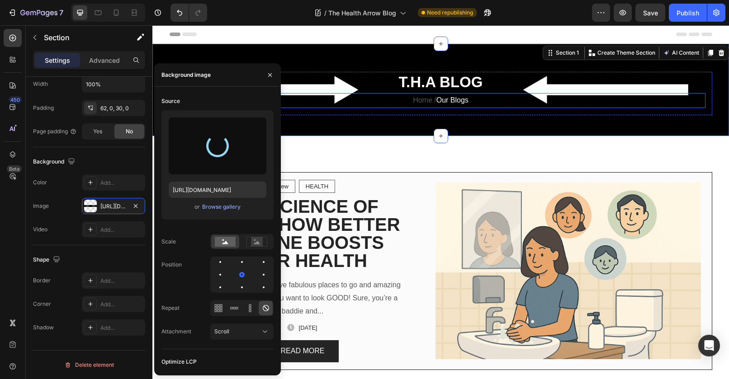
type input "[URL][DOMAIN_NAME]"
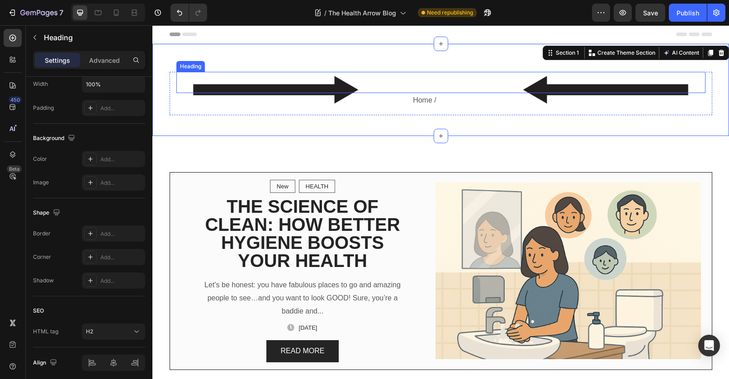
click at [464, 77] on h2 "T.H.A BLOG" at bounding box center [440, 82] width 529 height 21
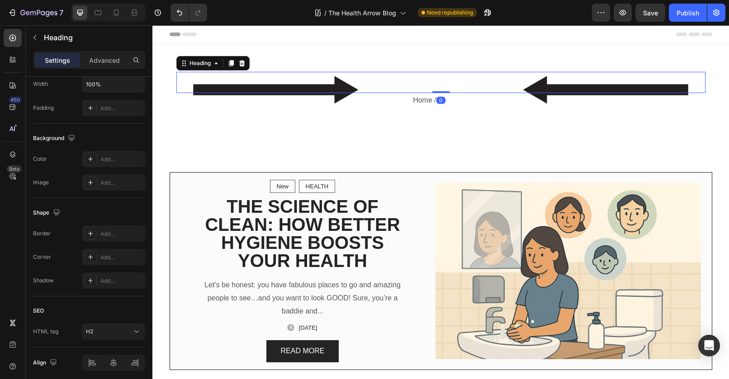
scroll to position [0, 0]
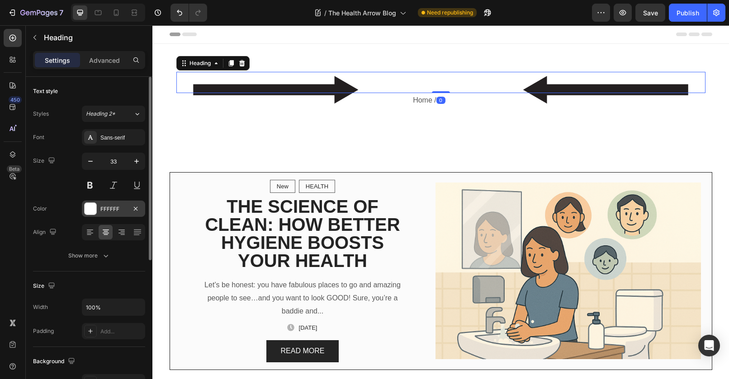
click at [93, 211] on div at bounding box center [91, 209] width 12 height 12
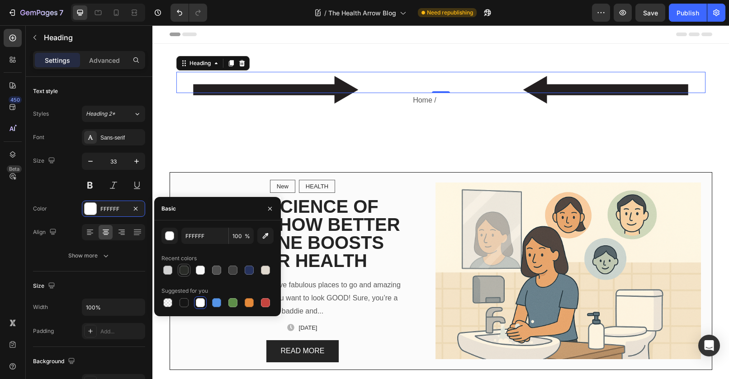
click at [179, 272] on div at bounding box center [184, 270] width 11 height 11
type input "292B27"
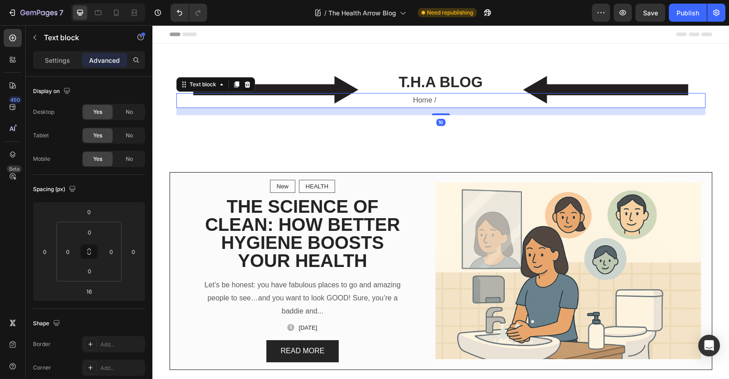
click at [419, 100] on p "Home / Our Blogs" at bounding box center [440, 100] width 527 height 13
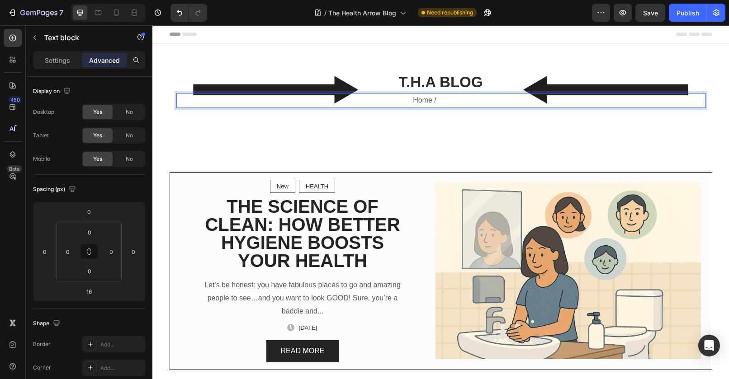
click at [446, 102] on span "Our Blogs" at bounding box center [452, 100] width 32 height 8
click at [443, 100] on span "Our Blogs" at bounding box center [452, 100] width 32 height 8
click at [416, 99] on p "Home / Our Blogs" at bounding box center [440, 100] width 527 height 13
click at [449, 99] on span "Our Blogs" at bounding box center [452, 100] width 32 height 8
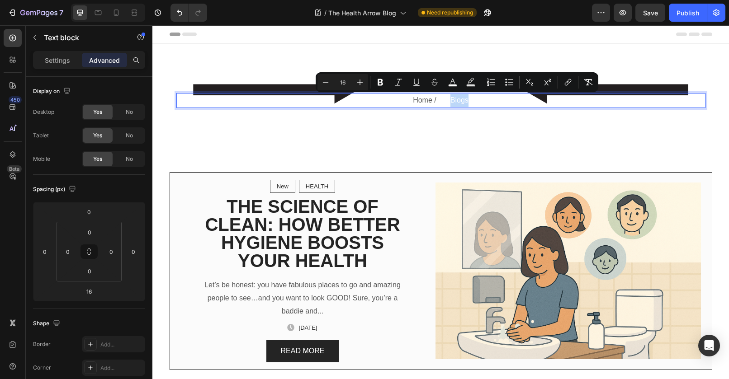
click at [449, 99] on span "Our Blogs" at bounding box center [452, 100] width 32 height 8
drag, startPoint x: 472, startPoint y: 100, endPoint x: 433, endPoint y: 100, distance: 38.4
click at [433, 100] on p "Home / Our Blogs" at bounding box center [440, 100] width 527 height 13
click at [448, 83] on icon "Editor contextual toolbar" at bounding box center [445, 82] width 9 height 9
type input "FFFFFF"
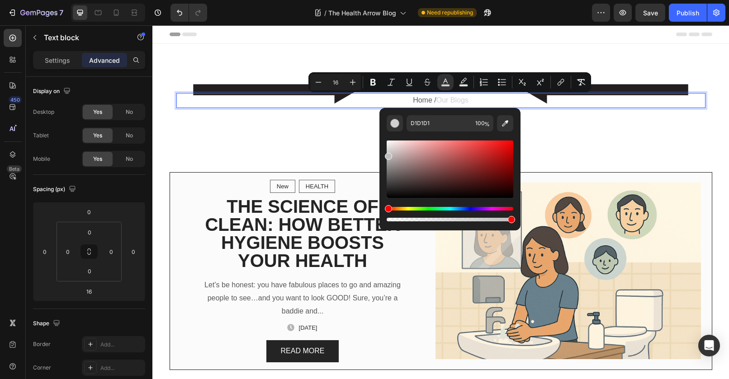
type input "BFBFBF"
drag, startPoint x: 386, startPoint y: 144, endPoint x: 384, endPoint y: 154, distance: 10.6
click at [384, 154] on div "BFBFBF 100 %" at bounding box center [449, 165] width 141 height 115
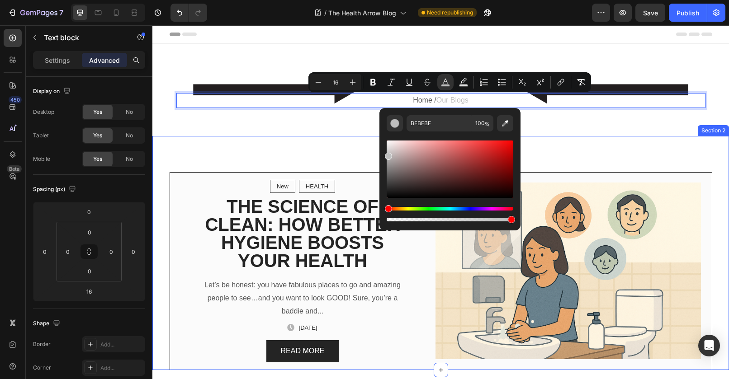
click at [355, 162] on div "New Text block Row HEALTH Text block Row Row THE SCIENCE OF CLEAN: HOW BETTER H…" at bounding box center [440, 253] width 577 height 234
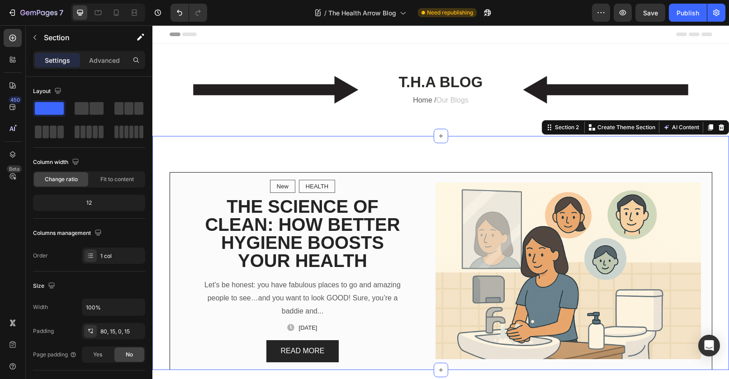
click at [350, 153] on div "New Text block Row HEALTH Text block Row Row THE SCIENCE OF CLEAN: HOW BETTER H…" at bounding box center [440, 253] width 577 height 234
click at [346, 117] on div "T.H.A BLOG Heading Home / Our Blogs Text block Row" at bounding box center [440, 97] width 577 height 51
click at [428, 148] on div "New Text block Row HEALTH Text block Row Row THE SCIENCE OF CLEAN: HOW BETTER H…" at bounding box center [440, 253] width 577 height 234
click at [408, 163] on div "New Text block Row HEALTH Text block Row Row THE SCIENCE OF CLEAN: HOW BETTER H…" at bounding box center [440, 253] width 577 height 234
click at [117, 14] on icon at bounding box center [116, 14] width 2 height 1
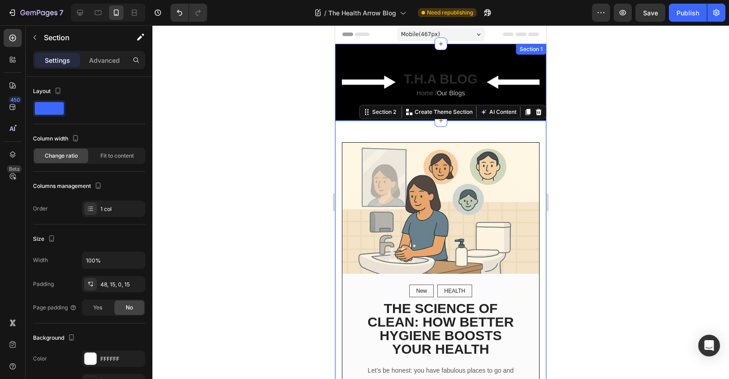
click at [379, 62] on div "T.H.A BLOG Heading Home / Our Blogs Text block Row Section 1" at bounding box center [440, 82] width 211 height 77
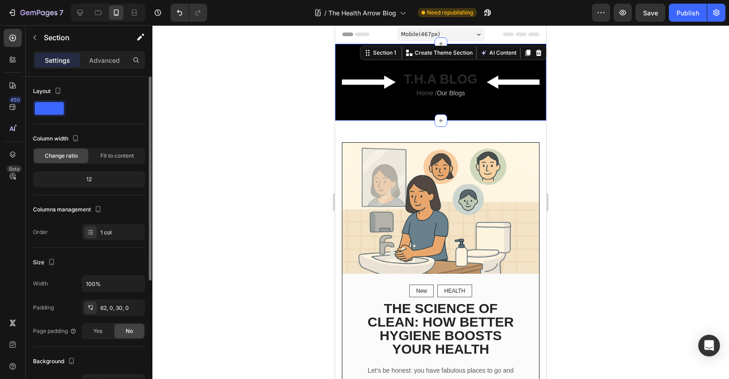
scroll to position [44, 0]
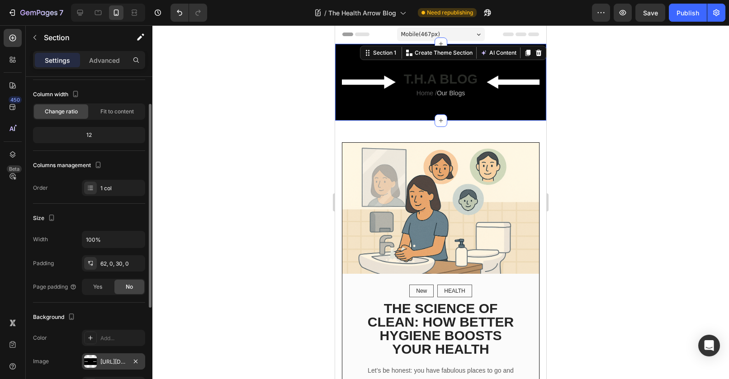
click at [111, 365] on div "[URL][DOMAIN_NAME]" at bounding box center [113, 362] width 26 height 8
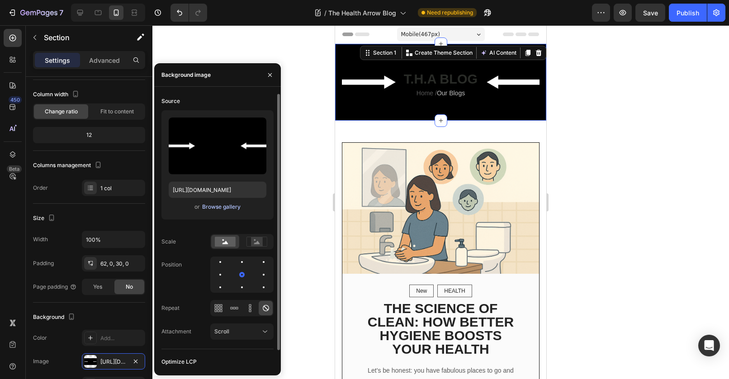
click at [235, 204] on div "Browse gallery" at bounding box center [221, 207] width 38 height 8
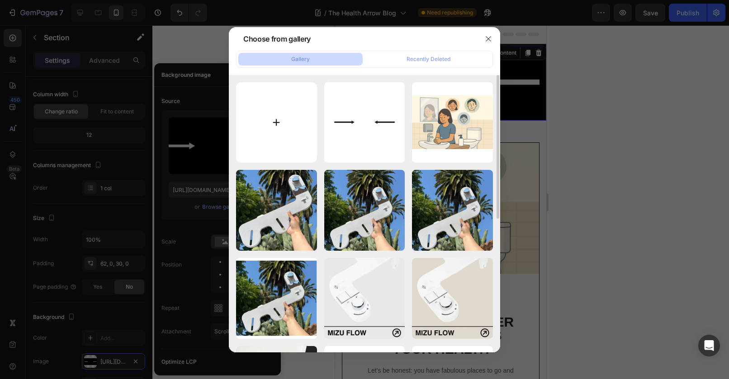
click at [277, 113] on input "file" at bounding box center [276, 122] width 81 height 81
type input "C:\fakepath\mobile-blog-hero.webp"
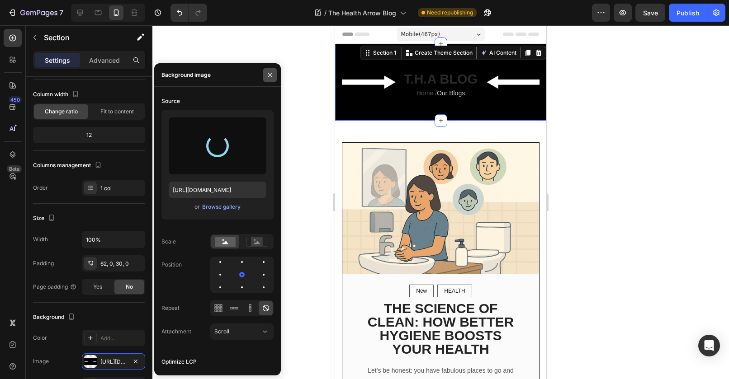
type input "[URL][DOMAIN_NAME]"
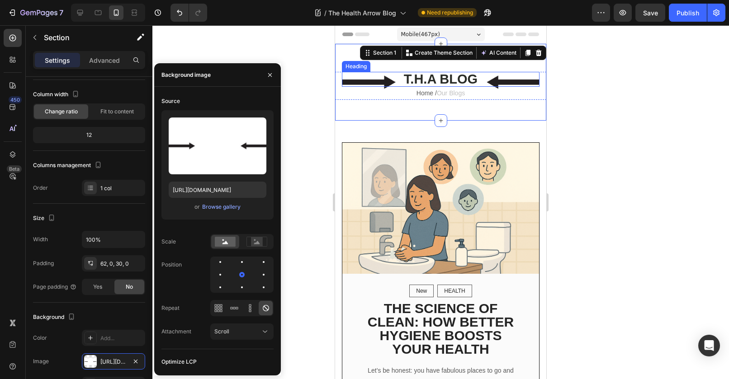
click at [443, 76] on h2 "T.H.A BLOG" at bounding box center [441, 79] width 198 height 15
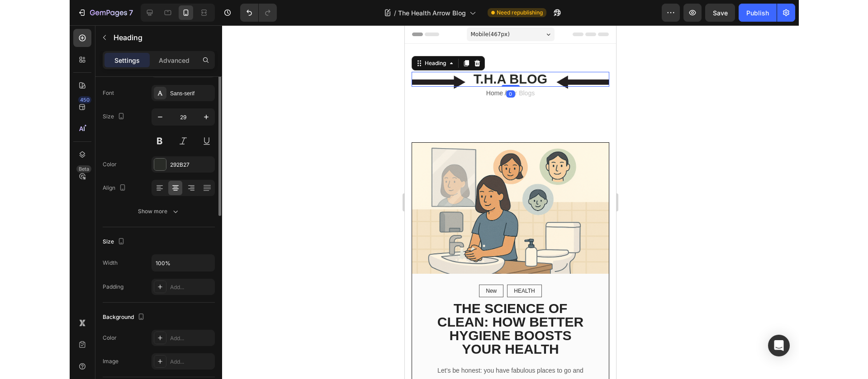
scroll to position [0, 0]
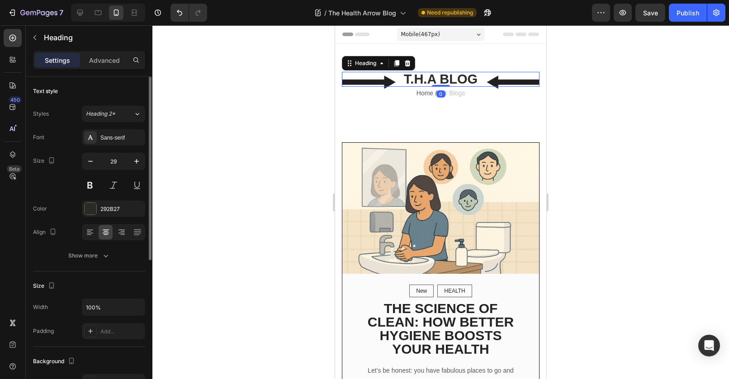
click at [443, 76] on h2 "T.H.A BLOG" at bounding box center [441, 79] width 198 height 15
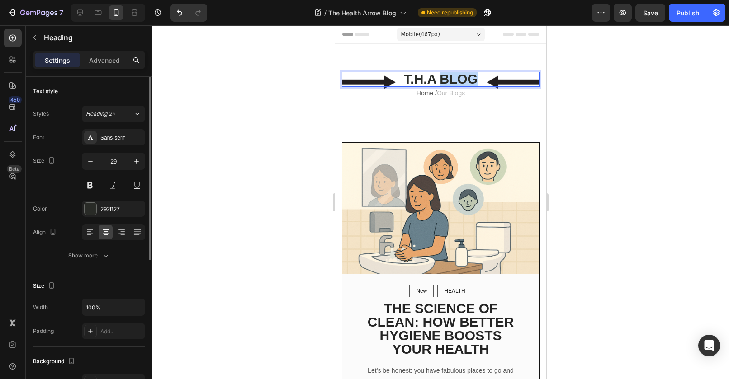
click at [443, 76] on p "T.H.A BLOG" at bounding box center [441, 79] width 196 height 13
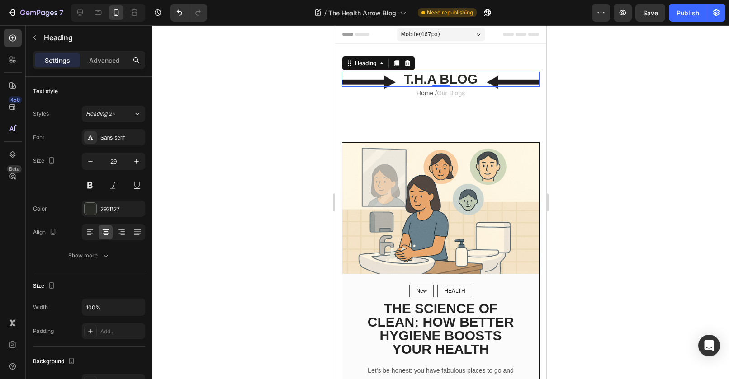
click at [570, 76] on div at bounding box center [440, 202] width 577 height 354
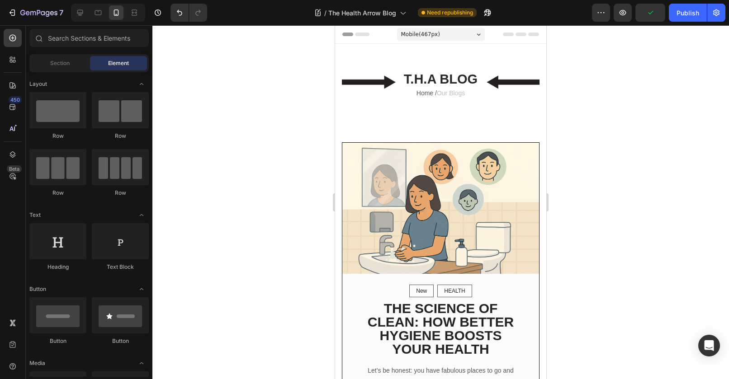
click at [726, 97] on div at bounding box center [440, 202] width 577 height 354
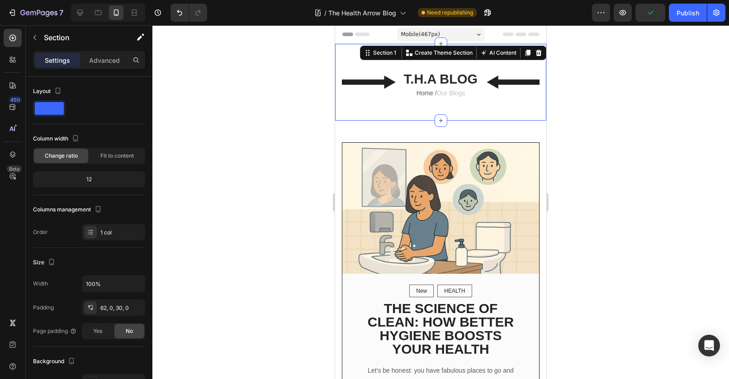
click at [454, 113] on div "T.H.A BLOG Heading Home / Our Blogs Text block Row Section 1 You can create reu…" at bounding box center [440, 82] width 211 height 77
click at [461, 130] on div "New Text block Row HEALTH Text block Row Row THE SCIENCE OF CLEAN: HOW BETTER H…" at bounding box center [440, 287] width 211 height 332
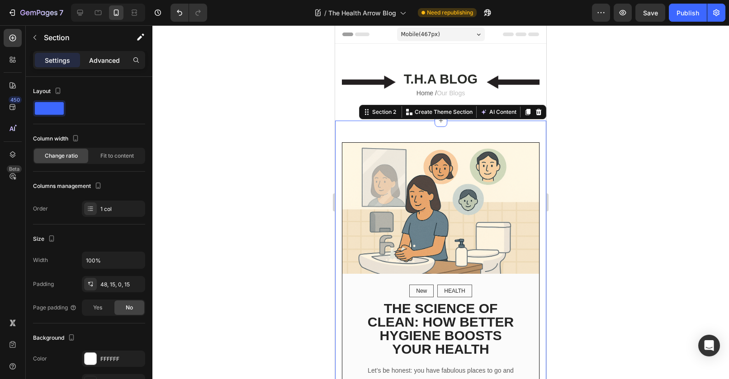
click at [100, 65] on div "Advanced" at bounding box center [104, 60] width 45 height 14
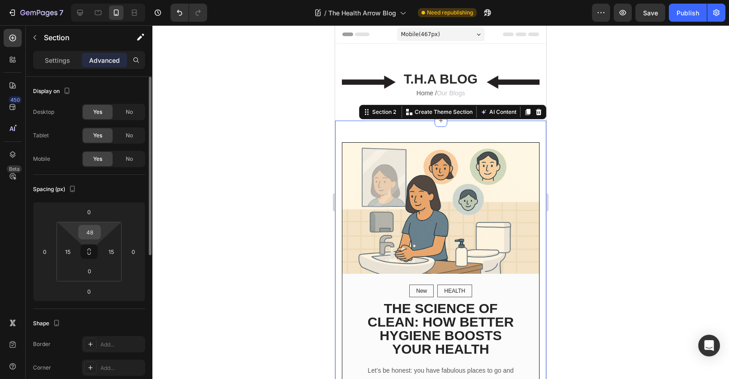
click at [87, 228] on input "48" at bounding box center [90, 233] width 18 height 14
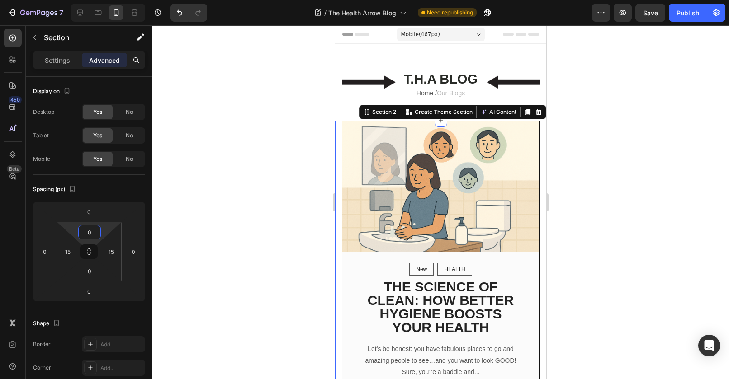
click at [223, 213] on div at bounding box center [440, 202] width 577 height 354
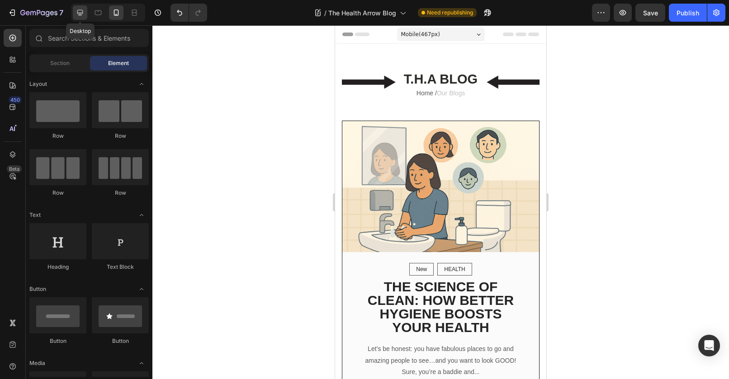
click at [83, 13] on icon at bounding box center [80, 12] width 9 height 9
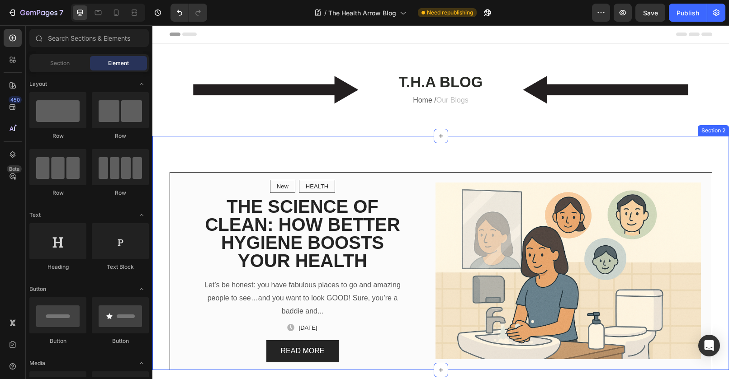
click at [347, 163] on div "New Text block Row HEALTH Text block Row Row THE SCIENCE OF CLEAN: HOW BETTER H…" at bounding box center [440, 253] width 577 height 234
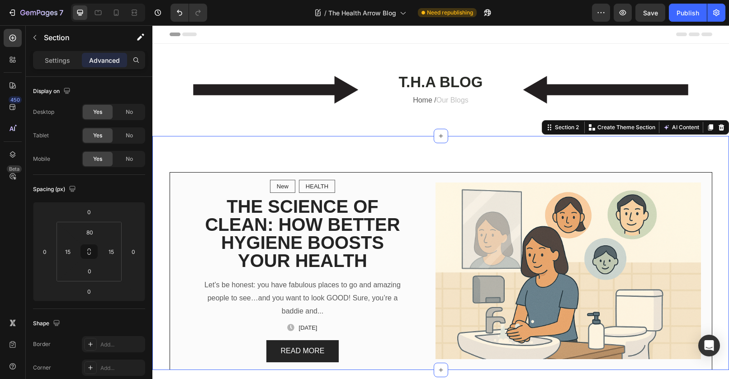
click at [169, 155] on div "New Text block Row HEALTH Text block Row Row THE SCIENCE OF CLEAN: HOW BETTER H…" at bounding box center [440, 253] width 577 height 234
click at [94, 230] on input "80" at bounding box center [90, 233] width 18 height 14
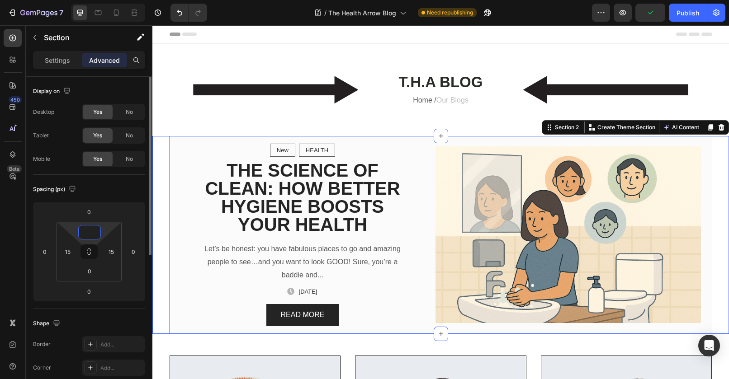
click at [85, 231] on input at bounding box center [90, 233] width 18 height 14
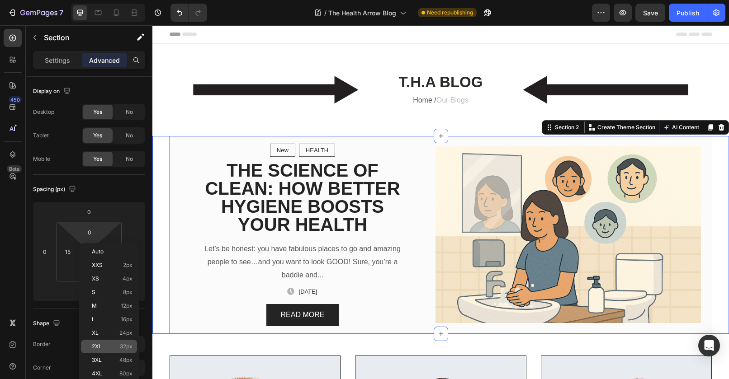
click at [113, 342] on div "2XL 32px" at bounding box center [109, 347] width 56 height 14
type input "32"
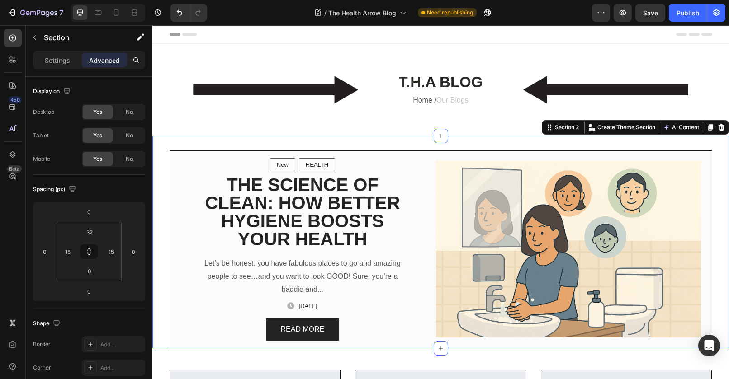
click at [223, 144] on div "New Text block Row HEALTH Text block Row Row THE SCIENCE OF CLEAN: HOW BETTER H…" at bounding box center [440, 242] width 577 height 213
click at [717, 173] on div "New Text block Row HEALTH Text block Row Row THE SCIENCE OF CLEAN: HOW BETTER H…" at bounding box center [440, 242] width 577 height 213
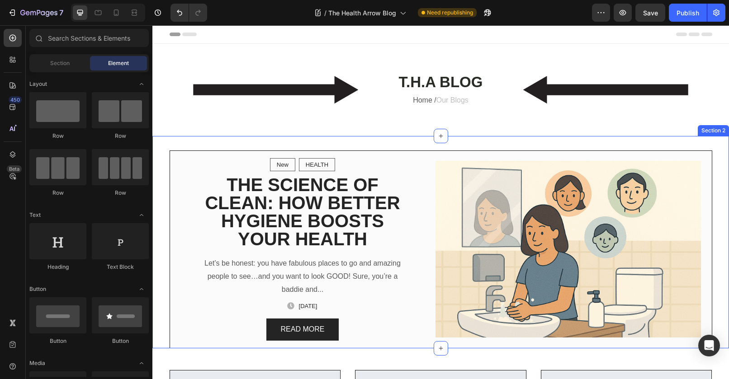
click at [317, 139] on div "New Text block Row HEALTH Text block Row Row THE SCIENCE OF CLEAN: HOW BETTER H…" at bounding box center [440, 242] width 577 height 213
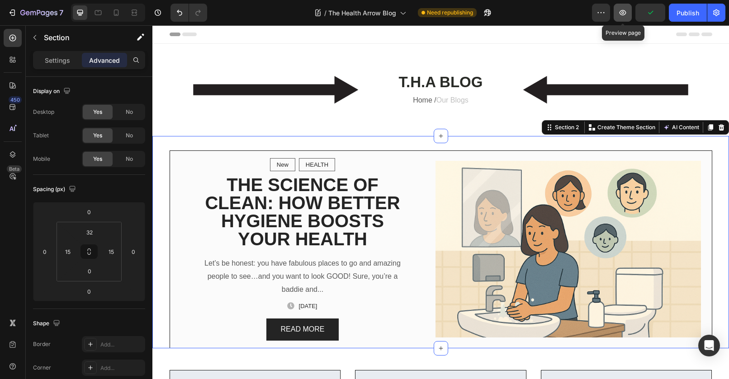
click at [623, 14] on icon "button" at bounding box center [623, 12] width 7 height 5
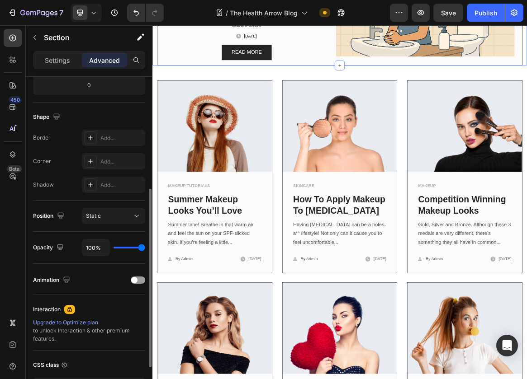
scroll to position [365, 0]
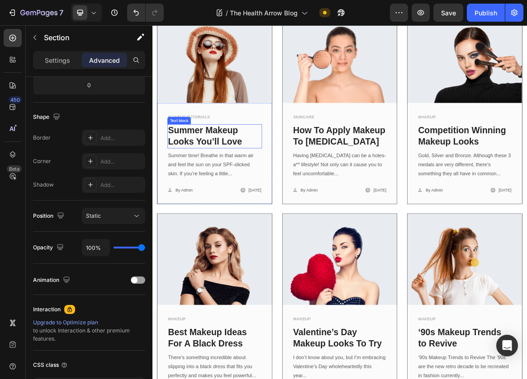
click at [208, 177] on link "Summer Makeup Looks You’ll Love" at bounding box center [228, 186] width 107 height 30
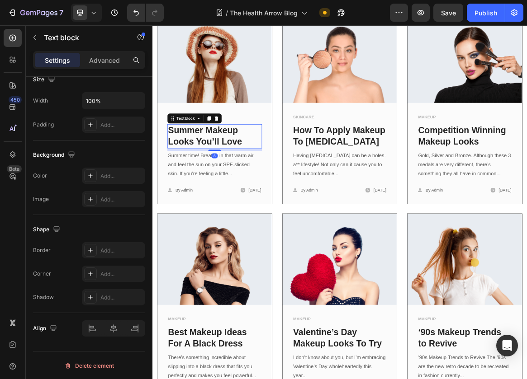
click at [208, 177] on link "Summer Makeup Looks You’ll Love" at bounding box center [228, 186] width 107 height 30
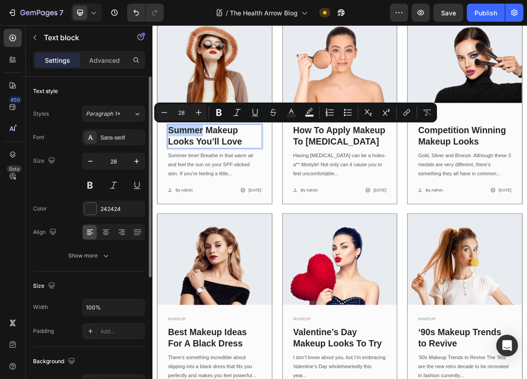
click at [218, 183] on link "Summer Makeup Looks You’ll Love" at bounding box center [228, 186] width 107 height 30
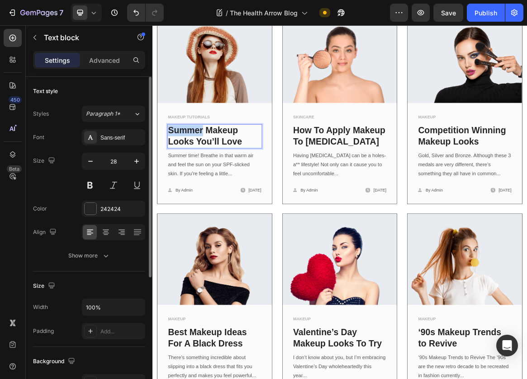
click at [218, 183] on link "Summer Makeup Looks You’ll Love" at bounding box center [228, 186] width 107 height 30
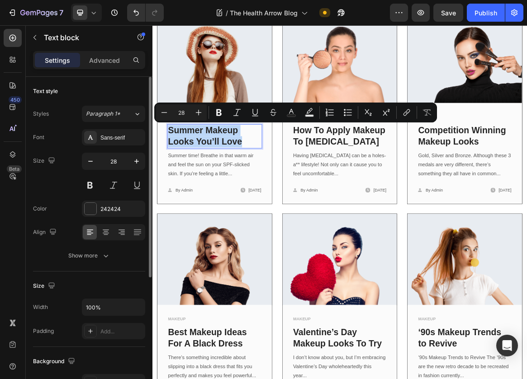
click at [218, 183] on link "Summer Makeup Looks You’ll Love" at bounding box center [228, 186] width 107 height 30
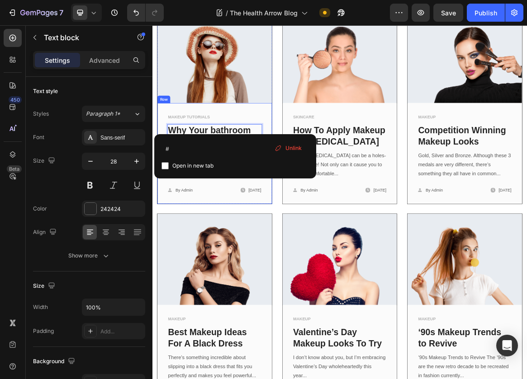
click at [263, 163] on div "MAKEUP TUTORIALS Text block Why Your bathroom might Text block 8 Summer time! B…" at bounding box center [242, 215] width 137 height 124
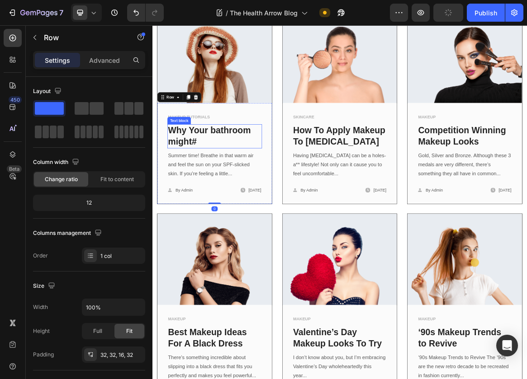
click at [240, 188] on p "Why Your bathroom might #" at bounding box center [242, 186] width 135 height 33
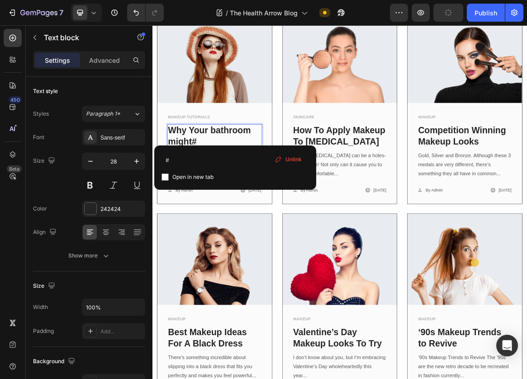
click at [223, 194] on p "Why Your bathroom might #" at bounding box center [242, 186] width 135 height 33
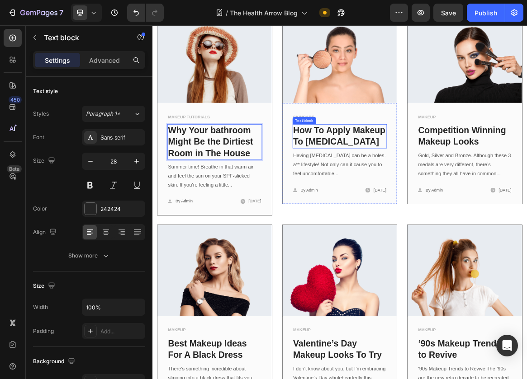
click at [413, 197] on link "How To Apply Makeup To [MEDICAL_DATA]" at bounding box center [423, 186] width 134 height 30
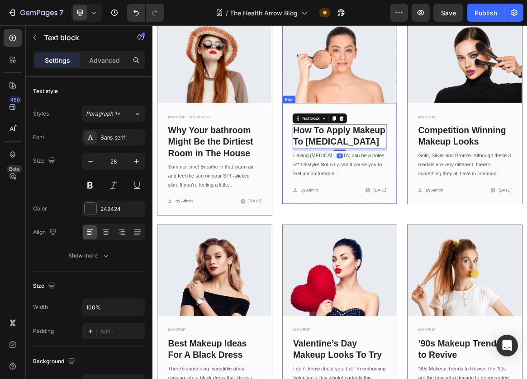
click at [351, 280] on div "SKINCARE Text block How To Apply Makeup To [MEDICAL_DATA] Text block 8 Having […" at bounding box center [424, 211] width 166 height 146
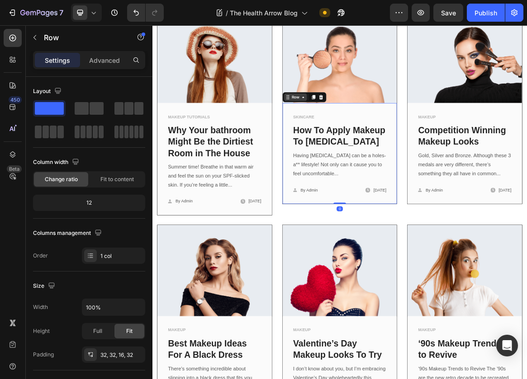
click at [360, 129] on div "Row" at bounding box center [359, 130] width 15 height 8
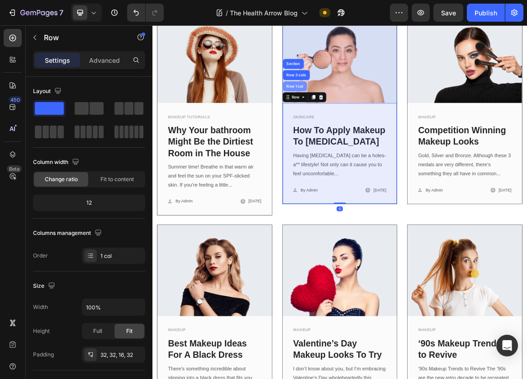
click at [359, 118] on div "Row 1 col" at bounding box center [358, 114] width 35 height 14
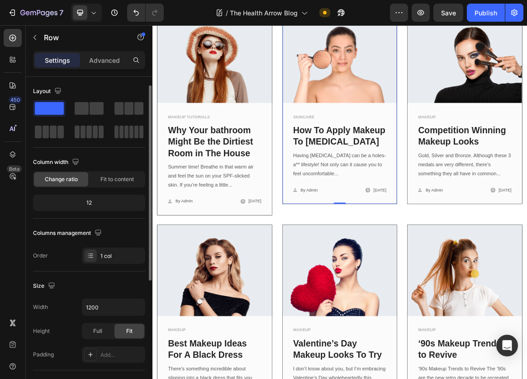
scroll to position [141, 0]
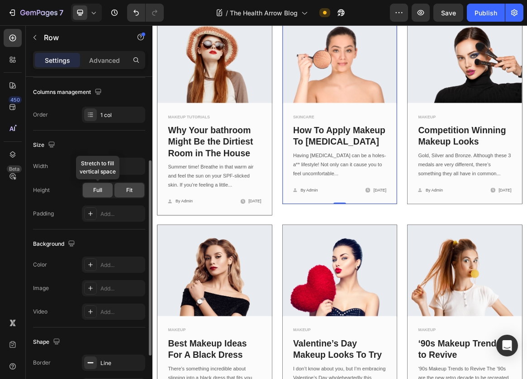
click at [102, 191] on div "Full" at bounding box center [98, 190] width 30 height 14
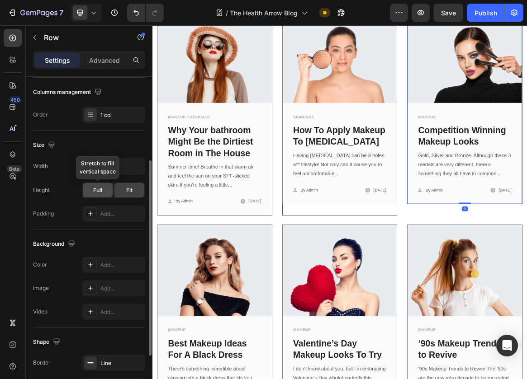
click at [107, 191] on div "Full" at bounding box center [98, 190] width 30 height 14
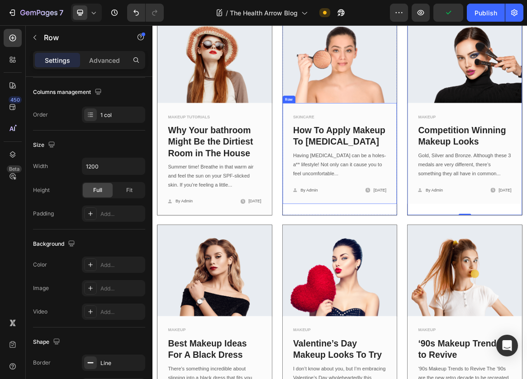
click at [443, 277] on div "SKINCARE Text block How To Apply Makeup To [MEDICAL_DATA] Text block Having [ME…" at bounding box center [424, 211] width 166 height 146
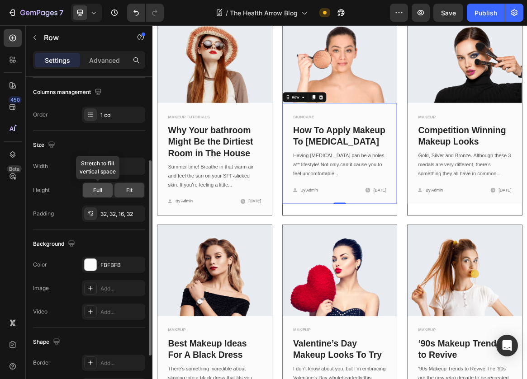
click at [99, 190] on span "Full" at bounding box center [97, 190] width 9 height 8
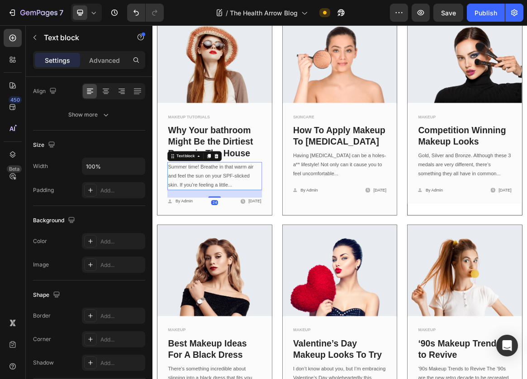
click at [218, 258] on p "Summer time! Breathe in that warm air and feel the sun on your SPF-slicked skin…" at bounding box center [242, 244] width 135 height 39
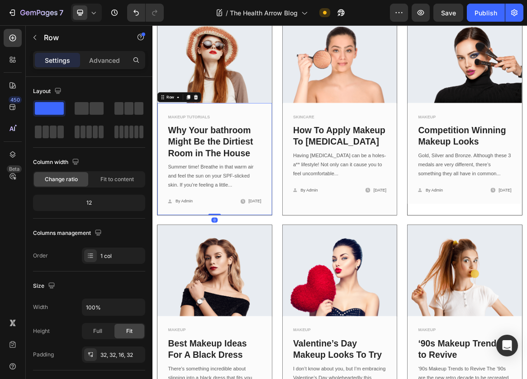
click at [279, 288] on div "MAKEUP TUTORIALS Text block Why Your bathroom Might Be the Dirtiest Room in The…" at bounding box center [242, 223] width 137 height 141
drag, startPoint x: 241, startPoint y: 297, endPoint x: 249, endPoint y: 270, distance: 27.5
click at [249, 270] on div "MAKEUP TUTORIALS Text block Why Your bathroom Might Be the Dirtiest Room in The…" at bounding box center [243, 219] width 166 height 162
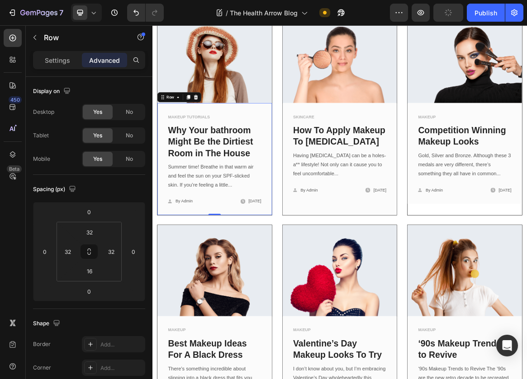
click at [405, 187] on link "How To Apply Makeup To [MEDICAL_DATA]" at bounding box center [423, 186] width 134 height 30
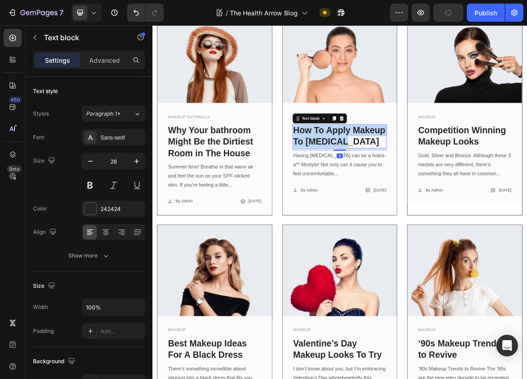
click at [405, 187] on link "How To Apply Makeup To [MEDICAL_DATA]" at bounding box center [423, 186] width 134 height 30
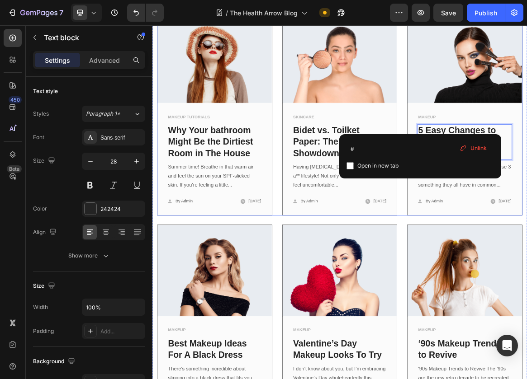
click at [508, 140] on div "Image MAKEUP TUTORIALS Text block Why Your bathroom Might Be the Dirtiest Room …" at bounding box center [423, 153] width 529 height 296
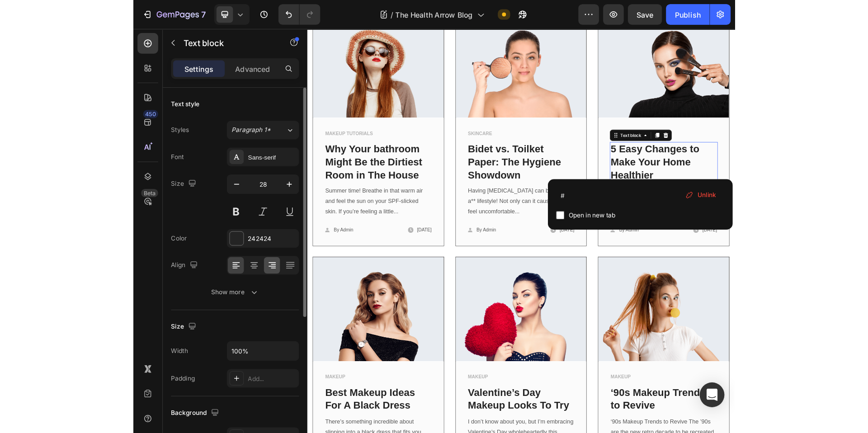
scroll to position [507, 0]
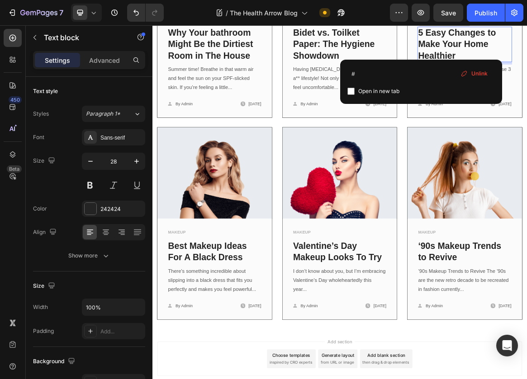
click at [246, 356] on link "Best Makeup Ideas For A Black Dress" at bounding box center [232, 354] width 114 height 30
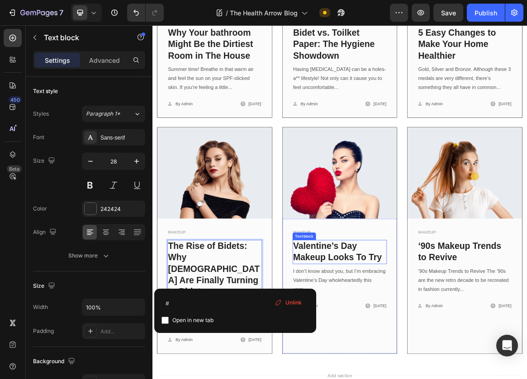
click at [392, 352] on link "Valentine’s Day Makeup Looks To Try" at bounding box center [420, 354] width 128 height 30
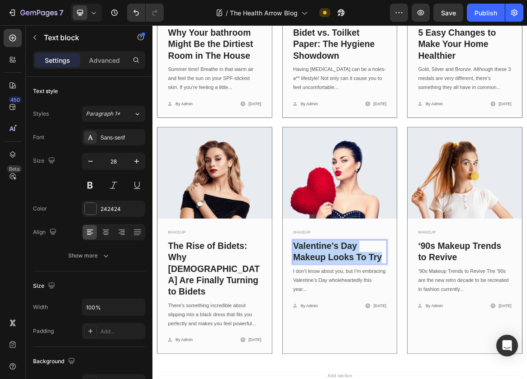
click at [392, 352] on link "Valentine’s Day Makeup Looks To Try" at bounding box center [420, 354] width 128 height 30
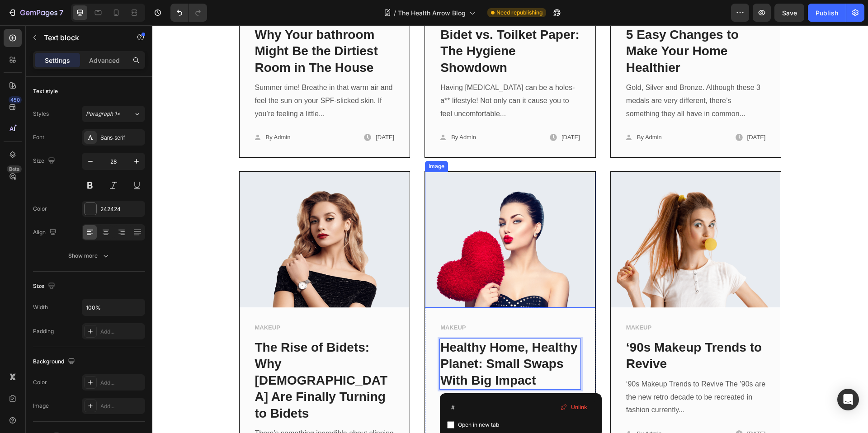
scroll to position [688, 0]
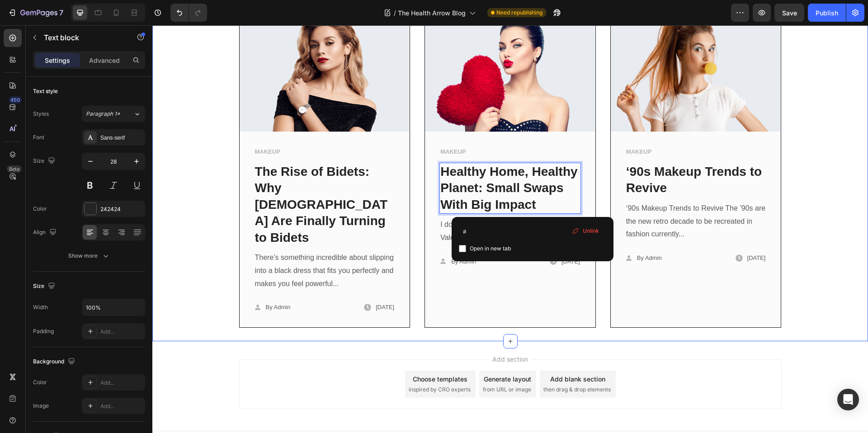
click at [159, 176] on div "Image MAKEUP TUTORIALS Text block Why Your bathroom Might Be the Dirtiest Room …" at bounding box center [510, 1] width 716 height 681
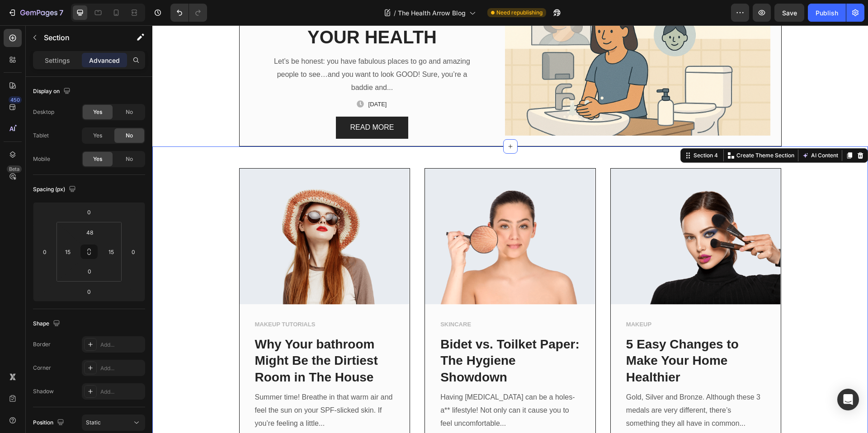
scroll to position [132, 0]
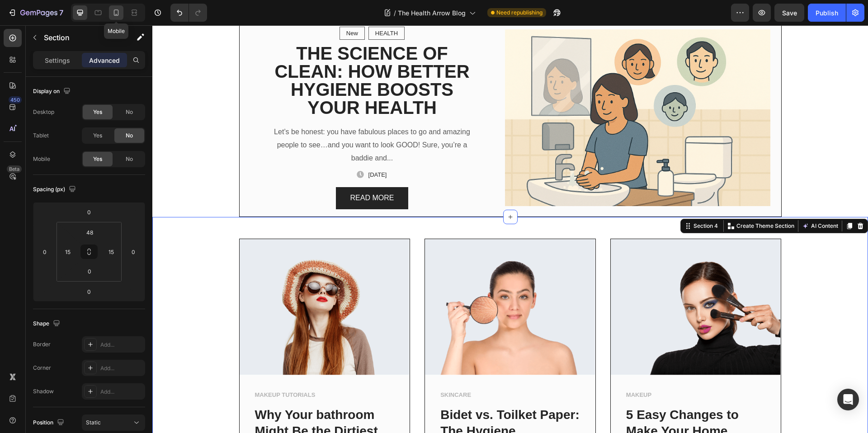
click at [115, 11] on icon at bounding box center [116, 12] width 9 height 9
type input "32"
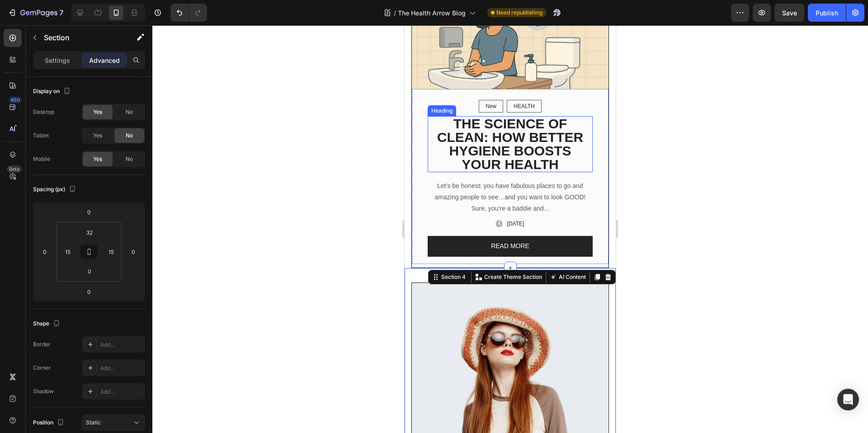
scroll to position [114, 0]
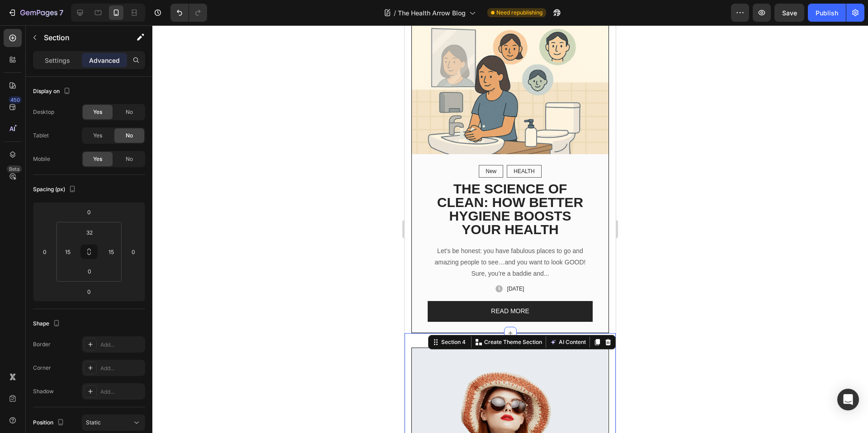
click at [729, 216] on div at bounding box center [510, 229] width 716 height 408
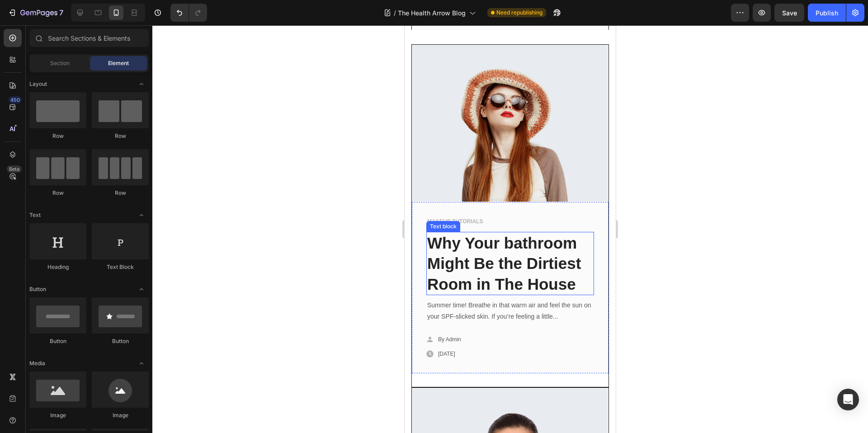
scroll to position [130, 0]
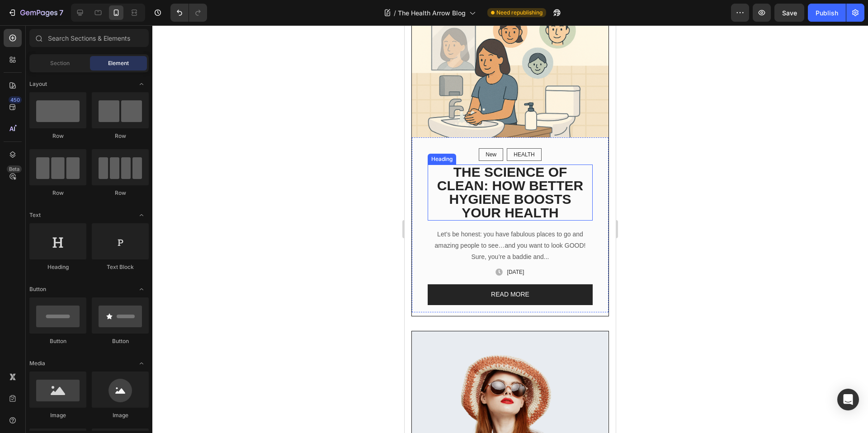
click at [581, 193] on h2 "THE SCIENCE OF CLEAN: HOW BETTER HYGIENE BOOSTS YOUR HEALTH" at bounding box center [510, 193] width 165 height 56
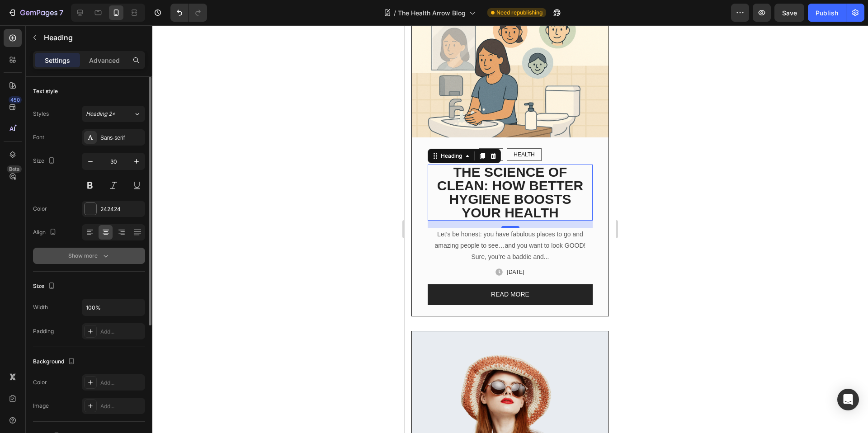
click at [98, 253] on div "Show more" at bounding box center [89, 255] width 42 height 9
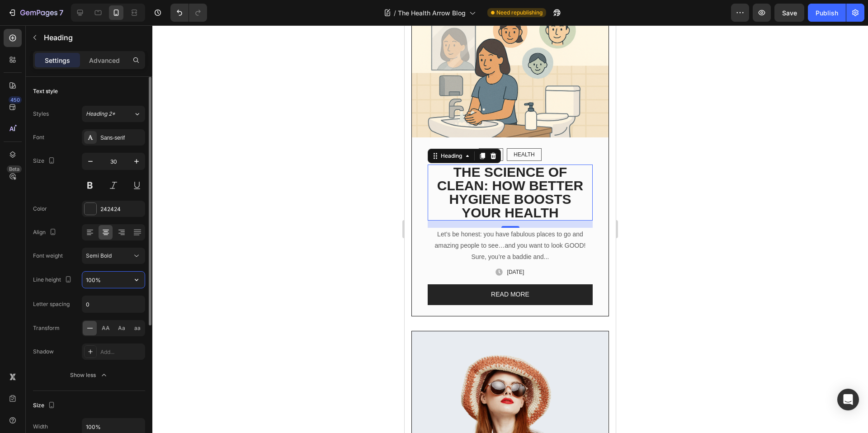
click at [115, 279] on input "100%" at bounding box center [113, 280] width 62 height 16
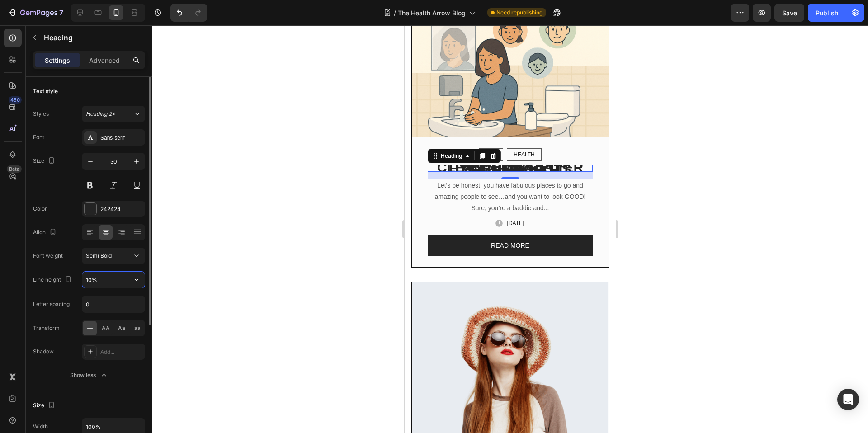
type input "105%"
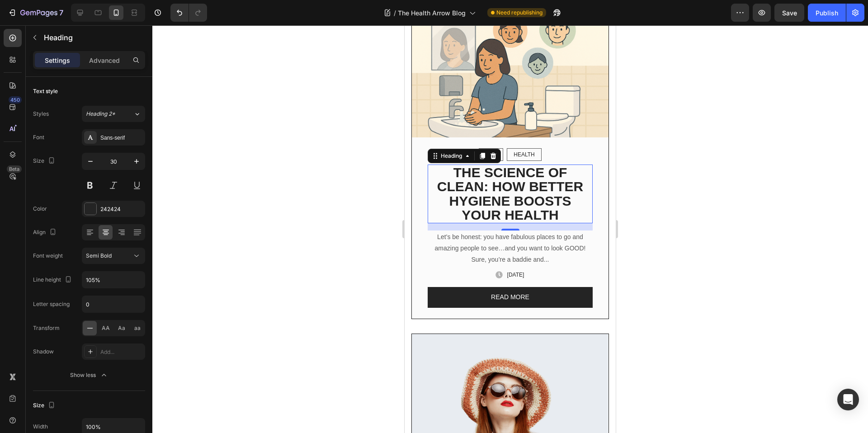
click at [284, 247] on div at bounding box center [510, 229] width 716 height 408
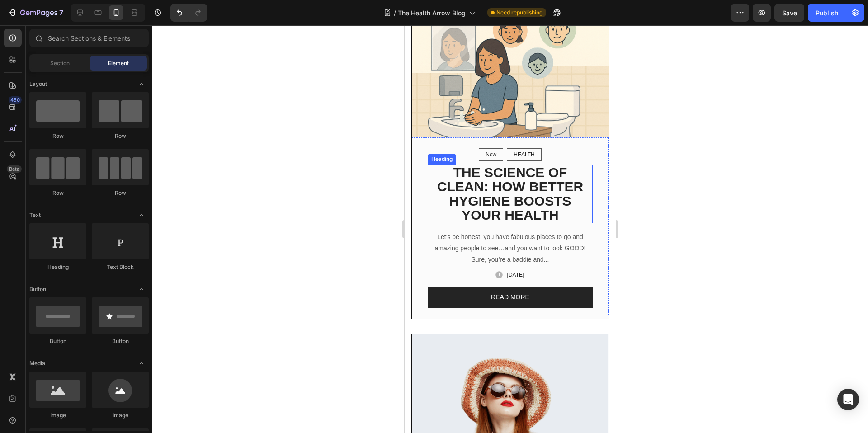
click at [485, 202] on h2 "THE SCIENCE OF CLEAN: HOW BETTER HYGIENE BOOSTS YOUR HEALTH" at bounding box center [510, 194] width 165 height 59
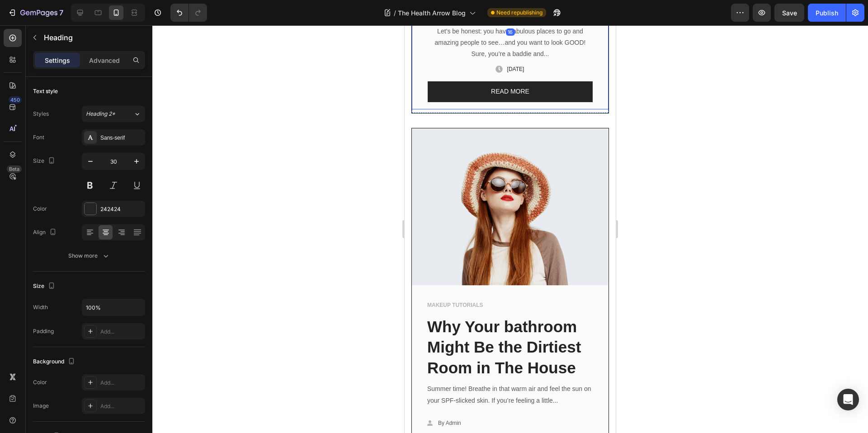
scroll to position [348, 0]
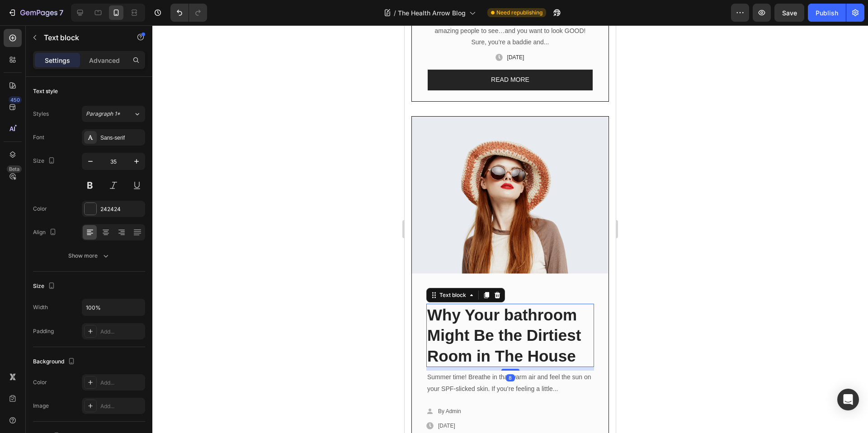
click at [493, 321] on p "Why Your bathroom Might Be the Dirtiest Room in The House" at bounding box center [510, 336] width 166 height 62
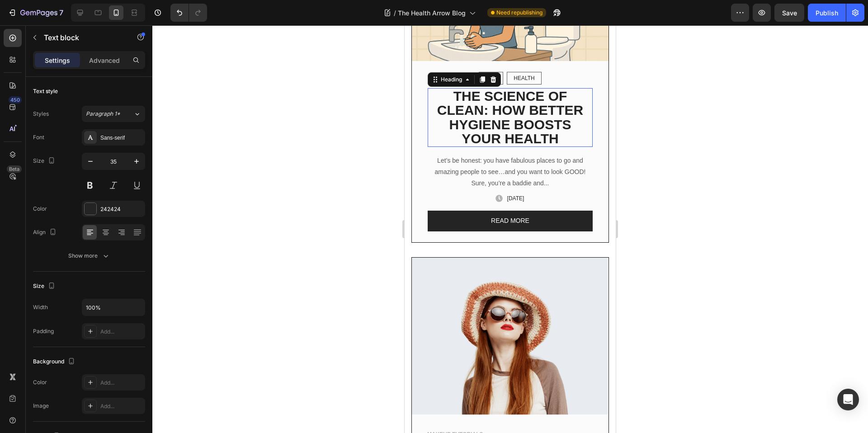
click at [529, 126] on h2 "THE SCIENCE OF CLEAN: HOW BETTER HYGIENE BOOSTS YOUR HEALTH" at bounding box center [510, 117] width 165 height 59
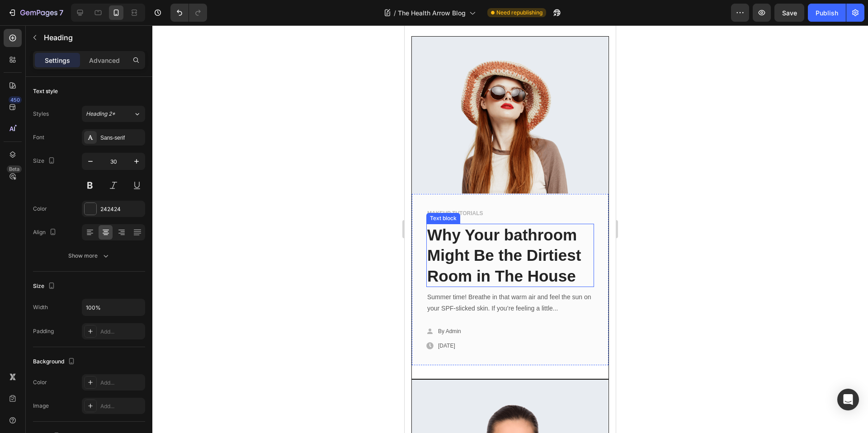
click at [493, 269] on p "Why Your bathroom Might Be the Dirtiest Room in The House" at bounding box center [510, 256] width 166 height 62
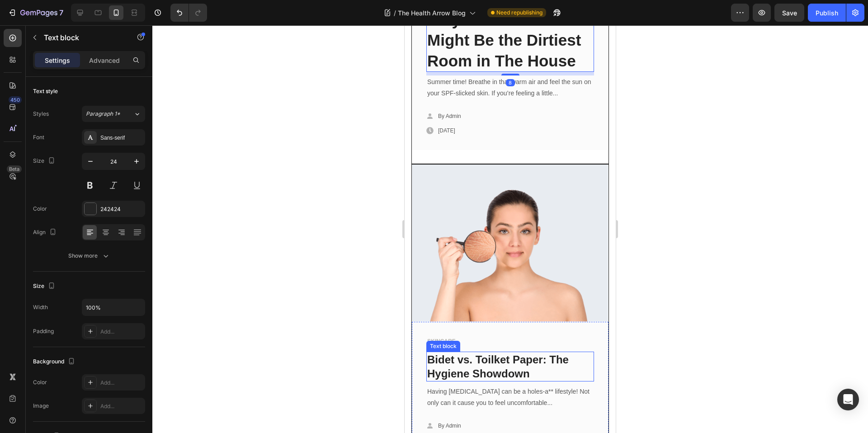
click at [459, 354] on link "Bidet vs. Toilket Paper: The Hygiene Showdown" at bounding box center [498, 367] width 142 height 26
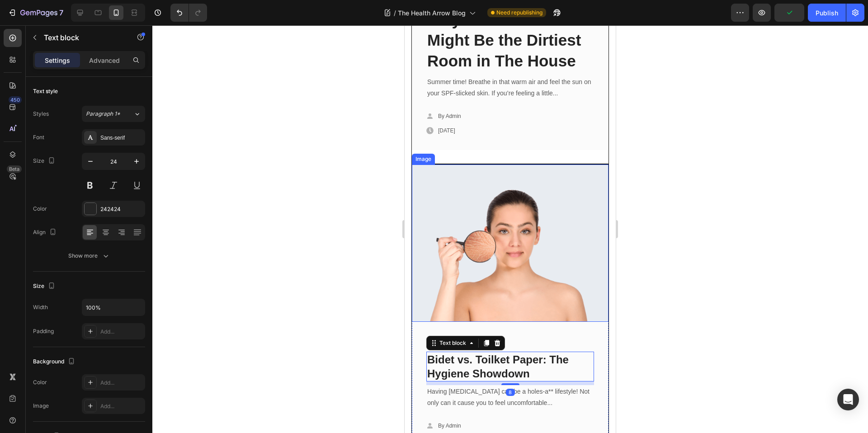
scroll to position [547, 0]
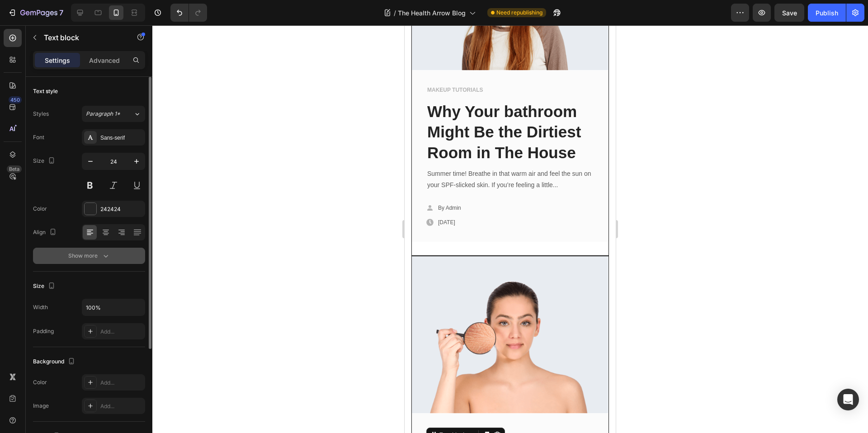
click at [102, 256] on icon "button" at bounding box center [105, 255] width 9 height 9
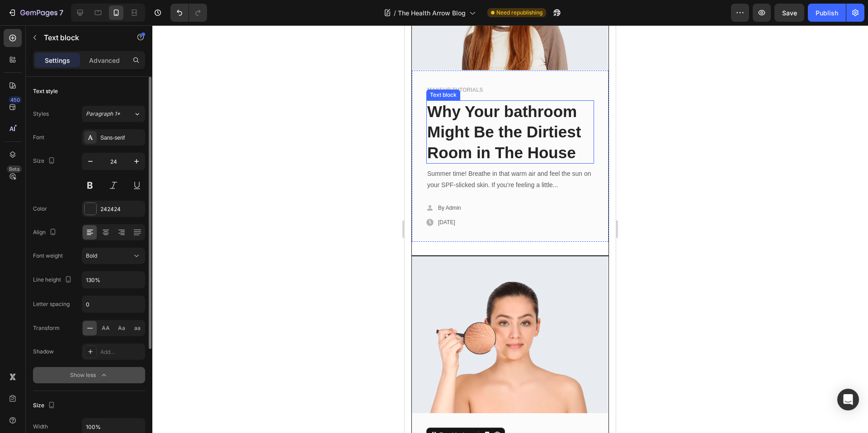
click at [510, 103] on p "Why Your bathroom Might Be the Dirtiest Room in The House" at bounding box center [510, 132] width 166 height 62
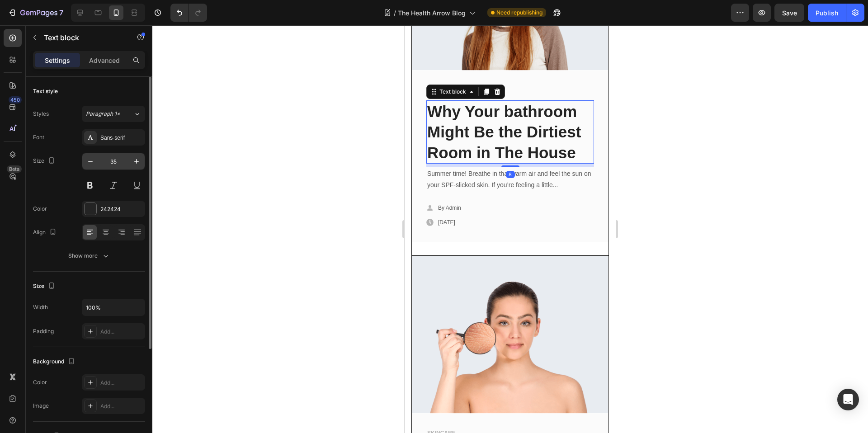
click at [110, 163] on input "35" at bounding box center [114, 161] width 30 height 16
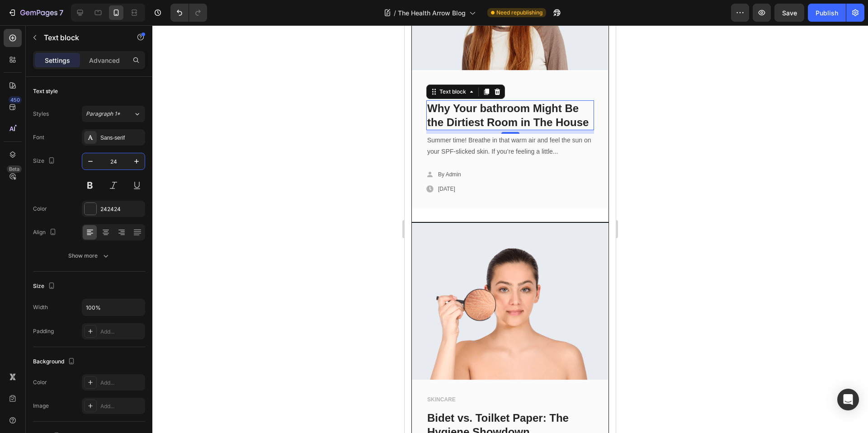
type input "24"
click at [314, 193] on div at bounding box center [510, 229] width 716 height 408
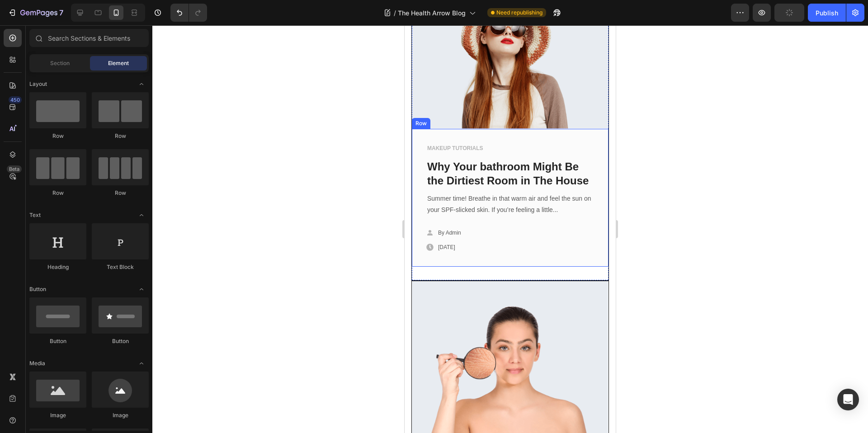
scroll to position [553, 0]
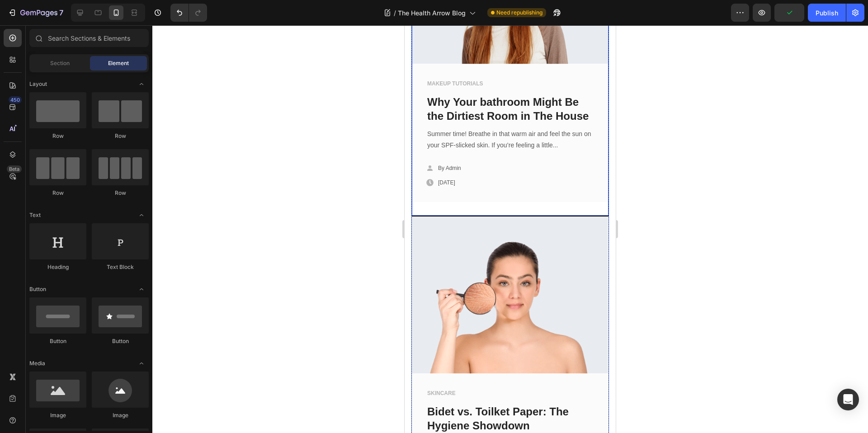
click at [416, 216] on div "Image MAKEUP TUTORIALS Text block Why Your bathroom Might Be the Dirtiest Room …" at bounding box center [510, 61] width 197 height 309
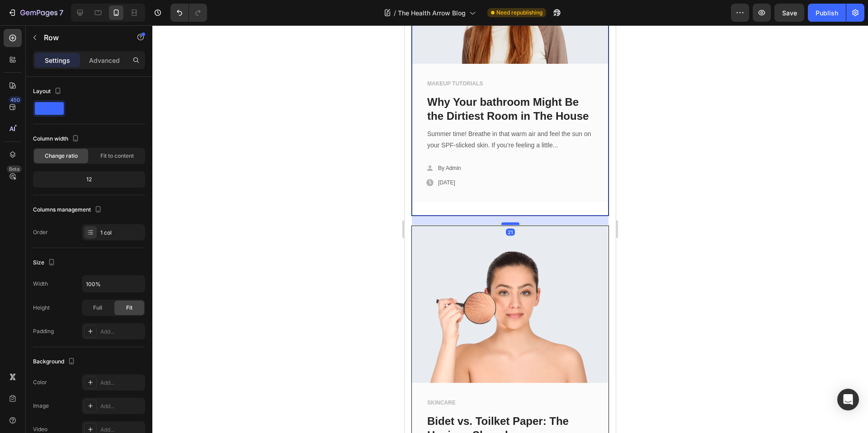
drag, startPoint x: 502, startPoint y: 223, endPoint x: 506, endPoint y: 232, distance: 10.3
click at [506, 225] on div at bounding box center [511, 224] width 18 height 3
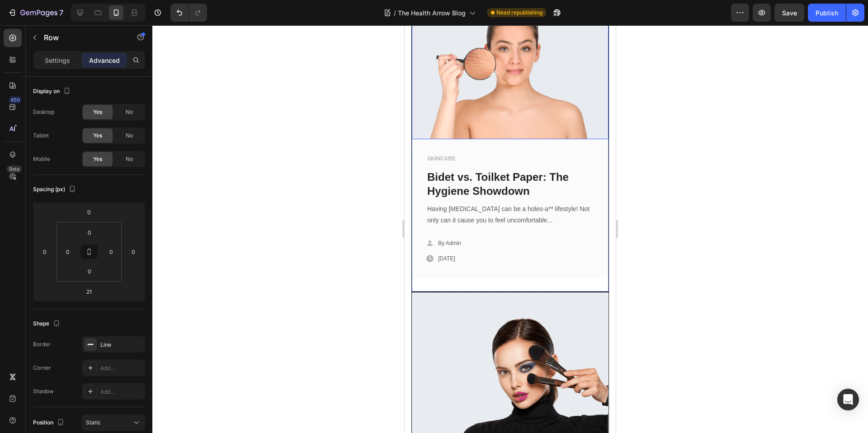
scroll to position [1128, 0]
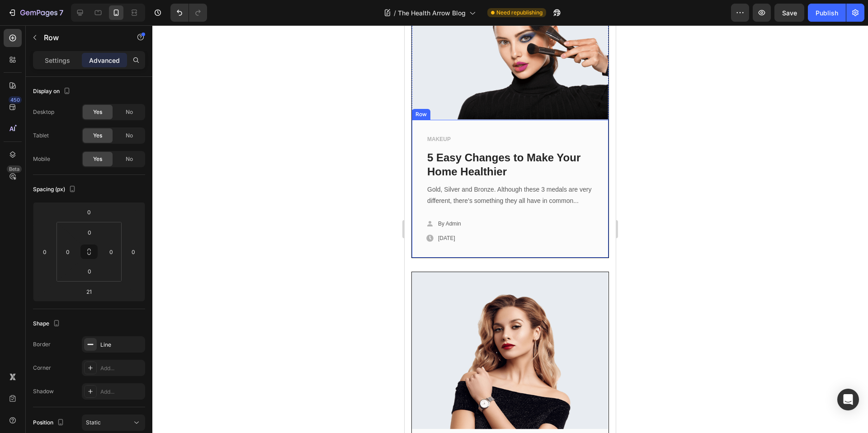
click at [542, 258] on div "MAKEUP Text block 5 Easy Changes to Make Your Home Healthier Text block Gold, S…" at bounding box center [510, 189] width 197 height 138
click at [574, 267] on div "Image MAKEUP TUTORIALS Text block Why Your bathroom Might Be the Dirtiest Room …" at bounding box center [511, 266] width 198 height 1869
click at [568, 274] on div "Image MAKEUP TUTORIALS Text block Why Your bathroom Might Be the Dirtiest Room …" at bounding box center [511, 266] width 198 height 1869
click at [602, 248] on div "MAKEUP Text block 5 Easy Changes to Make Your Home Healthier Text block Gold, S…" at bounding box center [510, 189] width 197 height 138
click at [435, 108] on div "Row" at bounding box center [430, 111] width 15 height 8
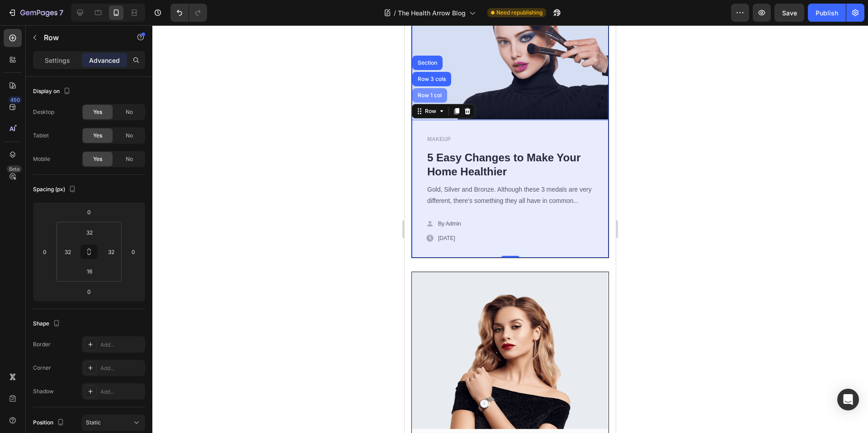
click at [428, 95] on div "Row 1 col" at bounding box center [430, 95] width 28 height 5
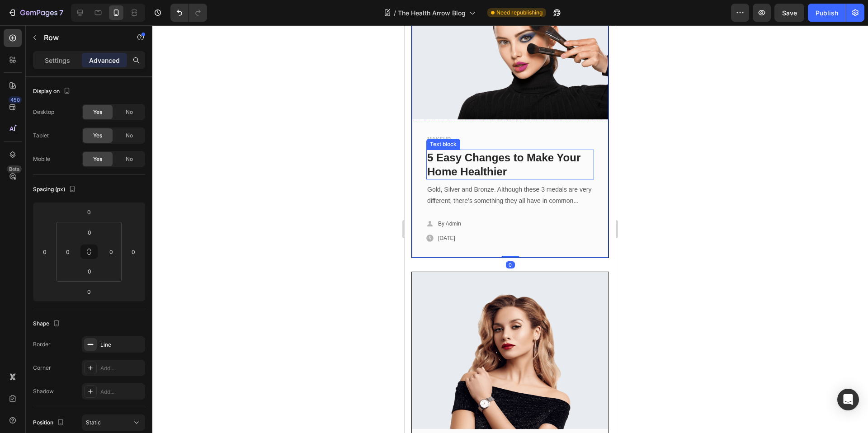
scroll to position [922, 0]
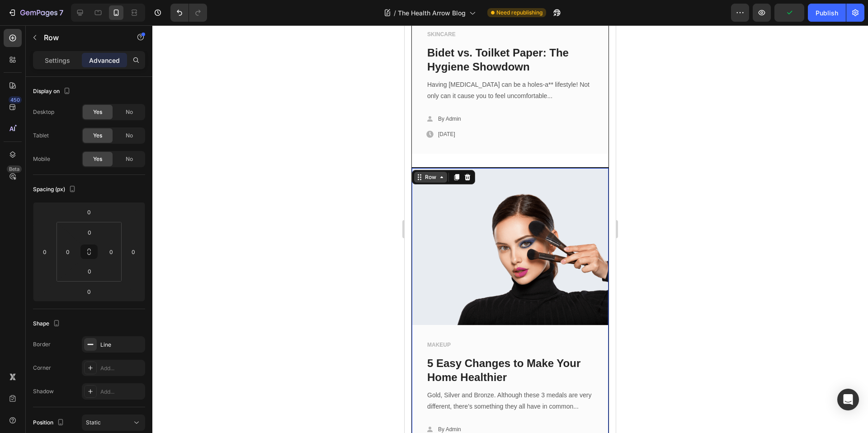
click at [429, 181] on div "Row" at bounding box center [430, 177] width 15 height 8
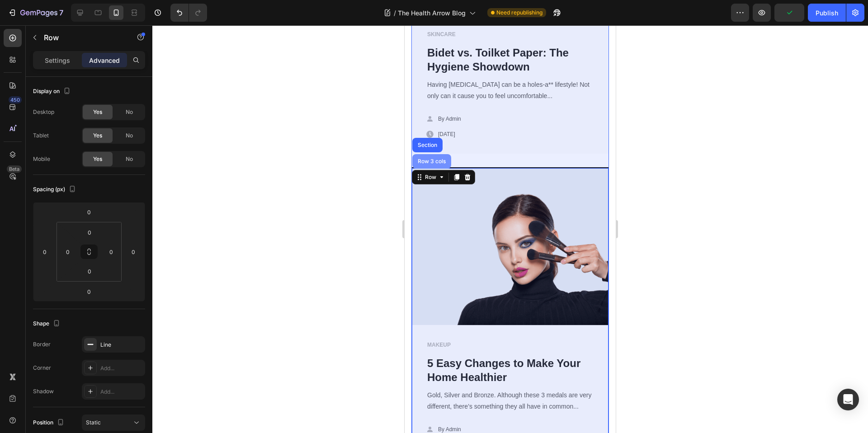
click at [431, 164] on div "Row 3 cols" at bounding box center [432, 161] width 32 height 5
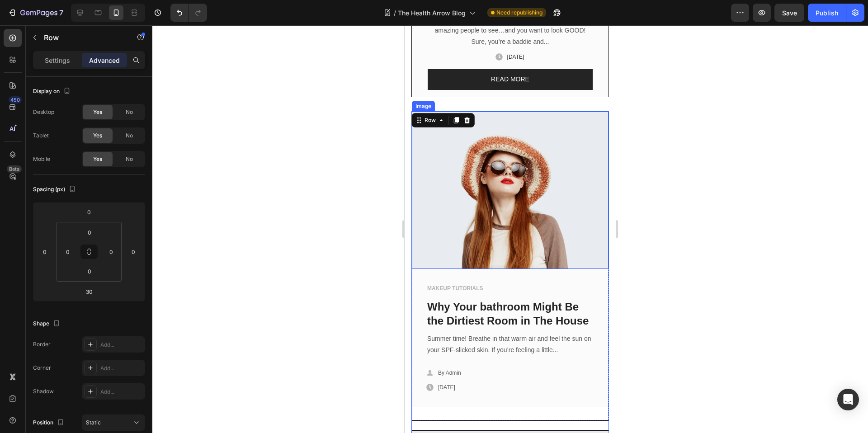
scroll to position [153, 0]
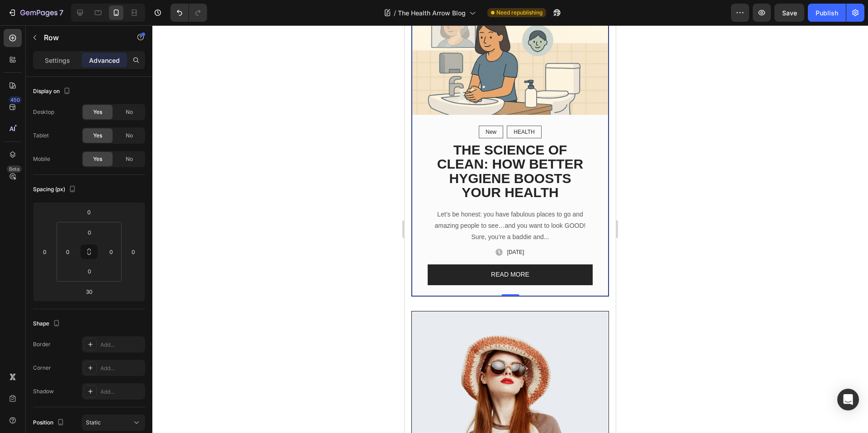
click at [453, 290] on div "New Text block Row HEALTH Text block Row Row THE SCIENCE OF CLEAN: HOW BETTER H…" at bounding box center [511, 139] width 198 height 313
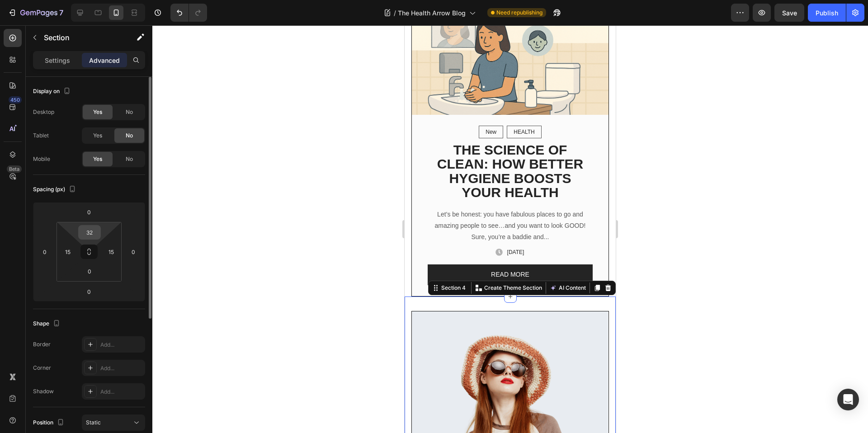
click at [95, 237] on input "32" at bounding box center [90, 233] width 18 height 14
click at [94, 234] on input "32" at bounding box center [90, 233] width 18 height 14
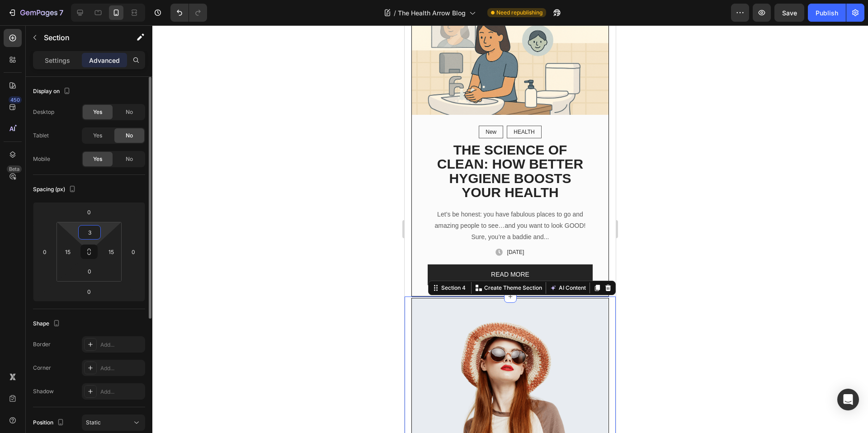
type input "30"
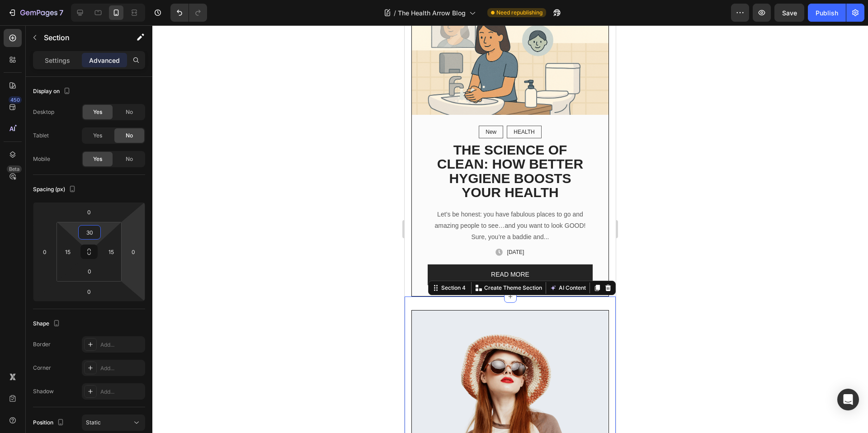
click at [281, 301] on div at bounding box center [510, 229] width 716 height 408
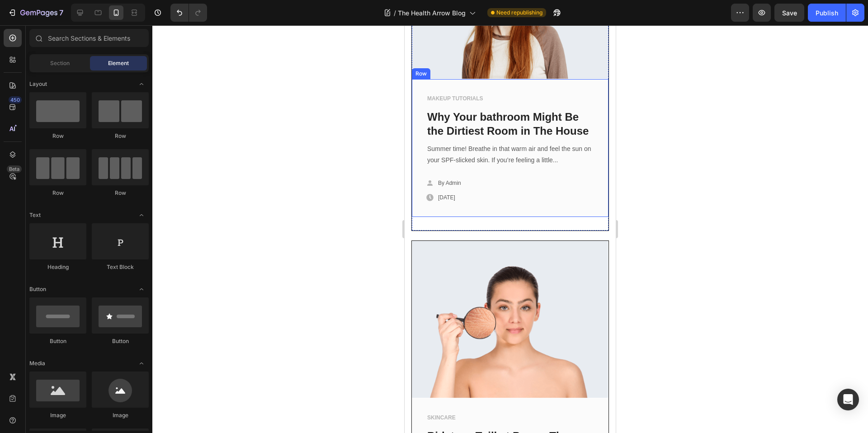
scroll to position [602, 0]
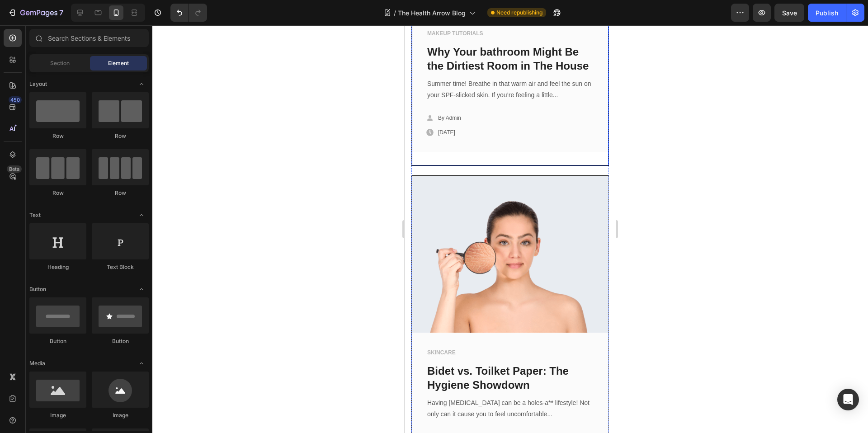
click at [586, 166] on div "Image MAKEUP TUTORIALS Text block Why Your bathroom Might Be the Dirtiest Room …" at bounding box center [510, 11] width 197 height 309
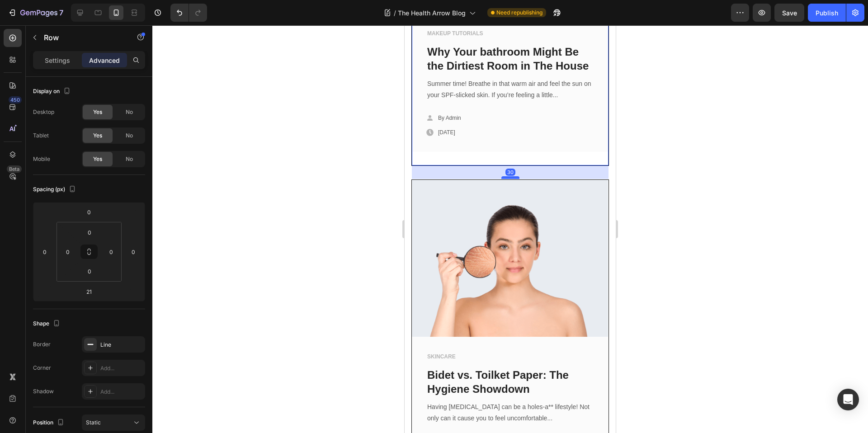
click at [509, 179] on div at bounding box center [511, 177] width 18 height 3
type input "30"
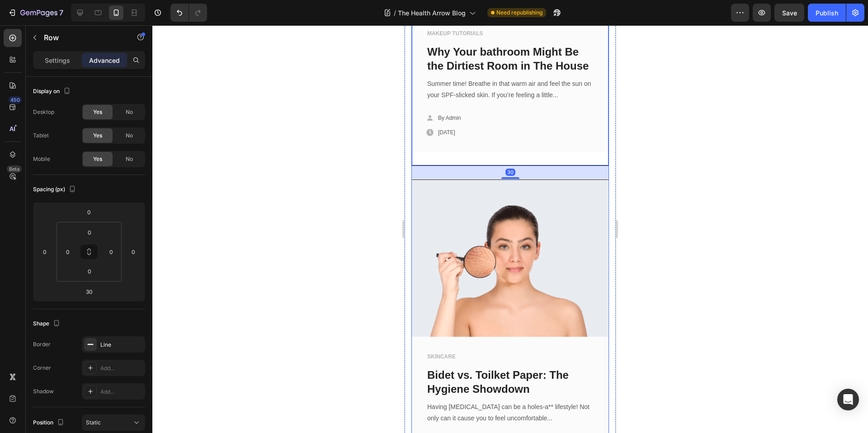
click at [654, 190] on div at bounding box center [510, 229] width 716 height 408
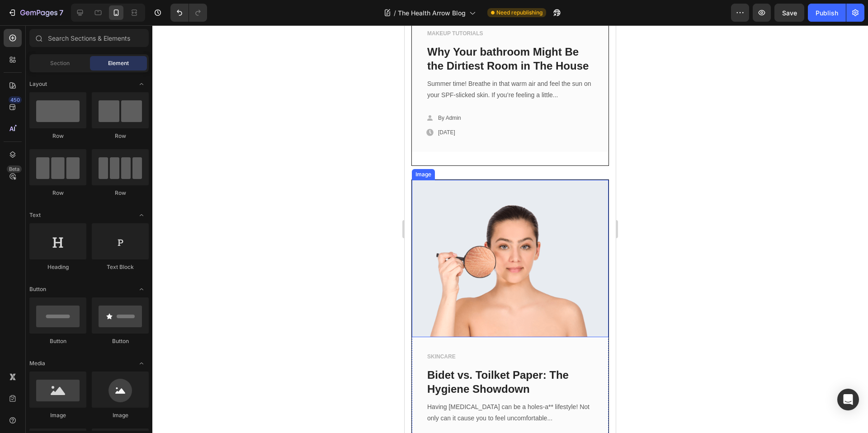
scroll to position [809, 0]
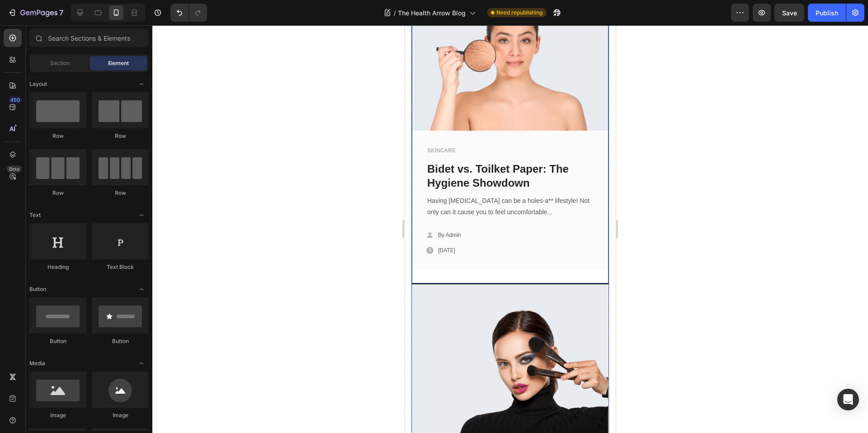
click at [496, 281] on div "Image SKINCARE Text block Bidet vs. Toilket Paper: The Hygiene Showdown Text bl…" at bounding box center [510, 129] width 197 height 310
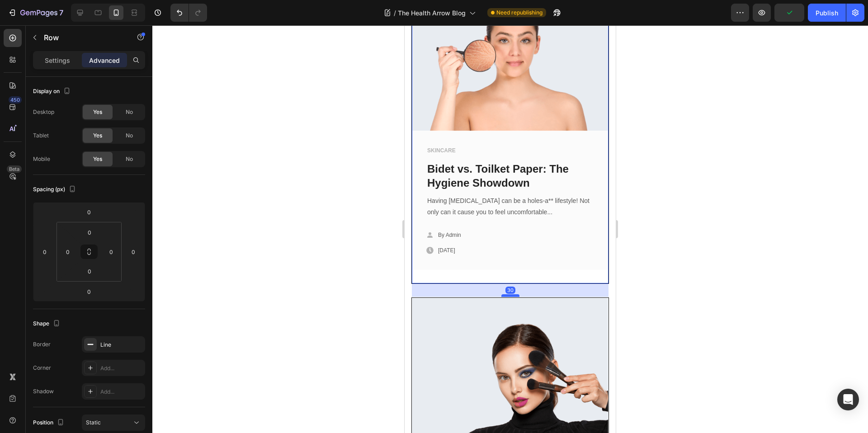
drag, startPoint x: 508, startPoint y: 285, endPoint x: 510, endPoint y: 299, distance: 13.8
click at [510, 297] on div at bounding box center [511, 295] width 18 height 3
type input "30"
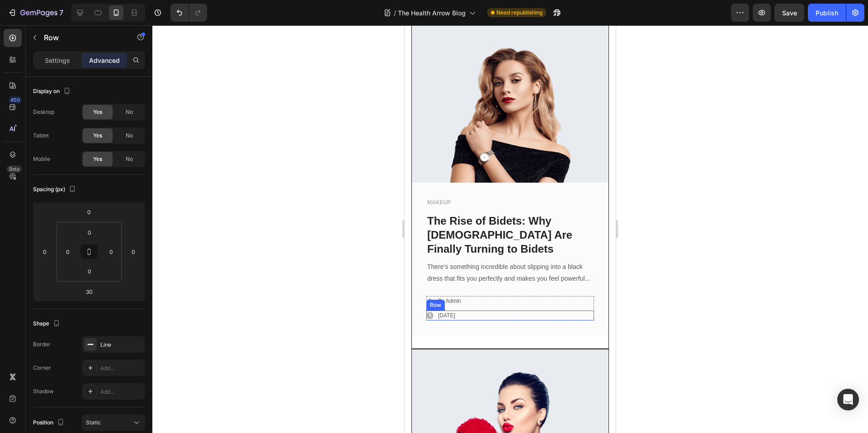
scroll to position [1470, 0]
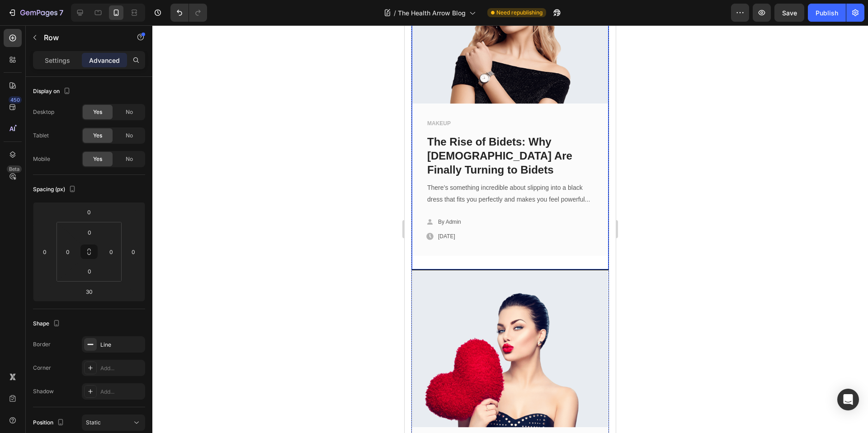
click at [516, 270] on div "Image MAKEUP Text block The Rise of Bidets: Why [DEMOGRAPHIC_DATA] Are Finally …" at bounding box center [510, 108] width 197 height 323
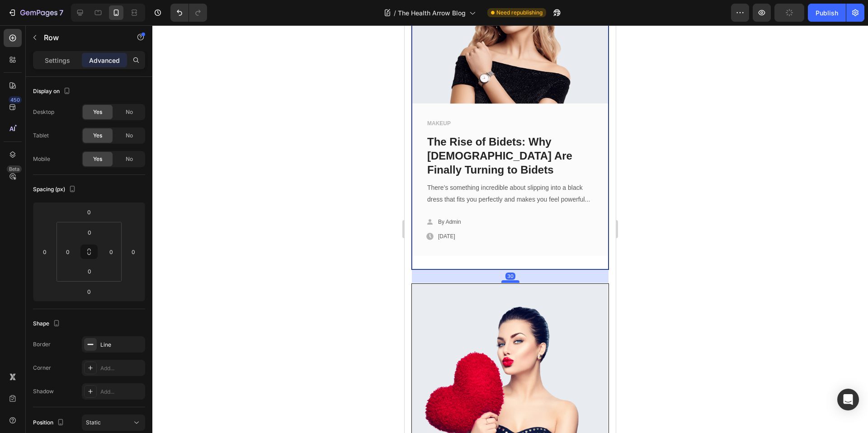
drag, startPoint x: 505, startPoint y: 282, endPoint x: 504, endPoint y: 295, distance: 13.6
click at [504, 283] on div at bounding box center [511, 281] width 18 height 3
type input "30"
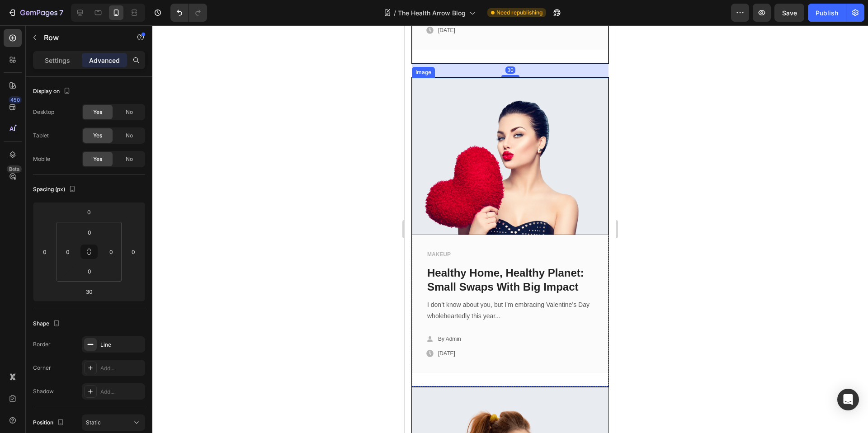
scroll to position [1826, 0]
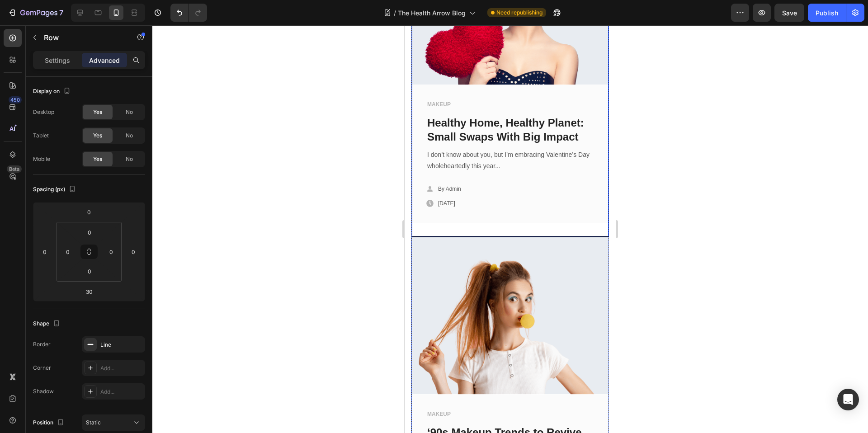
click at [473, 237] on div "Image MAKEUP Text block Healthy Home, Healthy Planet: Small Swaps With Big Impa…" at bounding box center [510, 82] width 197 height 309
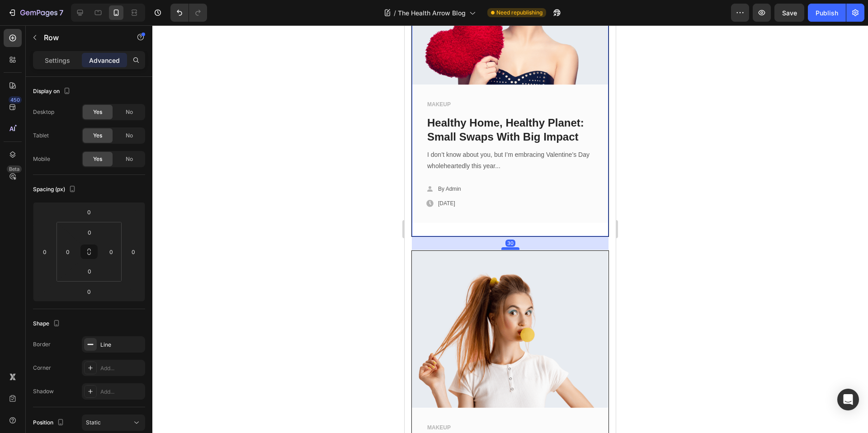
drag, startPoint x: 511, startPoint y: 244, endPoint x: 511, endPoint y: 258, distance: 13.6
click at [511, 250] on div at bounding box center [511, 248] width 18 height 3
type input "30"
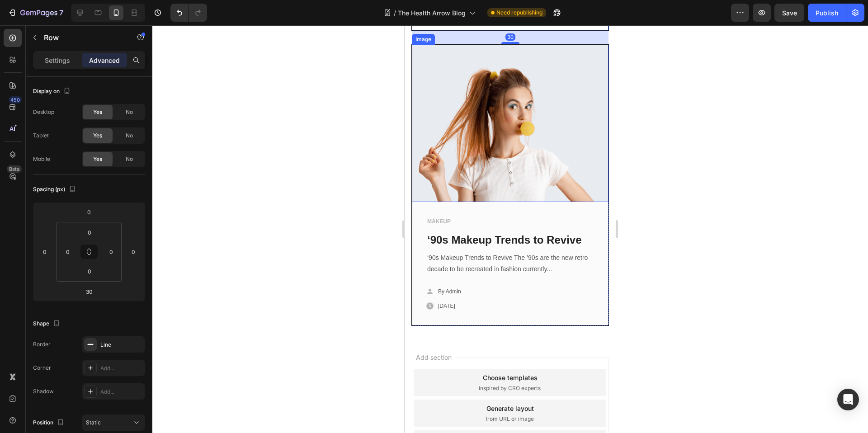
scroll to position [2098, 0]
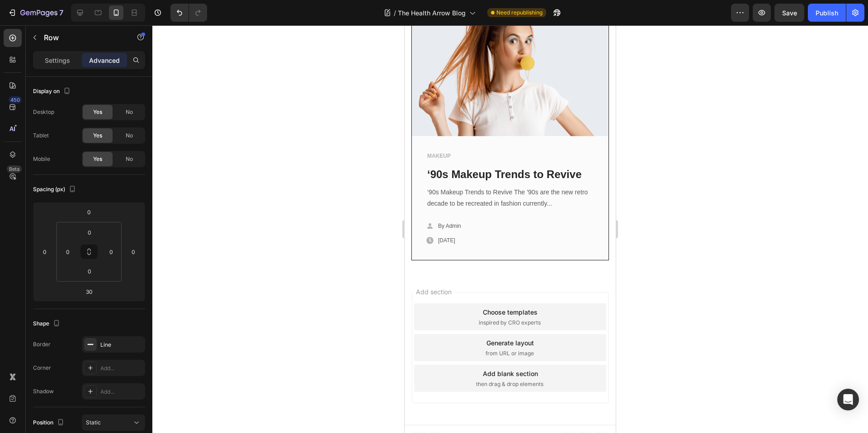
click at [680, 275] on div at bounding box center [510, 229] width 716 height 408
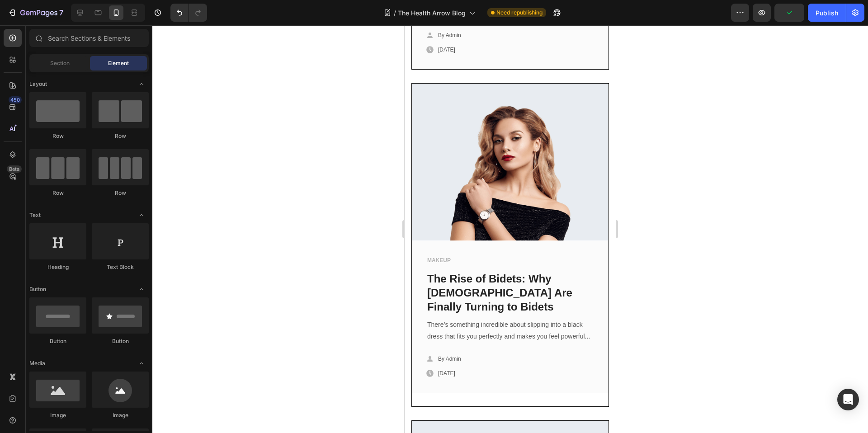
scroll to position [1398, 0]
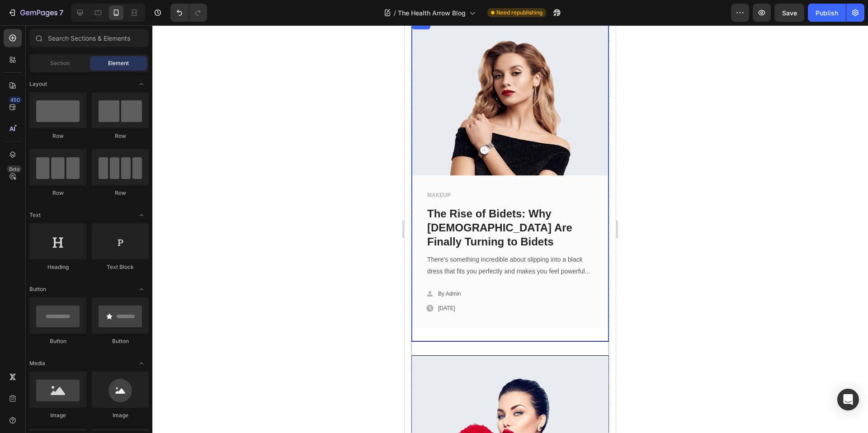
click at [500, 341] on div "Image MAKEUP Text block The Rise of Bidets: Why [DEMOGRAPHIC_DATA] Are Finally …" at bounding box center [510, 180] width 197 height 323
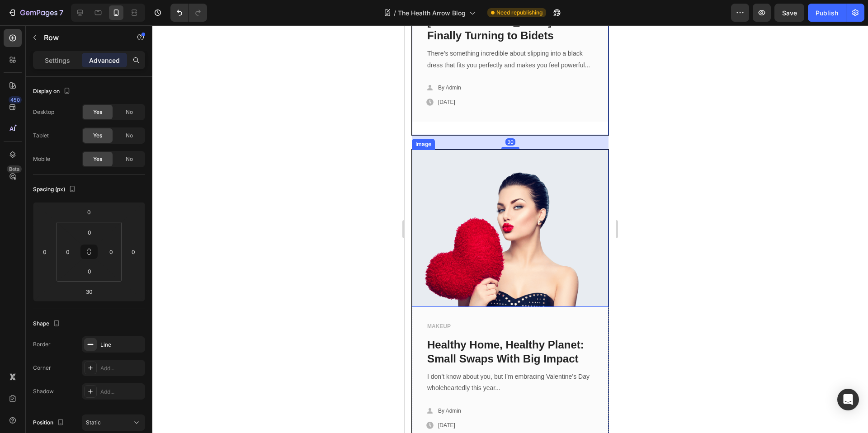
scroll to position [1690, 0]
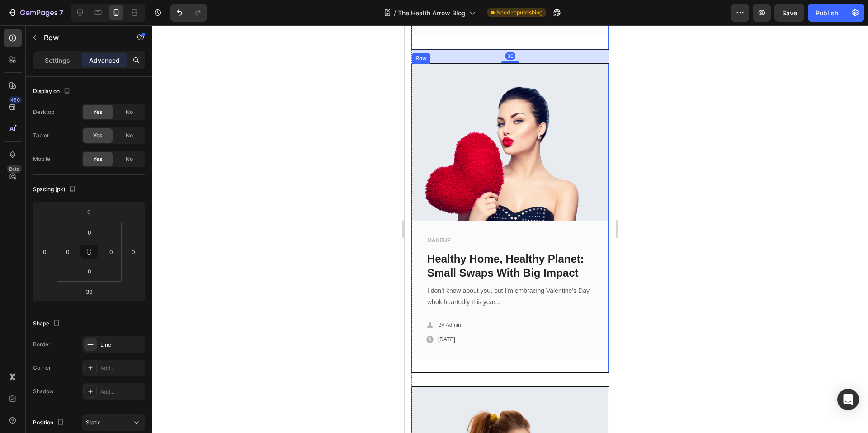
click at [503, 373] on div "Image MAKEUP Text block Healthy Home, Healthy Planet: Small Swaps With Big Impa…" at bounding box center [510, 218] width 197 height 309
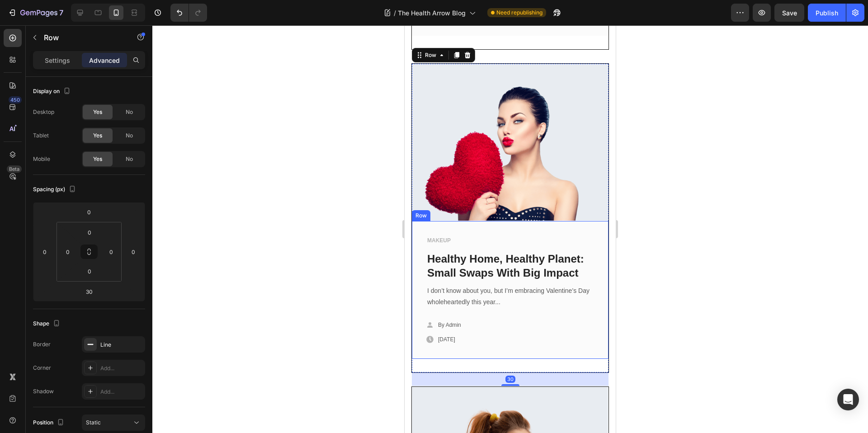
scroll to position [1955, 0]
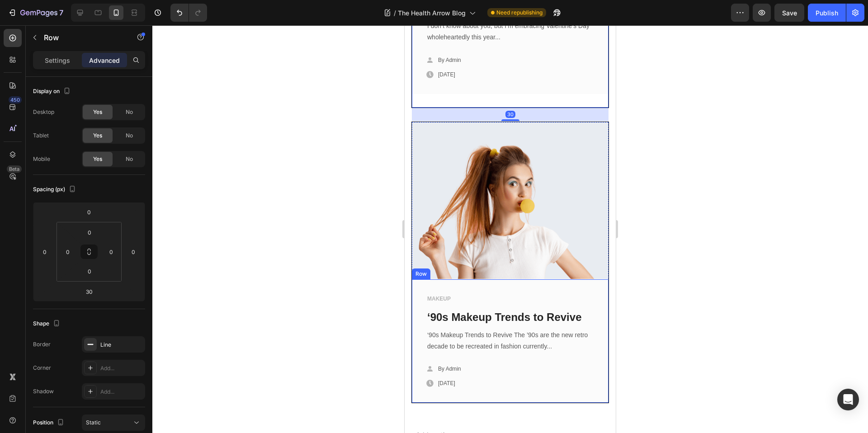
click at [503, 379] on div "MAKEUP Text block ‘90s Makeup Trends to Revive Text block ‘90s Makeup Trends to…" at bounding box center [510, 342] width 197 height 124
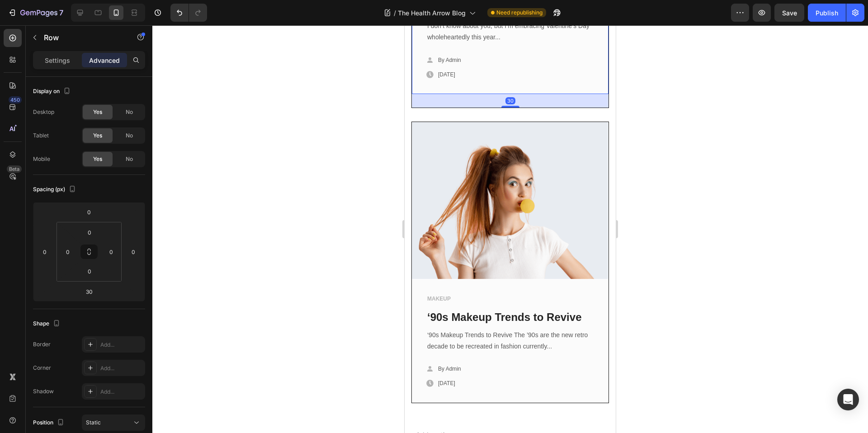
click at [498, 94] on div "MAKEUP Text block Healthy Home, Healthy Planet: Small Swaps With Big Impact Tex…" at bounding box center [510, 25] width 197 height 138
click at [522, 379] on div "MAKEUP Text block ‘90s Makeup Trends to Revive Text block ‘90s Makeup Trends to…" at bounding box center [511, 345] width 168 height 102
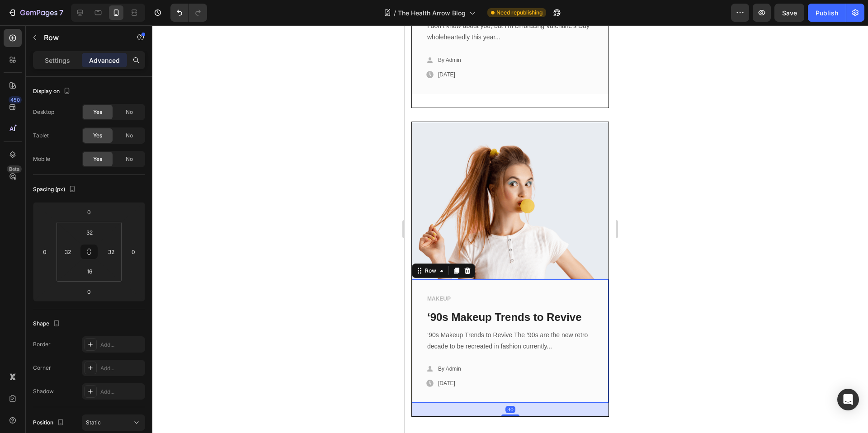
drag, startPoint x: 508, startPoint y: 407, endPoint x: 515, endPoint y: 421, distance: 15.4
click at [515, 379] on div "Image MAKEUP Text block ‘90s Makeup Trends to Revive Text block ‘90s Makeup Tre…" at bounding box center [511, 270] width 198 height 296
type input "30"
click at [672, 360] on div at bounding box center [510, 229] width 716 height 408
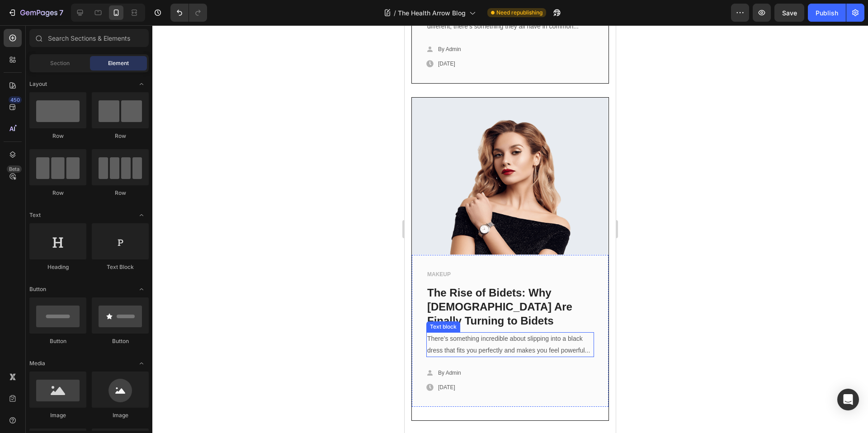
scroll to position [1166, 0]
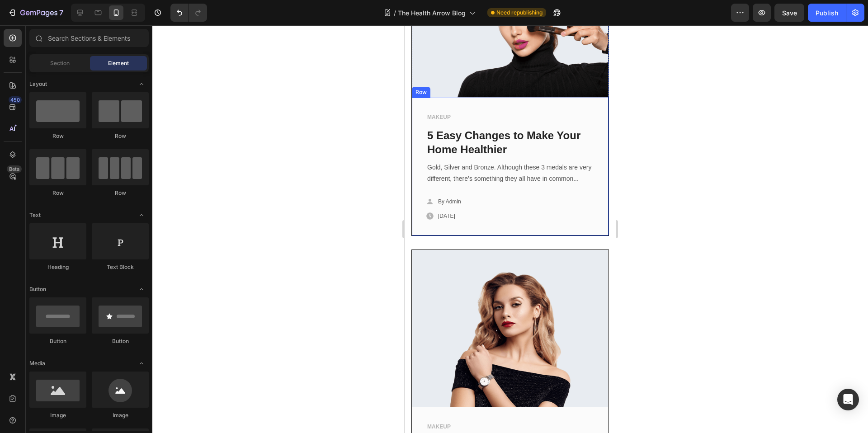
click at [537, 228] on div "MAKEUP Text block 5 Easy Changes to Make Your Home Healthier Text block Gold, S…" at bounding box center [511, 170] width 168 height 116
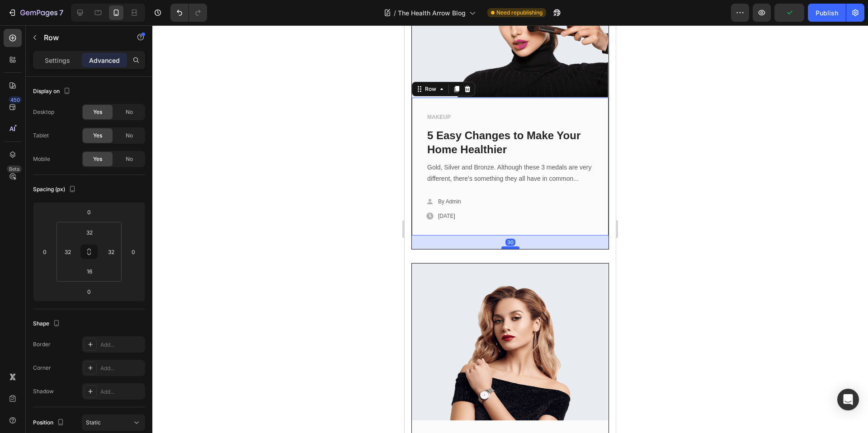
drag, startPoint x: 506, startPoint y: 244, endPoint x: 511, endPoint y: 257, distance: 14.5
click at [511, 249] on div at bounding box center [511, 248] width 18 height 3
type input "30"
click at [669, 227] on div at bounding box center [510, 229] width 716 height 408
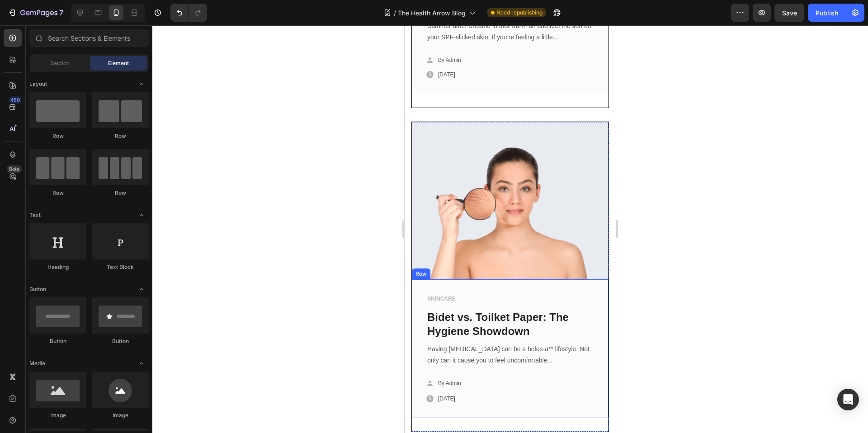
scroll to position [810, 0]
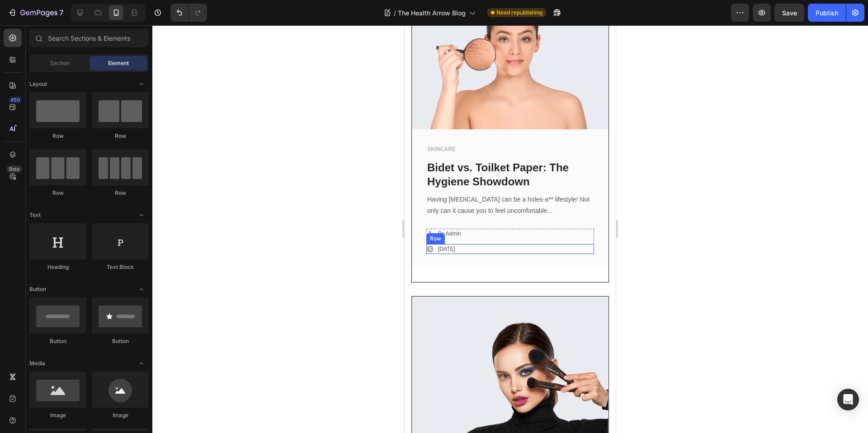
click at [525, 254] on div "Icon [DATE] Text block Row" at bounding box center [511, 249] width 168 height 10
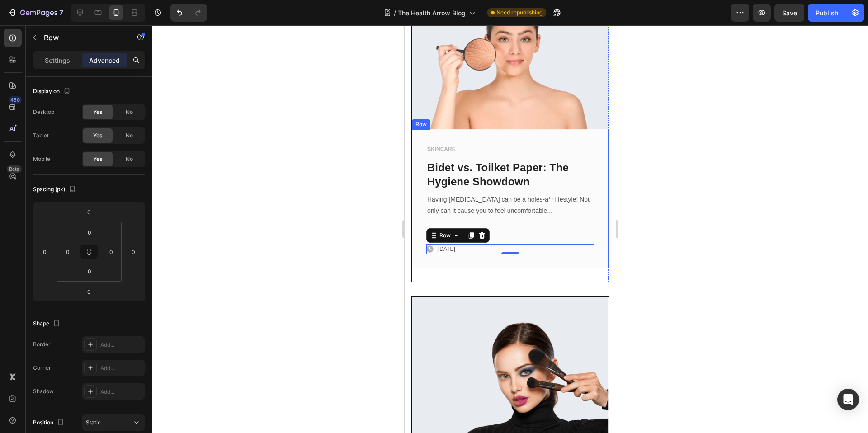
click at [532, 269] on div "SKINCARE Text block Bidet vs. Toilket Paper: The Hygiene Showdown Text block Ha…" at bounding box center [510, 199] width 197 height 139
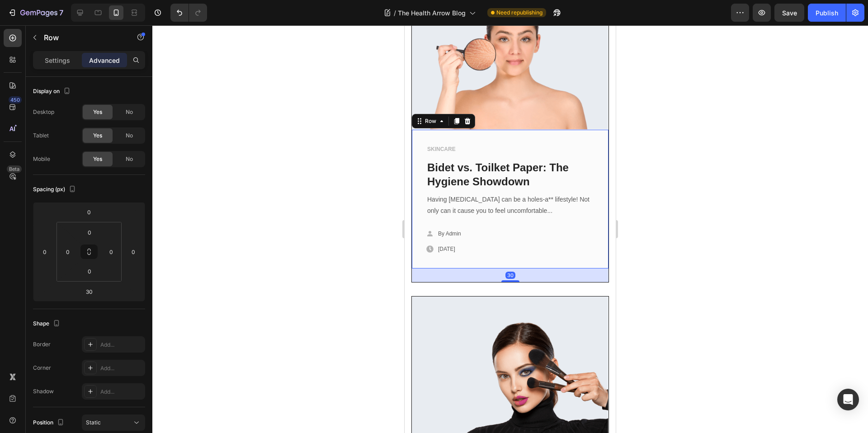
scroll to position [593, 0]
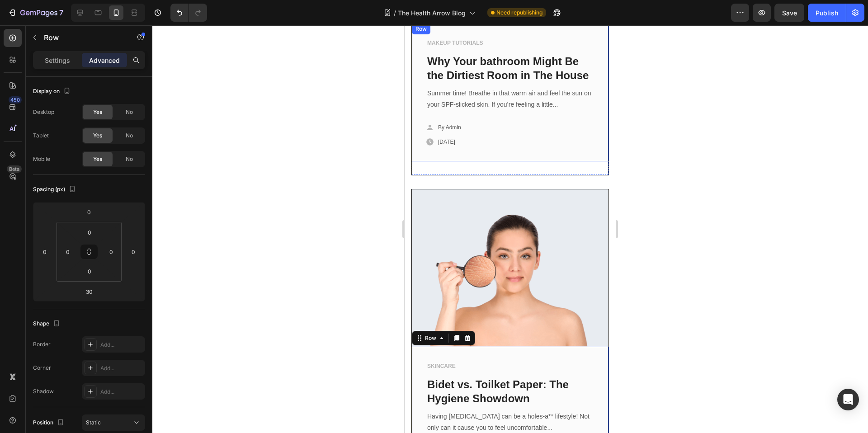
click at [505, 161] on div "MAKEUP TUTORIALS Text block Why Your bathroom Might Be the Dirtiest Room in The…" at bounding box center [510, 93] width 197 height 138
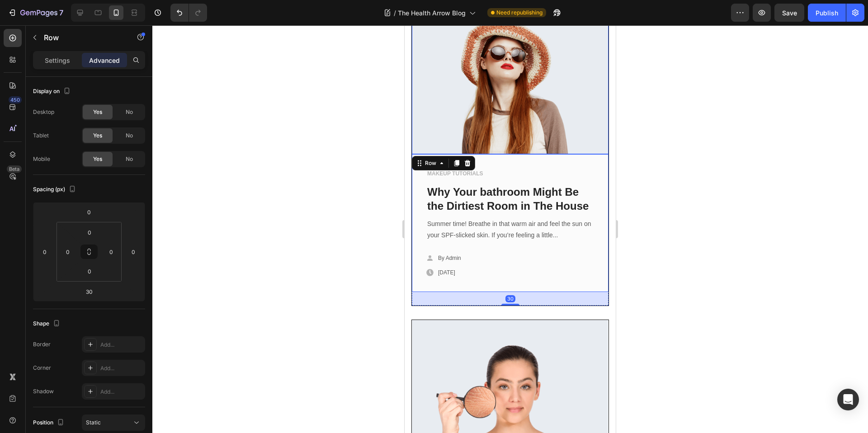
scroll to position [281, 0]
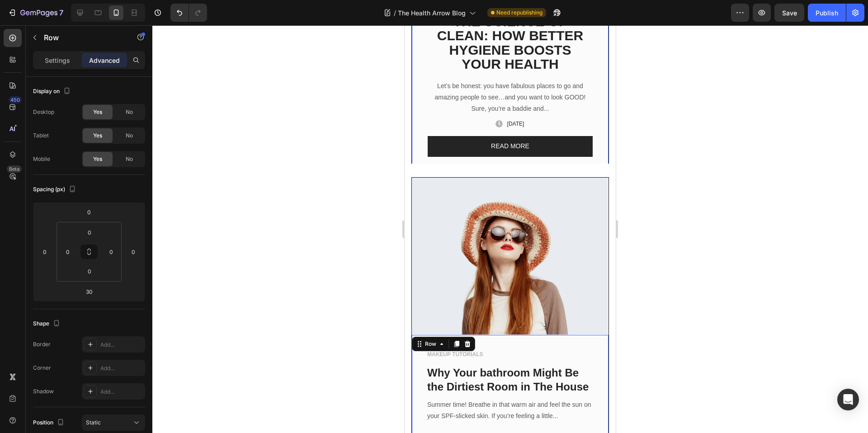
click at [577, 154] on div "New Text block Row HEALTH Text block Row Row THE SCIENCE OF CLEAN: HOW BETTER H…" at bounding box center [510, 75] width 197 height 178
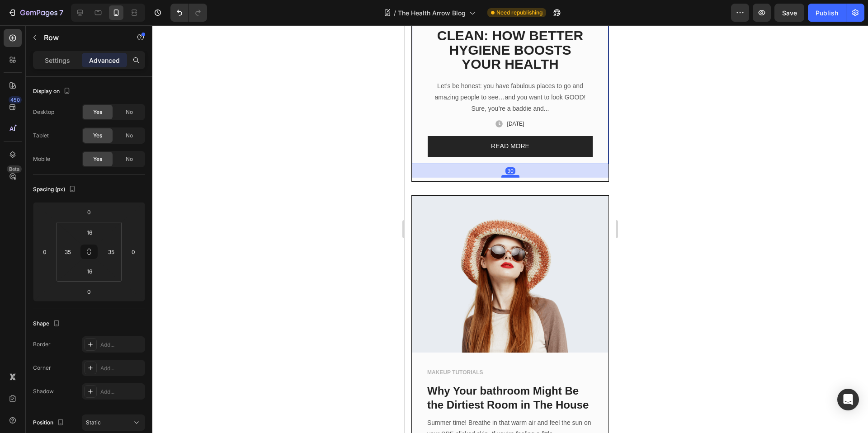
drag, startPoint x: 509, startPoint y: 157, endPoint x: 508, endPoint y: 171, distance: 13.6
click at [508, 175] on div at bounding box center [511, 176] width 18 height 3
type input "30"
click at [94, 269] on input "16" at bounding box center [90, 272] width 18 height 14
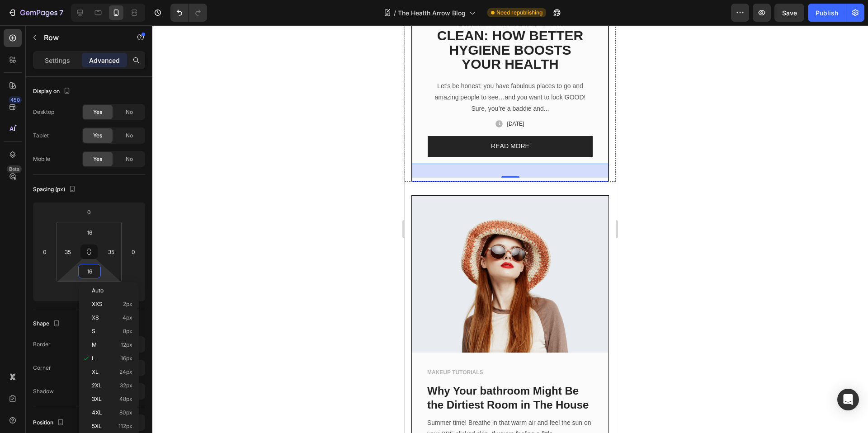
click at [473, 174] on div "New Text block Row HEALTH Text block Row Row THE SCIENCE OF CLEAN: HOW BETTER H…" at bounding box center [511, 18] width 198 height 327
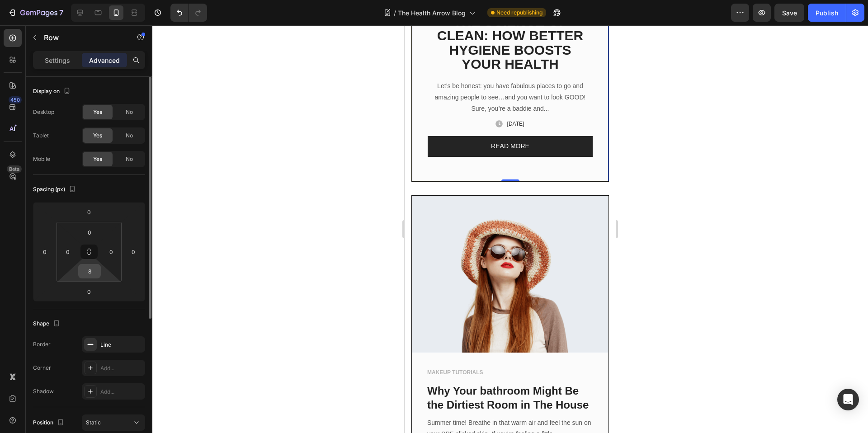
click at [92, 272] on input "8" at bounding box center [90, 272] width 18 height 14
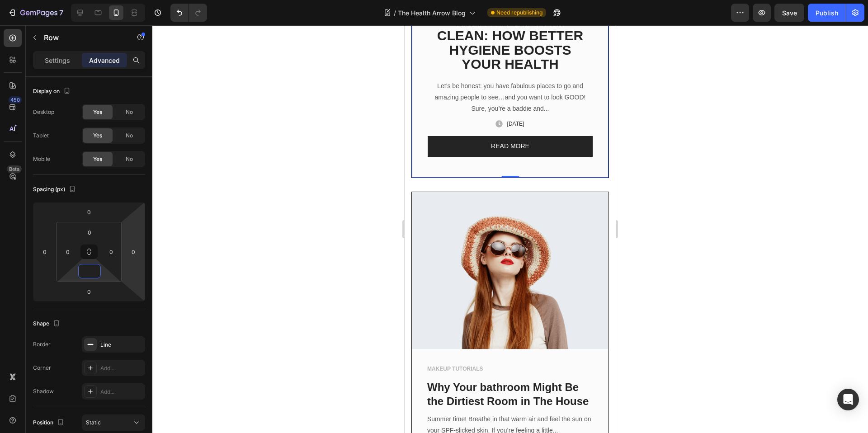
type input "0"
click at [274, 207] on div at bounding box center [510, 229] width 716 height 408
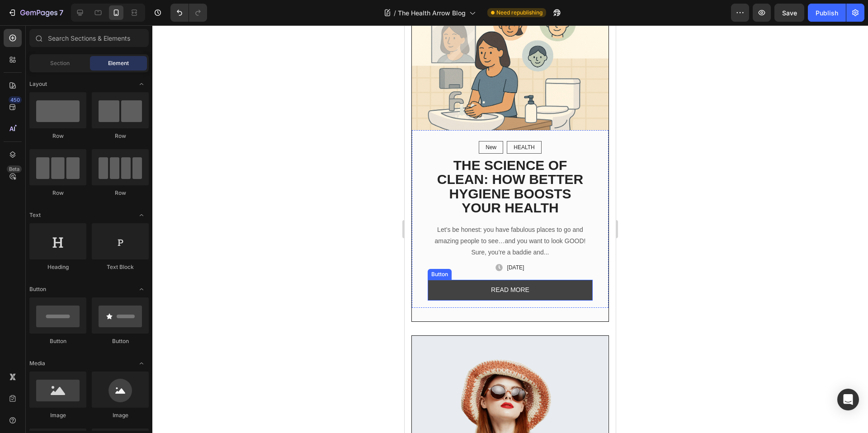
scroll to position [52, 0]
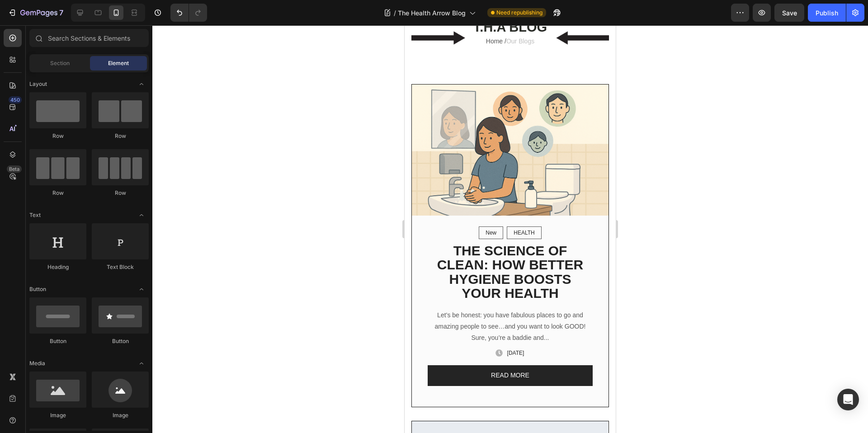
click at [645, 151] on div at bounding box center [510, 229] width 716 height 408
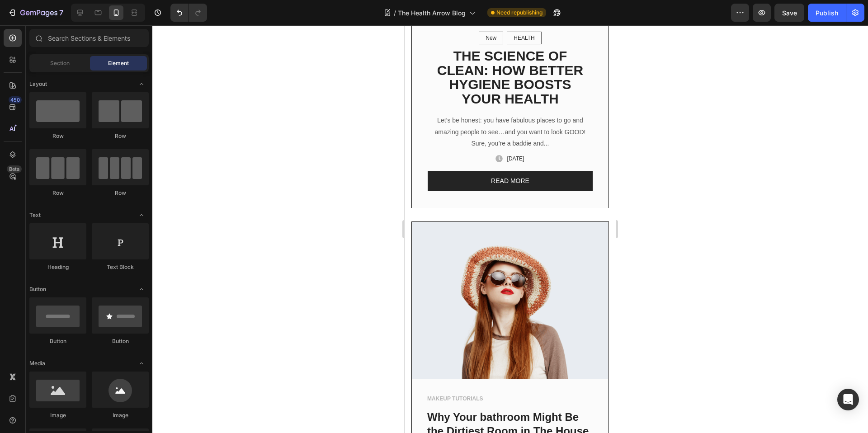
scroll to position [0, 0]
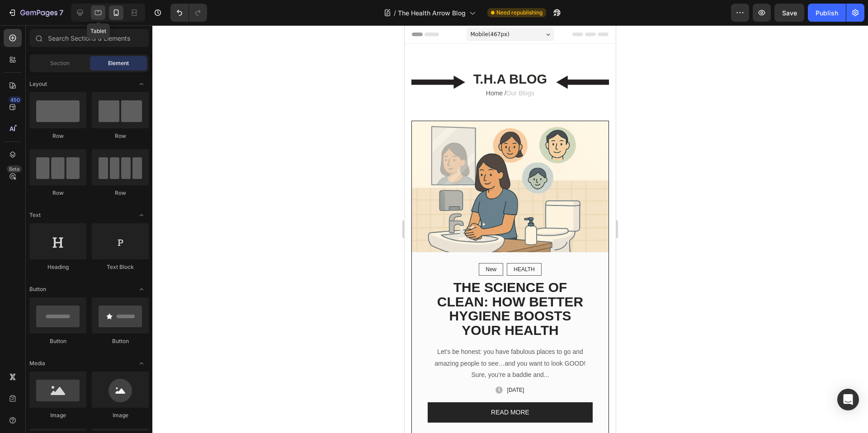
click at [100, 8] on icon at bounding box center [98, 12] width 9 height 9
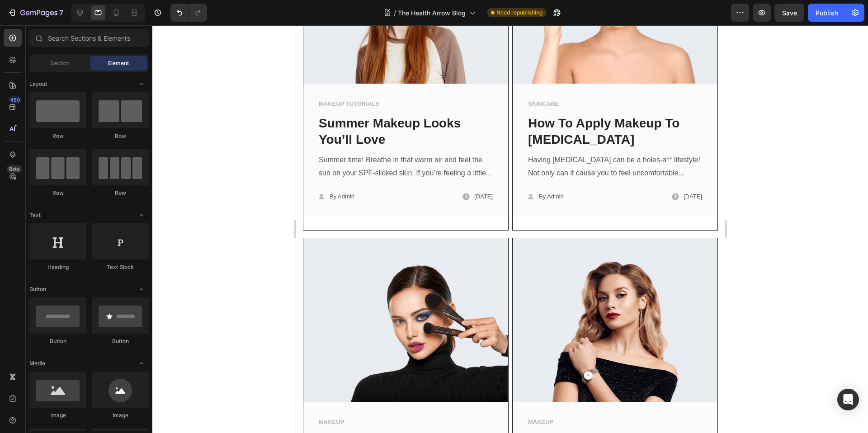
scroll to position [569, 0]
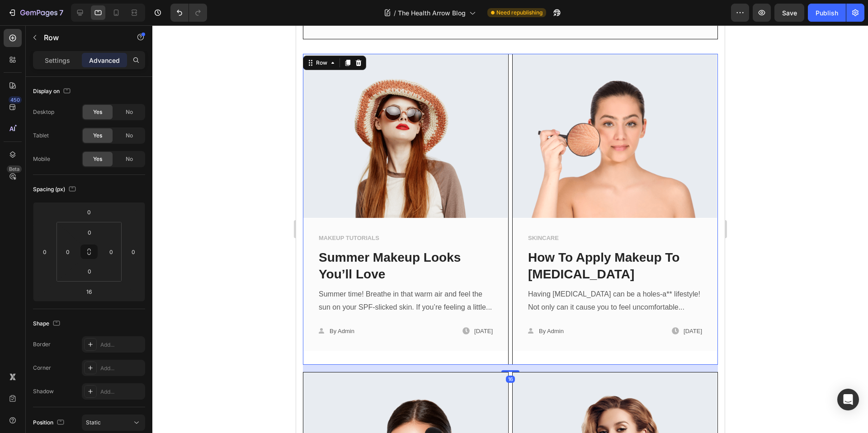
click at [506, 361] on div "Image MAKEUP TUTORIALS Text block Summer Makeup Looks You’ll Love Text block Su…" at bounding box center [510, 209] width 415 height 311
click at [507, 369] on div at bounding box center [510, 367] width 18 height 3
type input "8"
click at [729, 332] on div at bounding box center [510, 229] width 716 height 408
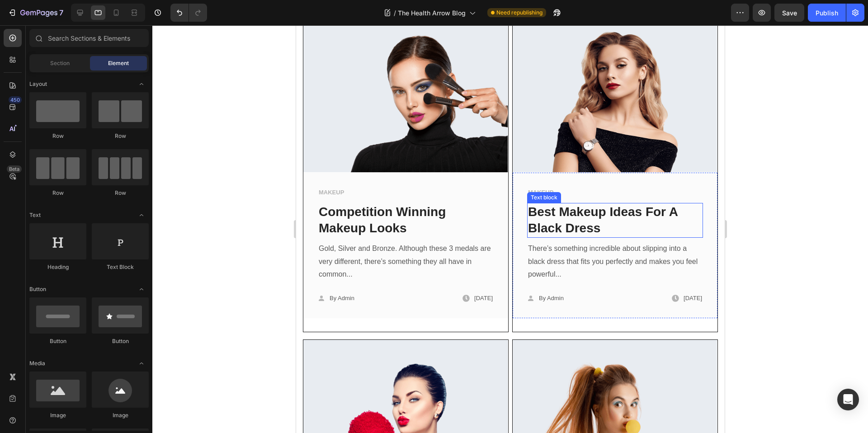
scroll to position [990, 0]
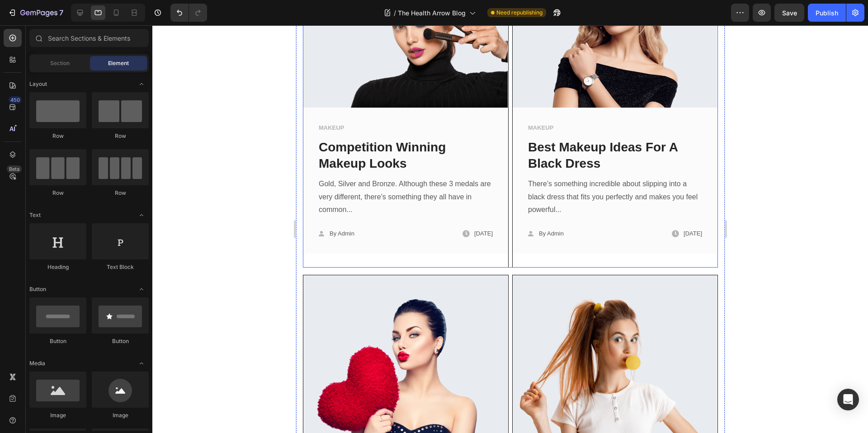
click at [507, 268] on div "Image MAKEUP Text block Competition Winning Makeup Looks Text block Gold, Silve…" at bounding box center [510, 105] width 415 height 324
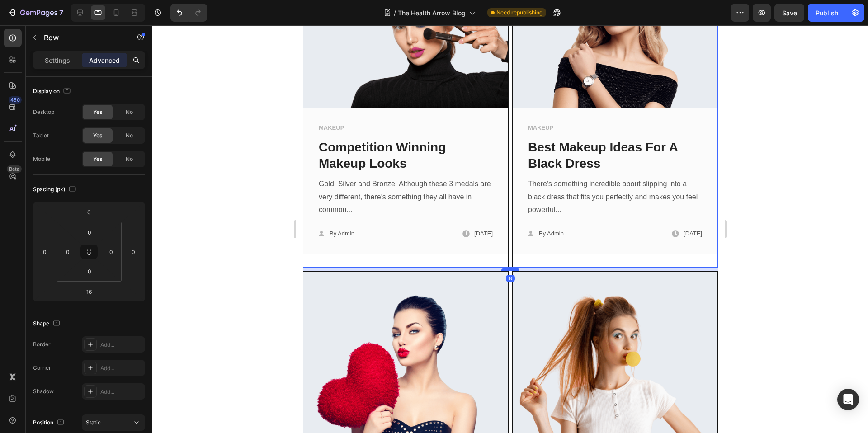
click at [508, 271] on div at bounding box center [510, 270] width 18 height 3
type input "8"
click at [729, 248] on div at bounding box center [510, 229] width 716 height 408
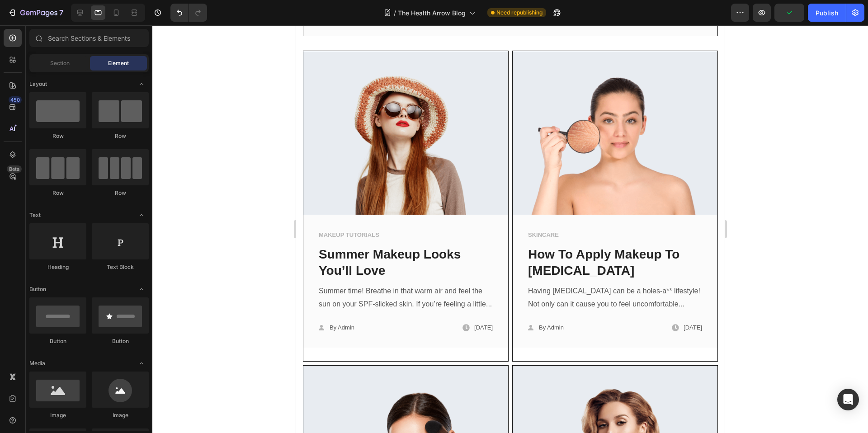
scroll to position [288, 0]
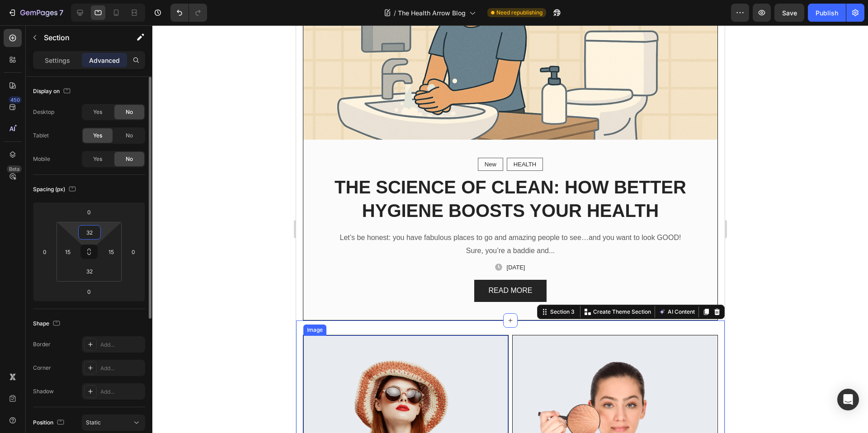
click at [92, 231] on input "32" at bounding box center [90, 233] width 18 height 14
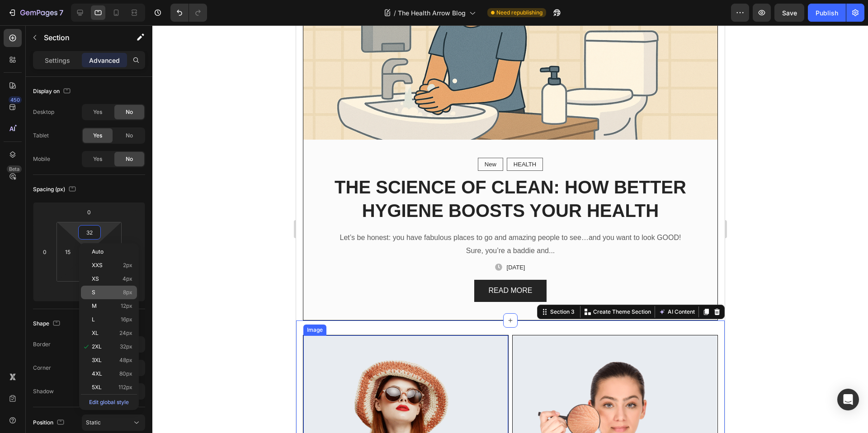
click at [119, 289] on div "S 8px" at bounding box center [109, 293] width 56 height 14
type input "8"
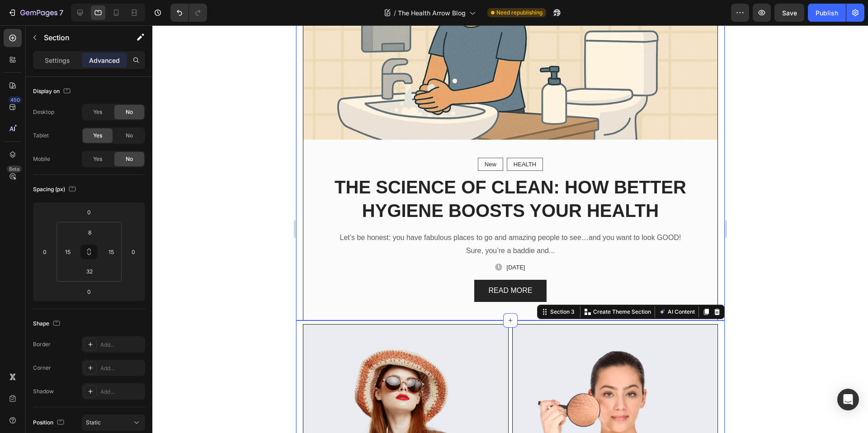
click at [729, 262] on div at bounding box center [510, 229] width 716 height 408
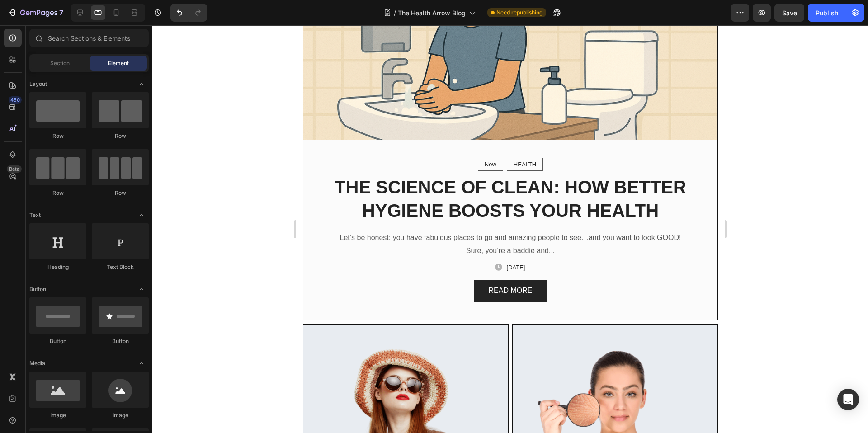
click at [276, 330] on div at bounding box center [510, 229] width 716 height 408
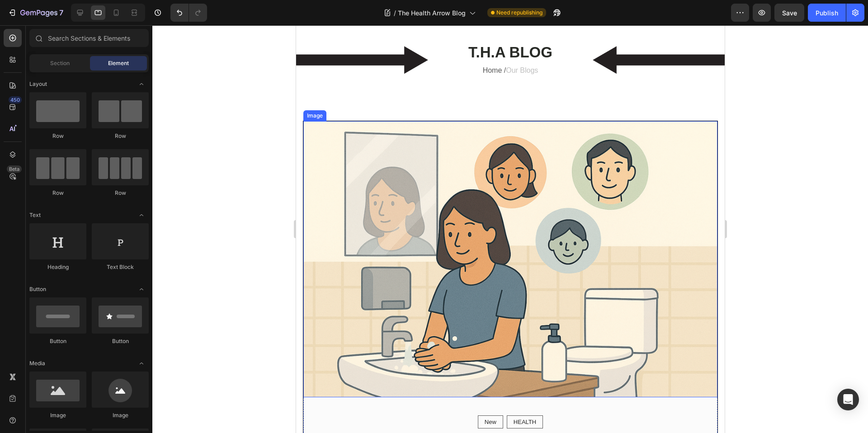
scroll to position [0, 0]
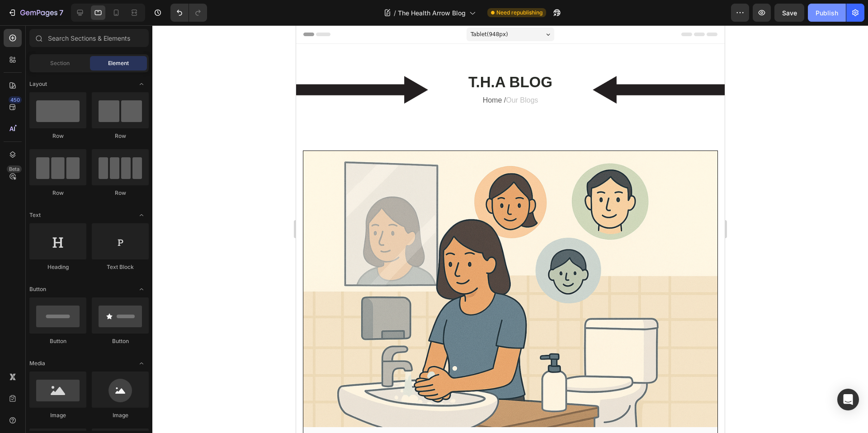
click at [729, 12] on div "Publish" at bounding box center [827, 12] width 23 height 9
click at [75, 12] on div at bounding box center [80, 12] width 14 height 14
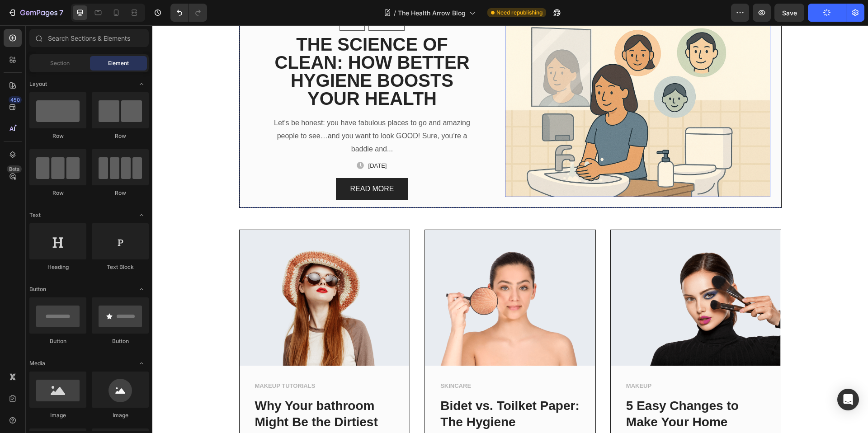
scroll to position [24, 0]
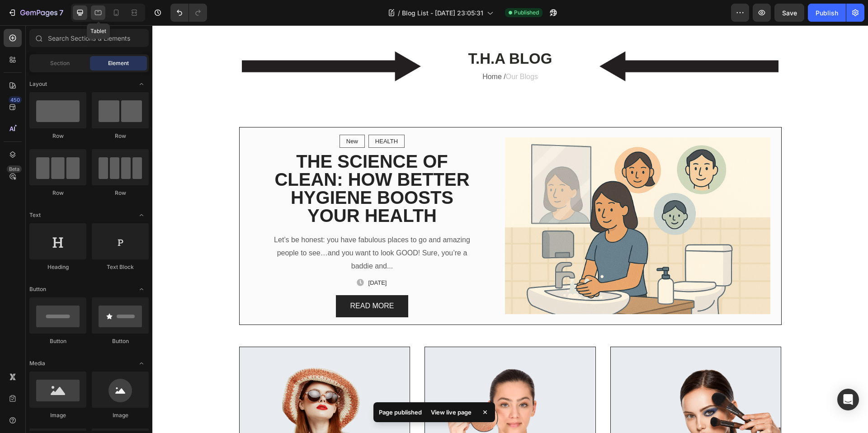
click at [99, 6] on div at bounding box center [98, 12] width 14 height 14
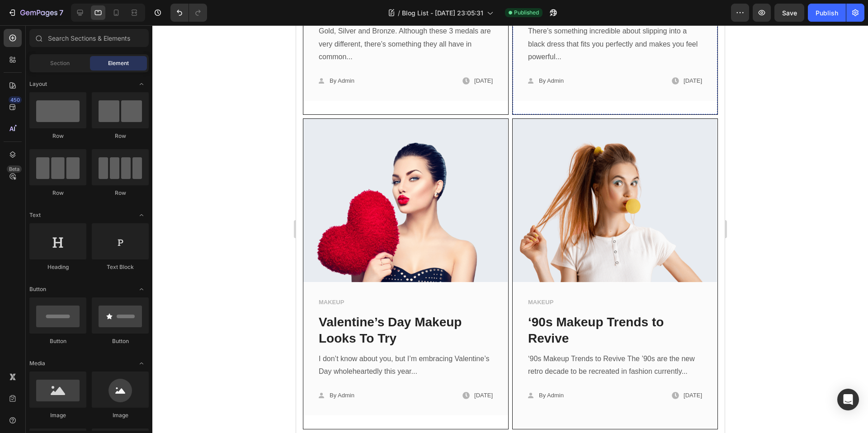
scroll to position [1263, 0]
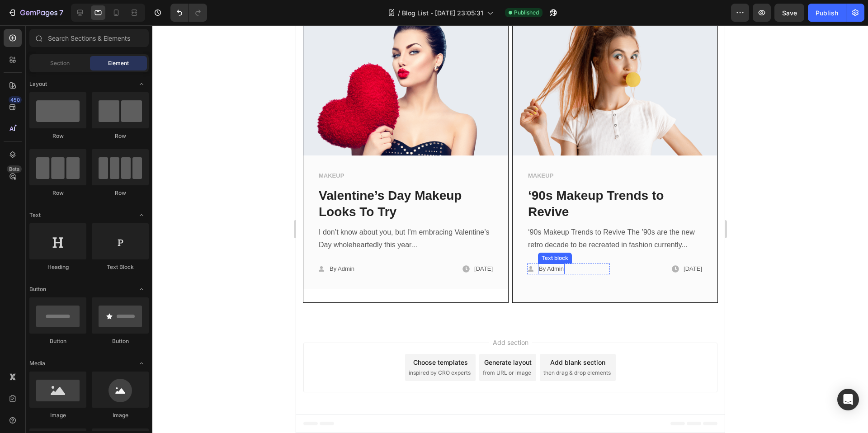
click at [554, 270] on p "By Admin" at bounding box center [551, 269] width 25 height 9
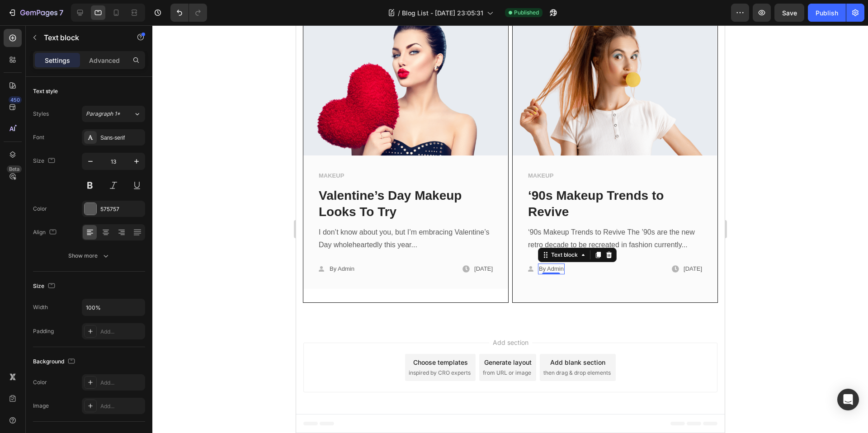
click at [554, 270] on p "By Admin" at bounding box center [551, 269] width 25 height 9
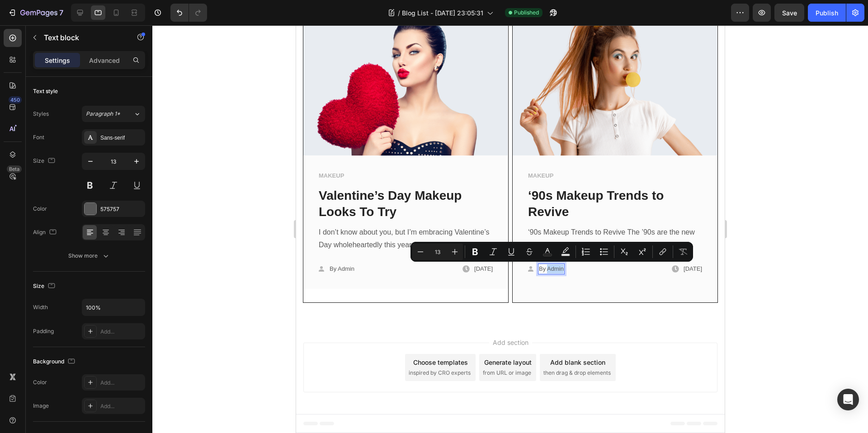
click at [554, 270] on p "By Admin" at bounding box center [551, 269] width 25 height 9
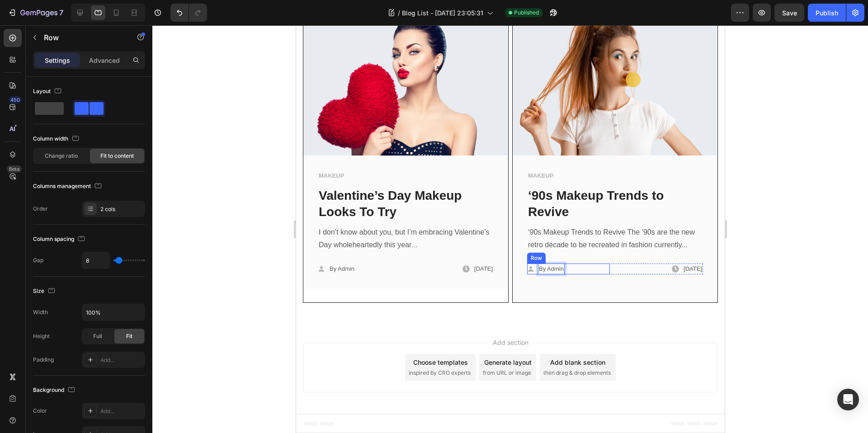
click at [578, 265] on div "Icon By Admin Text block 0 Row" at bounding box center [568, 269] width 83 height 11
click at [610, 269] on div "Icon By Admin Text block Row 0 Icon [DATE] Text block Row Row" at bounding box center [615, 269] width 176 height 11
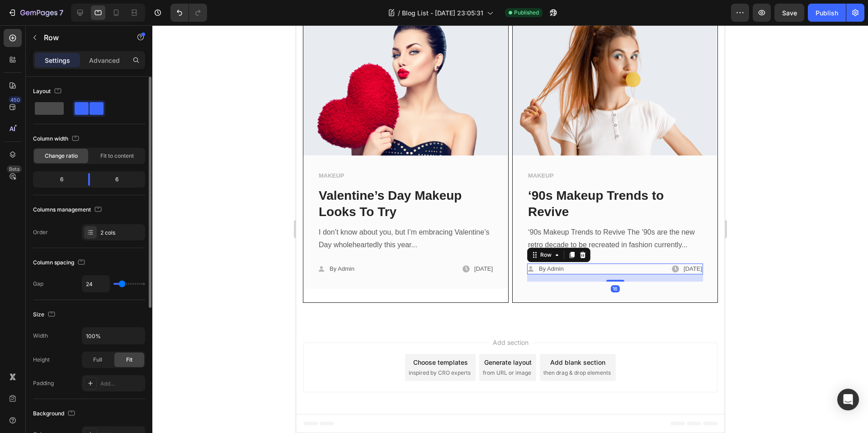
click at [50, 109] on span at bounding box center [49, 108] width 29 height 13
type input "0"
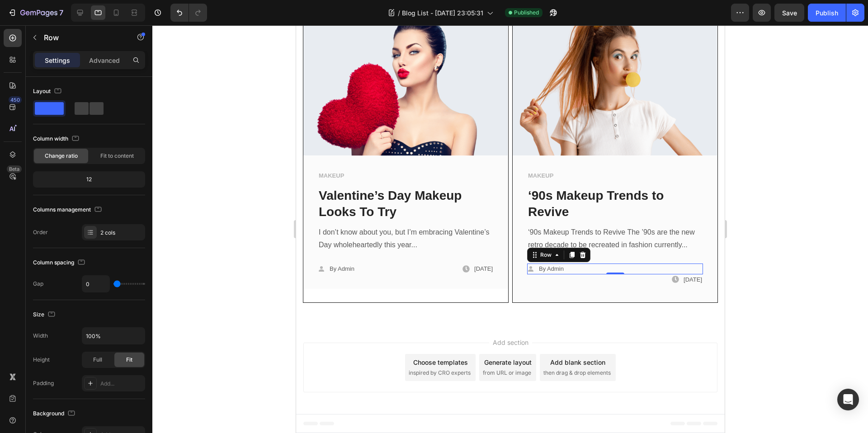
click at [577, 267] on div "Icon By Admin Text block Row 0" at bounding box center [615, 269] width 176 height 11
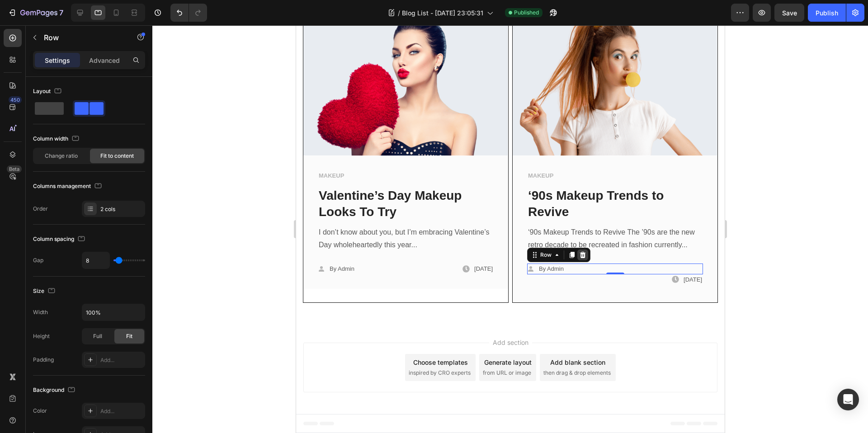
click at [579, 252] on icon at bounding box center [582, 254] width 7 height 7
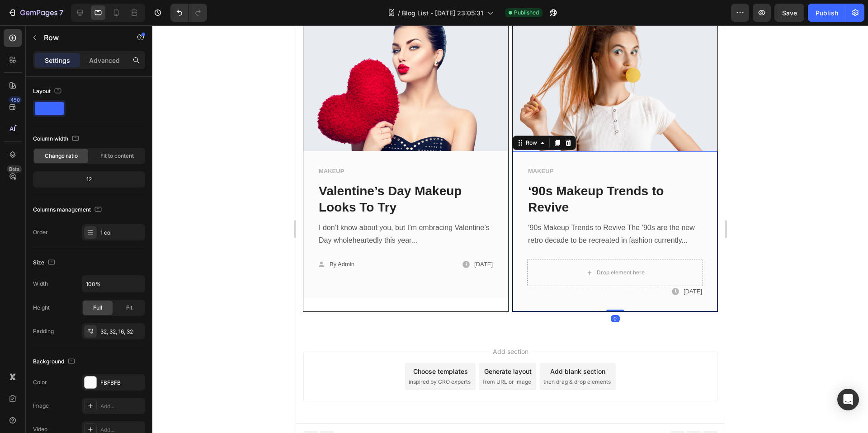
click at [697, 271] on div "MAKEUP Text block ‘90s Makeup Trends to Revive Text block ‘90s Makeup Trends to…" at bounding box center [614, 232] width 205 height 160
click at [668, 274] on div "Drop element here" at bounding box center [615, 272] width 176 height 27
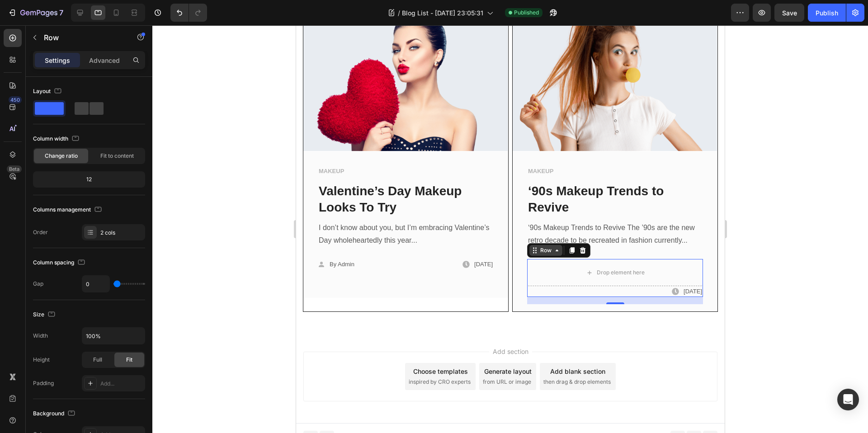
click at [539, 253] on div "Row" at bounding box center [545, 251] width 15 height 8
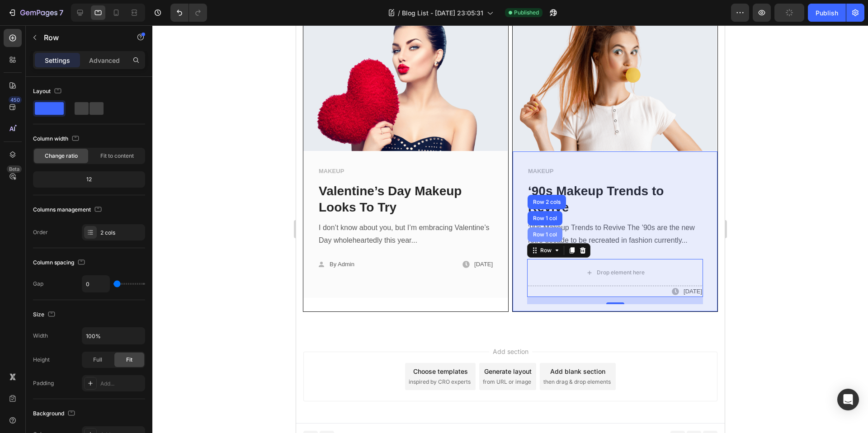
click at [537, 236] on div "Row 1 col" at bounding box center [544, 235] width 35 height 14
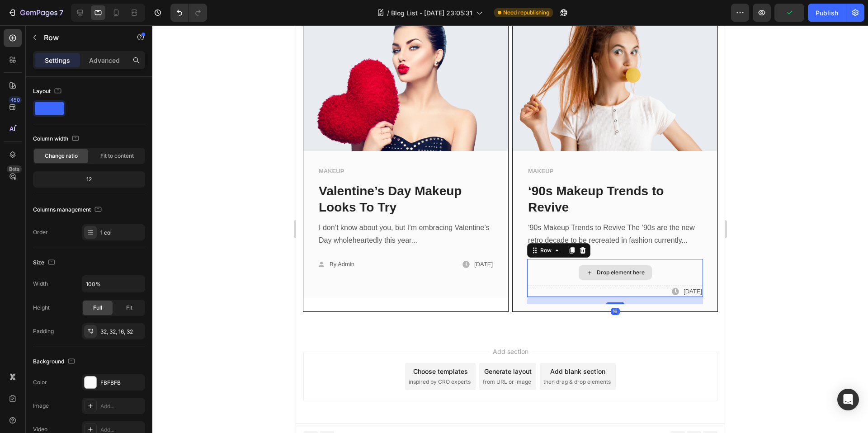
click at [550, 272] on div "Drop element here" at bounding box center [615, 272] width 176 height 27
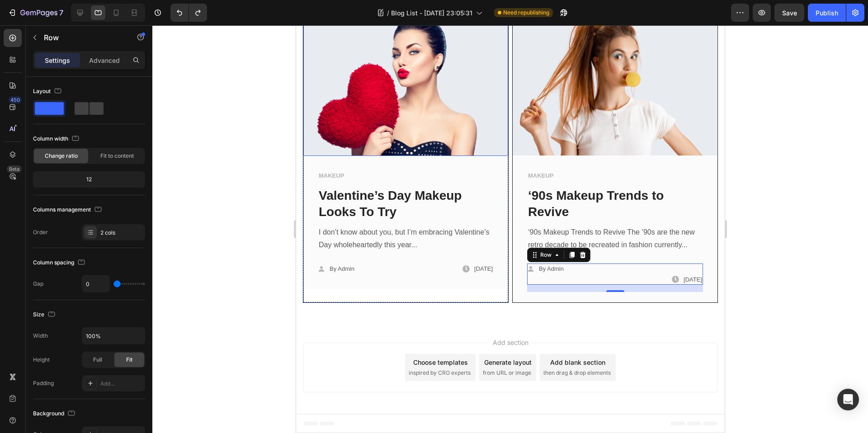
type input "24"
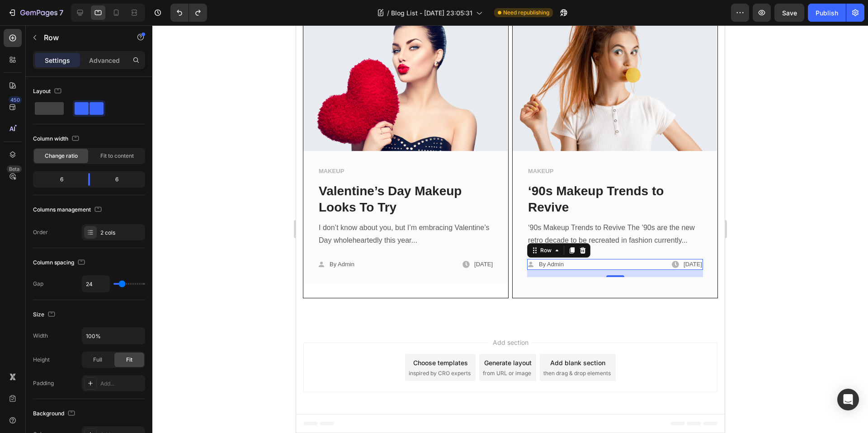
scroll to position [0, 0]
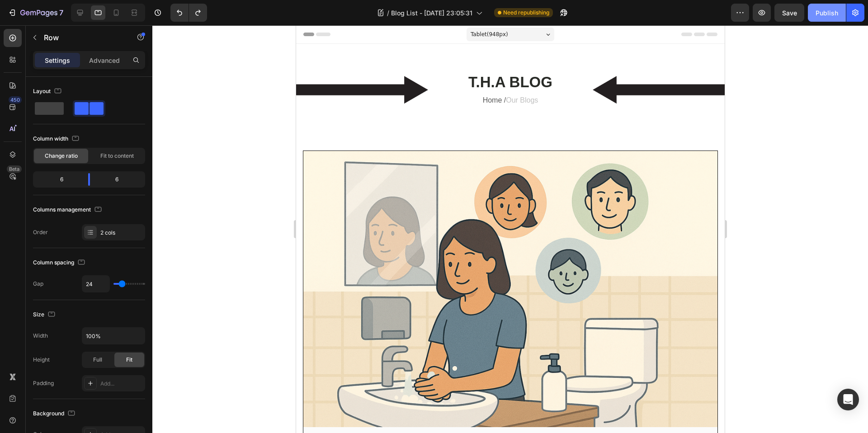
click at [729, 15] on div "Publish" at bounding box center [827, 12] width 23 height 9
